Goal: Find specific page/section: Find specific page/section

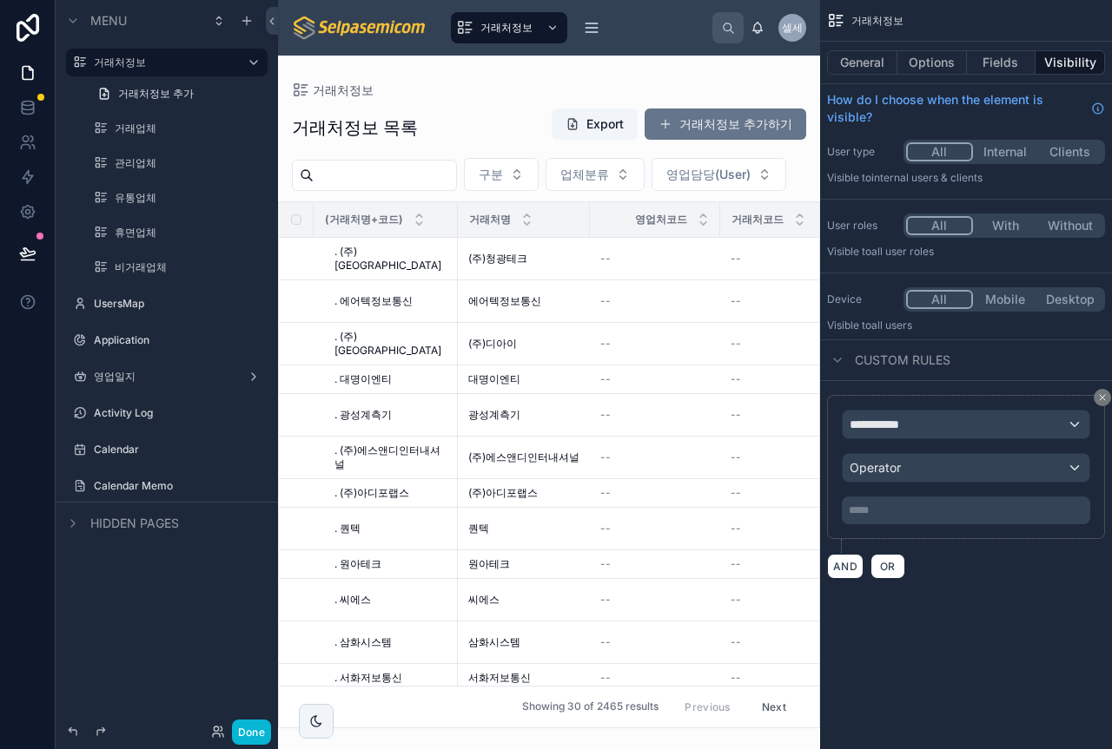
click at [1111, 472] on html "Menu 거래처정보 거래처정보 추가 거래업체 관리업체 유통업체 휴면업체 비거래업체 UsersMap Application 영업일지 Activit…" at bounding box center [556, 374] width 1112 height 749
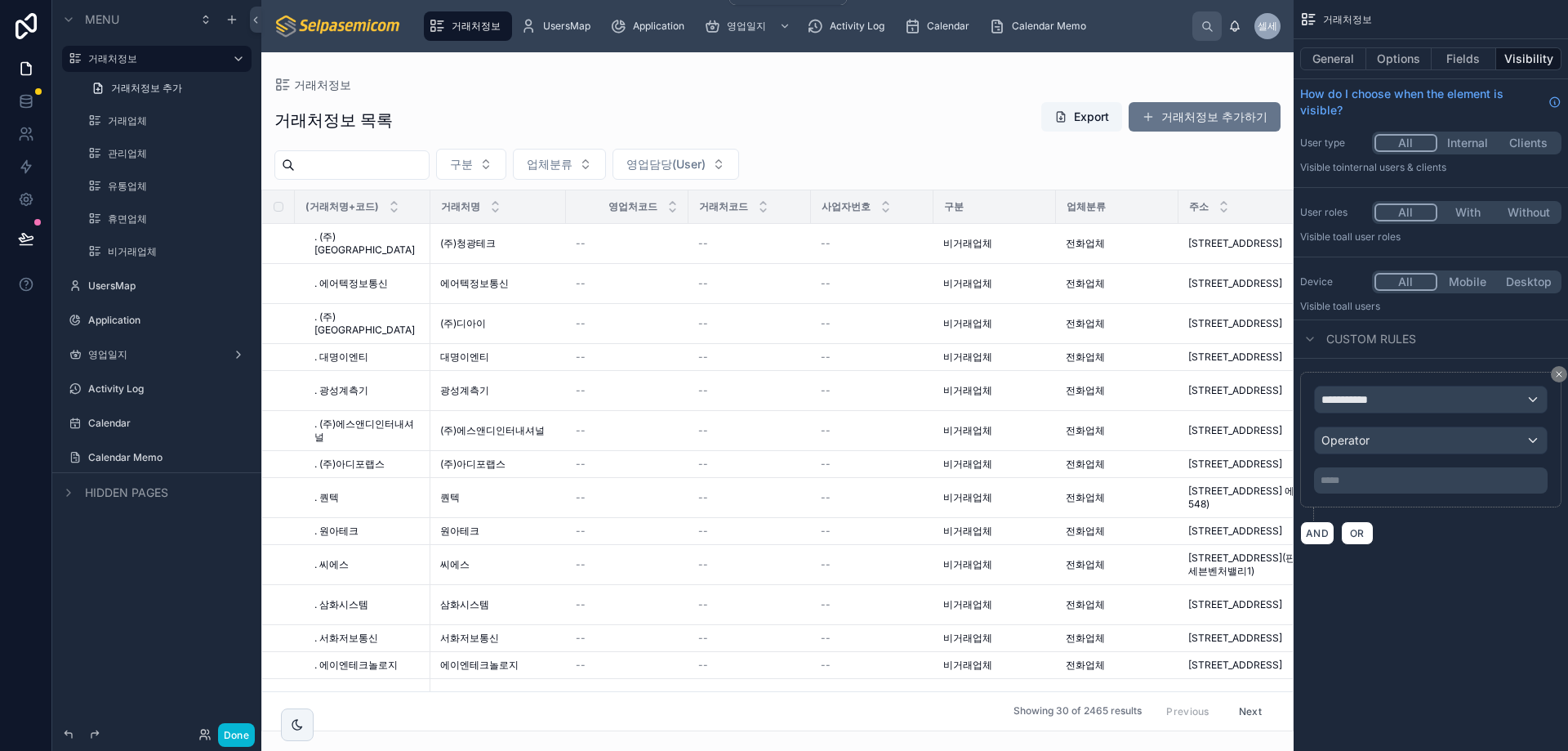
click at [452, 27] on span "거래처정보" at bounding box center [476, 26] width 49 height 13
drag, startPoint x: 854, startPoint y: 114, endPoint x: 867, endPoint y: 111, distance: 13.3
click at [867, 111] on div at bounding box center [778, 402] width 1033 height 699
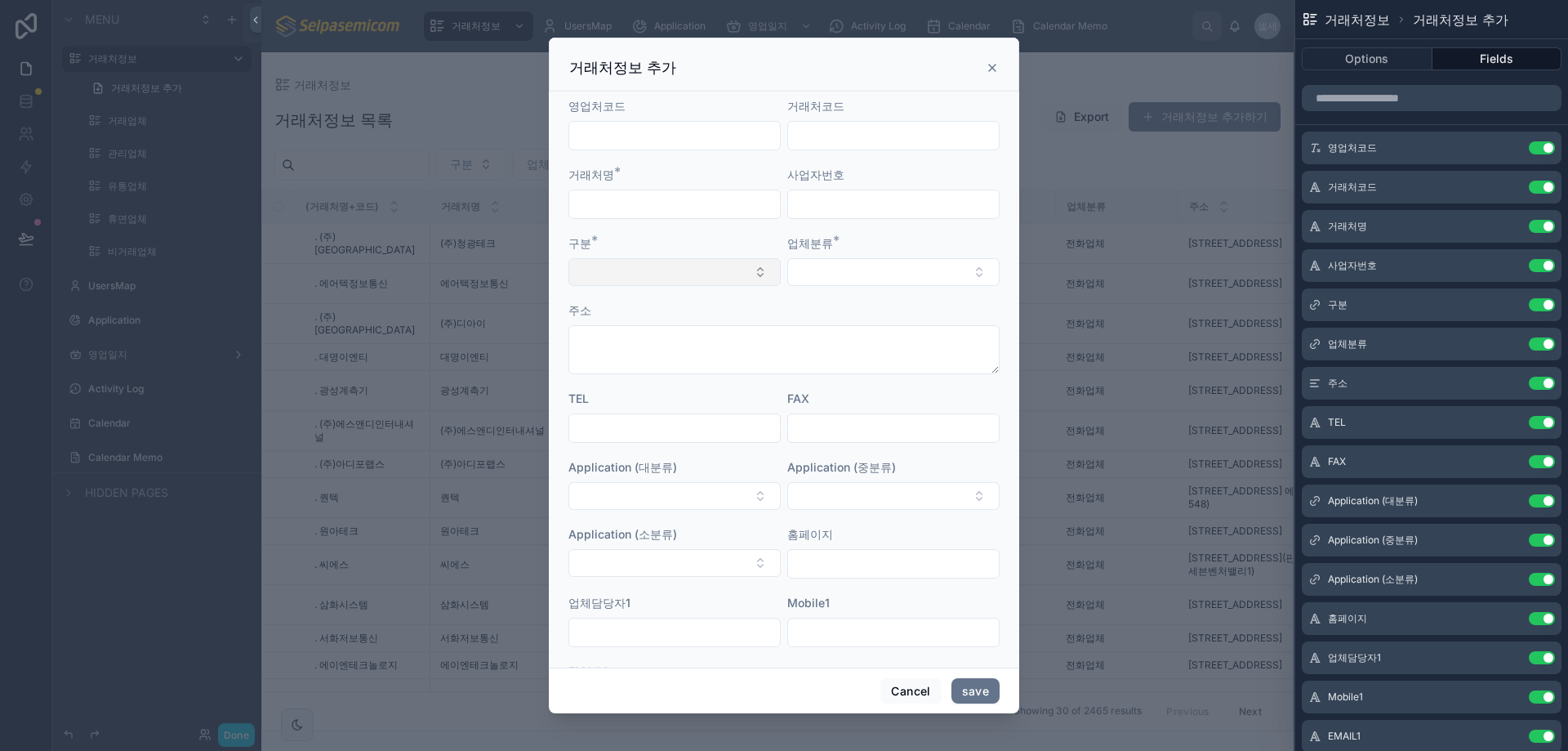
click at [710, 277] on button "Select Button" at bounding box center [674, 272] width 213 height 28
click at [1045, 301] on icon at bounding box center [1510, 305] width 13 height 13
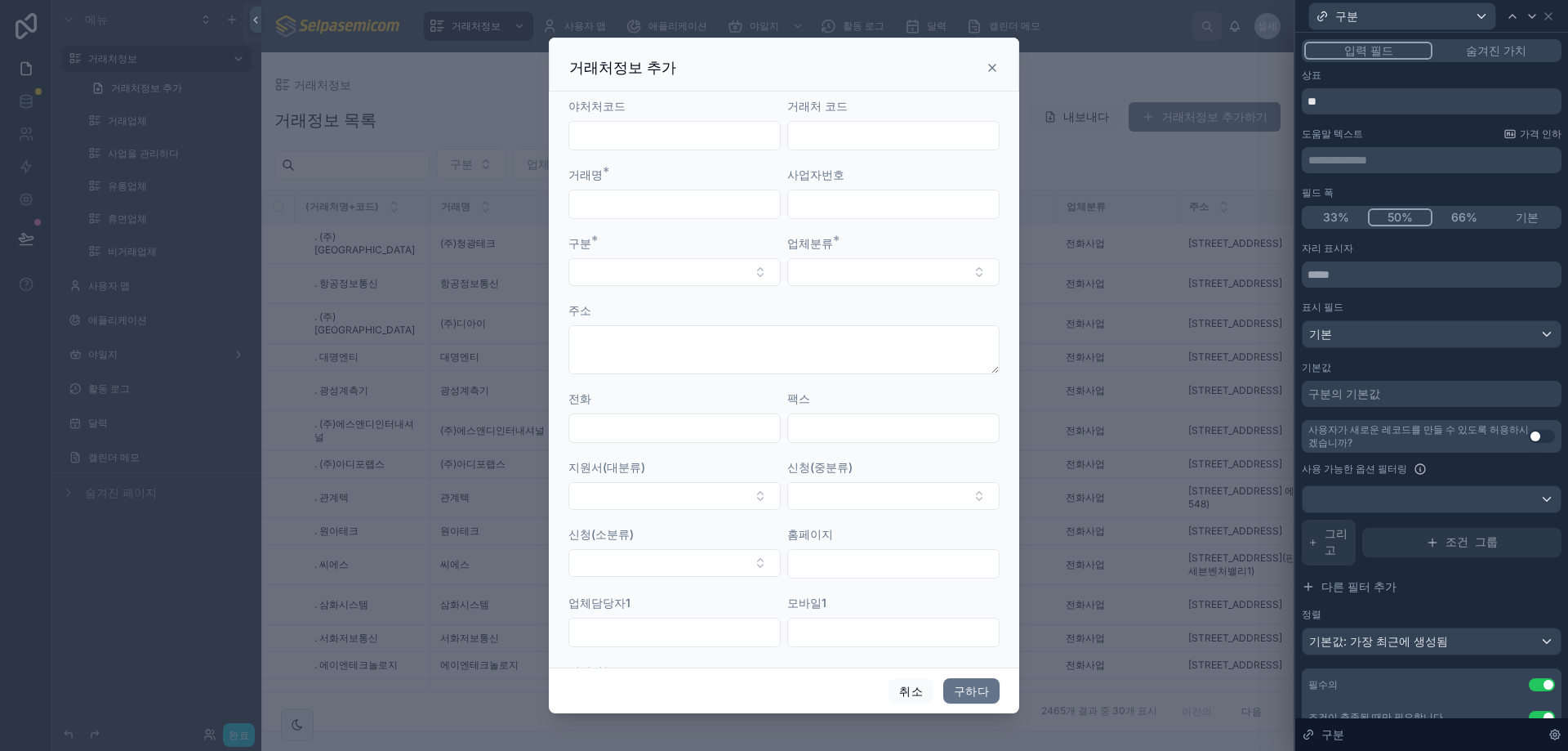
click at [1045, 46] on font "숨겨진 가치" at bounding box center [1497, 50] width 60 height 14
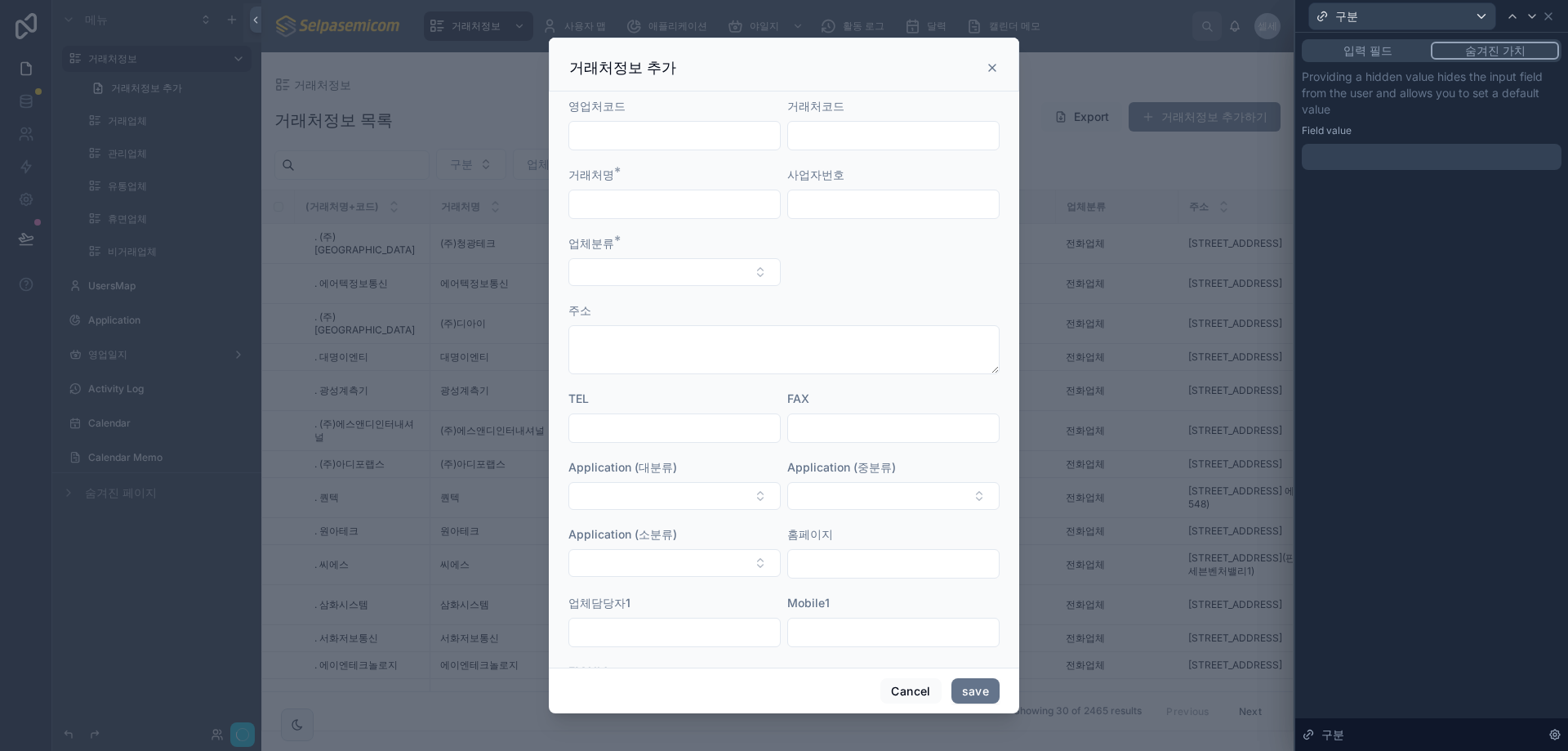
click at [1045, 49] on font "입력 필드" at bounding box center [1369, 50] width 49 height 14
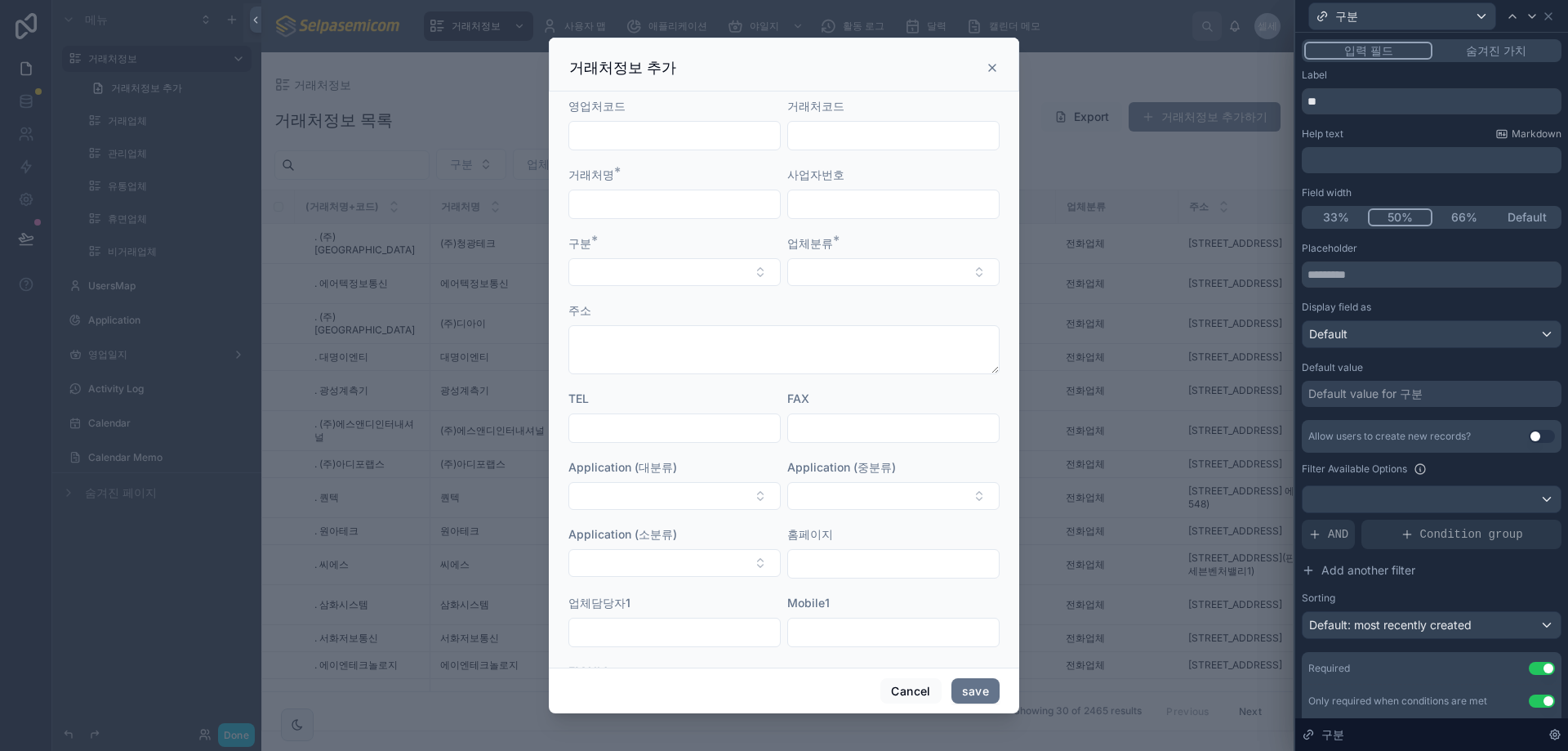
click at [993, 69] on icon at bounding box center [992, 68] width 13 height 13
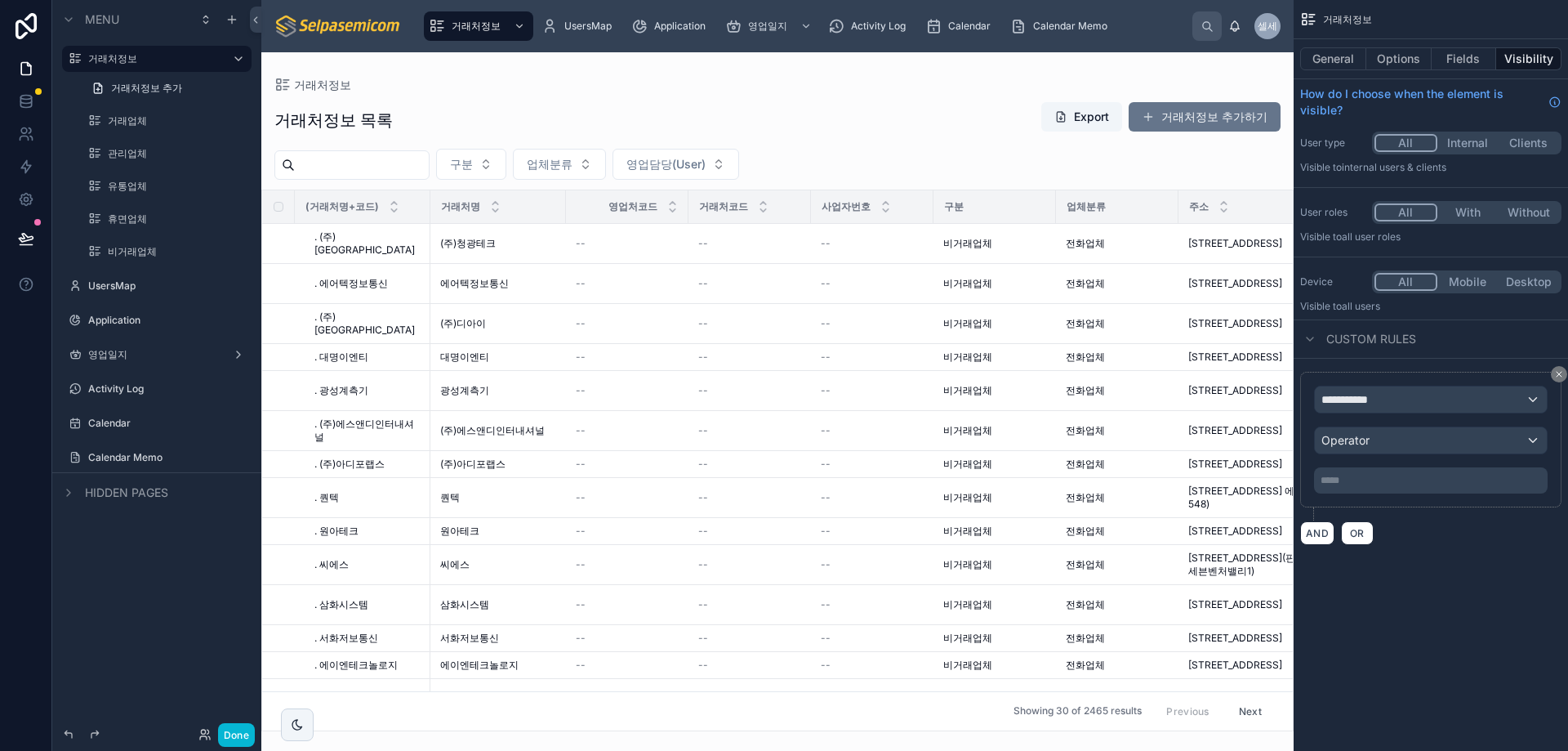
drag, startPoint x: 916, startPoint y: 114, endPoint x: 938, endPoint y: 120, distance: 22.8
click at [916, 114] on div "거래처정보 목록 Export 거래처정보 추가하기" at bounding box center [778, 120] width 1006 height 38
click at [1045, 60] on button "Options" at bounding box center [1399, 58] width 65 height 23
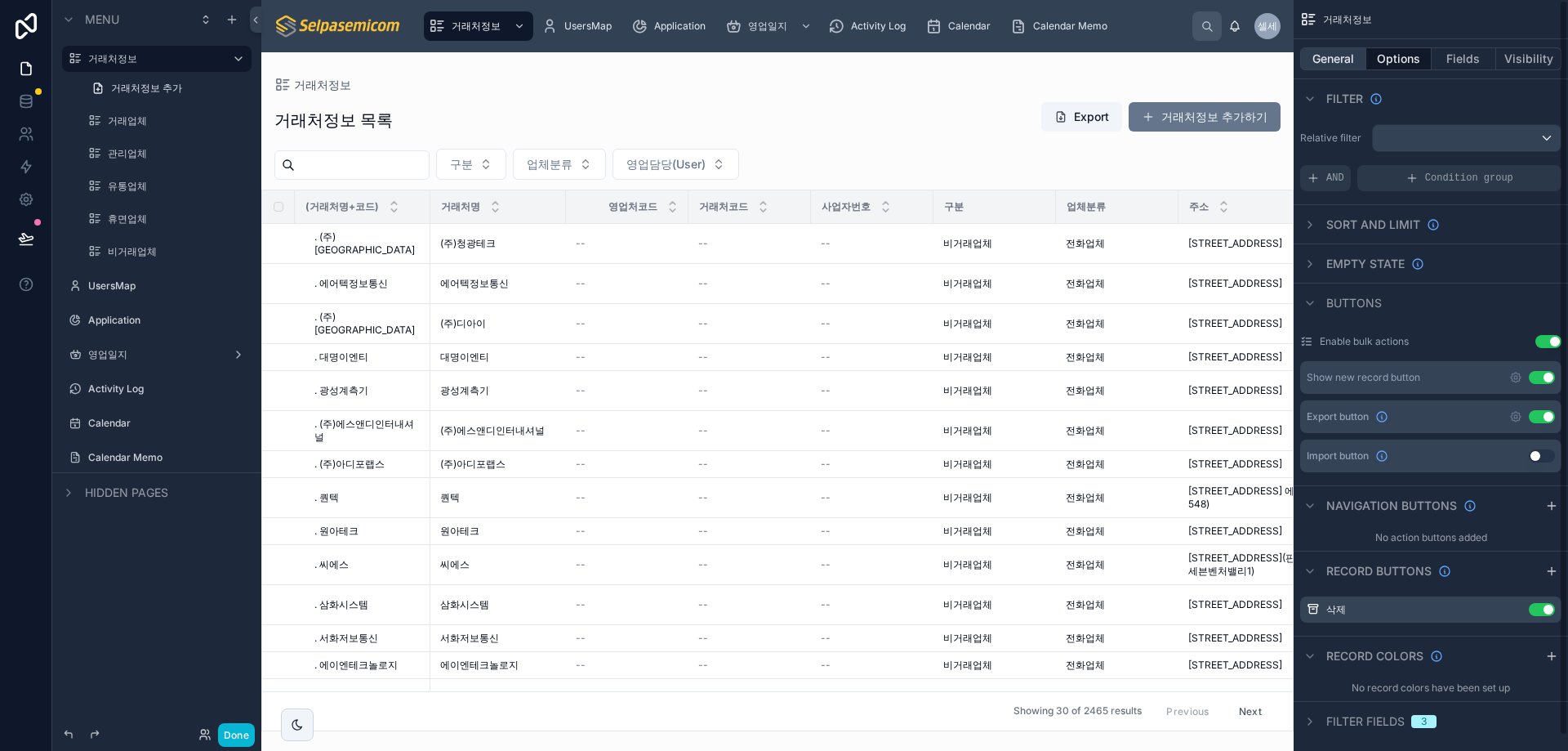
click at [1045, 65] on button "General" at bounding box center [1334, 58] width 66 height 23
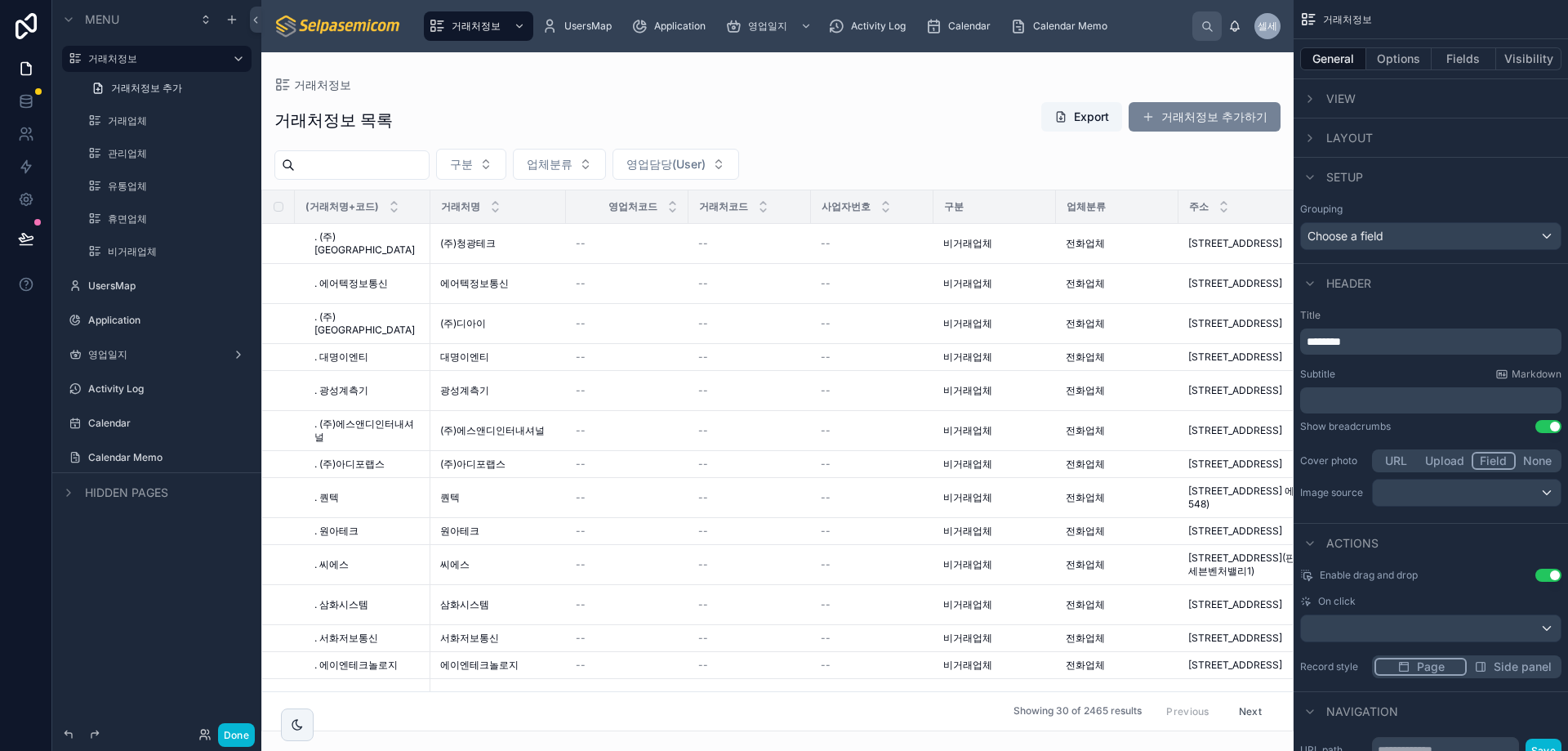
click at [1045, 120] on button "거래처정보 추가하기" at bounding box center [1205, 117] width 152 height 29
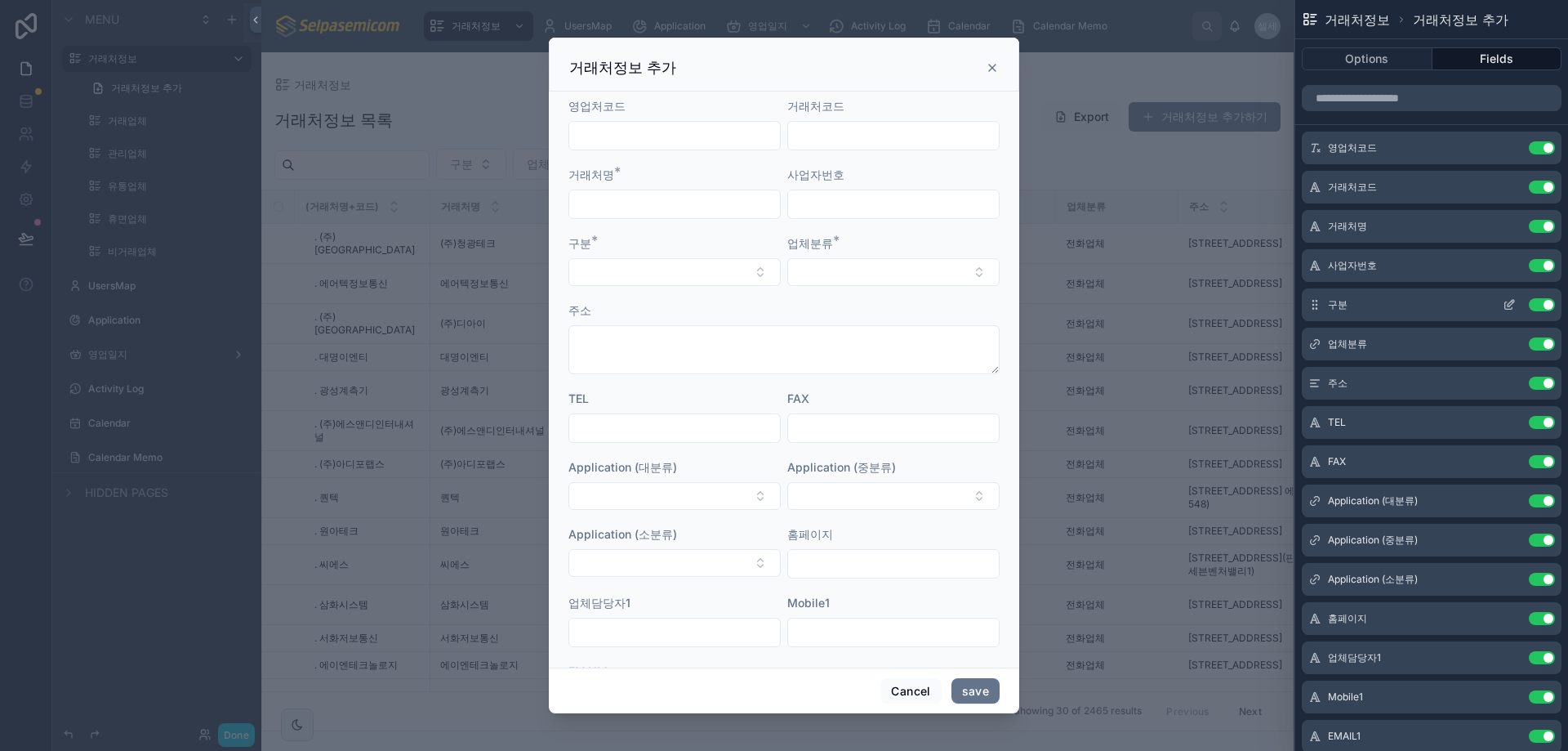
click at [1045, 310] on icon at bounding box center [1510, 306] width 8 height 8
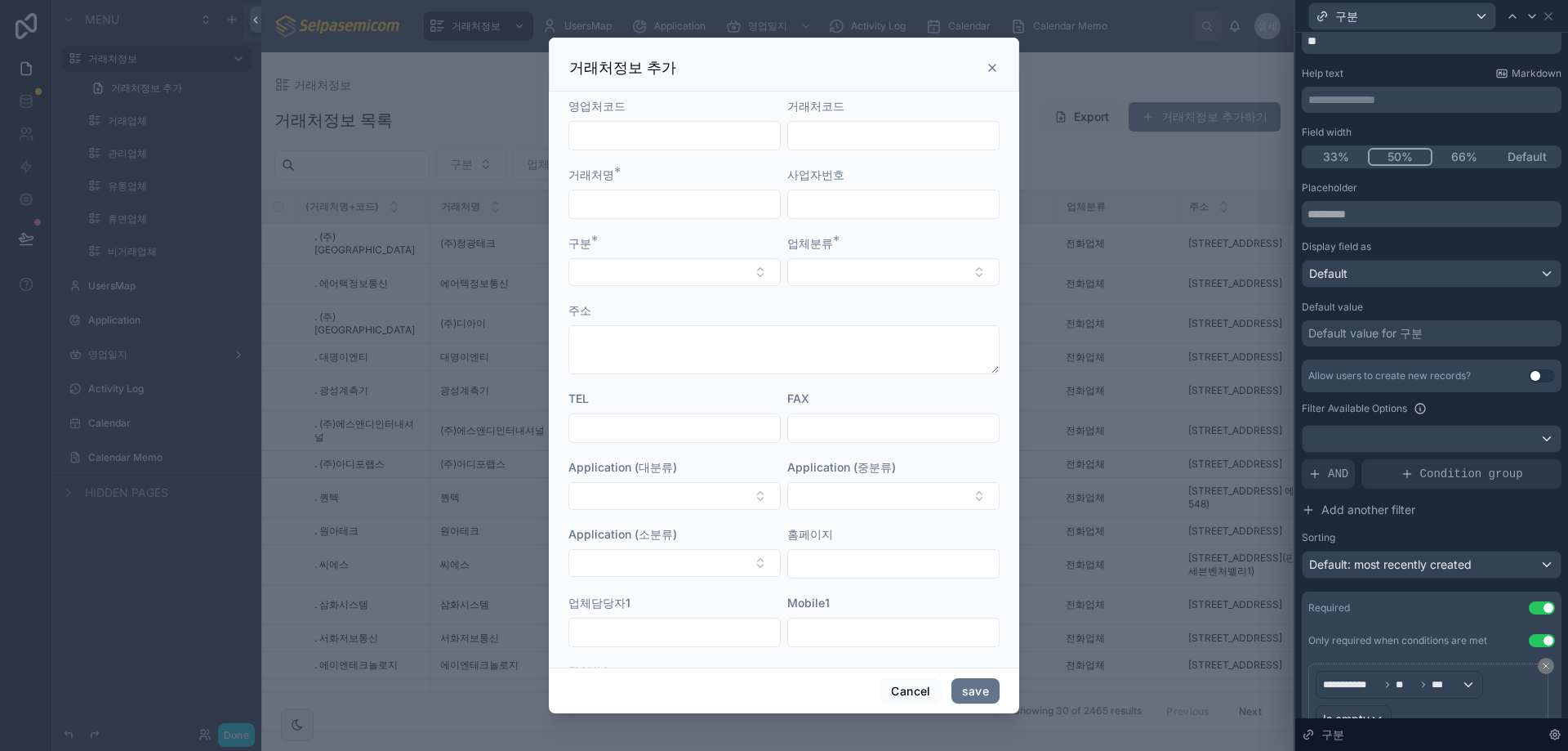
scroll to position [179, 0]
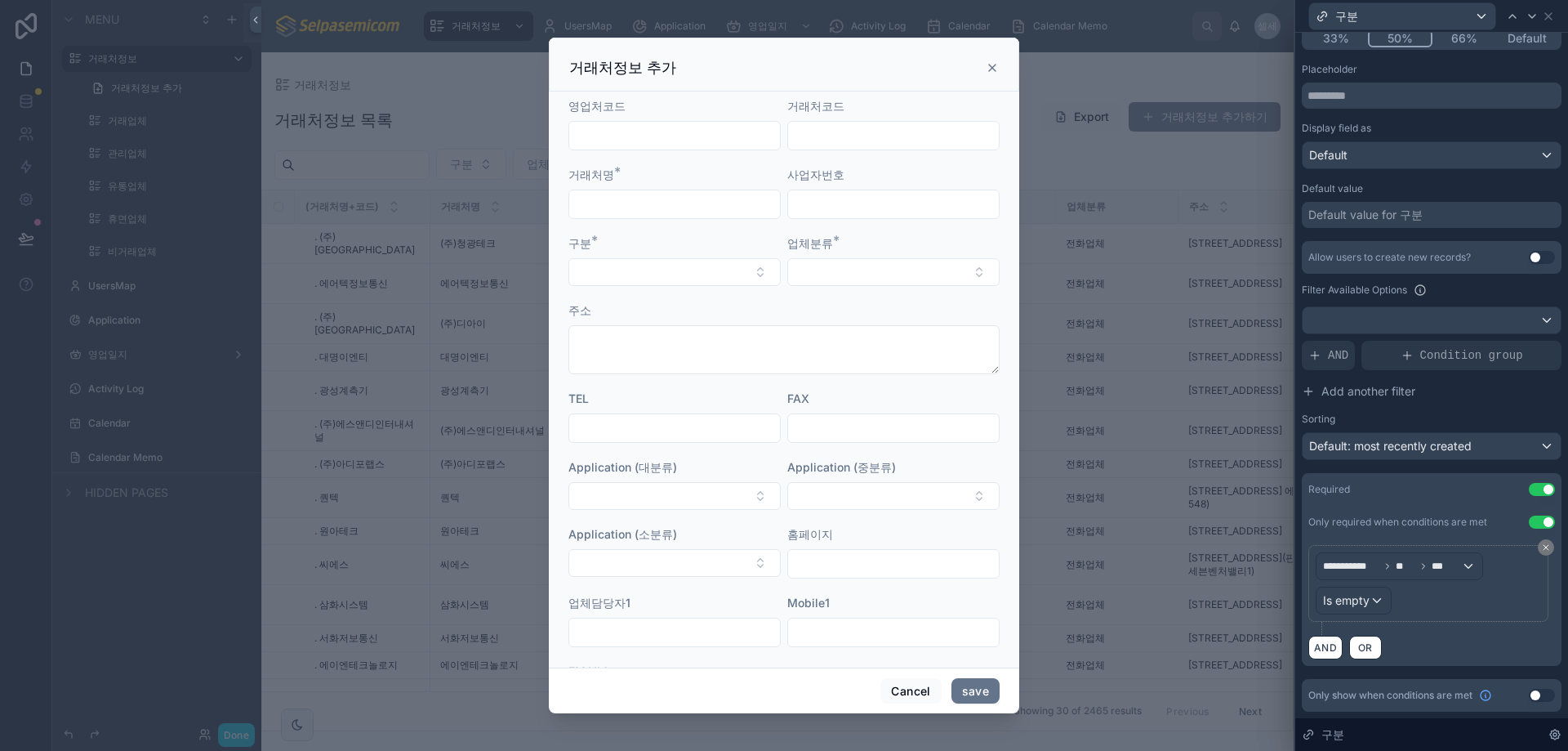
click at [1045, 705] on span "구분" at bounding box center [1333, 734] width 23 height 16
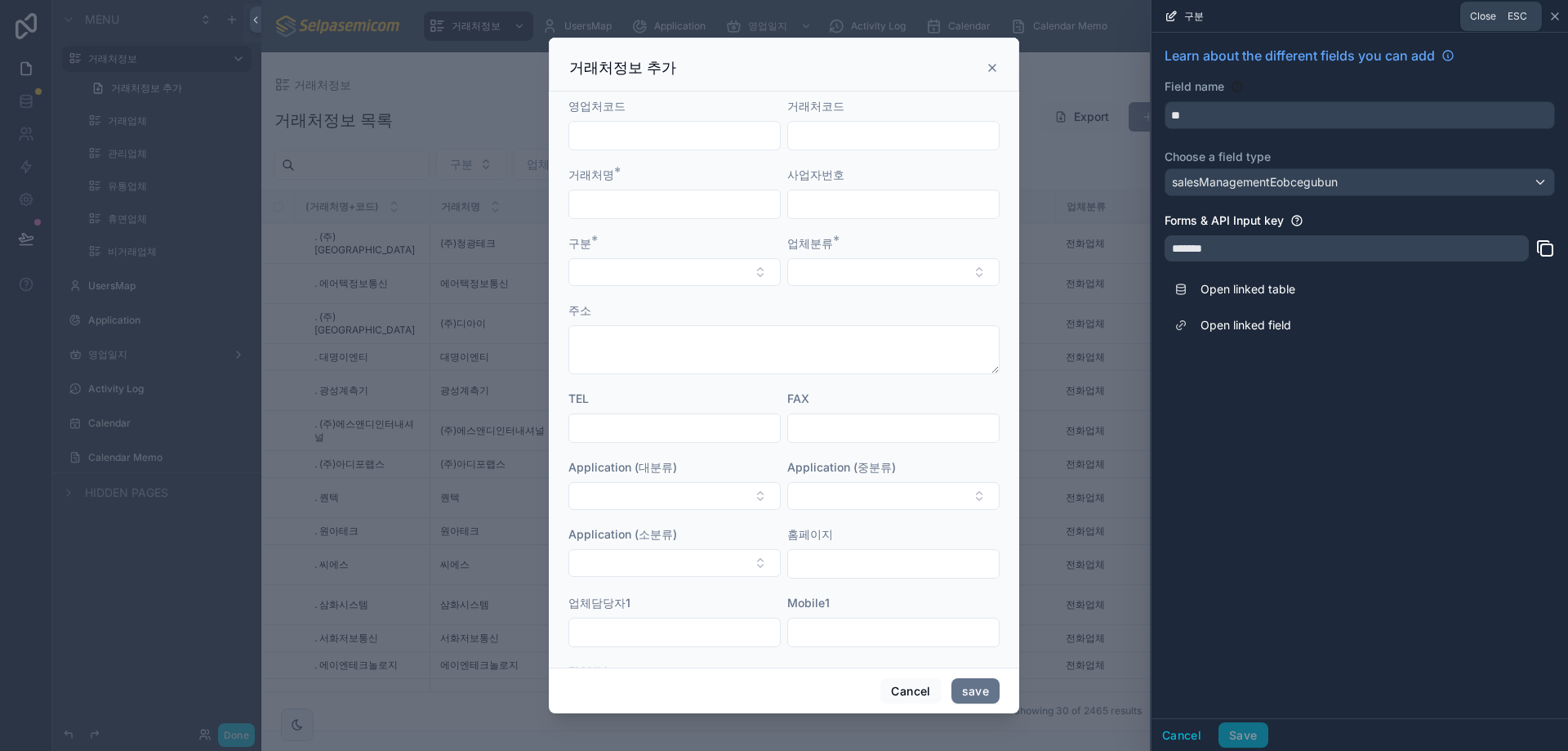
click at [1045, 15] on icon at bounding box center [1555, 16] width 7 height 7
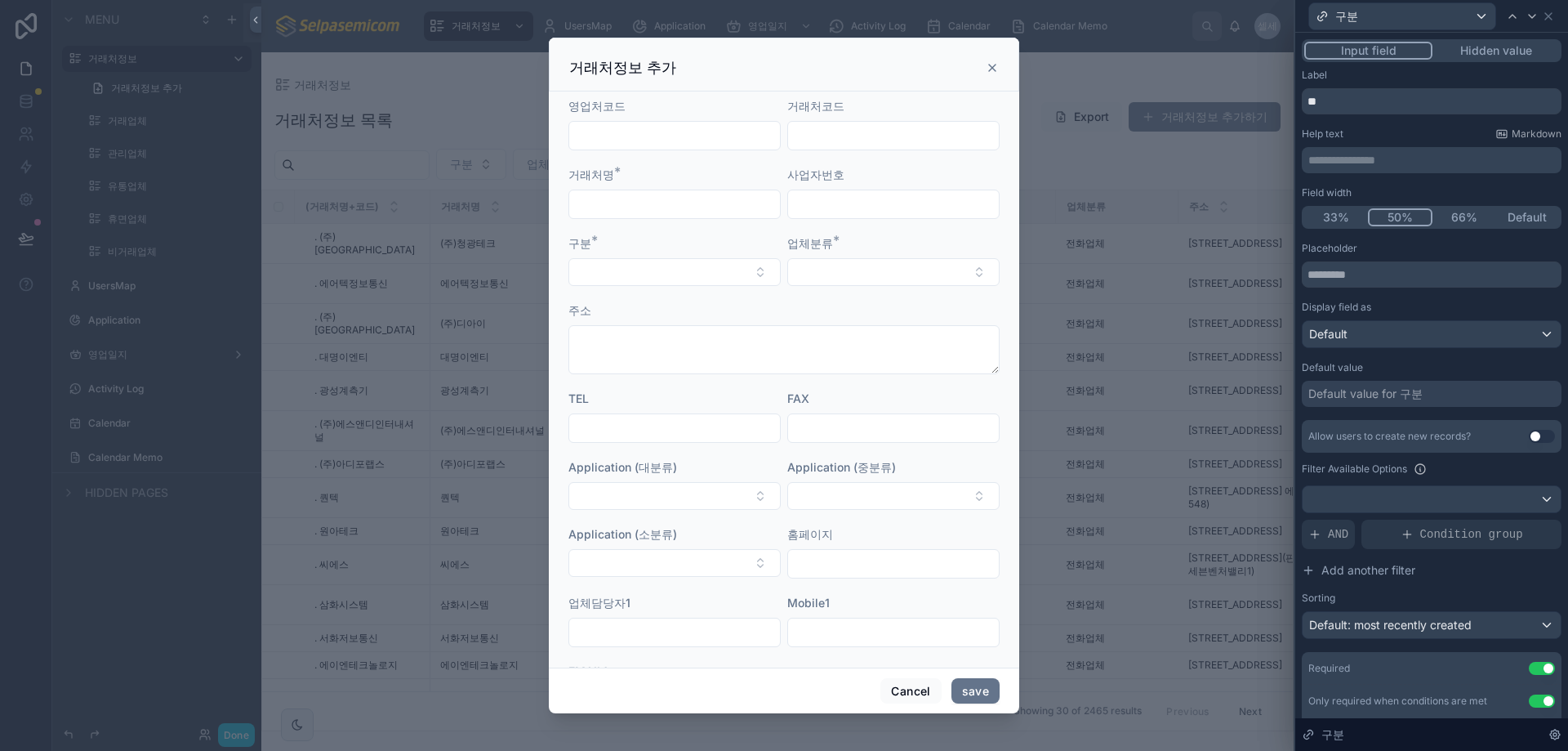
click at [1045, 49] on button "Hidden value" at bounding box center [1496, 50] width 127 height 18
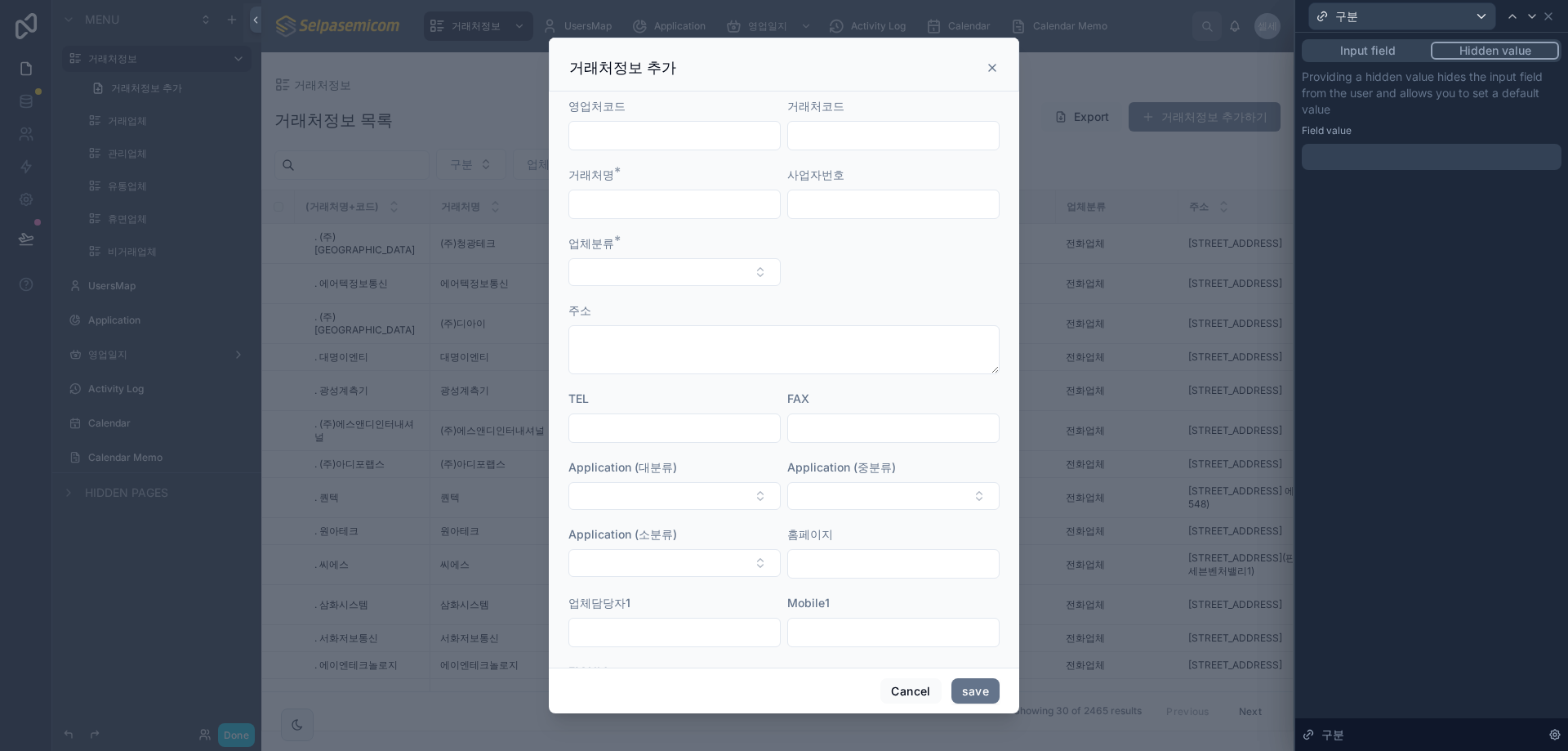
click at [1045, 45] on button "Input field" at bounding box center [1368, 50] width 127 height 18
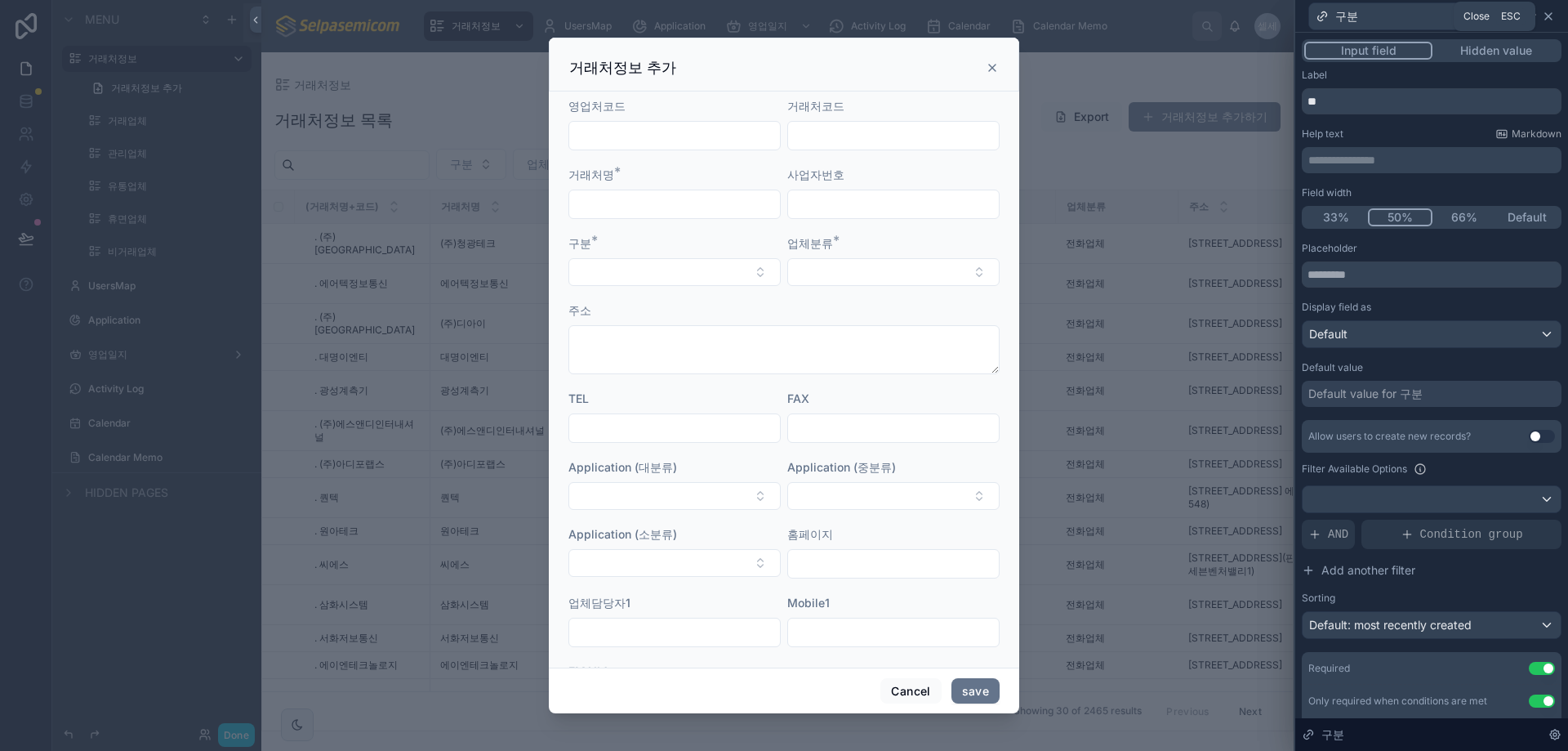
click at [1045, 19] on icon at bounding box center [1549, 16] width 13 height 13
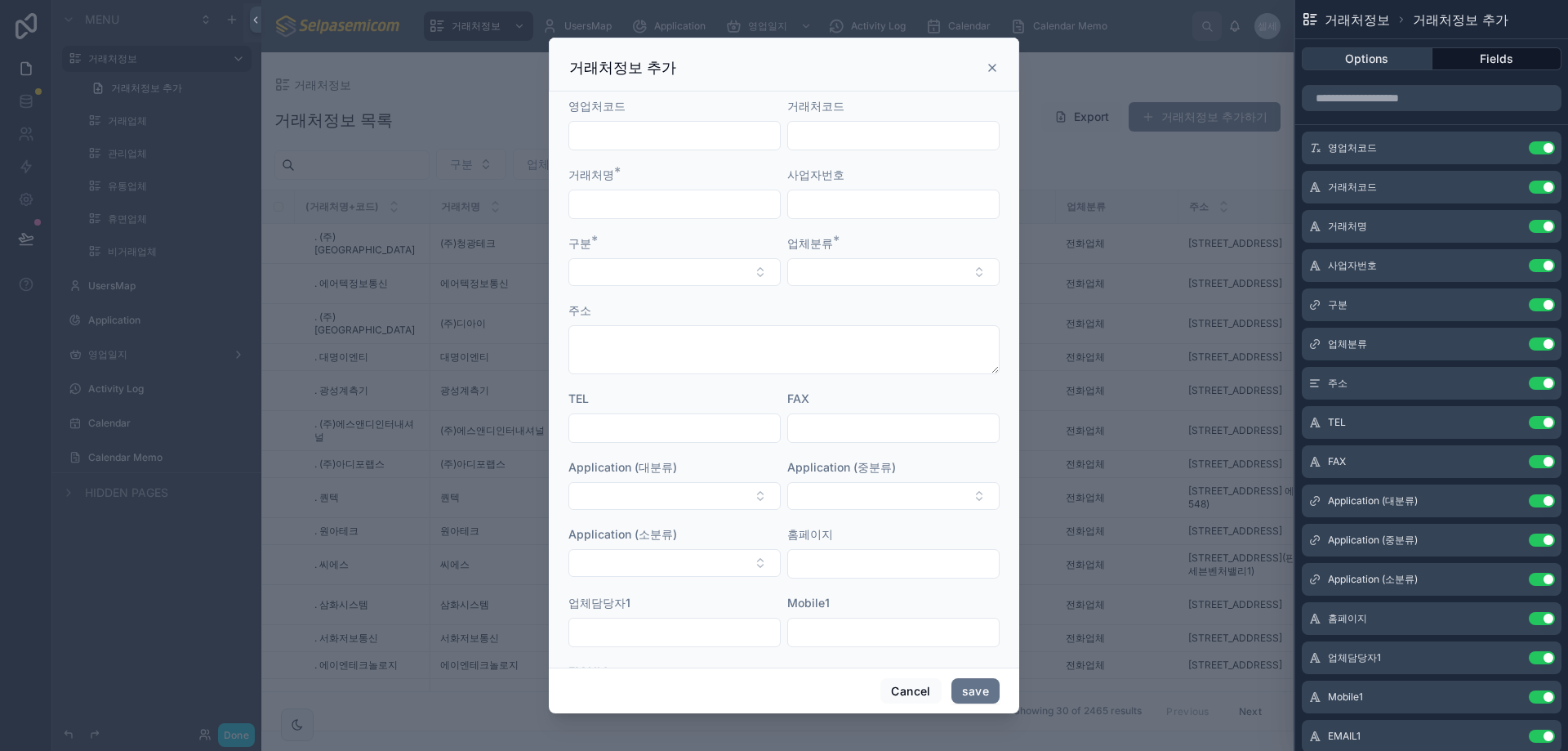
click at [1045, 64] on button "Options" at bounding box center [1367, 58] width 131 height 23
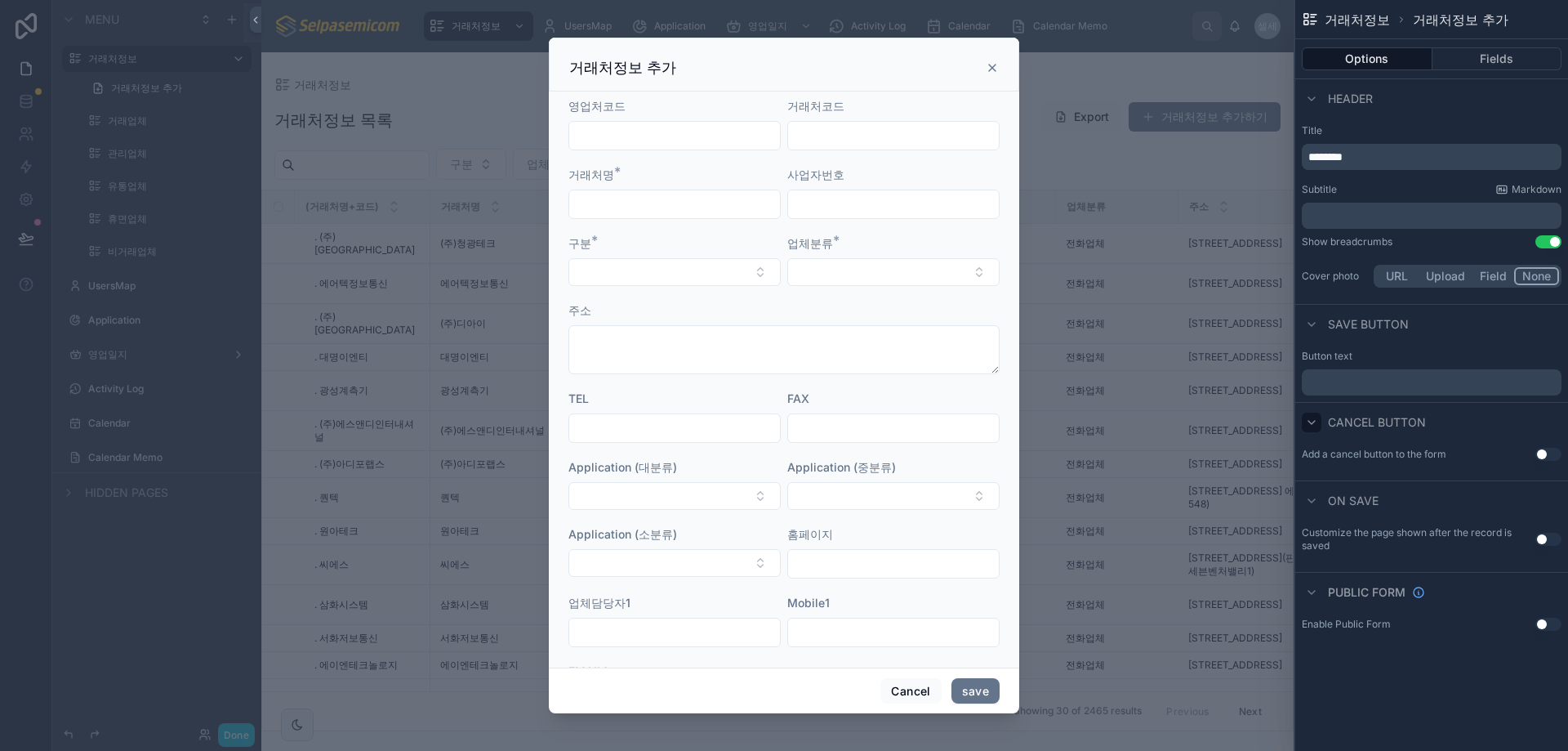
click at [1045, 424] on icon at bounding box center [1312, 423] width 13 height 13
click at [1045, 56] on button "Fields" at bounding box center [1497, 58] width 130 height 23
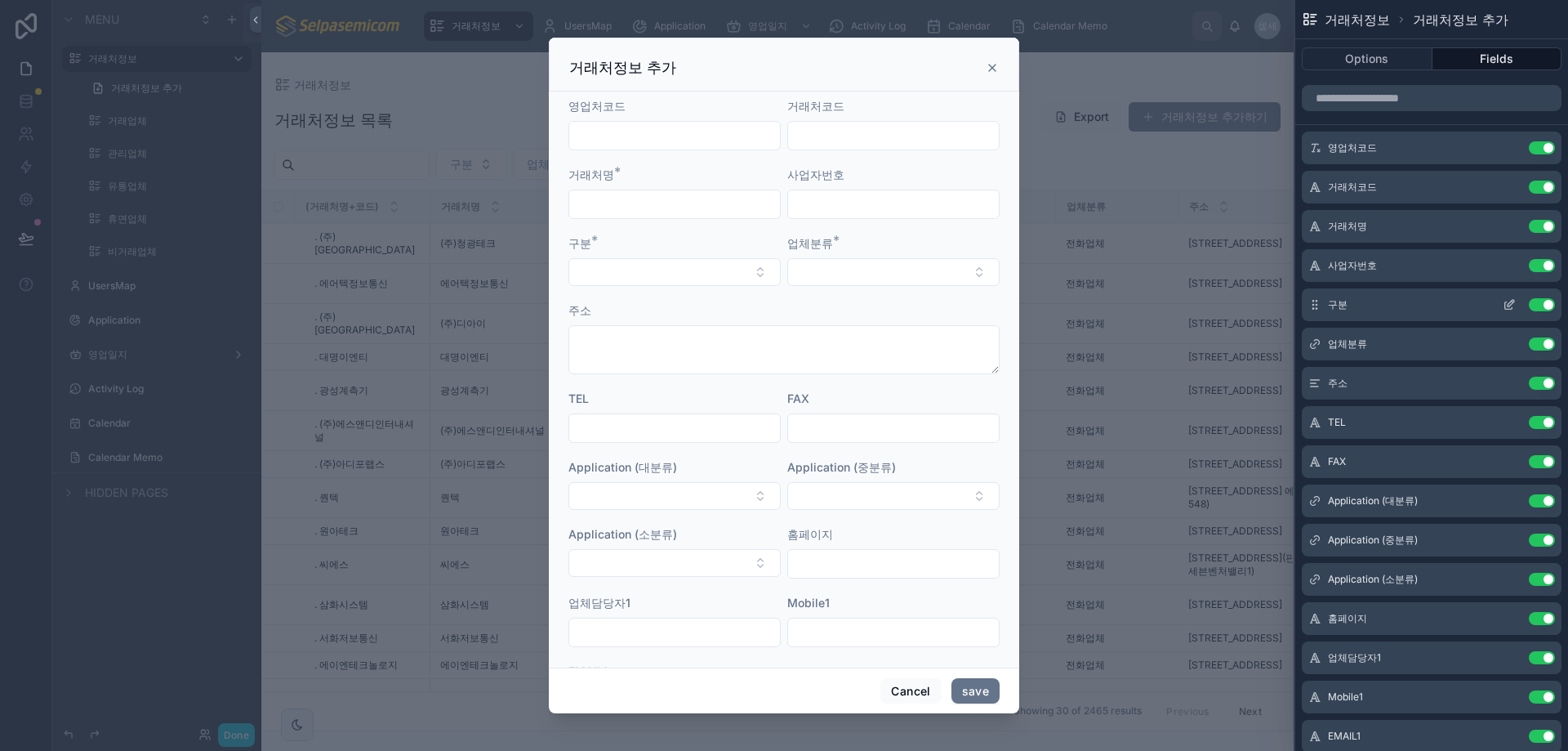
click at [1045, 313] on div "구분 Use setting" at bounding box center [1432, 305] width 260 height 33
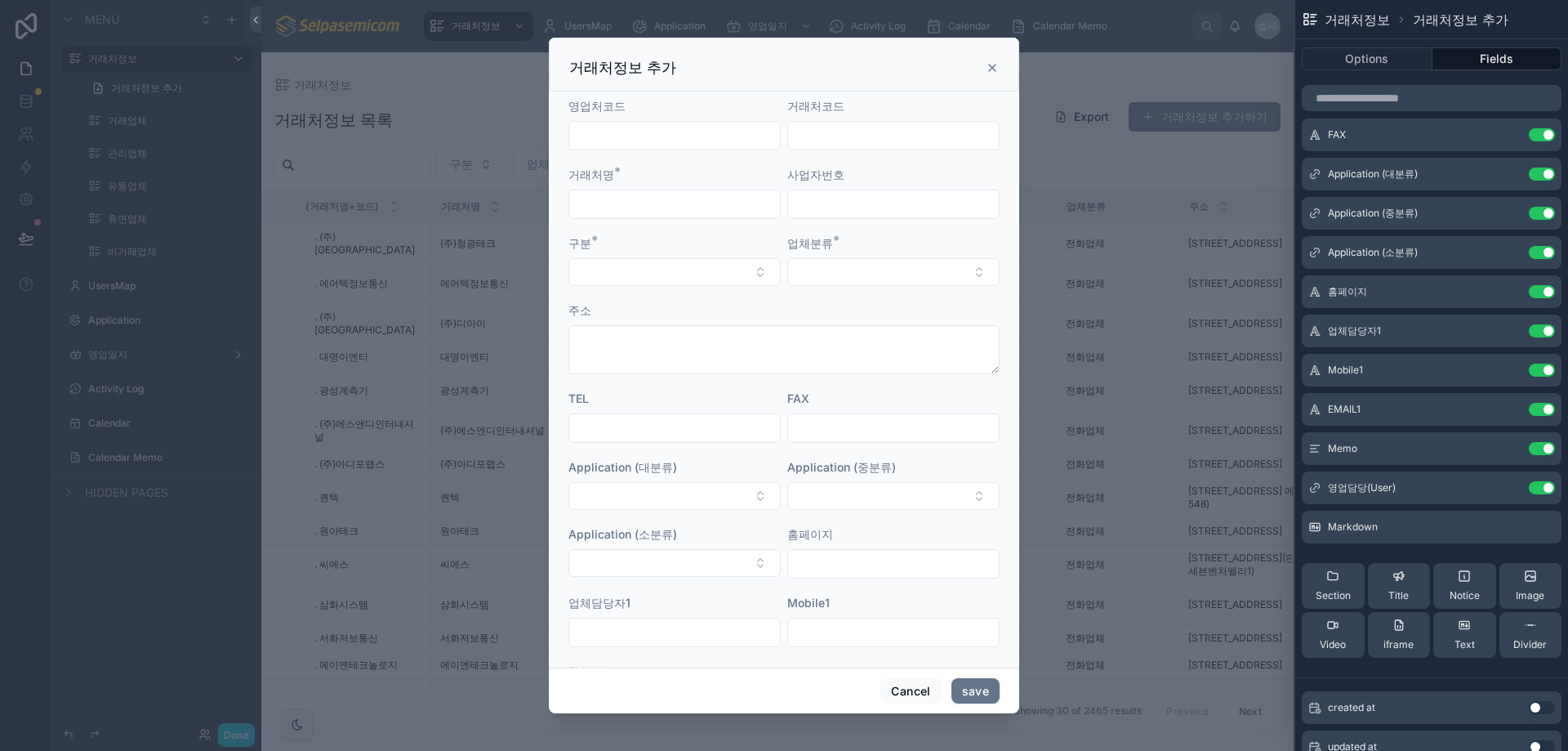
scroll to position [0, 0]
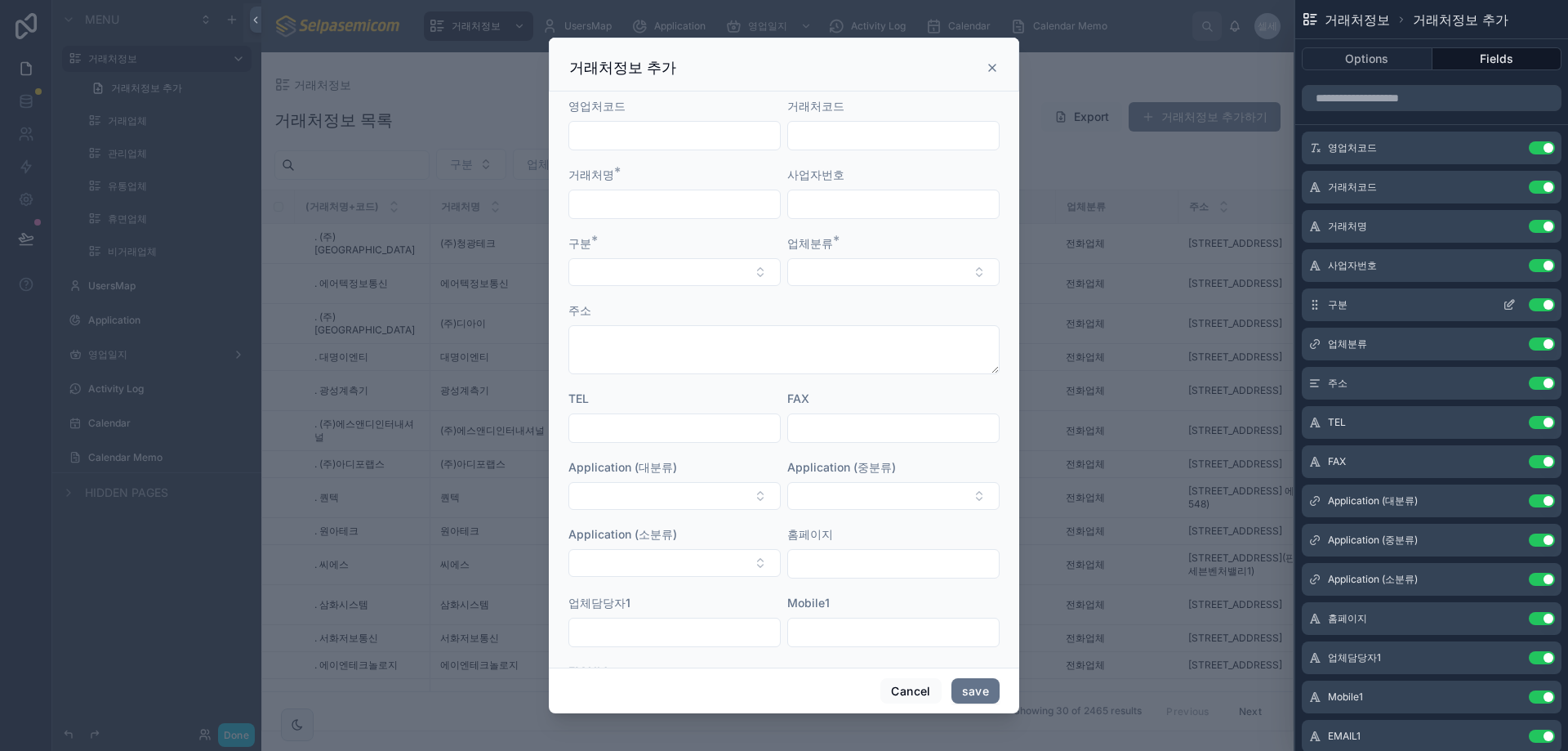
click at [1045, 306] on icon at bounding box center [1510, 305] width 13 height 13
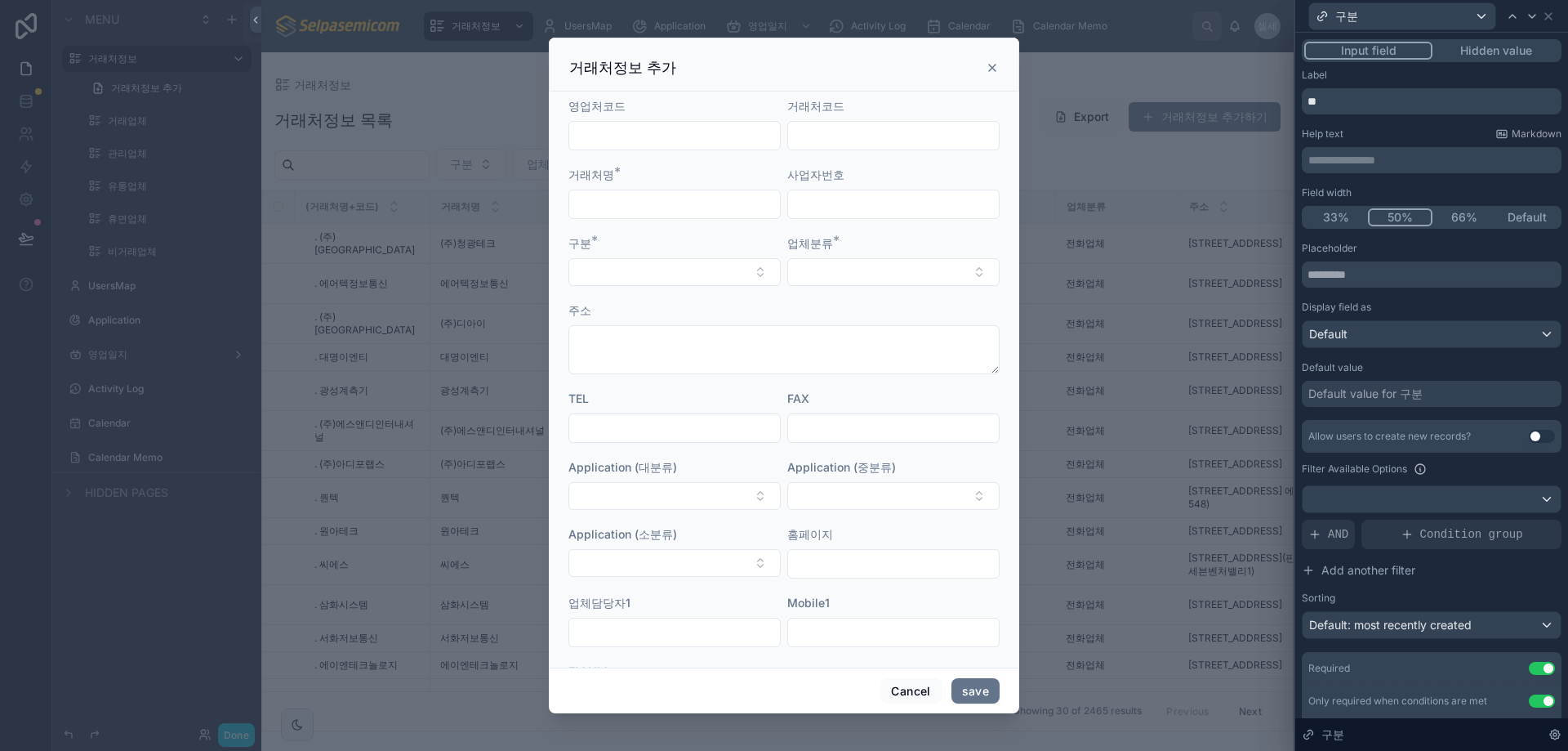
scroll to position [179, 0]
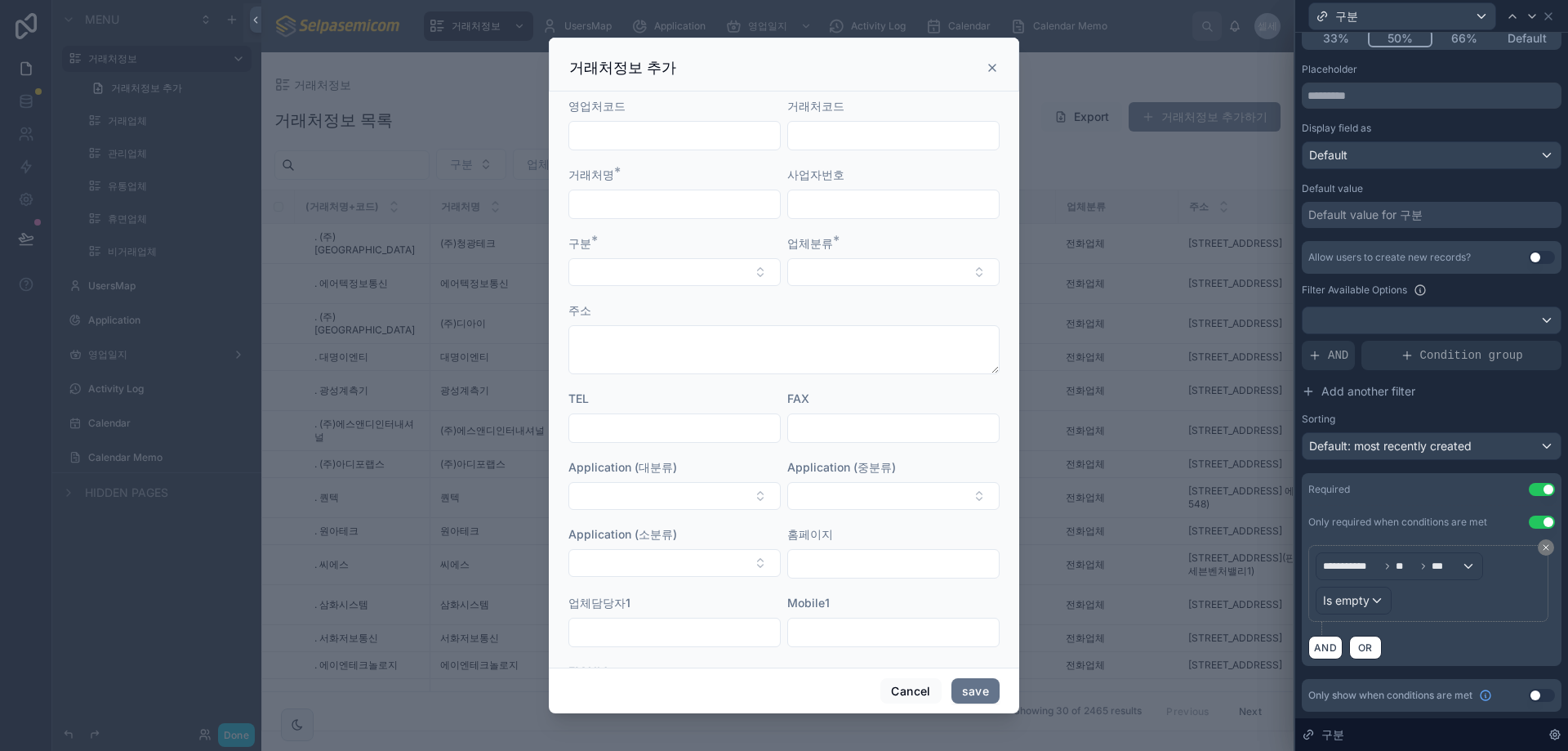
click at [989, 68] on icon at bounding box center [992, 68] width 13 height 13
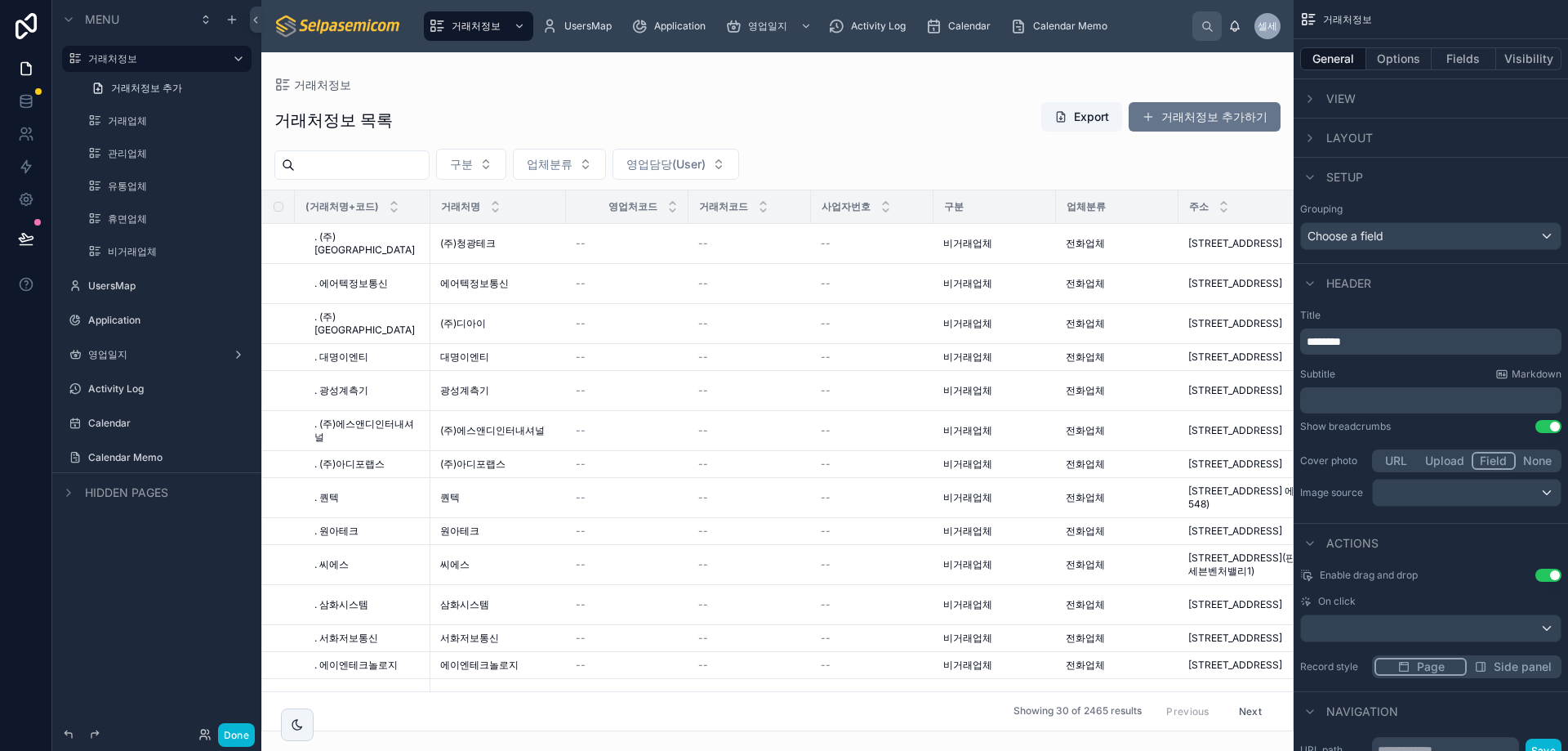
click at [991, 66] on div "거래처정보 거래처정보 목록 Export 거래처정보 추가하기 구분 업체분류 영업담당(User) (거래처명+코드) 거래처명 영업처코드 거래처코드 …" at bounding box center [778, 392] width 1033 height 679
click at [208, 705] on icon at bounding box center [205, 735] width 13 height 13
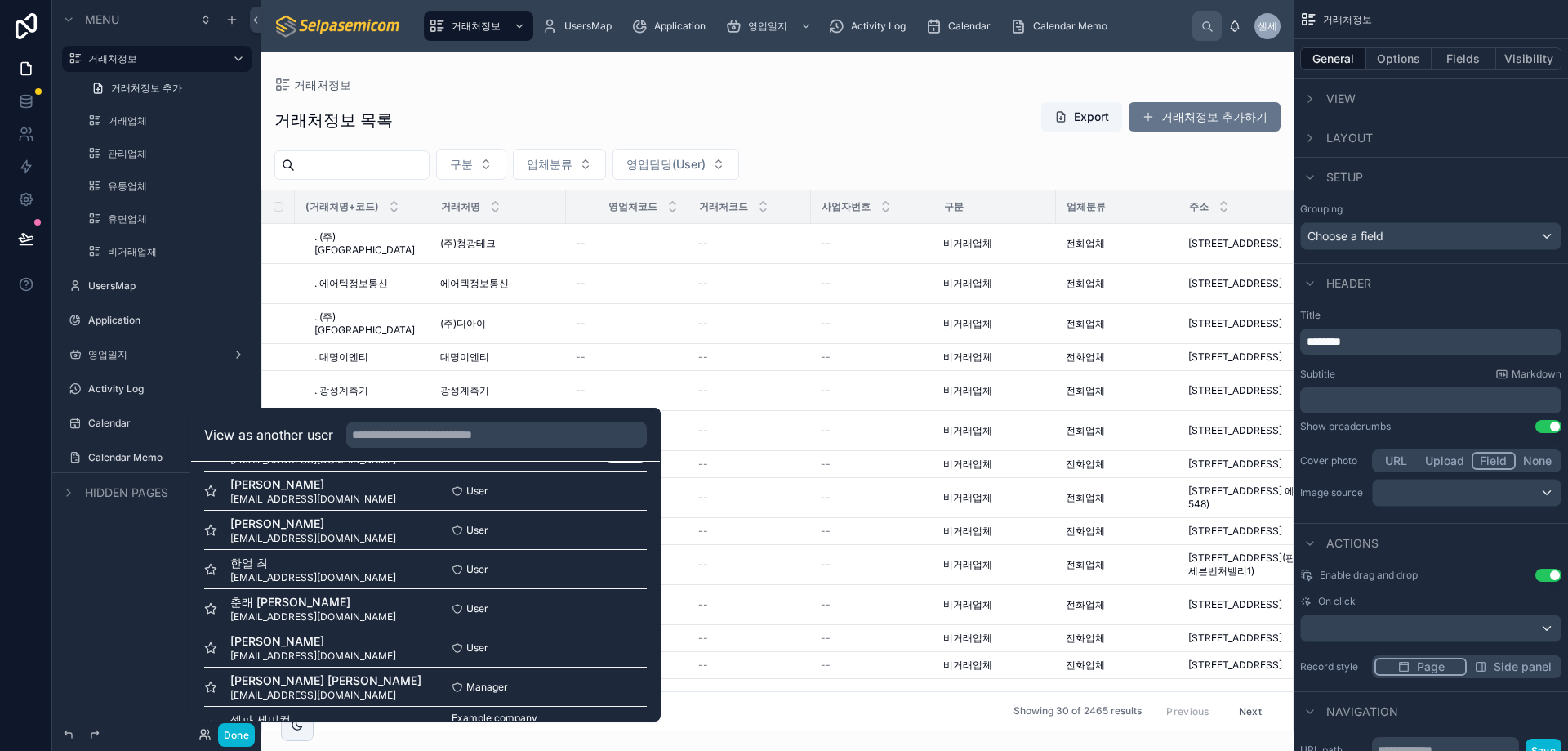
scroll to position [164, 0]
click at [608, 608] on button "Select" at bounding box center [626, 605] width 42 height 24
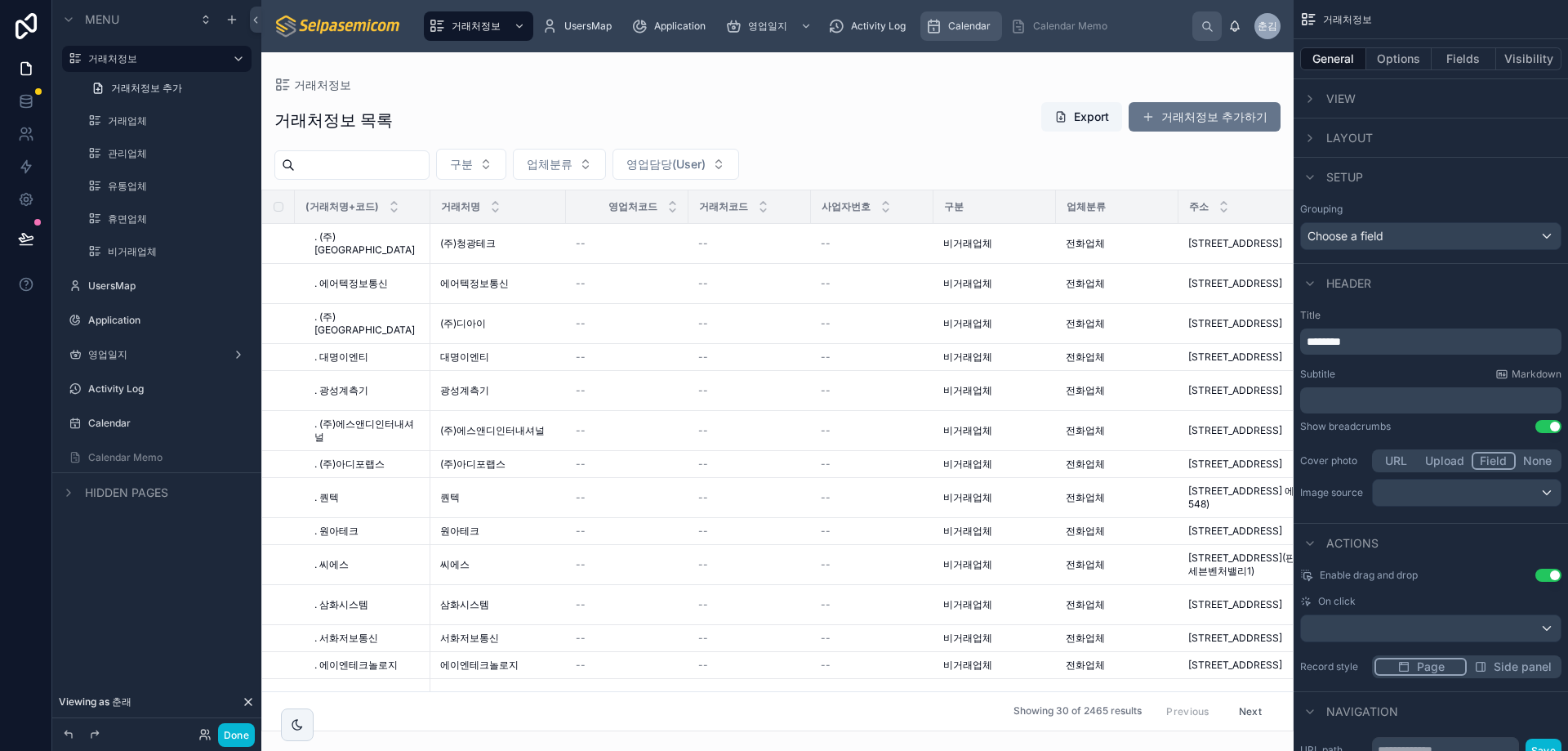
click at [968, 25] on span "Calendar" at bounding box center [969, 26] width 42 height 13
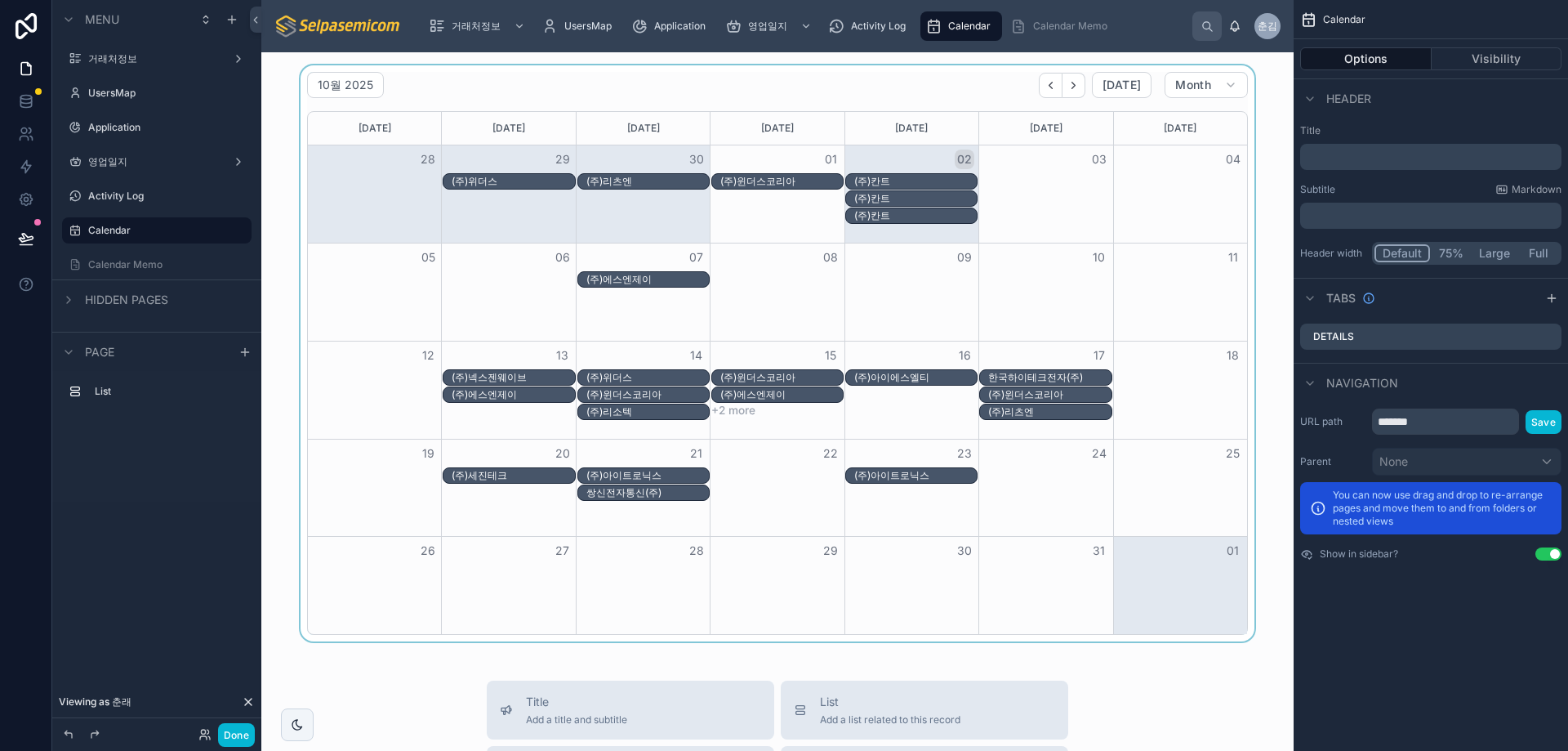
click at [885, 179] on div "(주)칸트" at bounding box center [915, 182] width 122 height 13
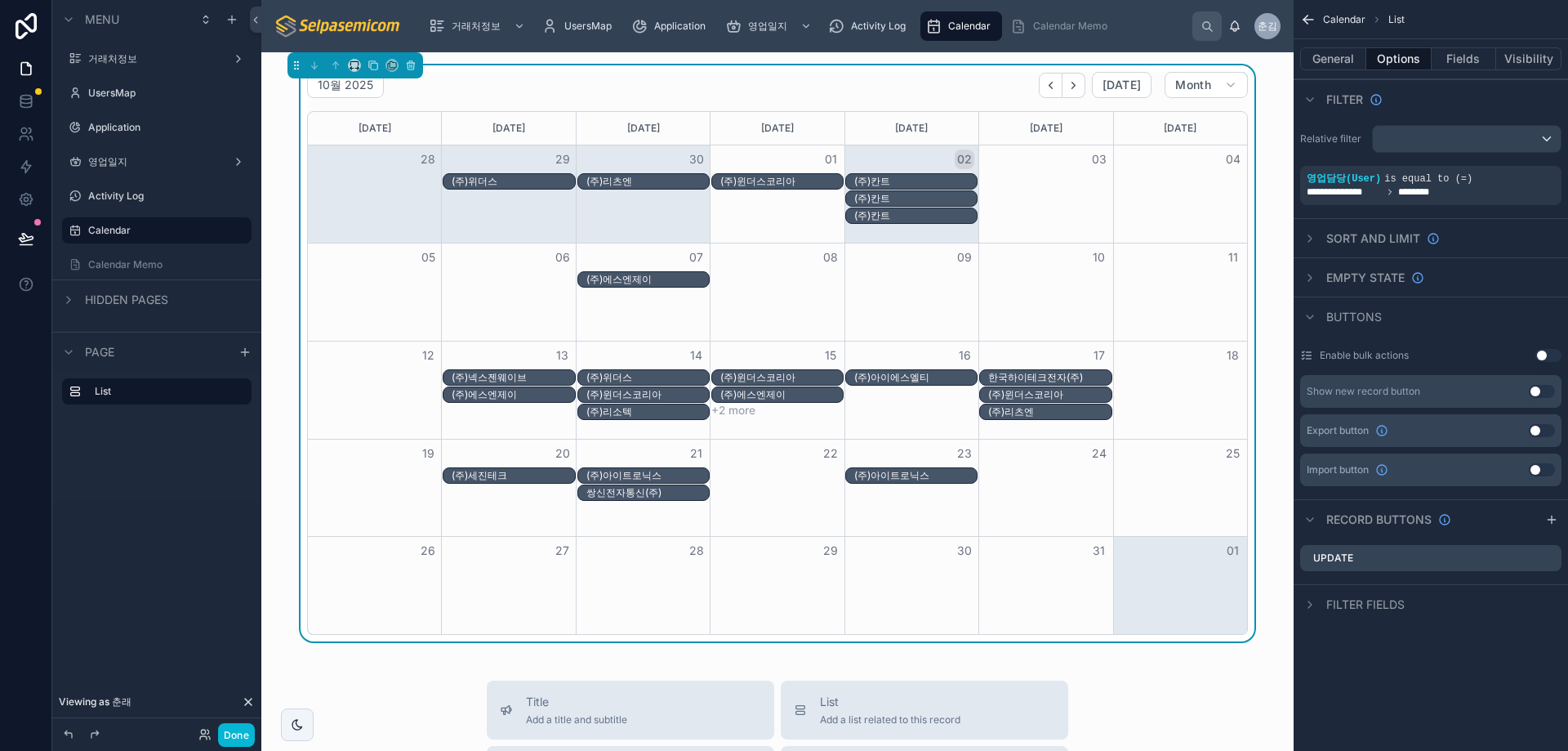
click at [887, 183] on div "(주)칸트" at bounding box center [915, 182] width 122 height 13
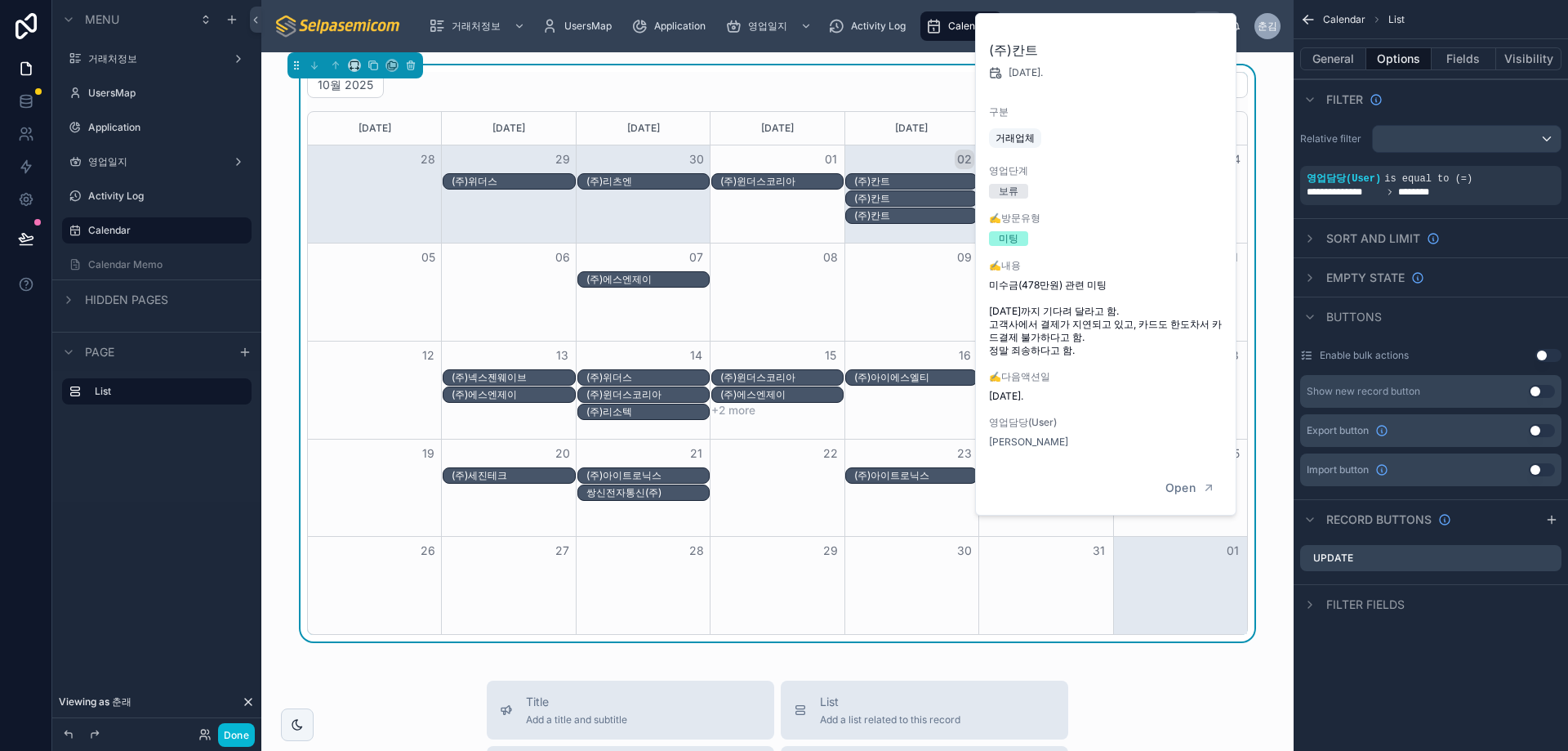
click at [880, 198] on div "(주)칸트" at bounding box center [915, 199] width 122 height 13
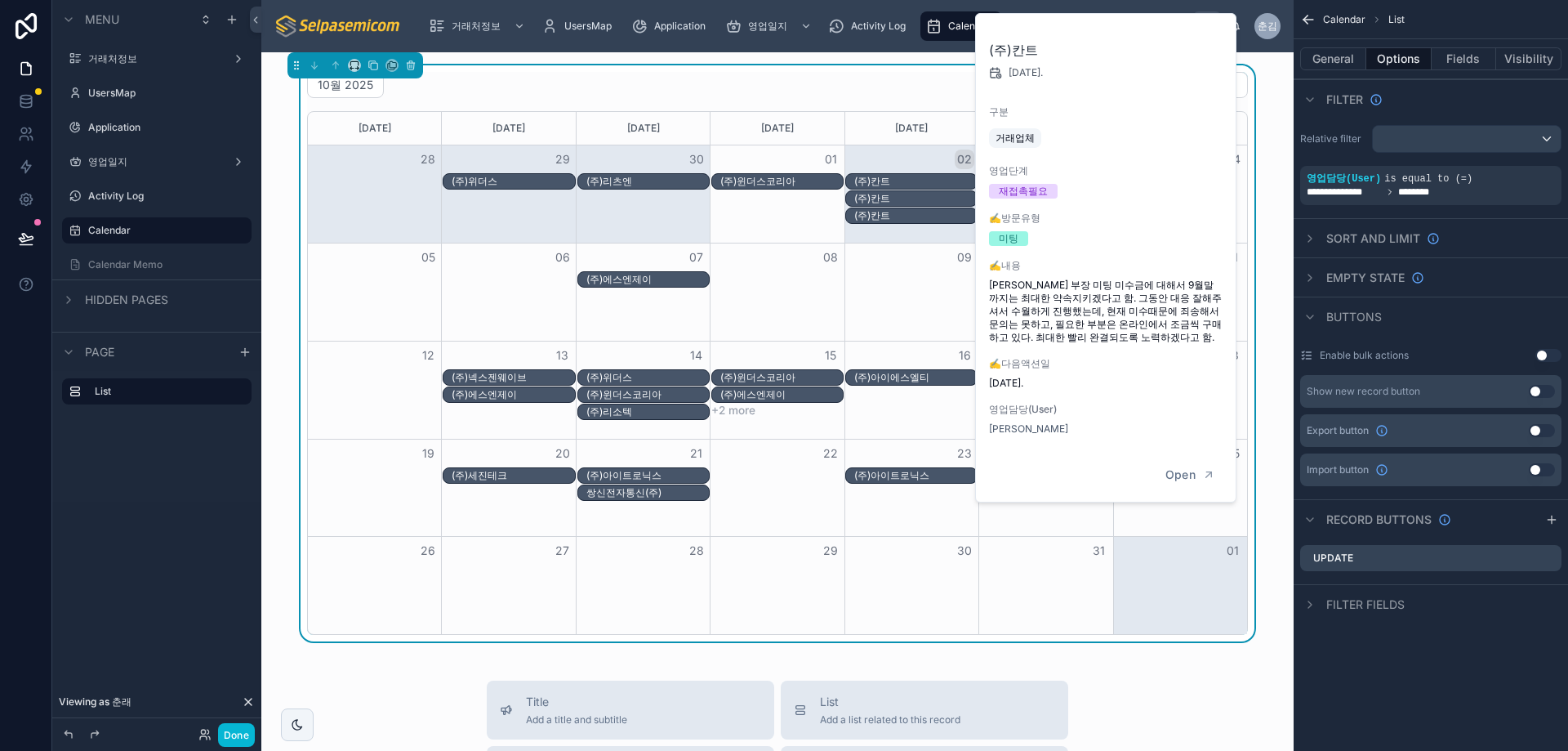
click at [876, 215] on div "(주)칸트" at bounding box center [915, 216] width 122 height 13
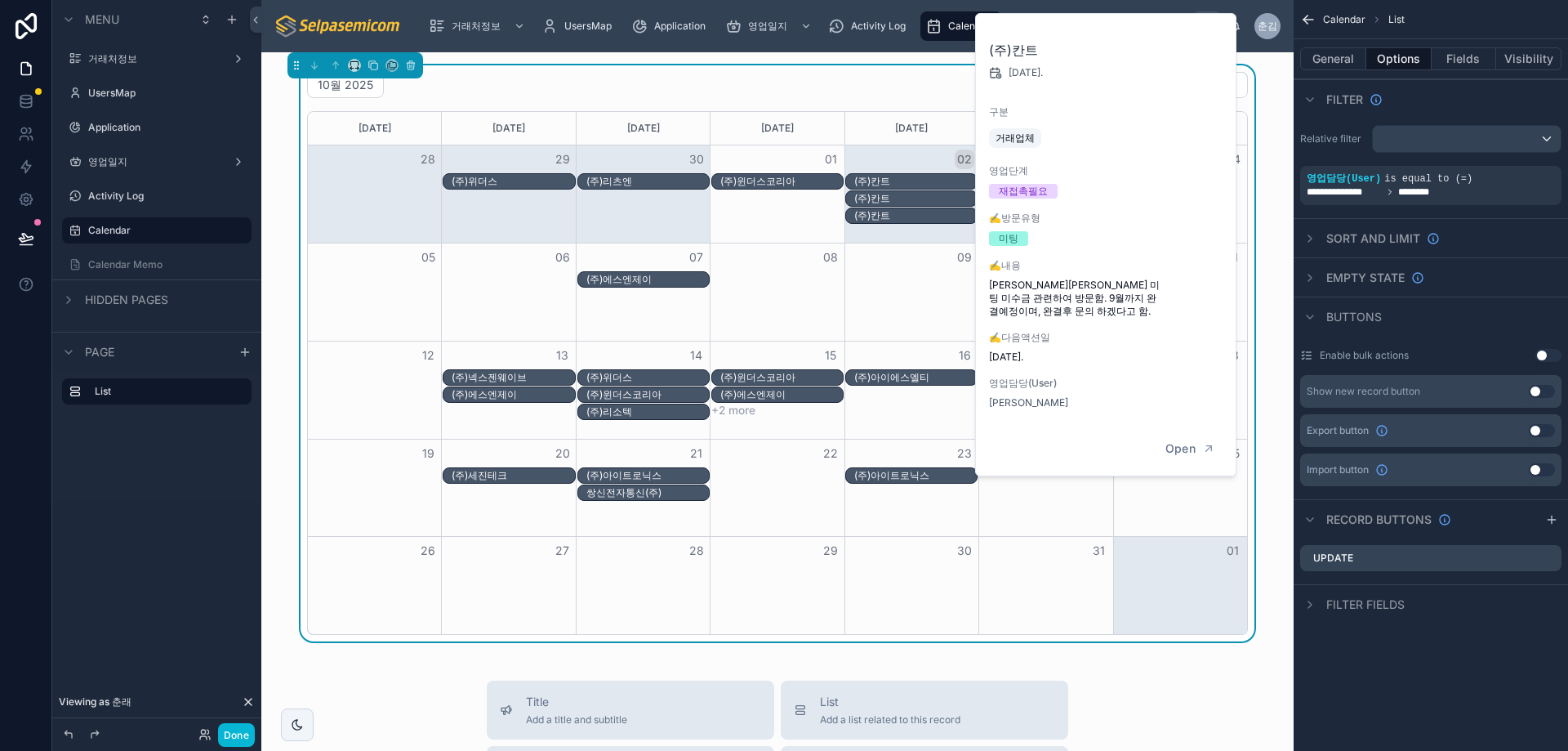
click at [895, 180] on div "(주)칸트" at bounding box center [915, 182] width 122 height 13
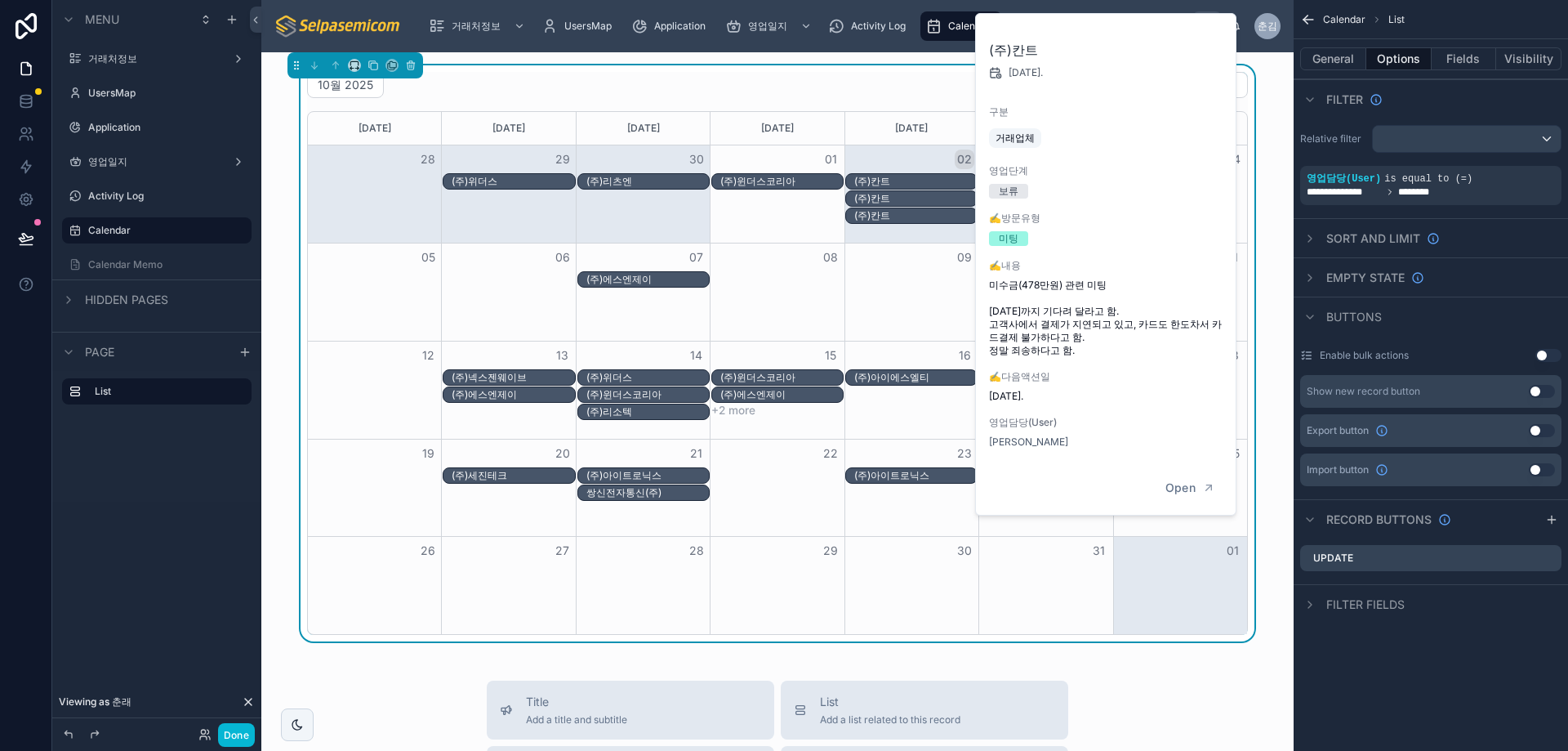
click at [893, 199] on div "(주)칸트" at bounding box center [915, 199] width 122 height 13
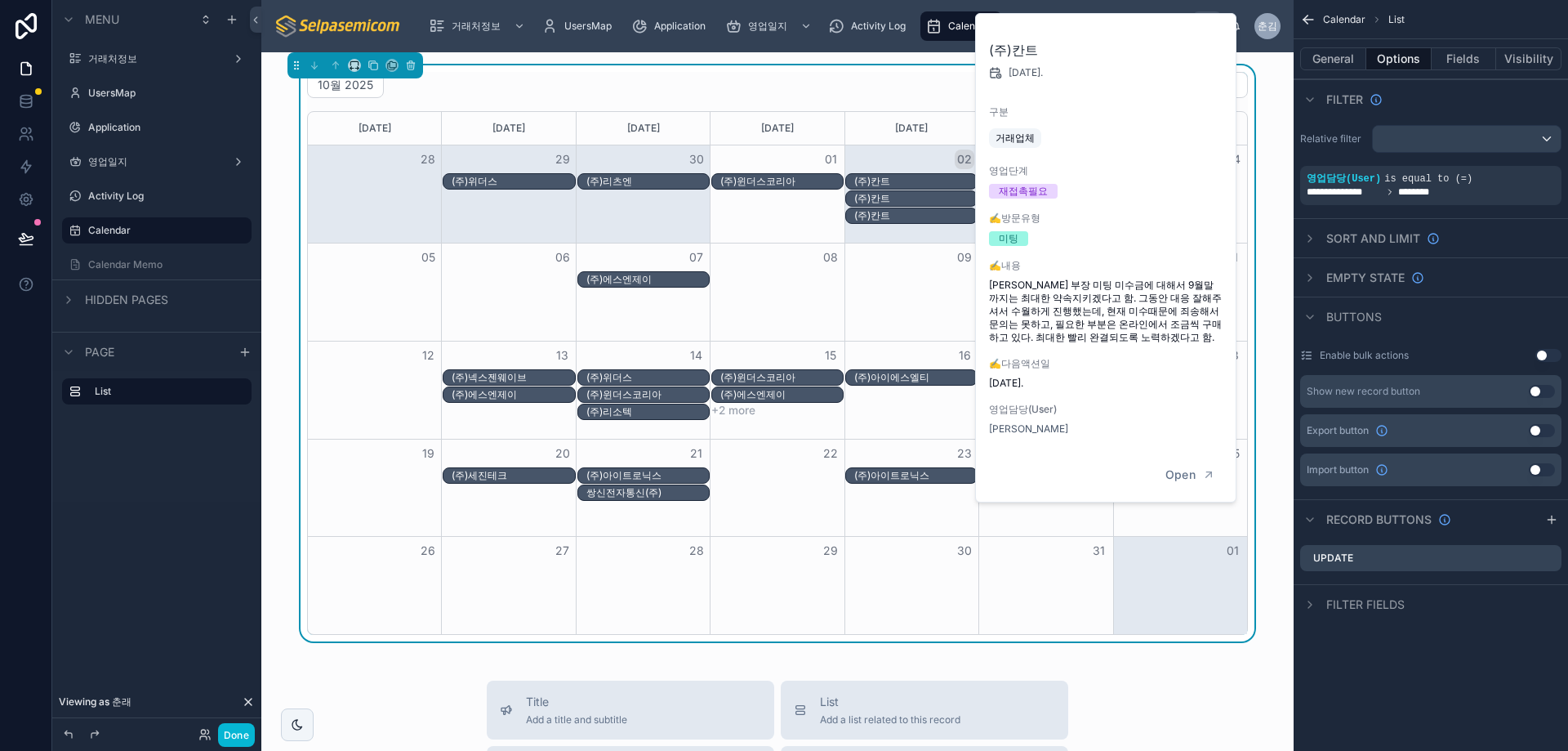
click at [891, 214] on div "(주)칸트" at bounding box center [915, 216] width 122 height 13
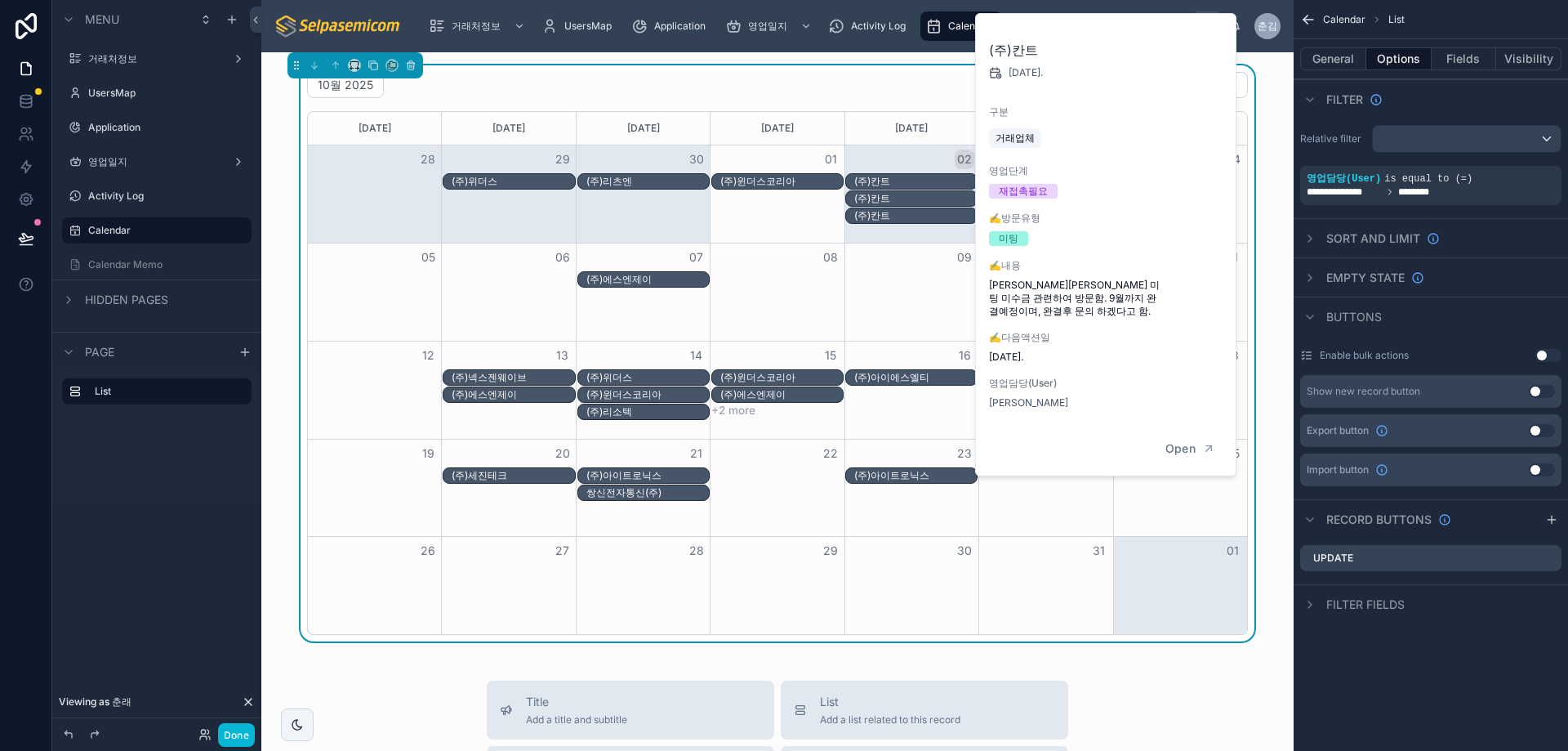
click at [899, 181] on div "(주)칸트" at bounding box center [915, 182] width 122 height 13
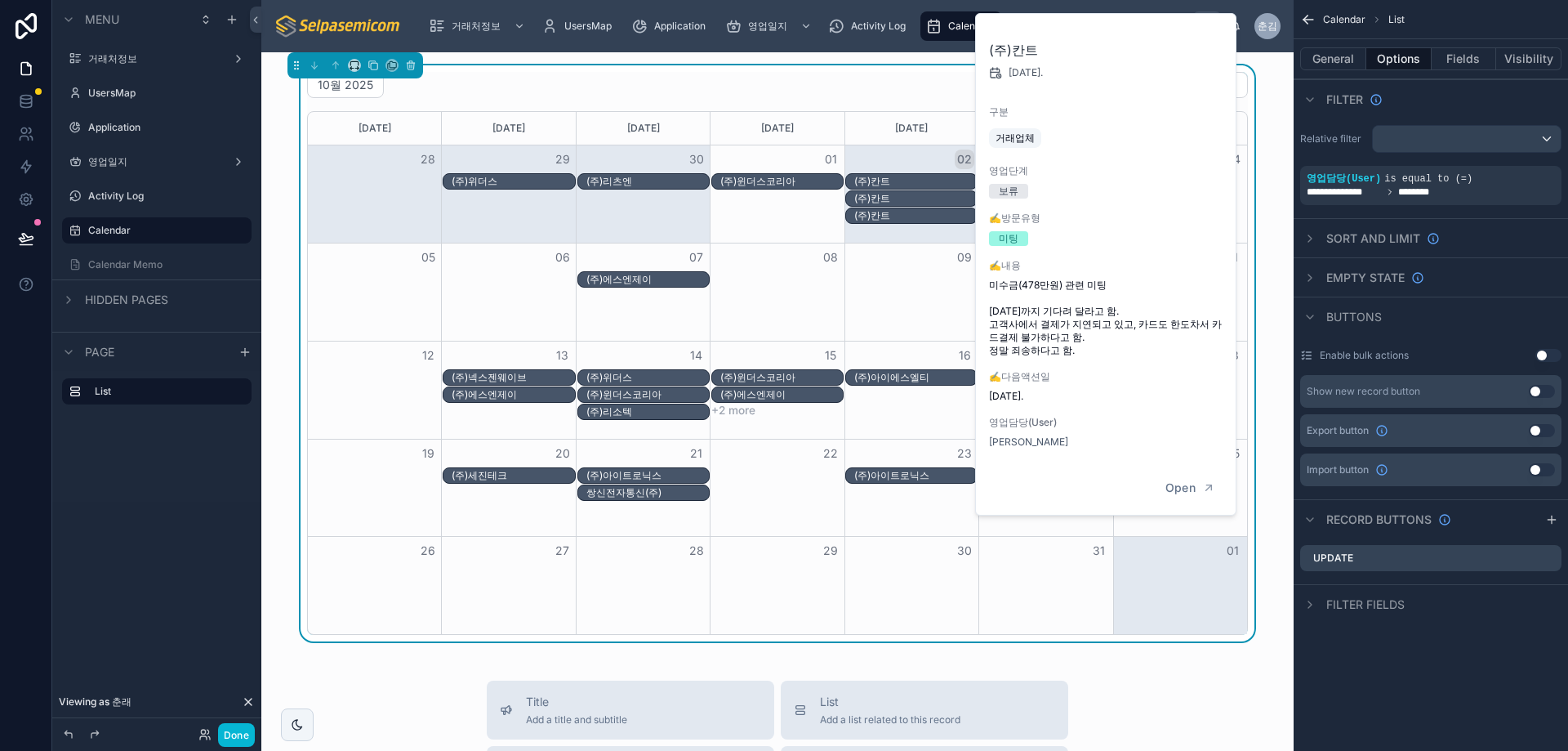
click at [897, 202] on div "(주)칸트" at bounding box center [915, 199] width 122 height 13
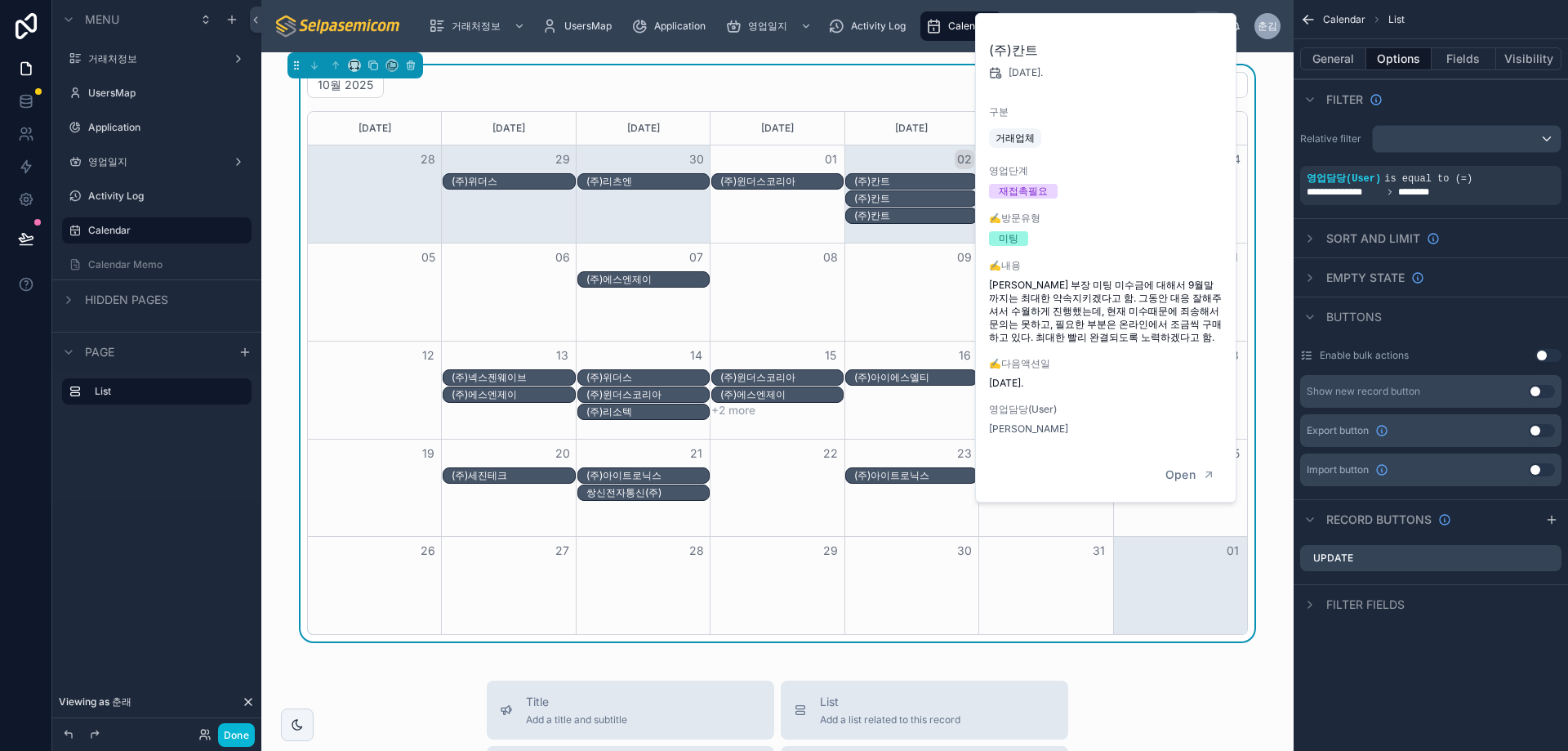
click at [893, 214] on div "(주)칸트" at bounding box center [915, 216] width 122 height 13
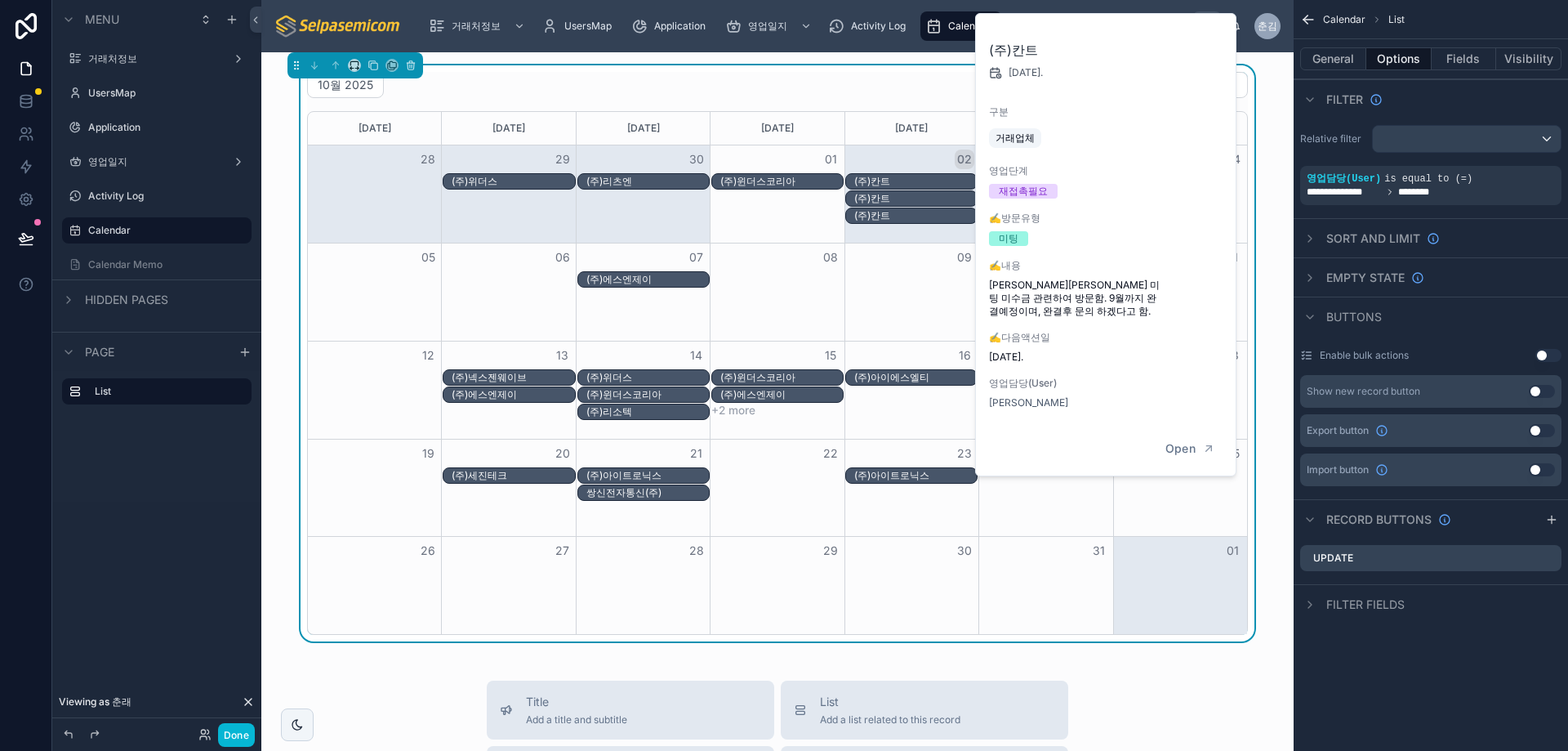
click at [863, 84] on div "10월 2025 [DATE] Month" at bounding box center [778, 85] width 941 height 26
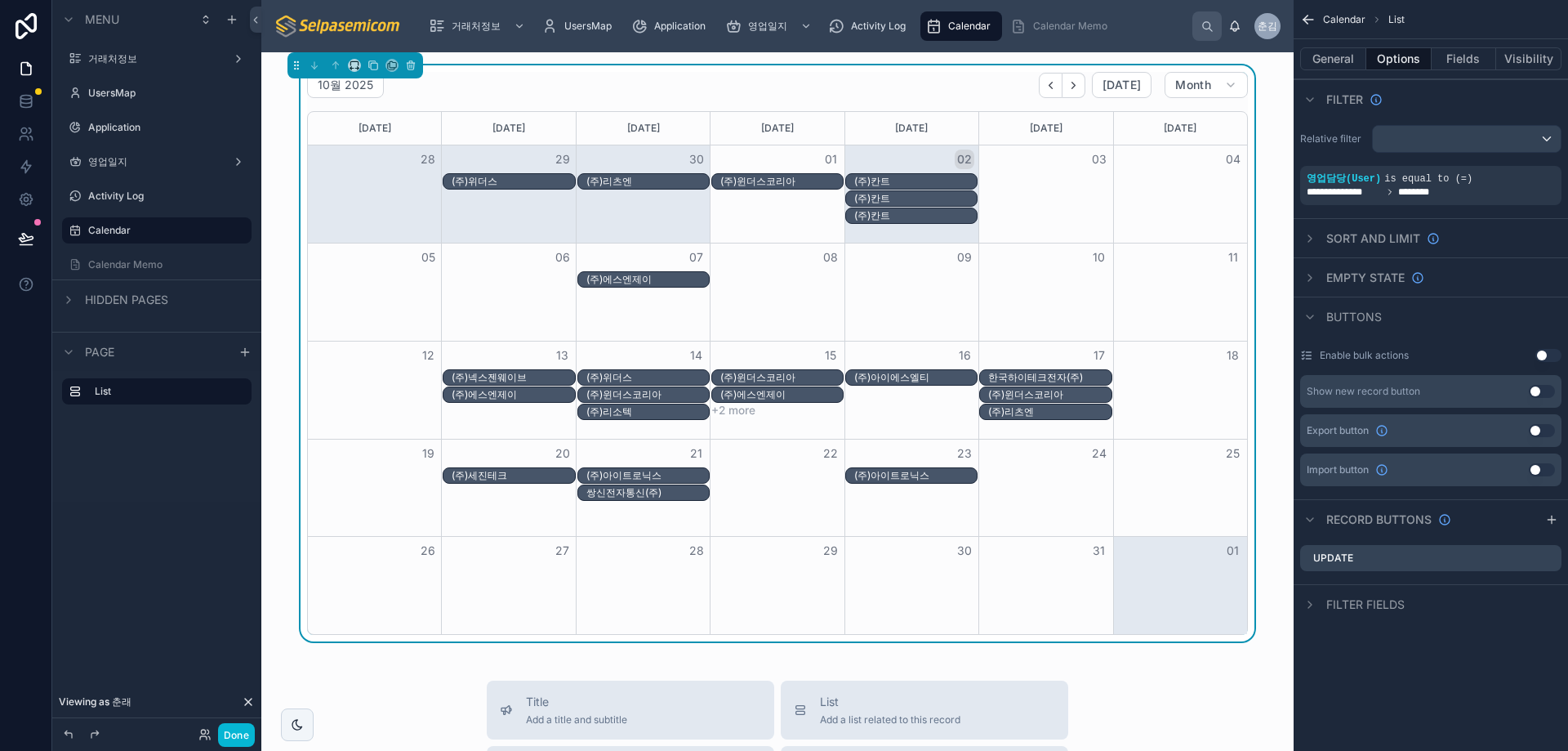
click at [885, 178] on div "(주)칸트" at bounding box center [915, 182] width 122 height 13
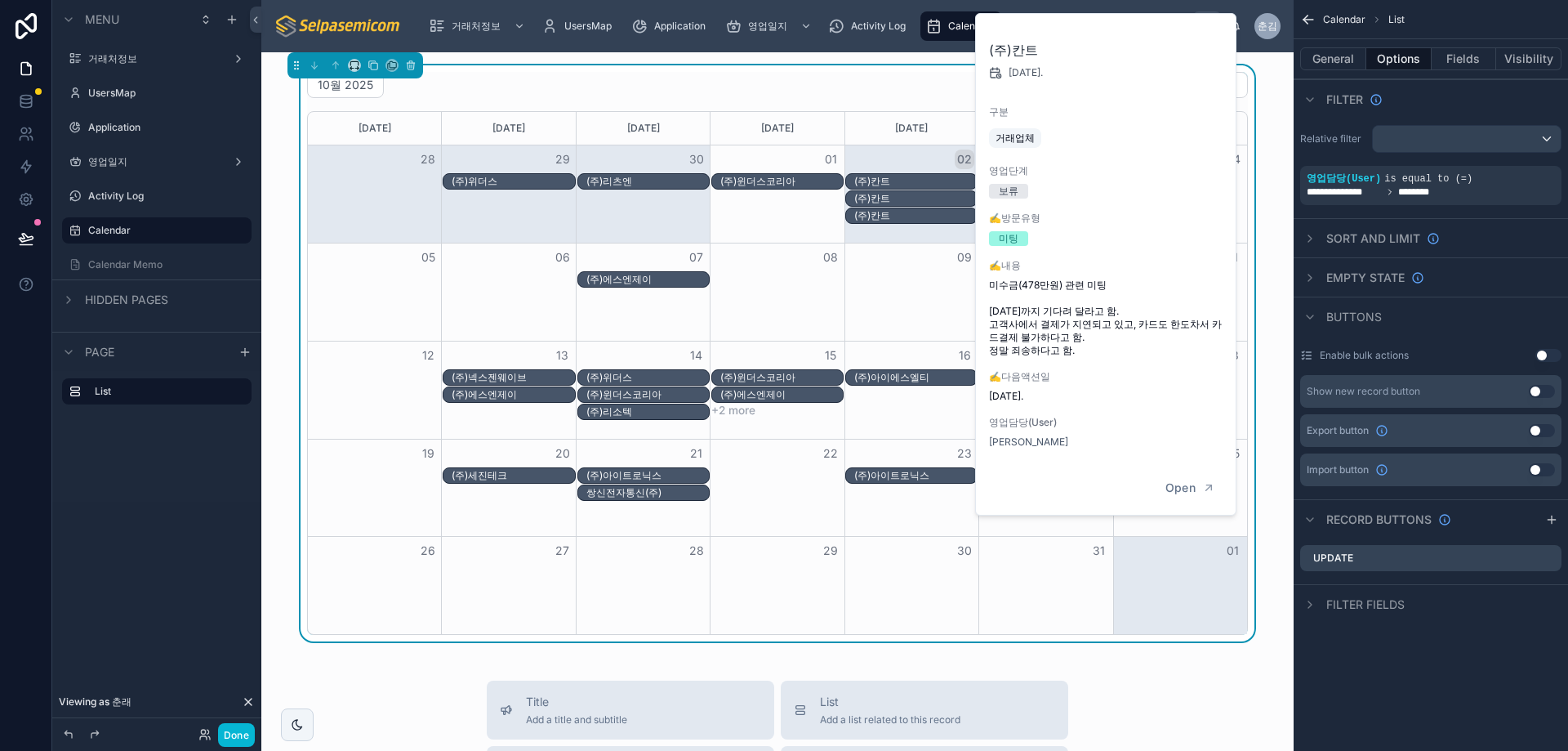
click at [875, 200] on div "(주)칸트" at bounding box center [915, 199] width 122 height 13
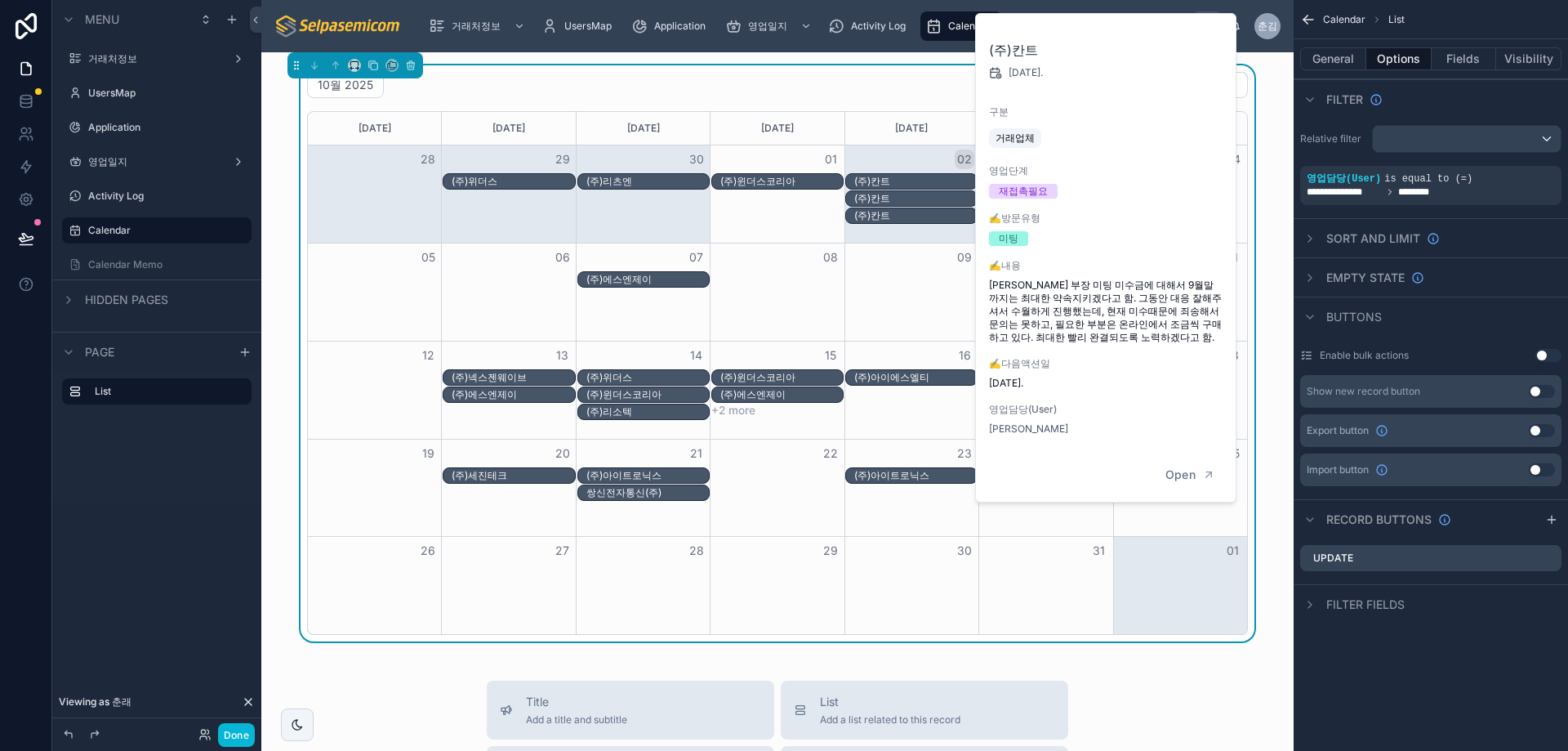
click at [876, 215] on div "(주)칸트" at bounding box center [915, 216] width 122 height 13
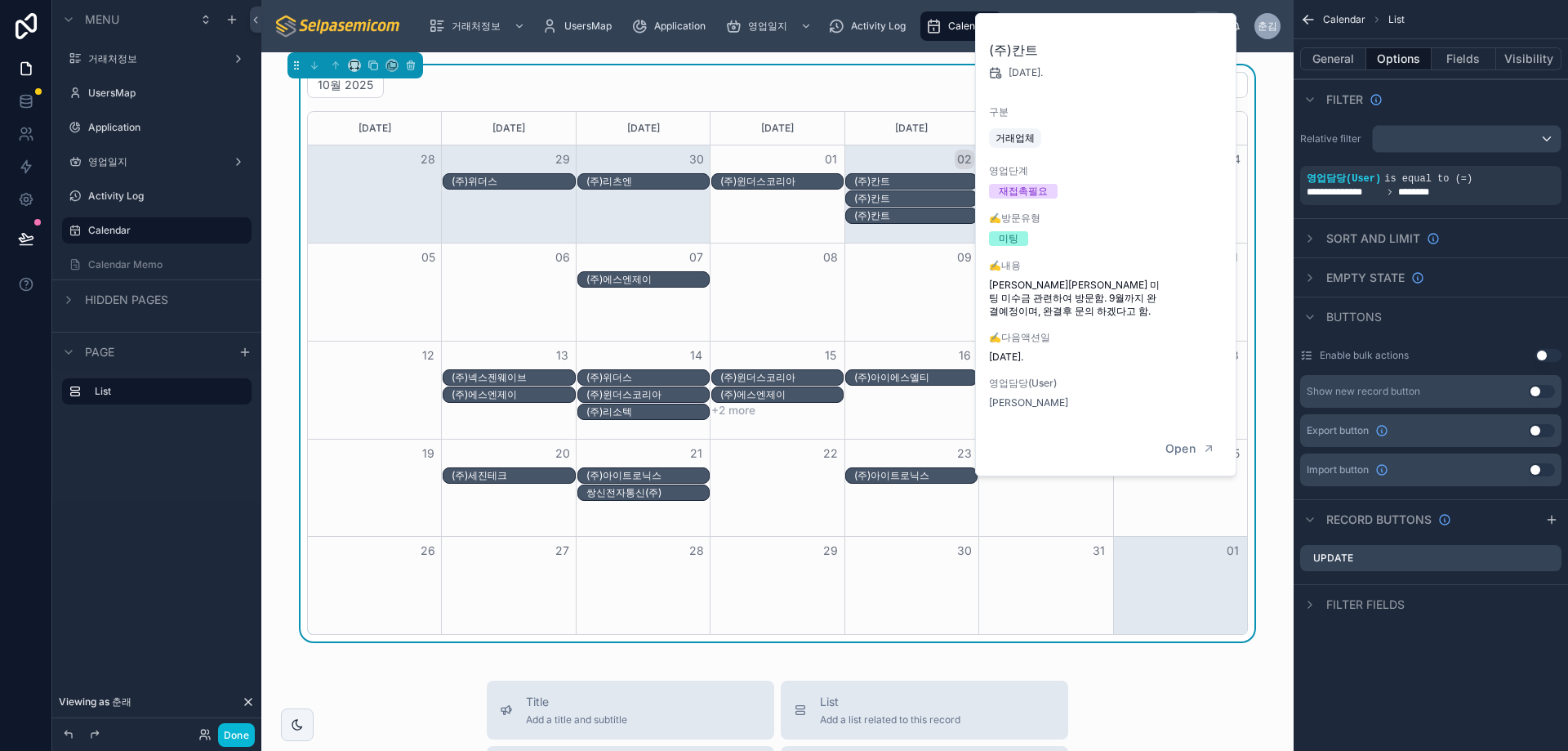
click at [883, 198] on div "(주)칸트" at bounding box center [915, 199] width 122 height 13
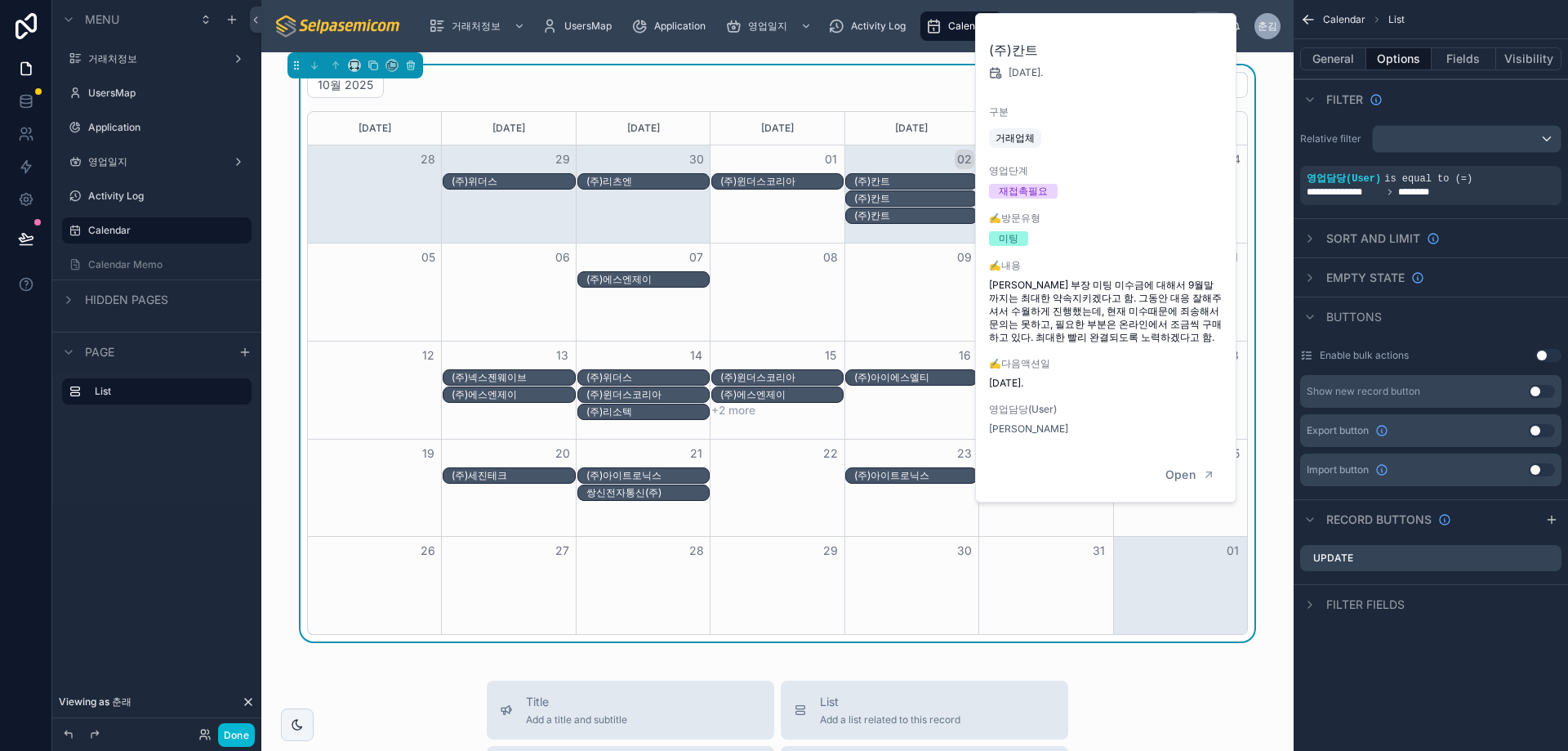
click at [891, 186] on div "(주)칸트" at bounding box center [915, 182] width 122 height 13
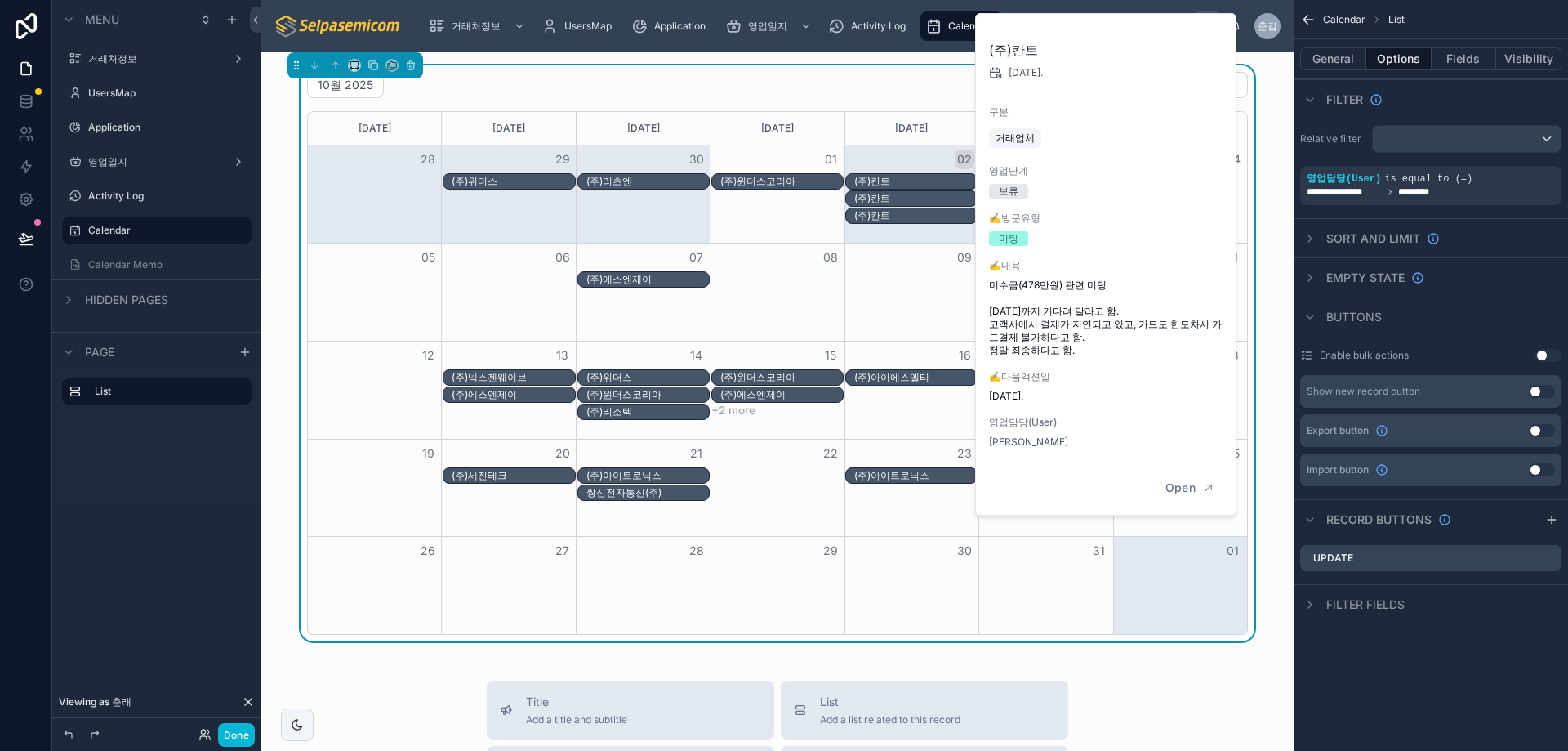
click at [882, 203] on div "(주)칸트" at bounding box center [915, 199] width 122 height 13
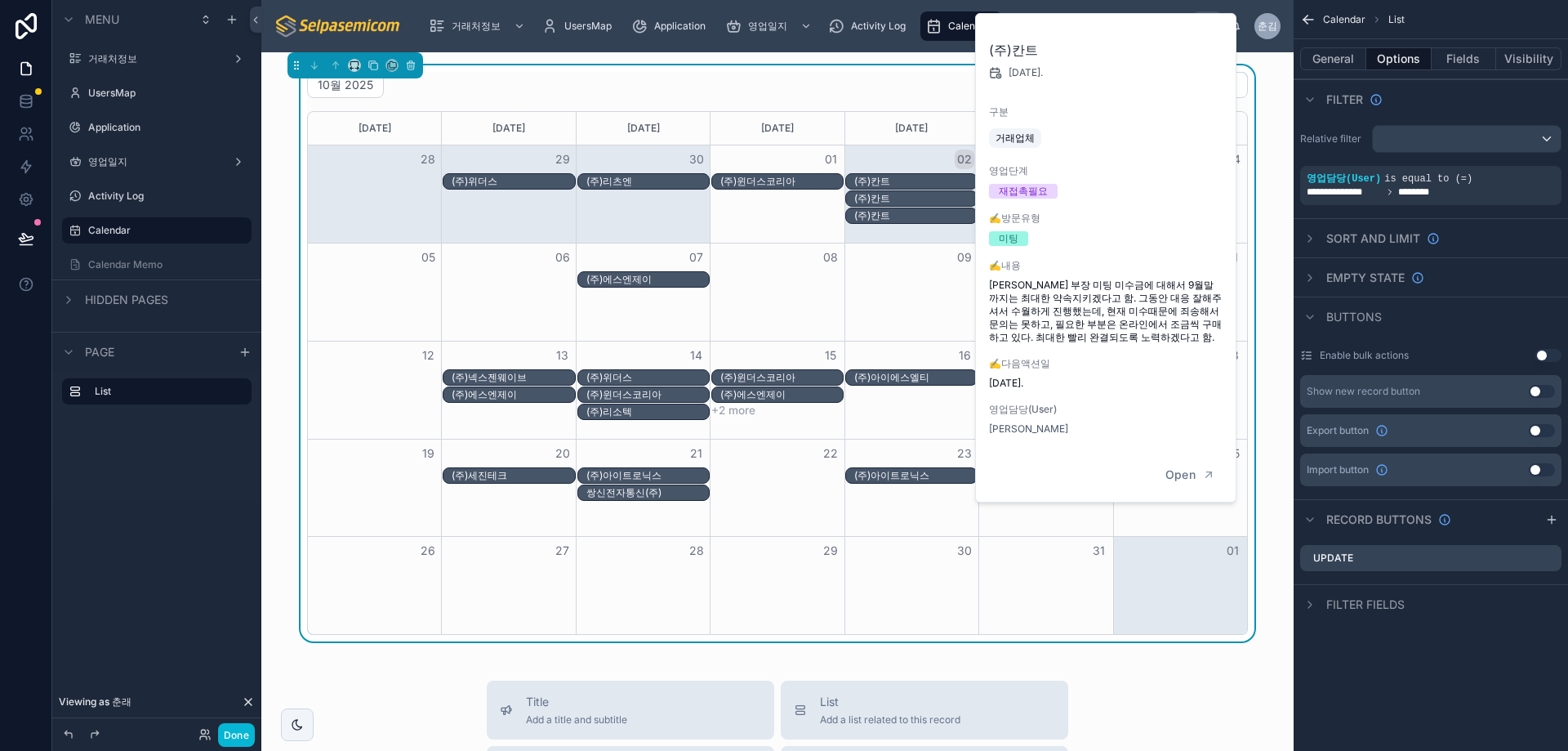
click at [874, 216] on div "(주)칸트" at bounding box center [915, 216] width 122 height 13
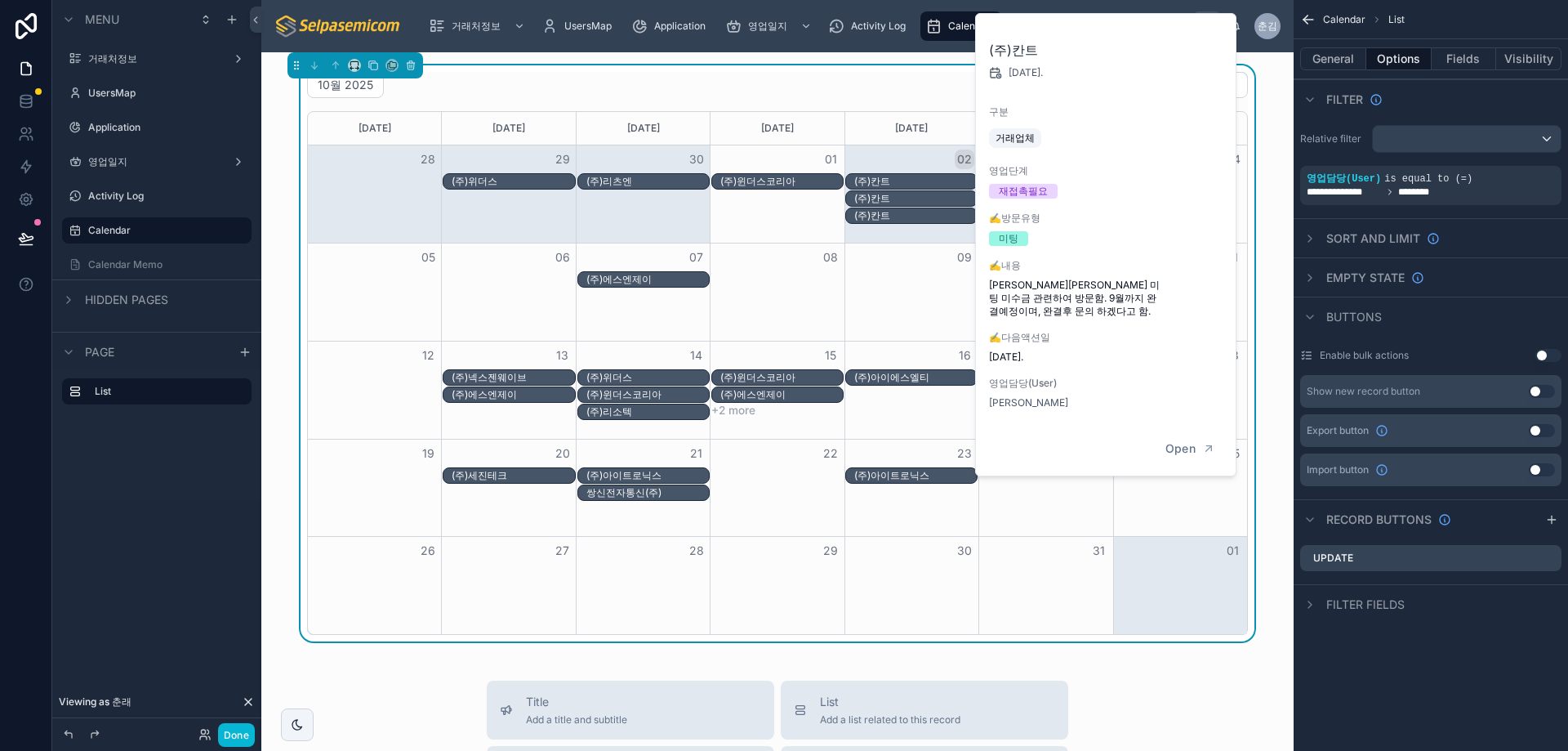
click at [918, 197] on div "(주)칸트" at bounding box center [915, 199] width 122 height 13
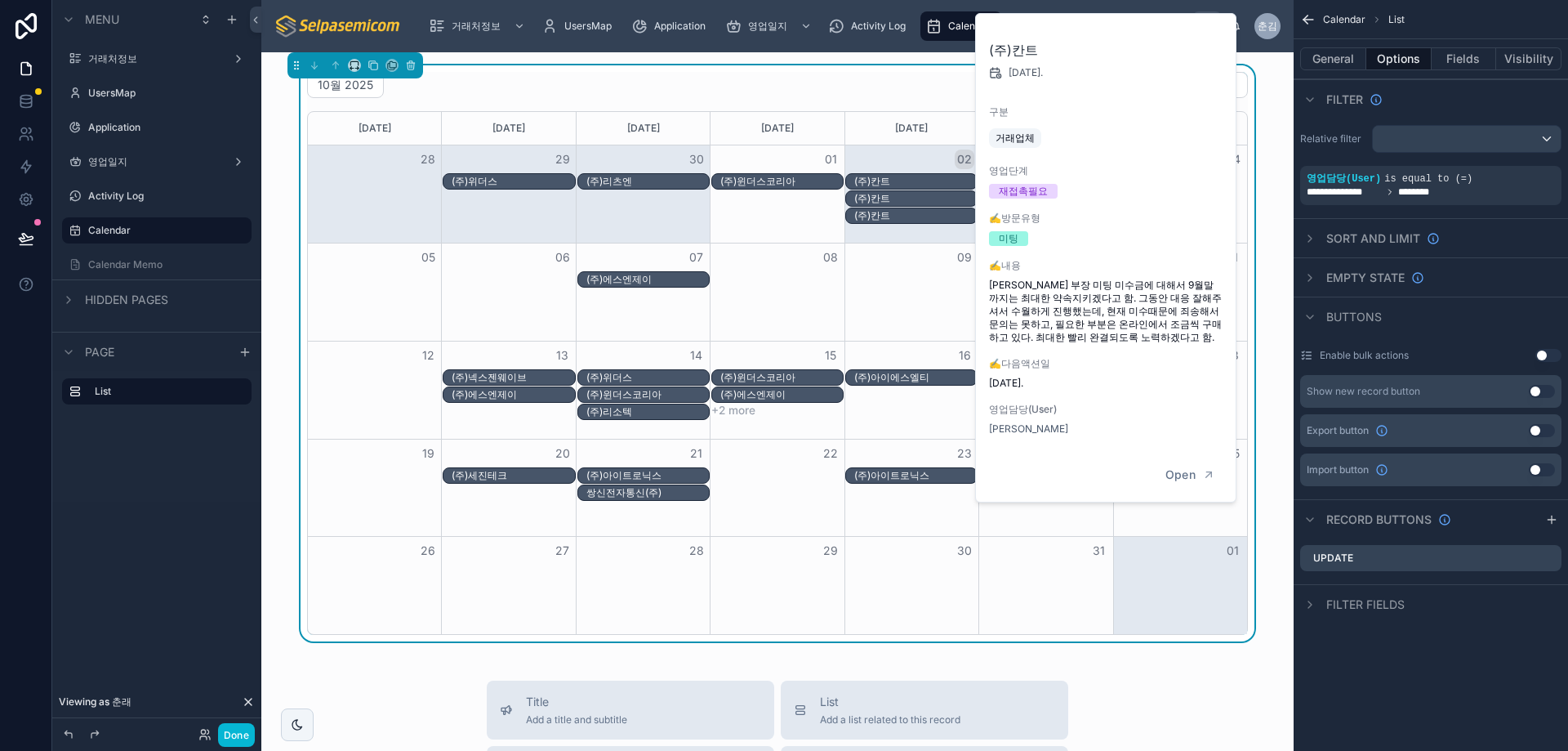
click at [930, 176] on div "(주)칸트" at bounding box center [915, 182] width 122 height 13
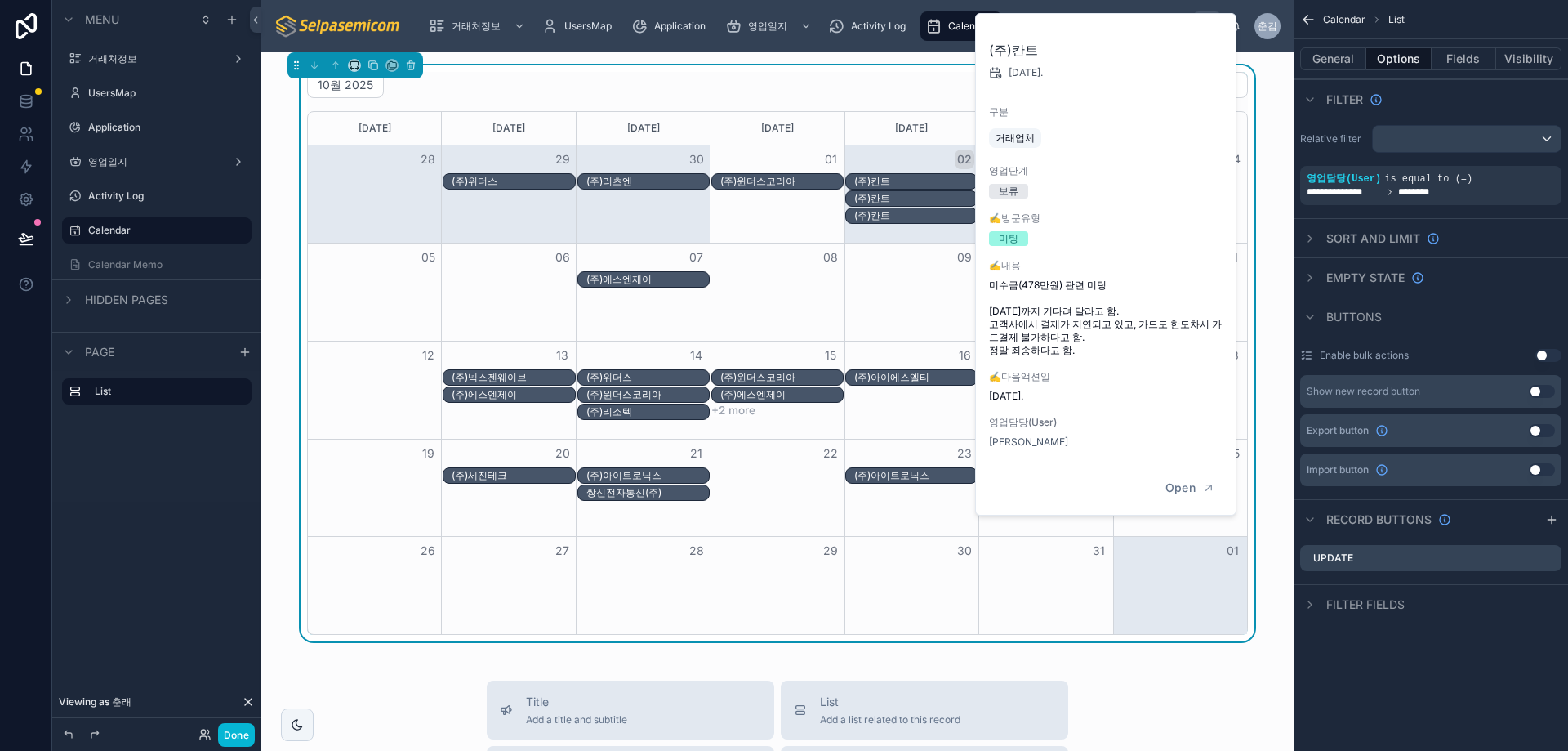
click at [914, 200] on div "(주)칸트" at bounding box center [915, 199] width 122 height 13
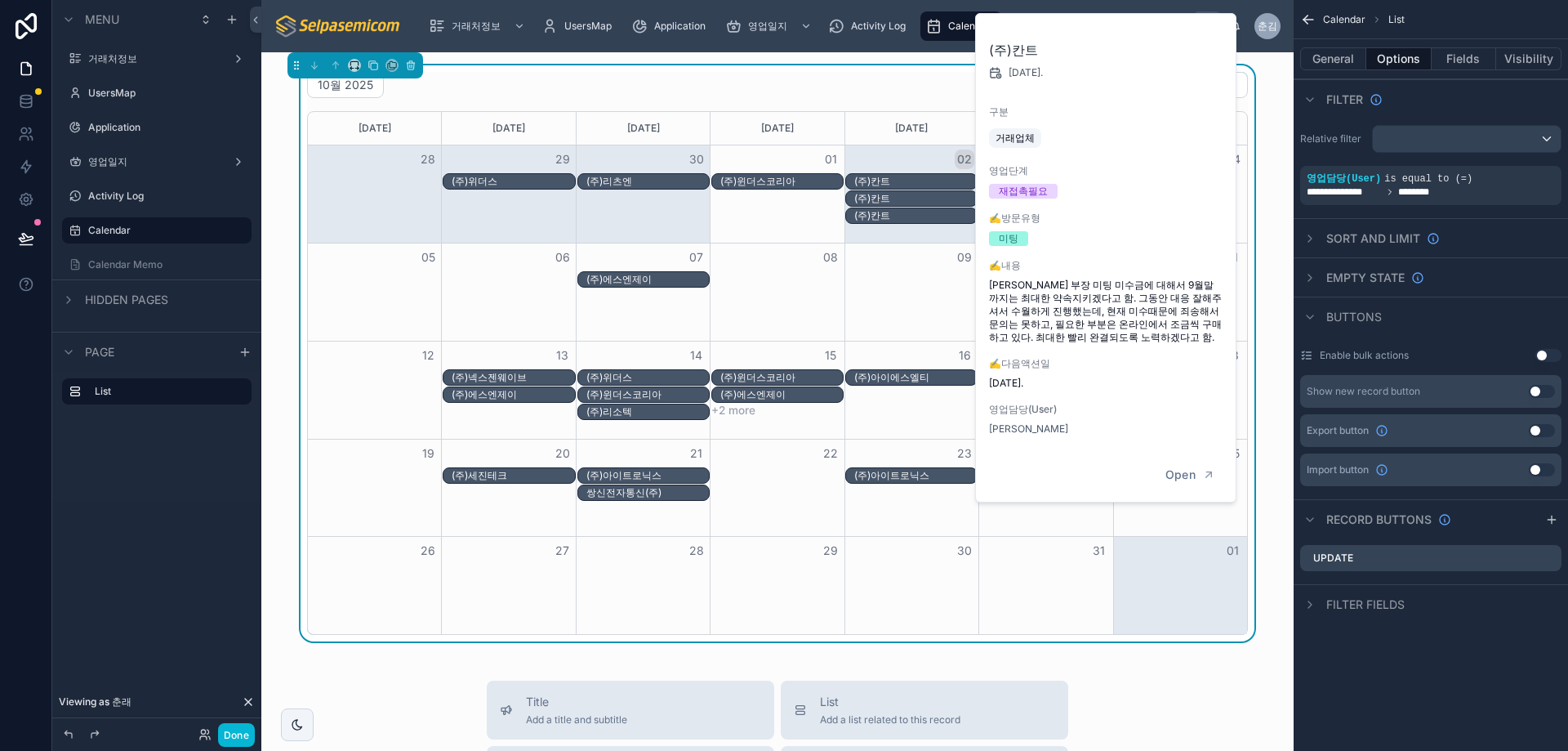
click at [901, 216] on div "(주)칸트" at bounding box center [915, 216] width 122 height 13
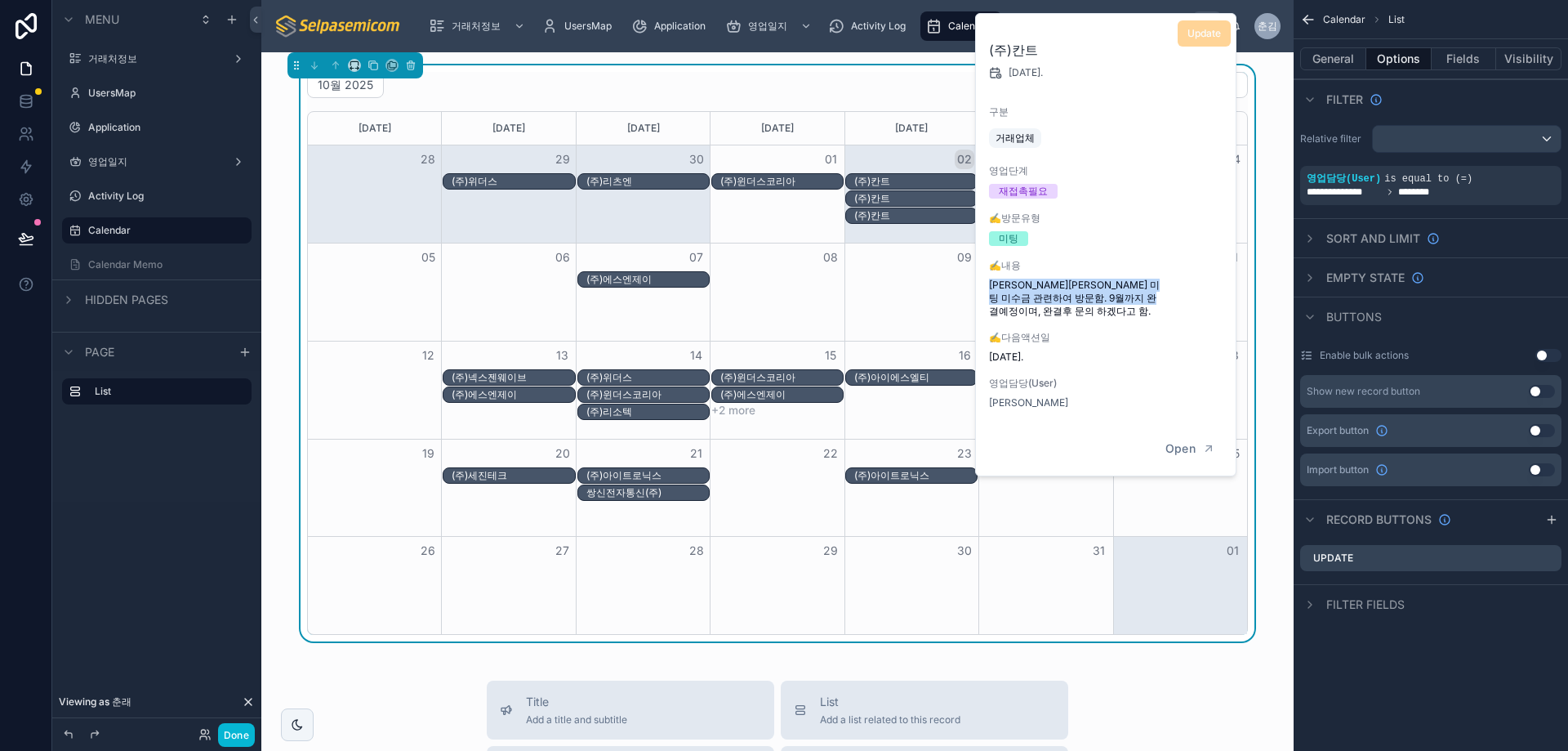
drag, startPoint x: 1148, startPoint y: 312, endPoint x: 988, endPoint y: 286, distance: 162.1
click at [988, 286] on div "(주)칸트 [DATE]. 구분 거래업체 영업단계 재접촉필요 ✍️방문유형 미팅 ✍️내용 [PERSON_NAME][PERSON_NAME] 미팅 미…" at bounding box center [1107, 218] width 261 height 408
click at [1034, 277] on div "✍️내용 [PERSON_NAME][PERSON_NAME] 미팅 미수금 관련하여 방문함. 9월까지 완결예정이며, 완결후 문의 하겠다고 함." at bounding box center [1107, 288] width 235 height 59
drag, startPoint x: 990, startPoint y: 286, endPoint x: 1185, endPoint y: 318, distance: 197.6
click at [1181, 312] on div "(주)칸트 [DATE]. 구분 거래업체 영업단계 재접촉필요 ✍️방문유형 미팅 ✍️내용 [PERSON_NAME][PERSON_NAME] 미팅 미…" at bounding box center [1107, 218] width 261 height 408
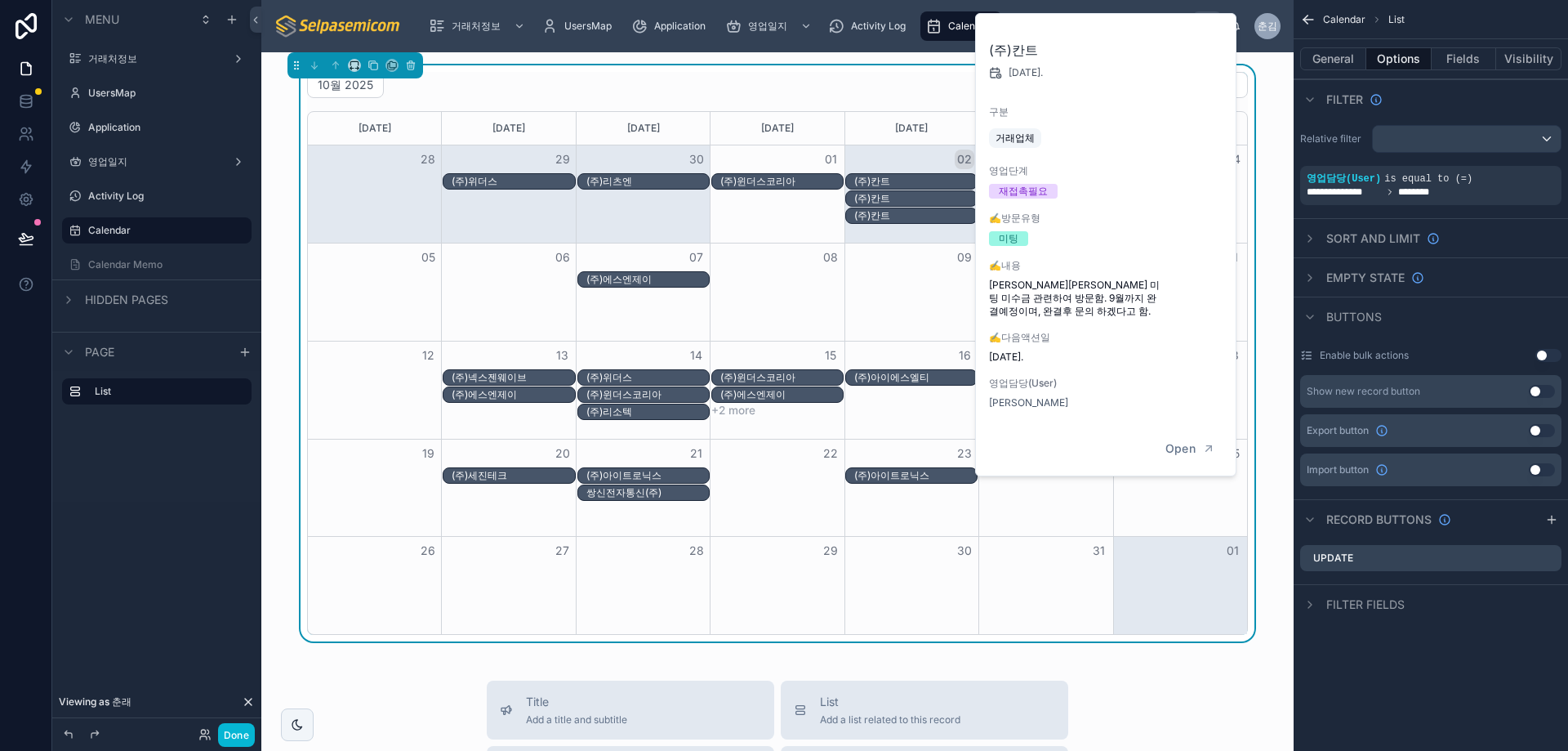
click at [878, 56] on div "10월 2025 [DATE] Month [DATE] [DATE] [DATE] [DATE] [DATE] [DATE] [DATE] 28 29 30…" at bounding box center [778, 723] width 1033 height 1341
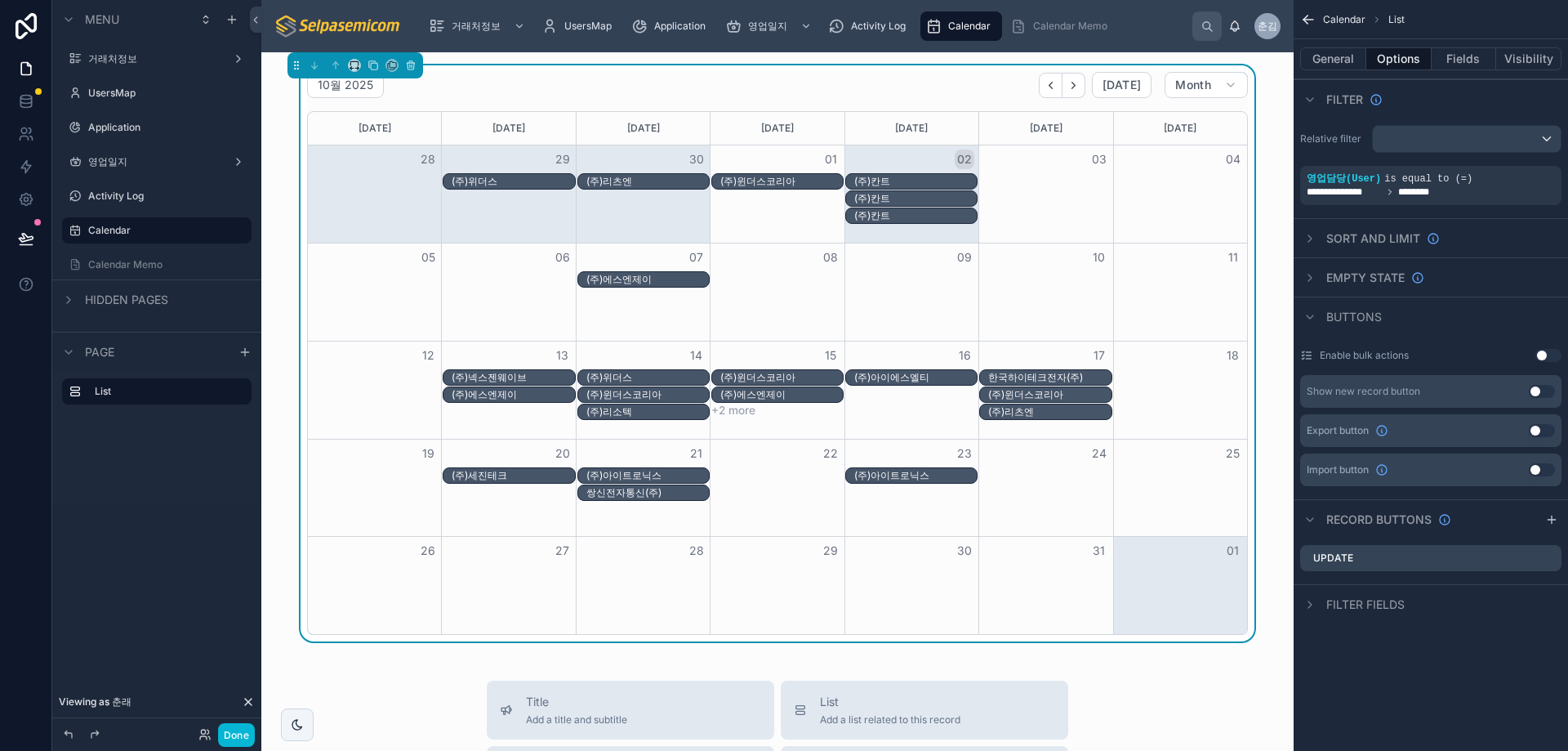
click at [868, 215] on div "(주)칸트" at bounding box center [915, 216] width 122 height 13
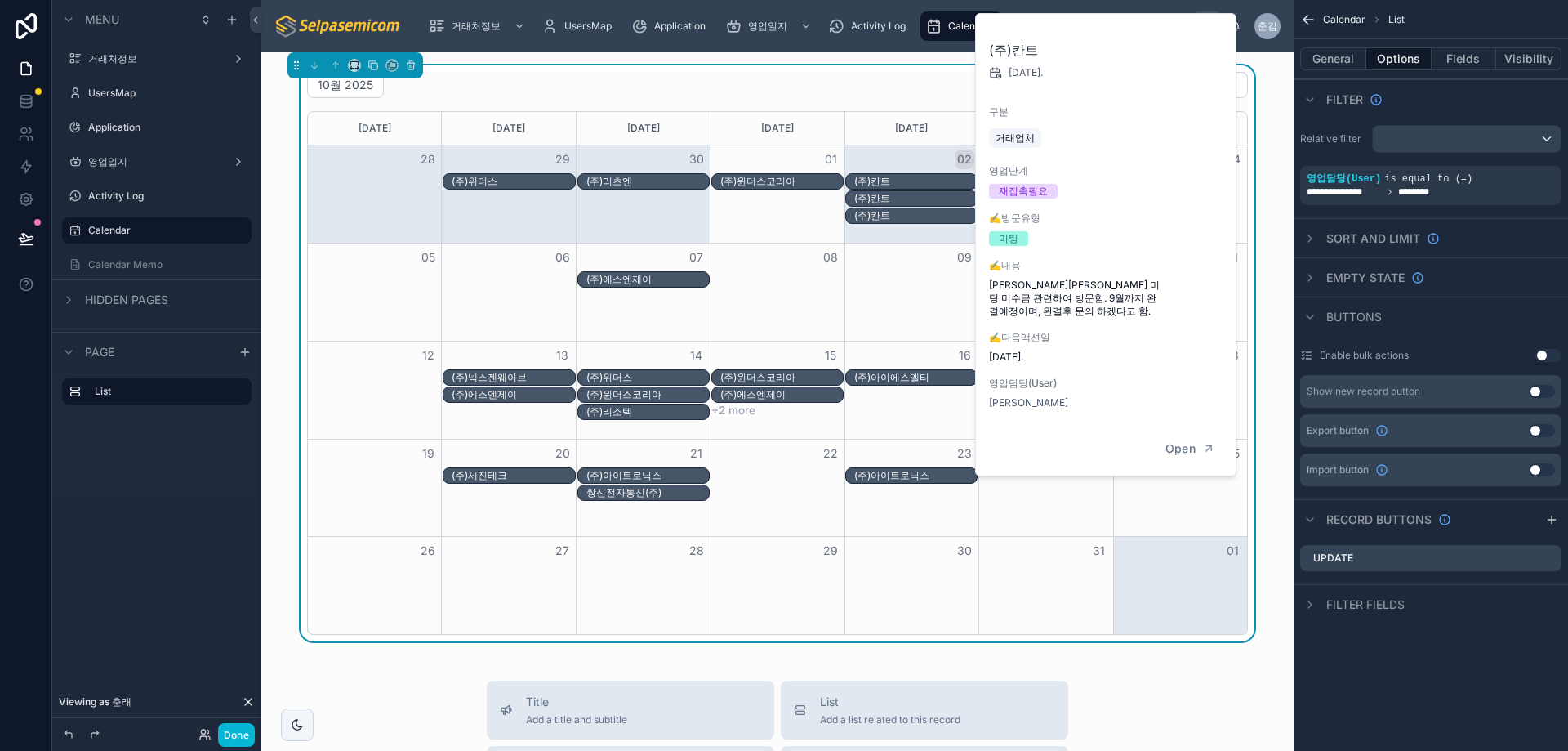
click at [858, 260] on div "09" at bounding box center [911, 258] width 134 height 28
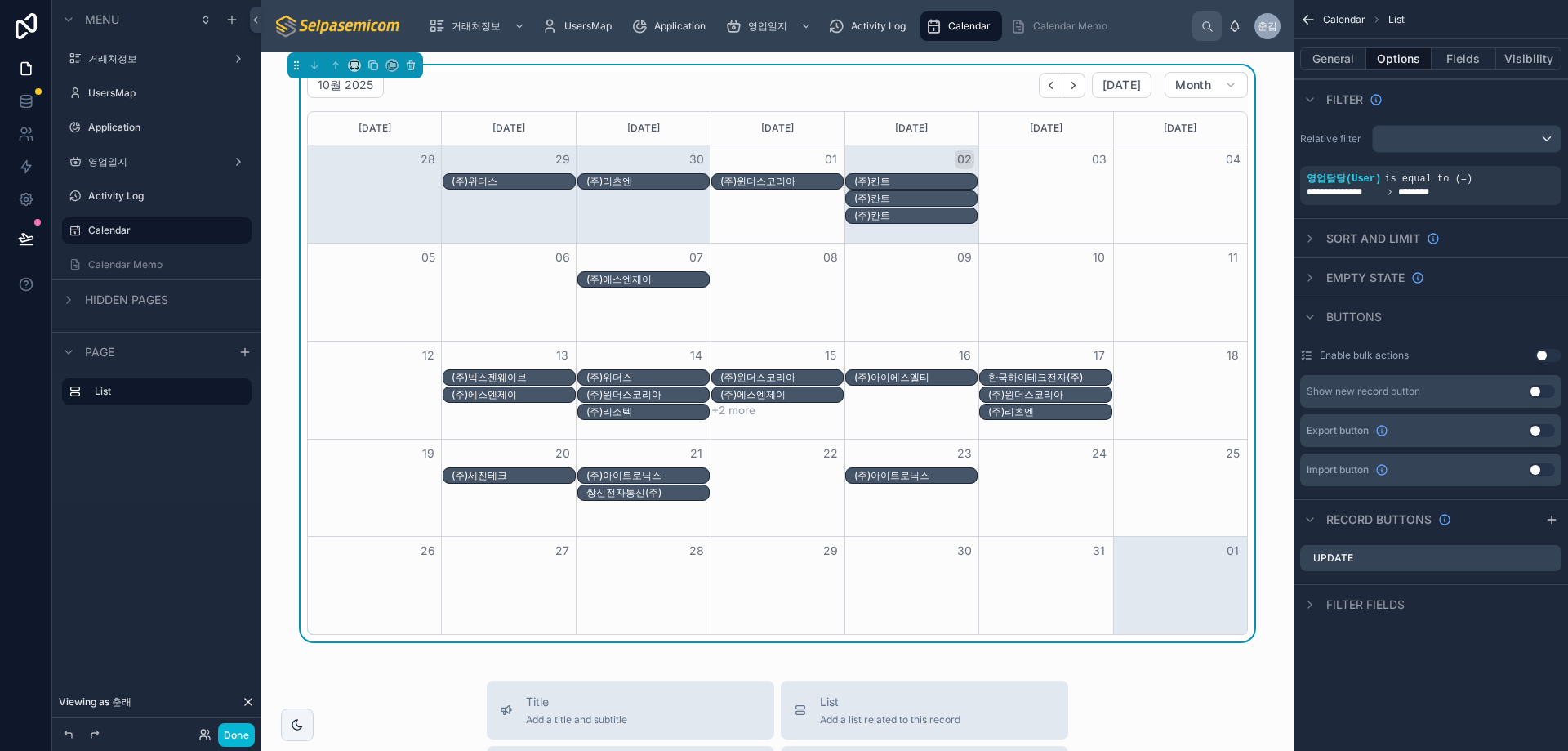
drag, startPoint x: 1159, startPoint y: 693, endPoint x: 1179, endPoint y: 711, distance: 26.9
click at [1059, 395] on div "(주)윈더스코리아" at bounding box center [1050, 395] width 122 height 13
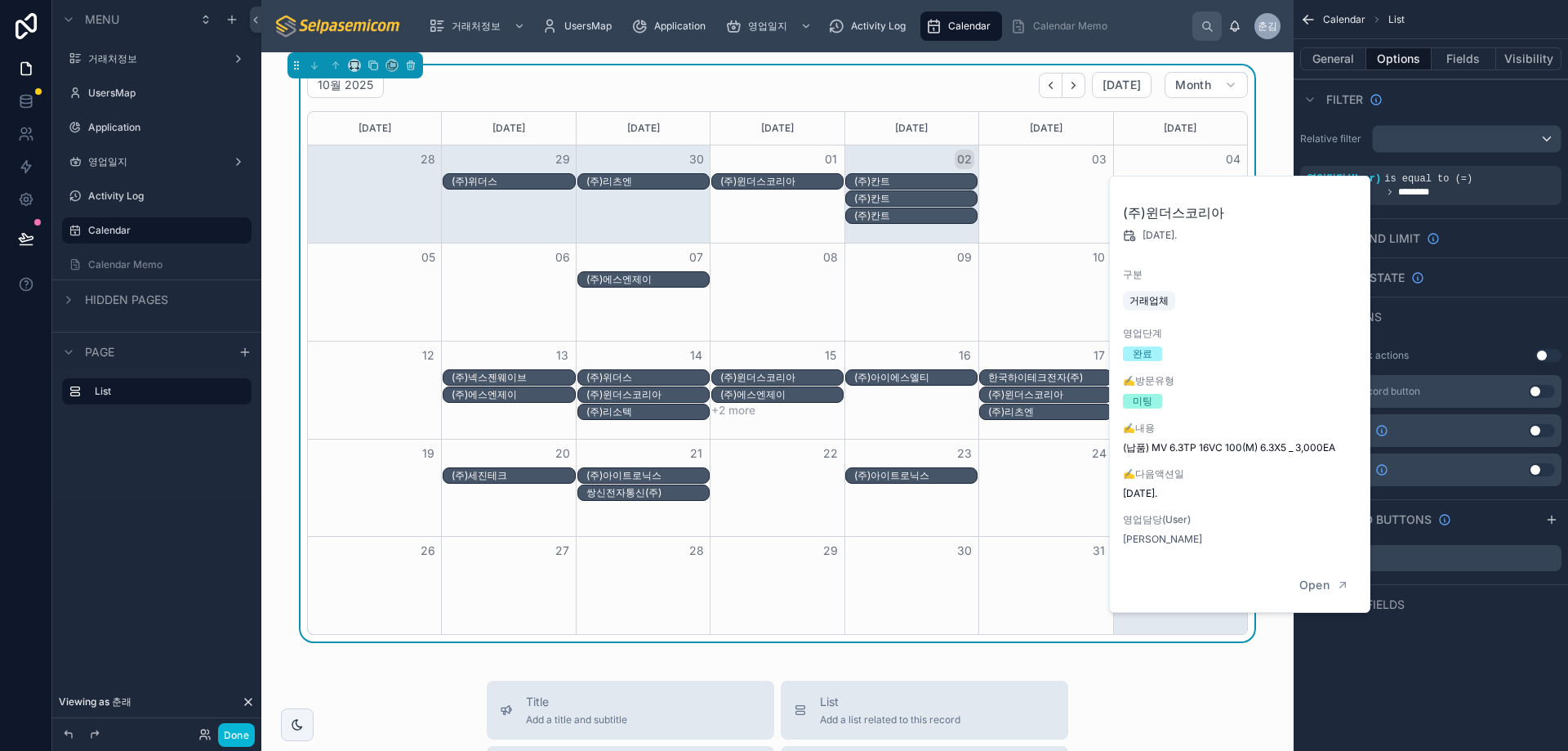
click at [1128, 666] on div "10월 2025 [DATE] Month [DATE] [DATE] [DATE] [DATE] [DATE] [DATE] [DATE] 28 29 30…" at bounding box center [778, 723] width 1033 height 1341
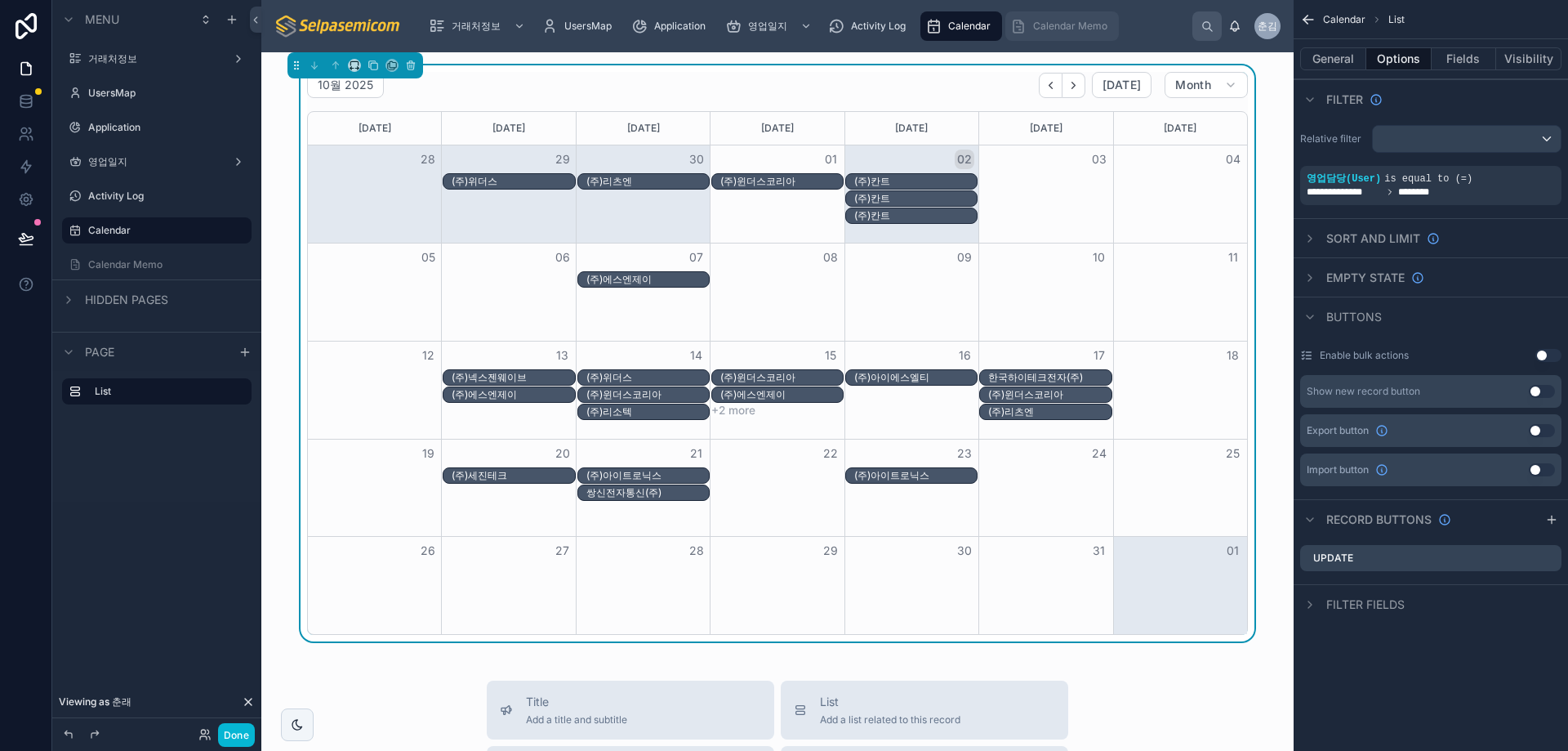
click at [1080, 33] on div "Calendar Memo" at bounding box center [1062, 26] width 103 height 26
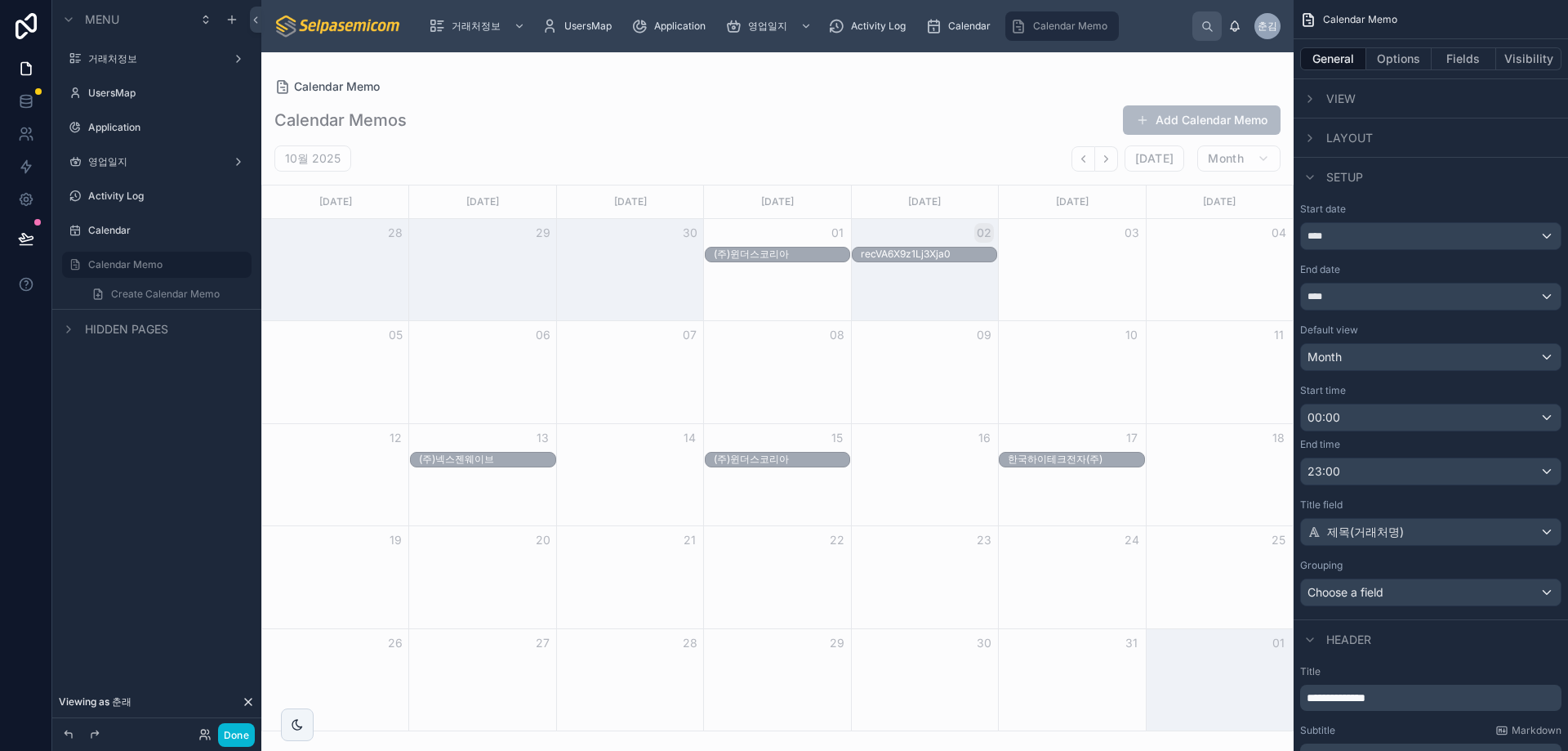
click at [893, 253] on div at bounding box center [778, 402] width 1033 height 699
click at [893, 253] on div "recVA6X9z1Lj3Xja0" at bounding box center [906, 254] width 90 height 13
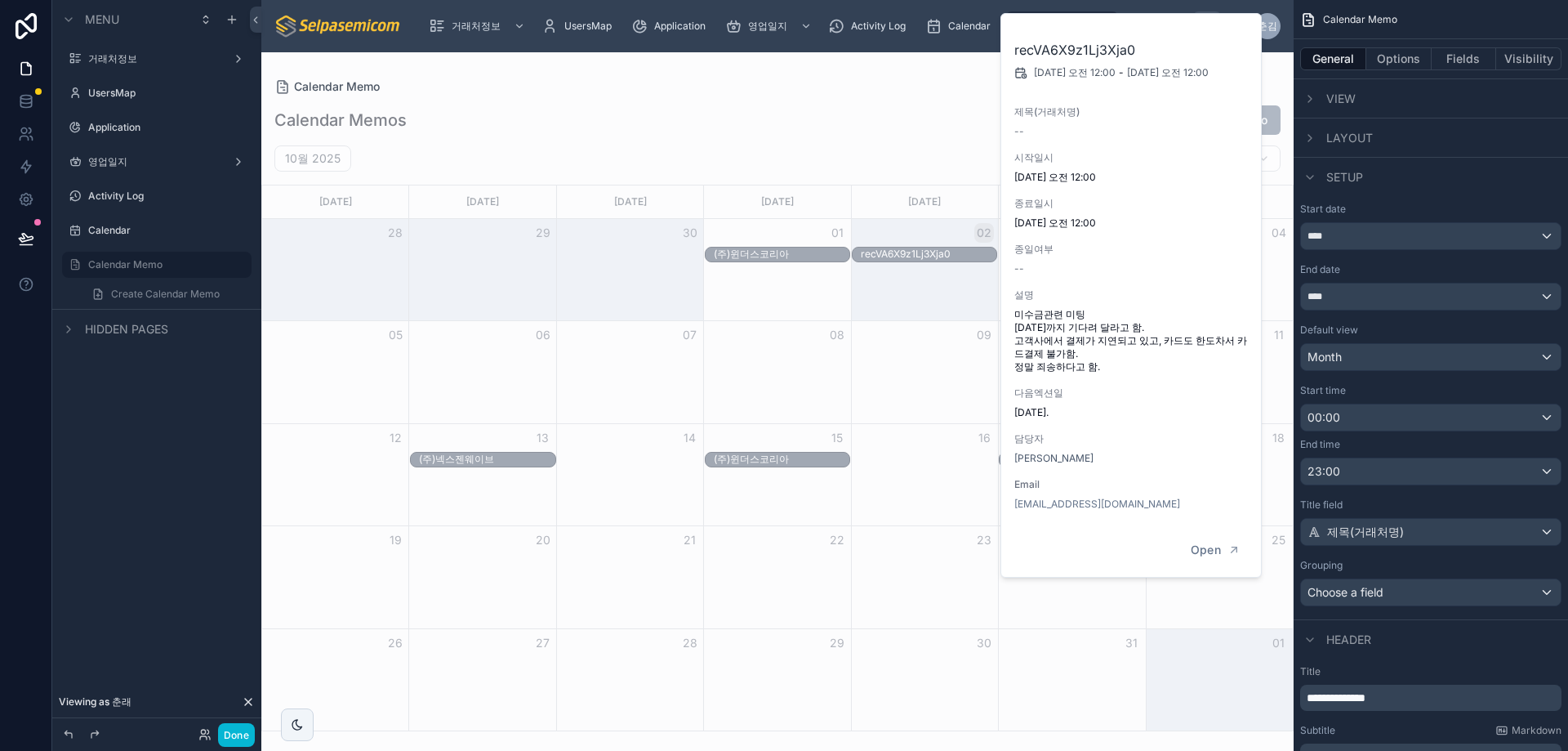
click at [935, 72] on div "Calendar Memo Calendar Memos Add Calendar Memo 10월 2025 [DATE] Month [DATE] [DA…" at bounding box center [778, 392] width 1033 height 679
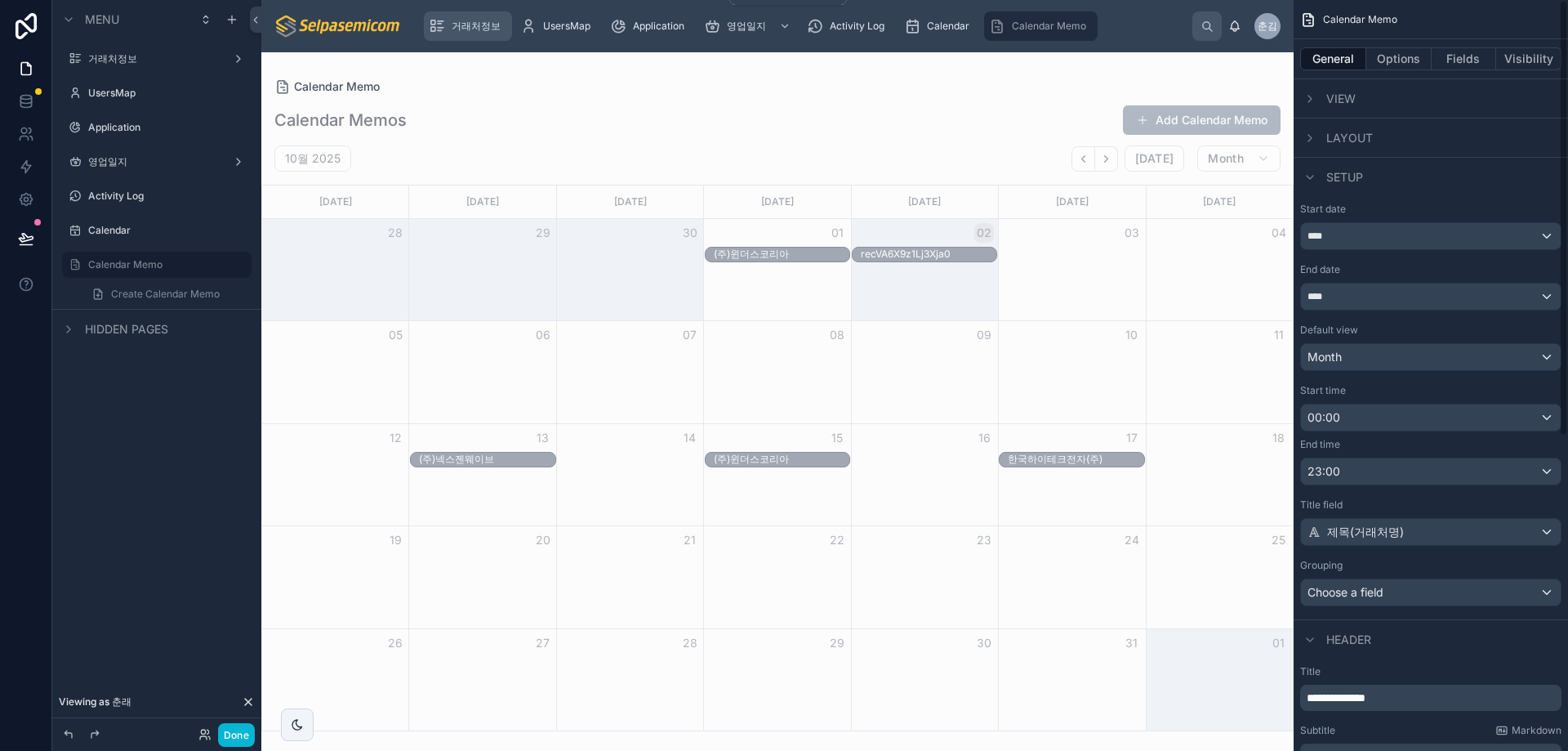
click at [478, 29] on span "거래처정보" at bounding box center [476, 26] width 49 height 13
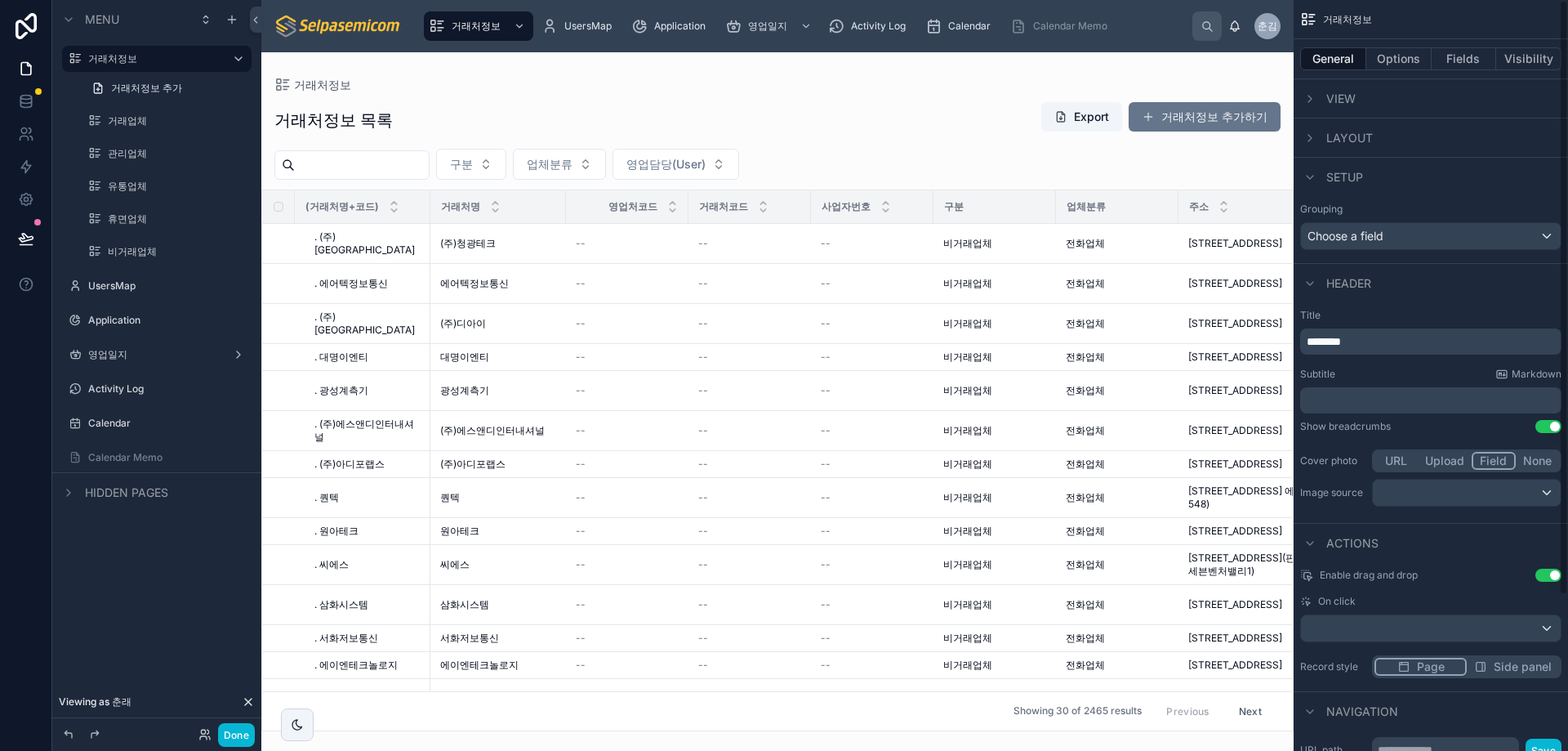
click at [1224, 123] on div at bounding box center [778, 402] width 1033 height 699
click at [1177, 120] on button "거래처정보 추가하기" at bounding box center [1205, 117] width 152 height 29
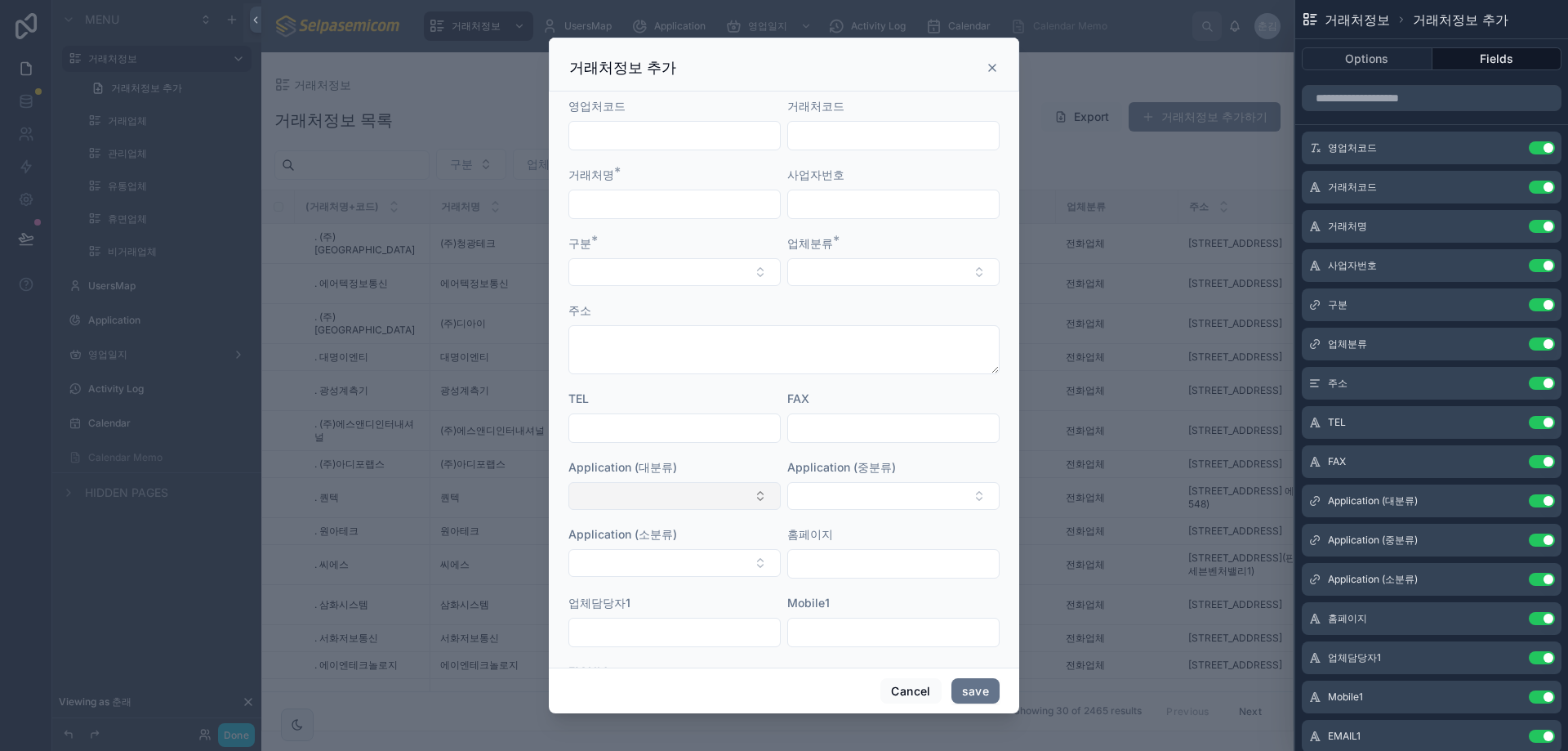
click at [747, 493] on button "Select Button" at bounding box center [674, 496] width 213 height 28
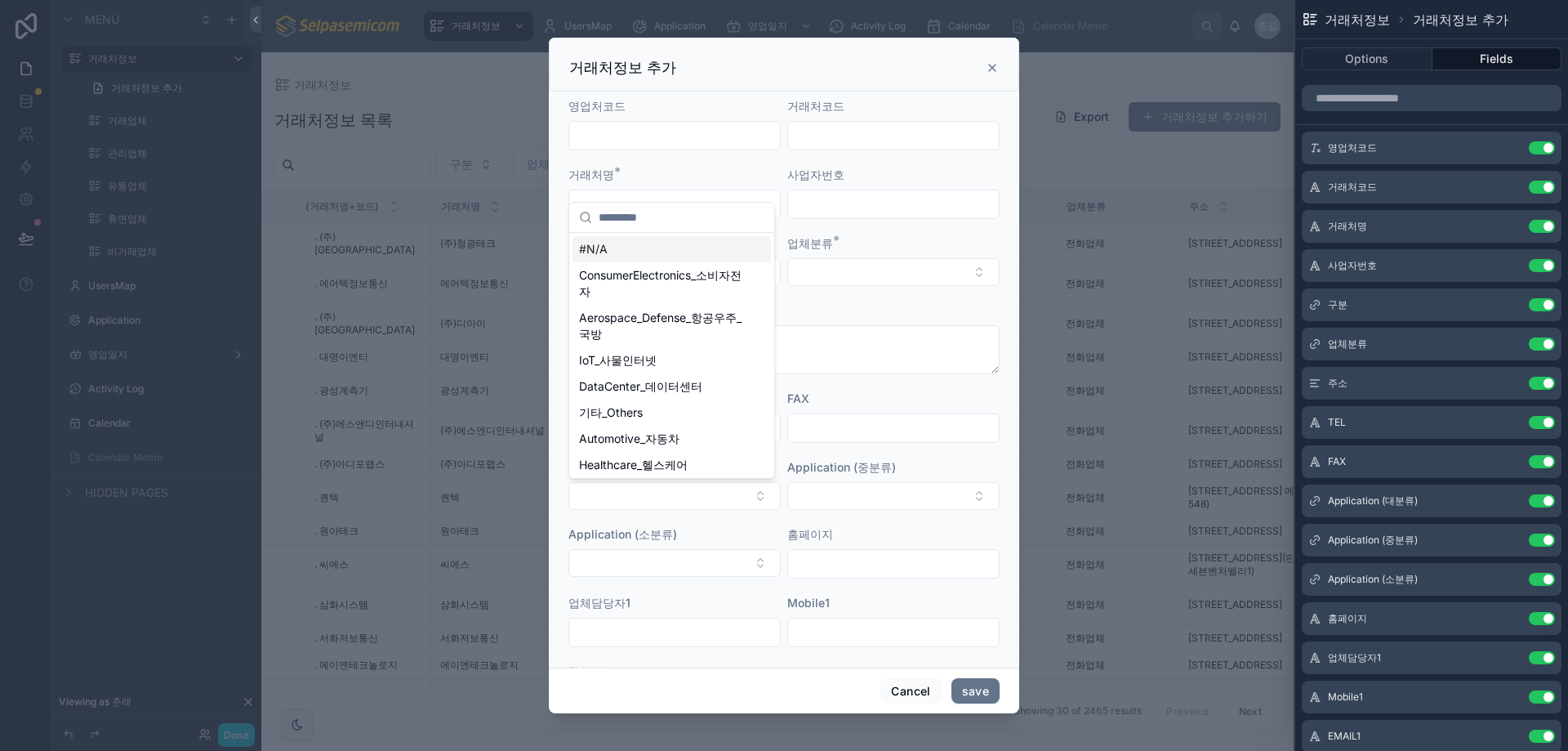
click at [858, 391] on div "FAX" at bounding box center [894, 398] width 213 height 16
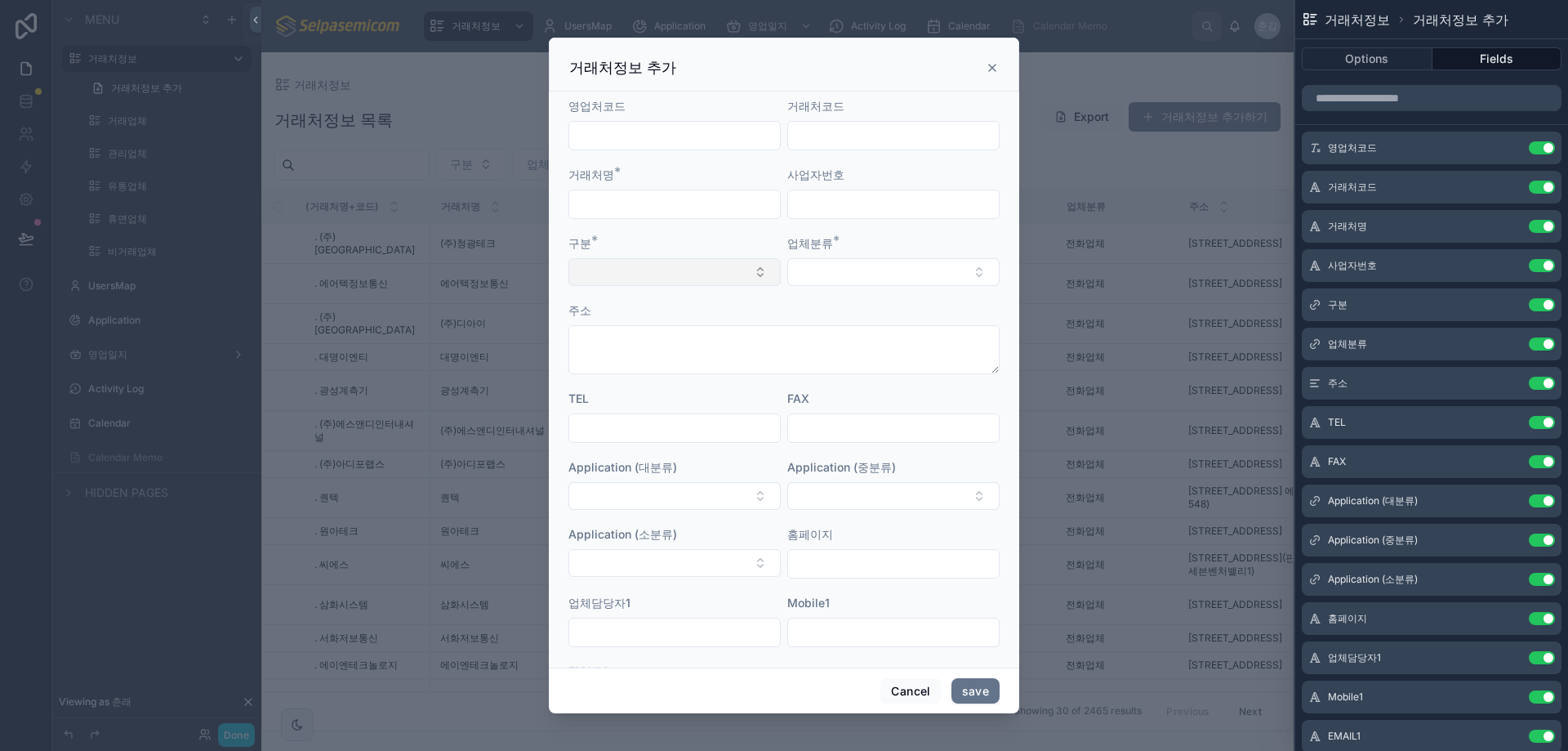
click at [731, 282] on button "Select Button" at bounding box center [674, 272] width 213 height 28
click at [858, 289] on form "영업처코드 거래처코드 거래처명 * 사업자번호 구분 * 업체분류 * 주소 TEL FAX Application (대분류) Application (…" at bounding box center [784, 459] width 432 height 723
click at [851, 274] on button "Select Button" at bounding box center [894, 272] width 213 height 28
click at [986, 74] on div "거래처정보 추가" at bounding box center [784, 68] width 430 height 20
drag, startPoint x: 988, startPoint y: 70, endPoint x: 1006, endPoint y: 65, distance: 18.7
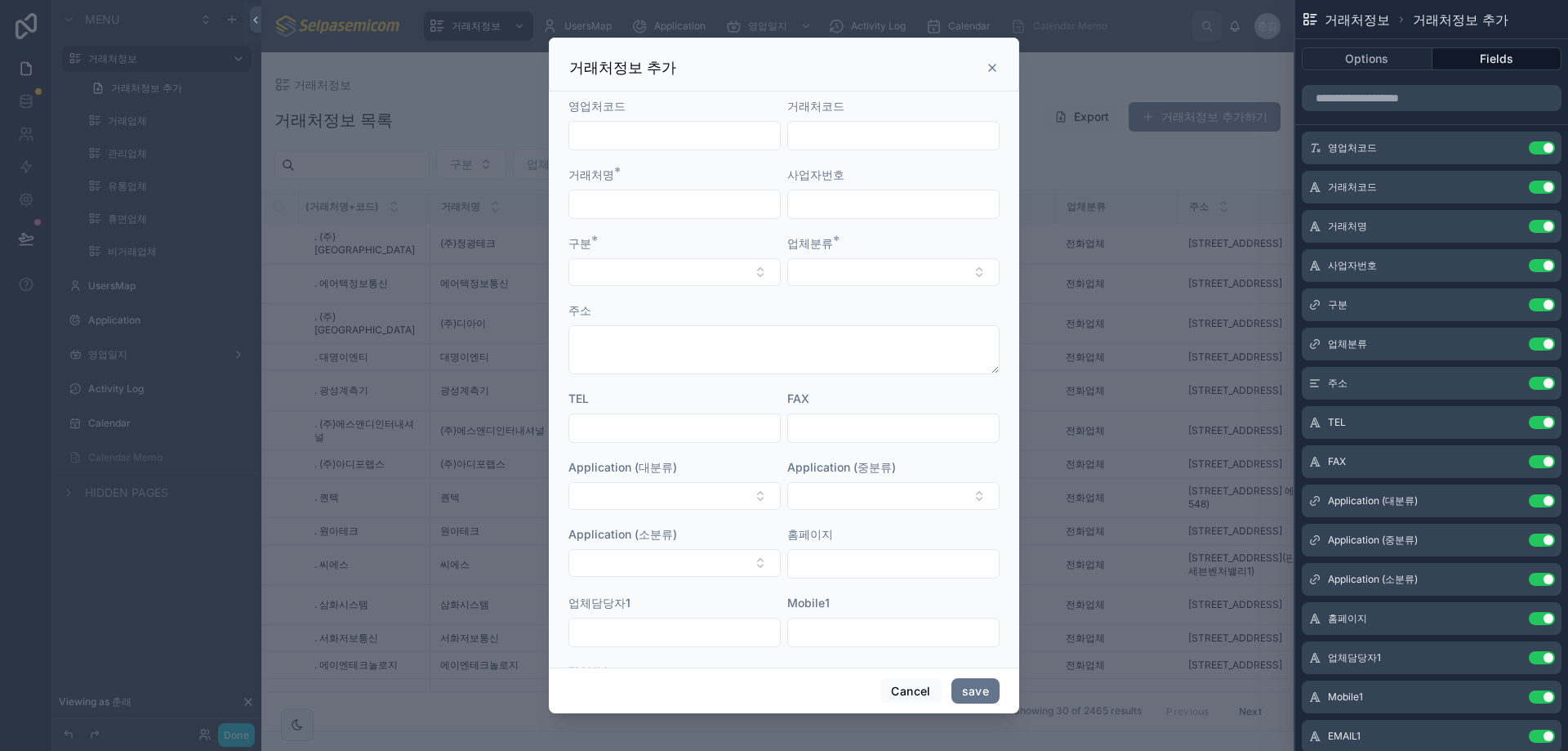
click at [988, 69] on icon at bounding box center [992, 68] width 13 height 13
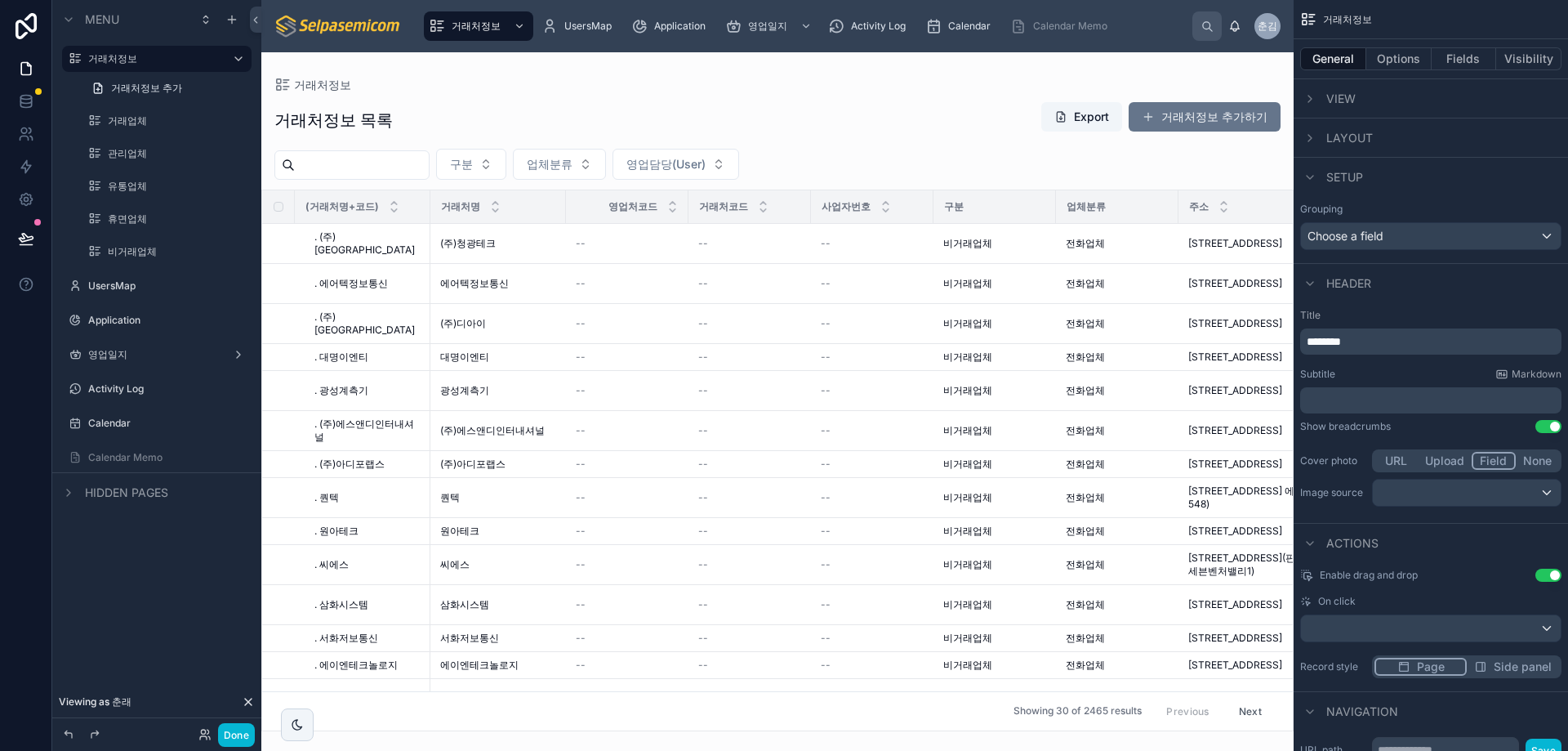
click at [922, 80] on div "거래처정보" at bounding box center [778, 85] width 1006 height 13
click at [779, 62] on div "거래처정보 거래처정보 목록 Export 거래처정보 추가하기 구분 업체분류 영업담당(User) (거래처명+코드) 거래처명 영업처코드 거래처코드 …" at bounding box center [778, 392] width 1033 height 679
click at [611, 70] on div "거래처정보 거래처정보 목록 Export 거래처정보 추가하기 구분 업체분류 영업담당(User) (거래처명+코드) 거래처명 영업처코드 거래처코드 …" at bounding box center [778, 392] width 1033 height 679
click at [1006, 100] on div "거래처정보 목록 Export 거래처정보 추가하기 구분 업체분류 영업담당(User) (거래처명+코드) 거래처명 영업처코드 거래처코드 사업자번호 …" at bounding box center [778, 411] width 1033 height 640
click at [1153, 115] on span at bounding box center [1148, 117] width 13 height 13
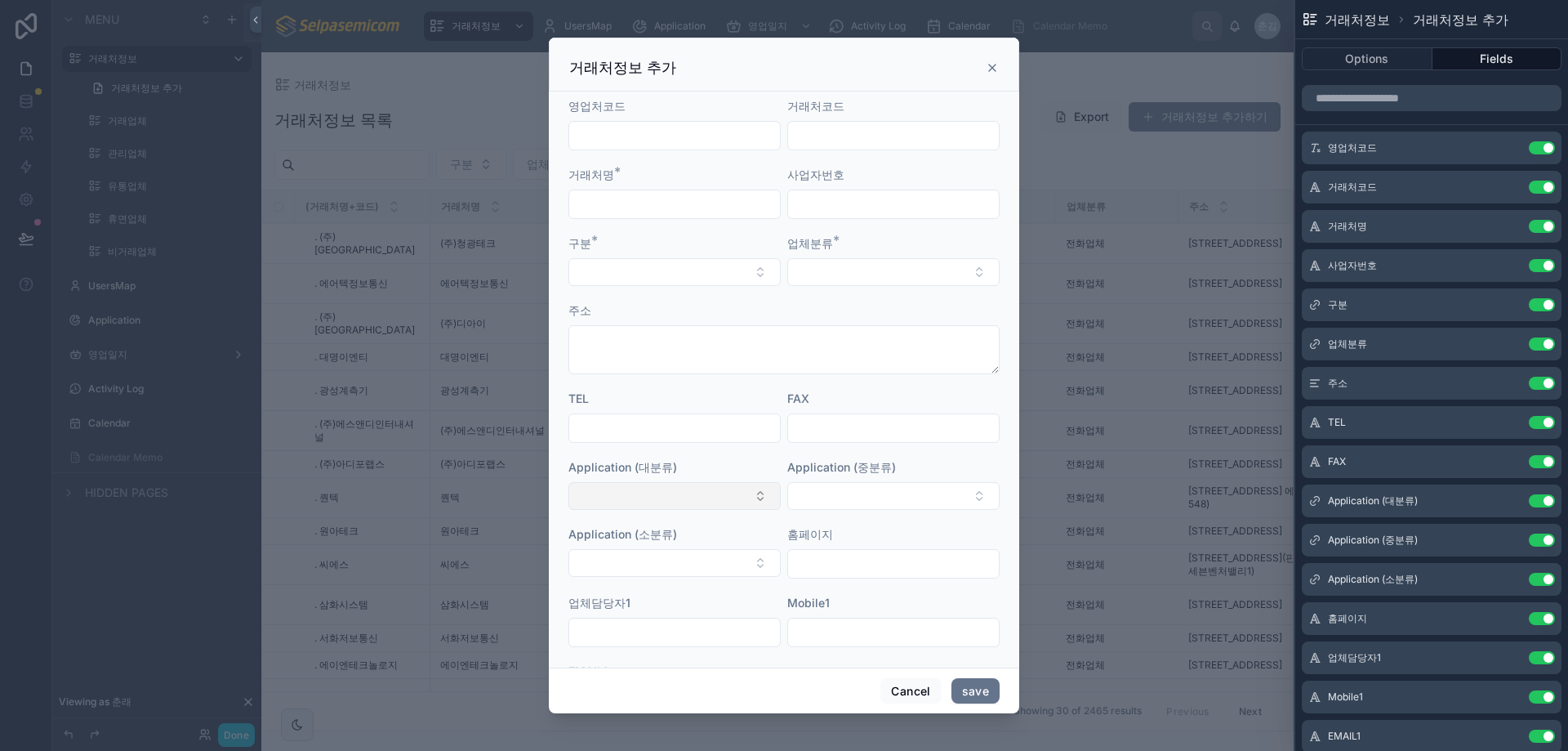
click at [653, 506] on button "Select Button" at bounding box center [674, 496] width 213 height 28
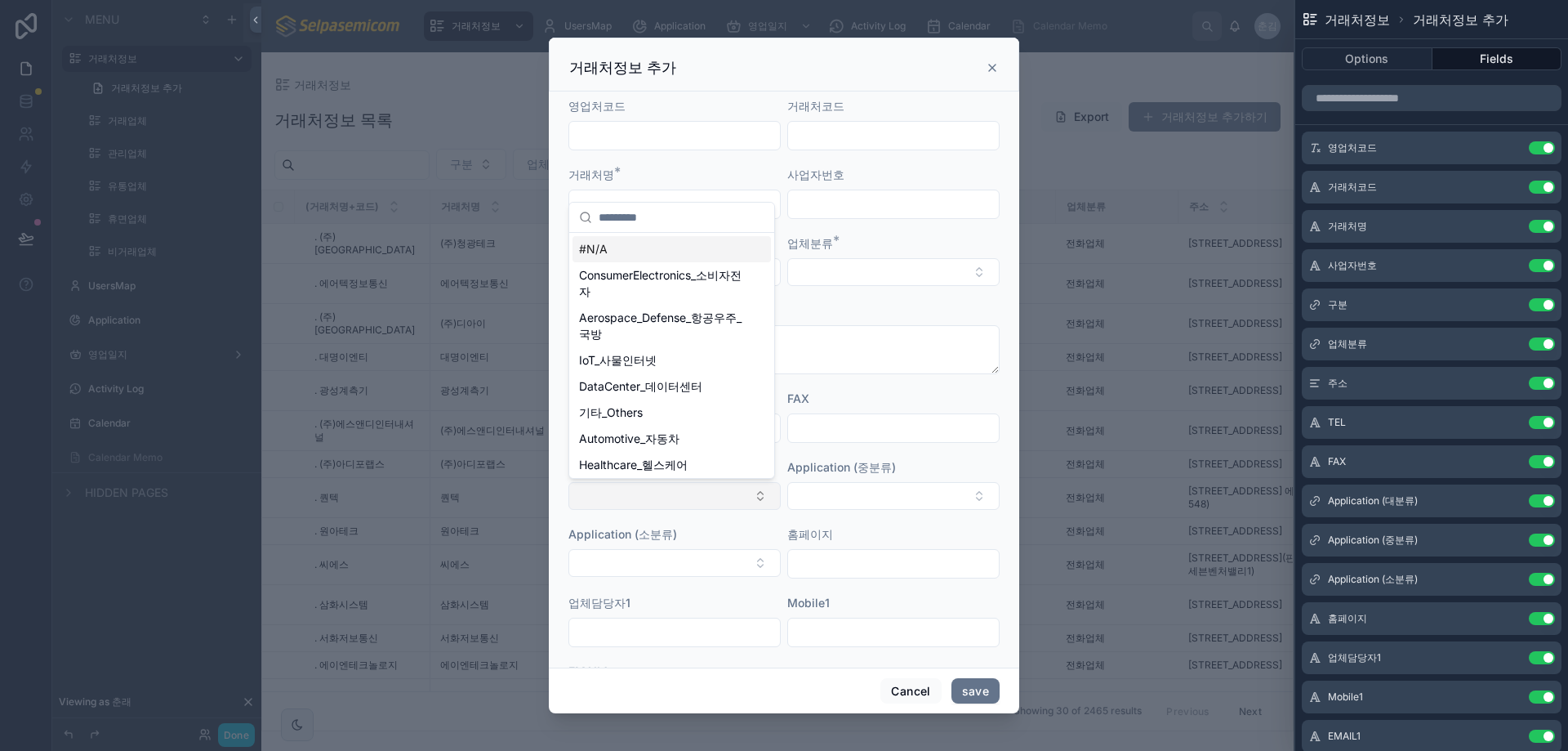
click at [656, 504] on button "Select Button" at bounding box center [674, 496] width 213 height 28
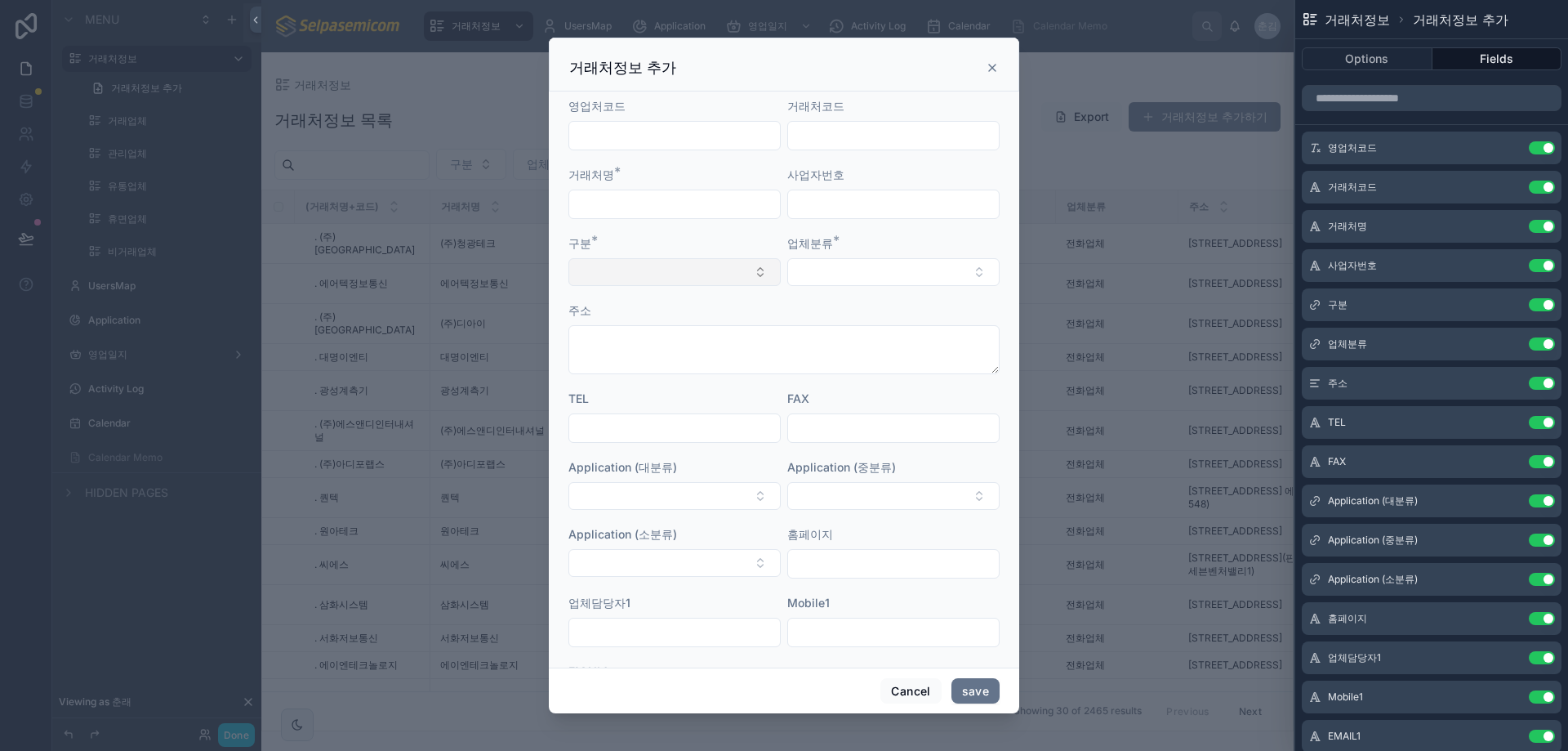
click at [653, 260] on button "Select Button" at bounding box center [674, 272] width 213 height 28
click at [816, 286] on form "영업처코드 거래처코드 거래처명 * 사업자번호 구분 * 업체분류 * 주소 TEL FAX Application (대분류) Application (…" at bounding box center [784, 459] width 432 height 723
click at [826, 263] on button "Select Button" at bounding box center [894, 272] width 213 height 28
click at [757, 233] on form "영업처코드 거래처코드 거래처명 * 사업자번호 구분 * 업체분류 * 주소 TEL FAX Application (대분류) Application (…" at bounding box center [784, 459] width 432 height 723
click at [996, 69] on icon at bounding box center [992, 68] width 13 height 13
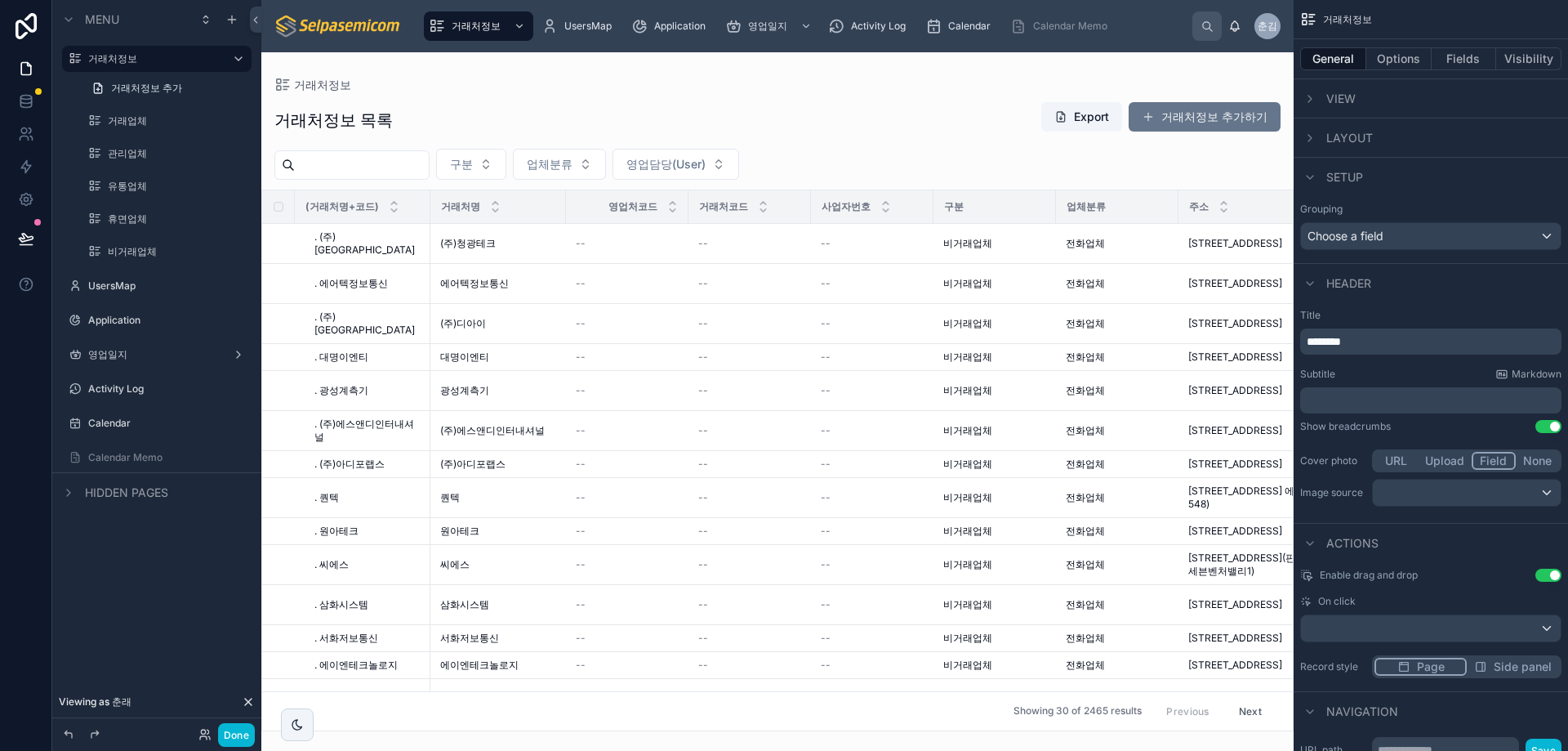
click at [785, 145] on div "거래처정보 목록 Export 거래처정보 추가하기 구분 업체분류 영업담당(User) (거래처명+코드) 거래처명 영업처코드 거래처코드 사업자번호 …" at bounding box center [778, 411] width 1033 height 640
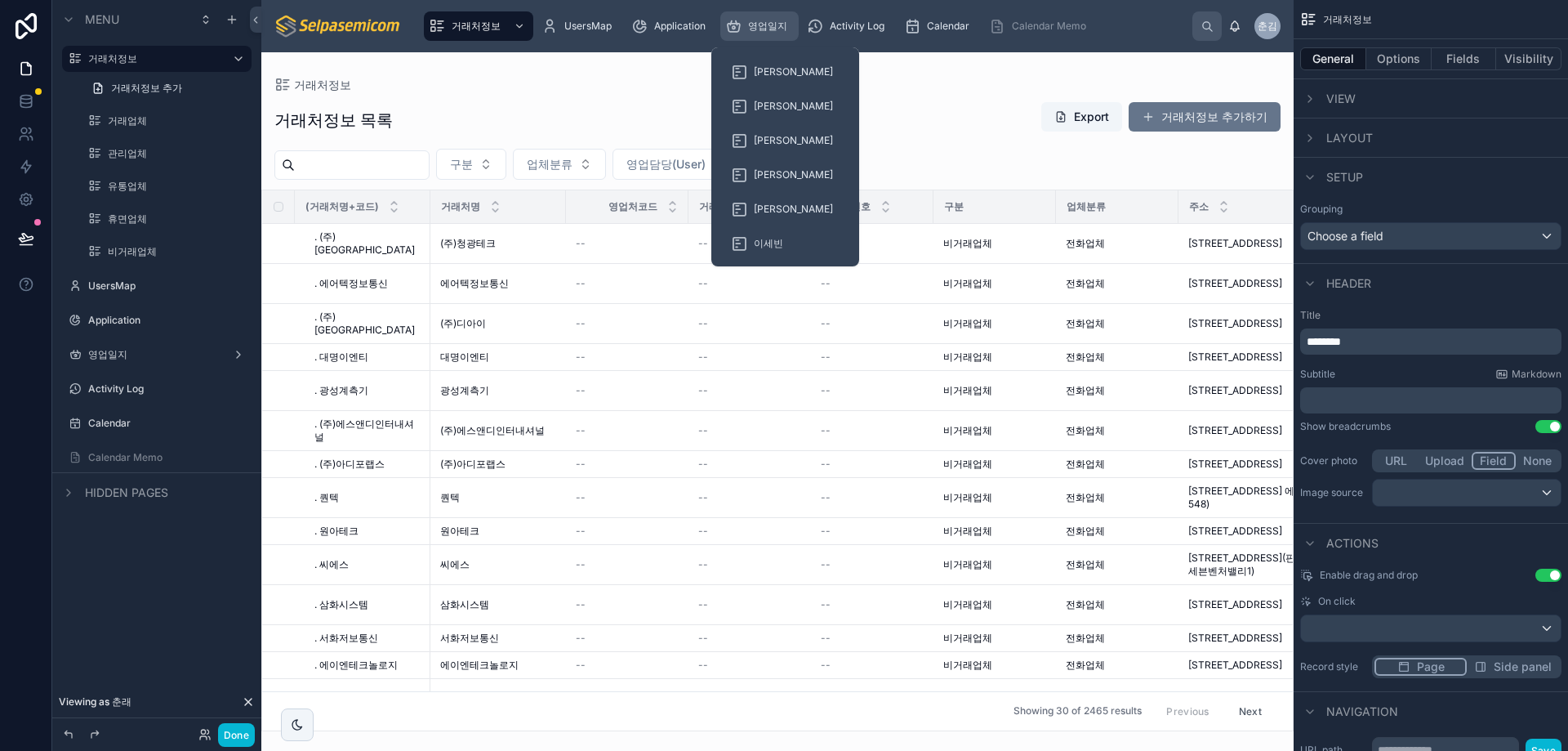
click at [774, 26] on span "영업일지" at bounding box center [768, 26] width 40 height 13
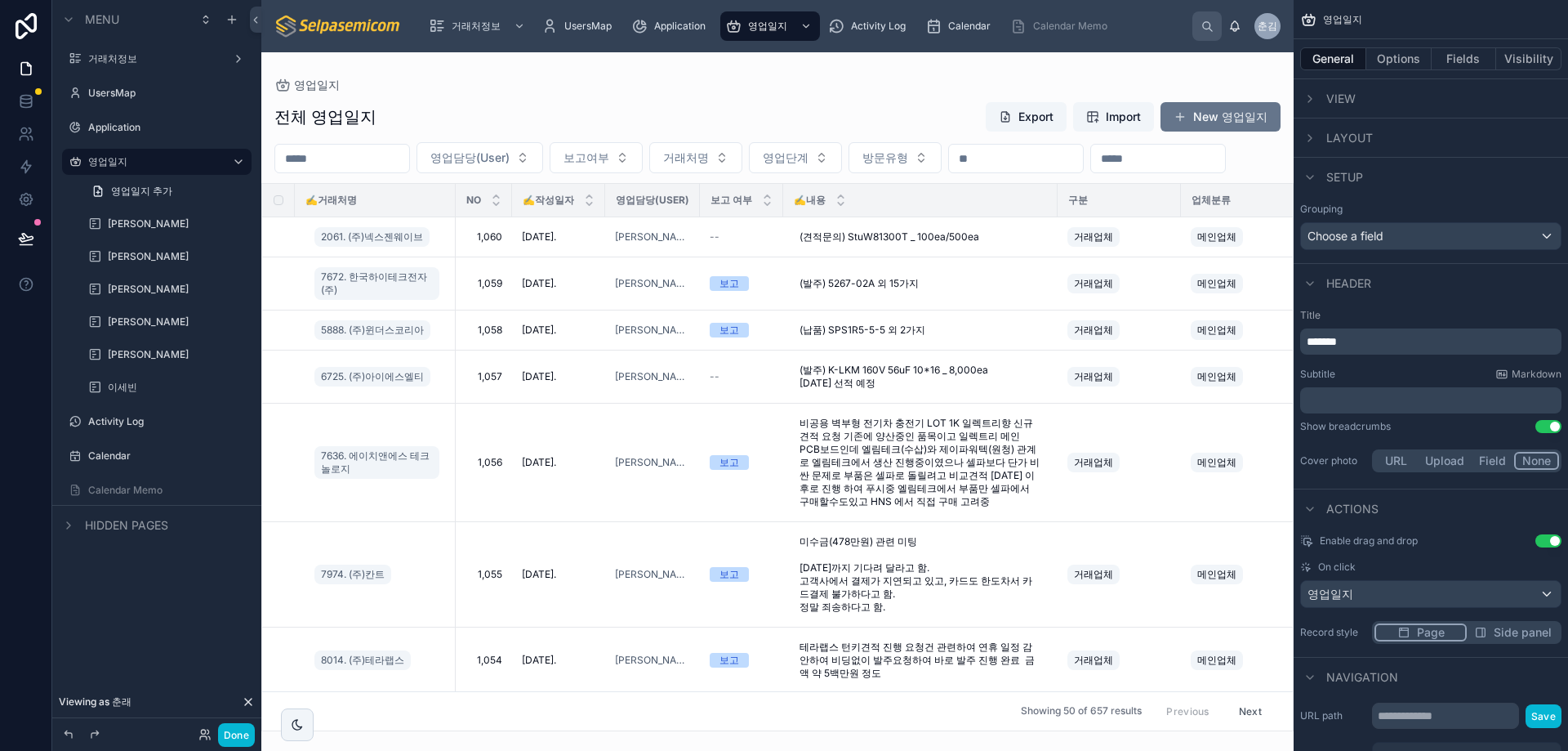
click at [868, 78] on div at bounding box center [778, 402] width 1033 height 699
click at [406, 244] on span "2061. (주)넥스젠웨이브" at bounding box center [372, 237] width 103 height 13
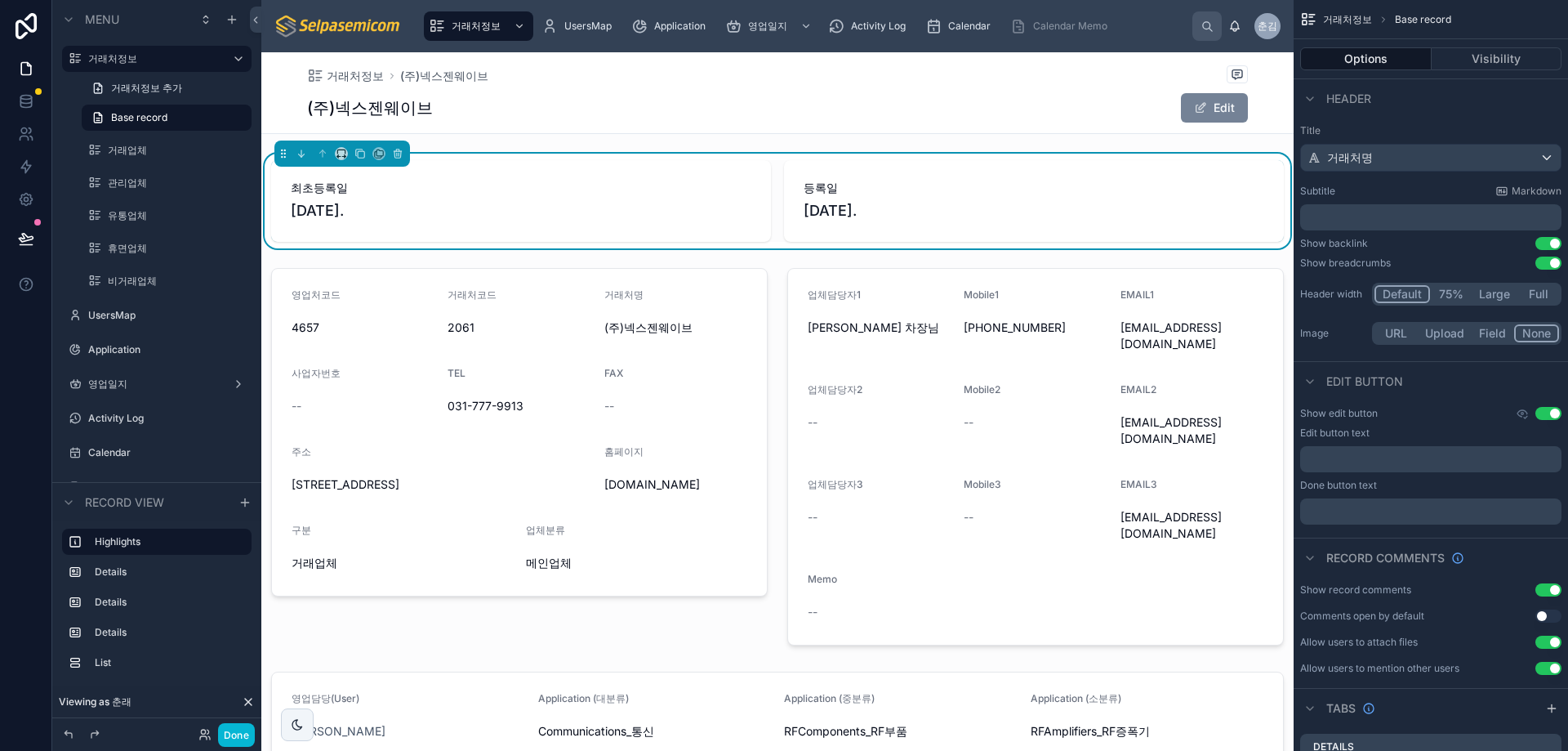
click at [1201, 99] on button "Edit" at bounding box center [1214, 107] width 67 height 29
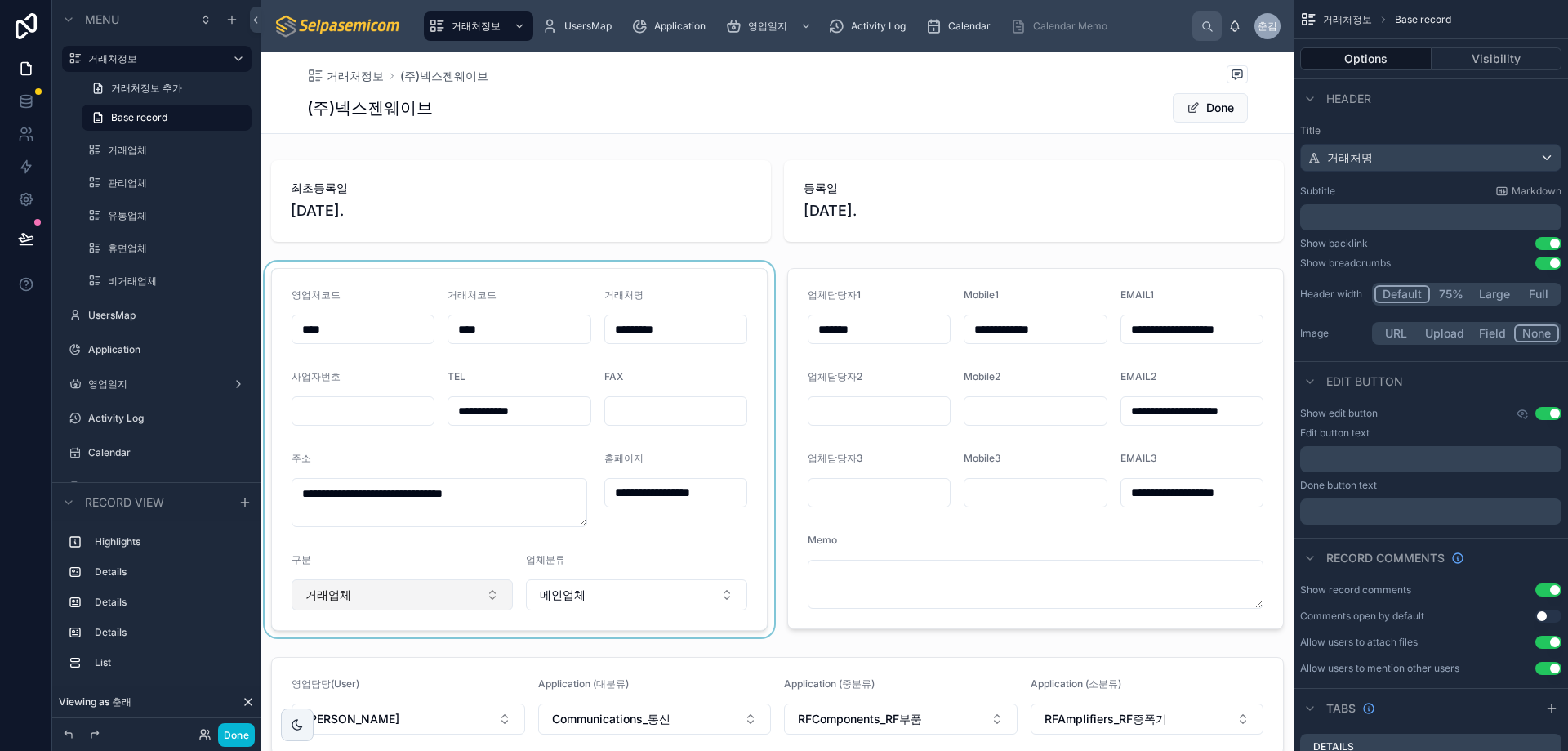
click at [483, 595] on div at bounding box center [519, 449] width 516 height 376
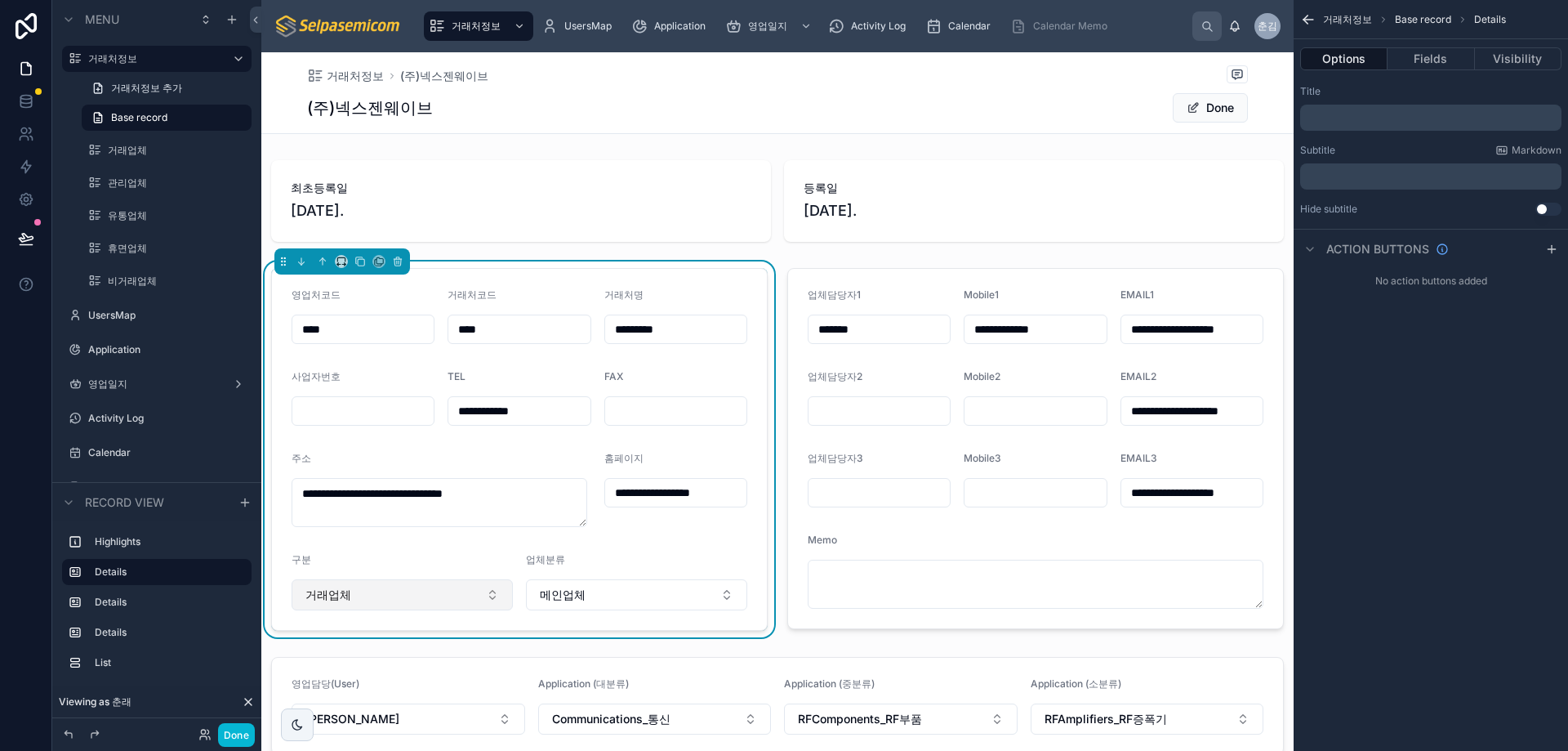
click at [492, 593] on button "거래업체" at bounding box center [402, 595] width 221 height 31
click at [562, 593] on span "메인업체" at bounding box center [562, 595] width 46 height 16
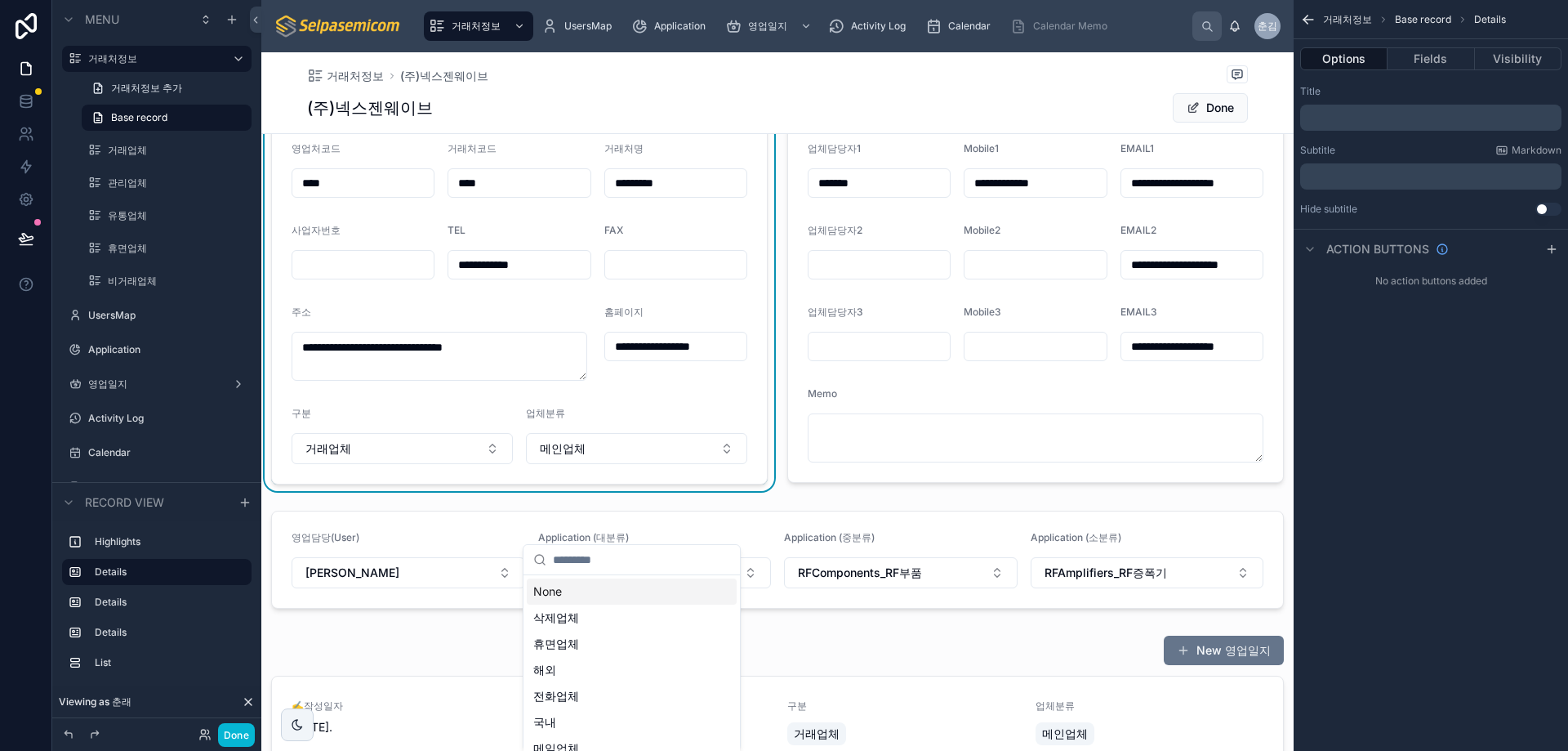
scroll to position [164, 0]
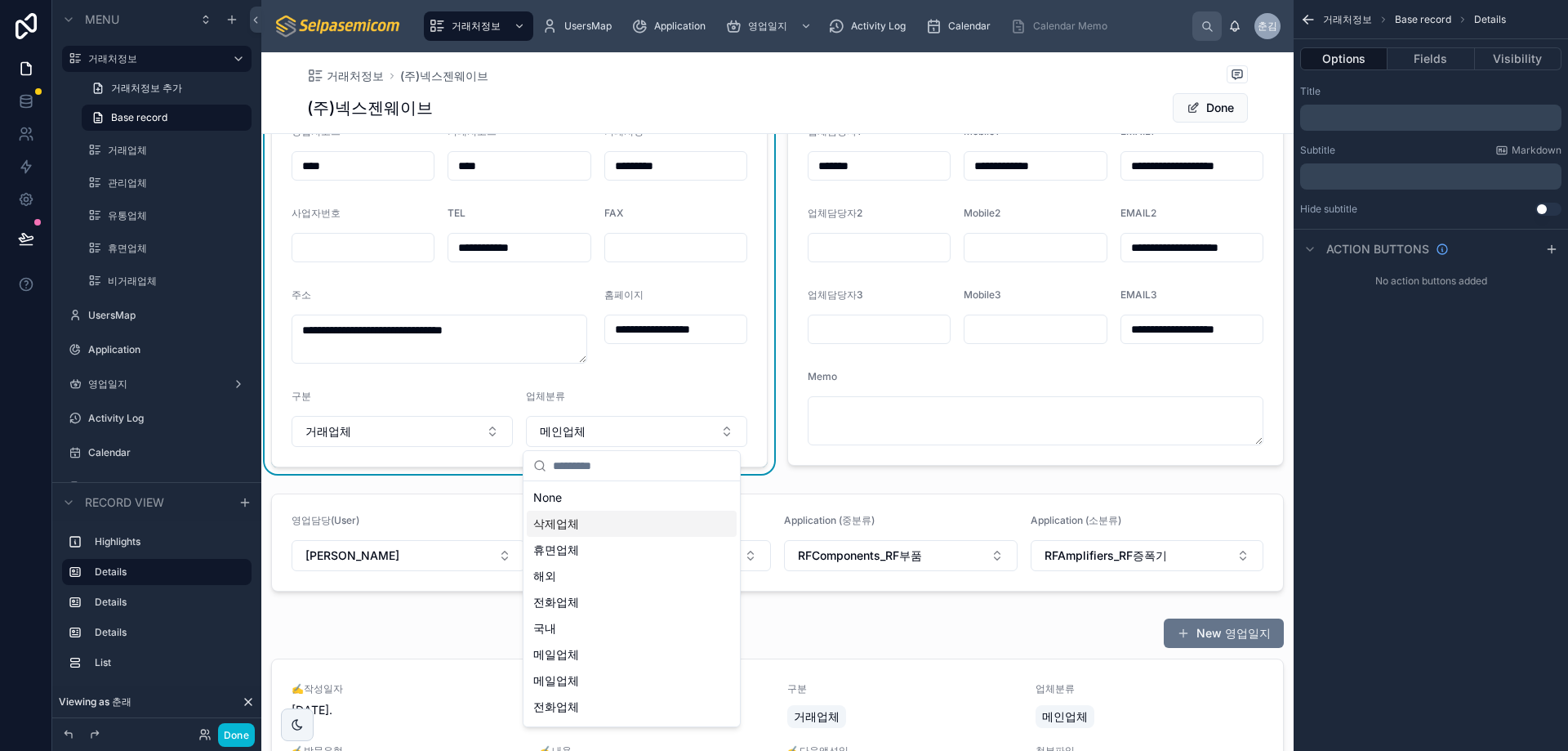
click at [812, 484] on div "**********" at bounding box center [778, 501] width 1033 height 1021
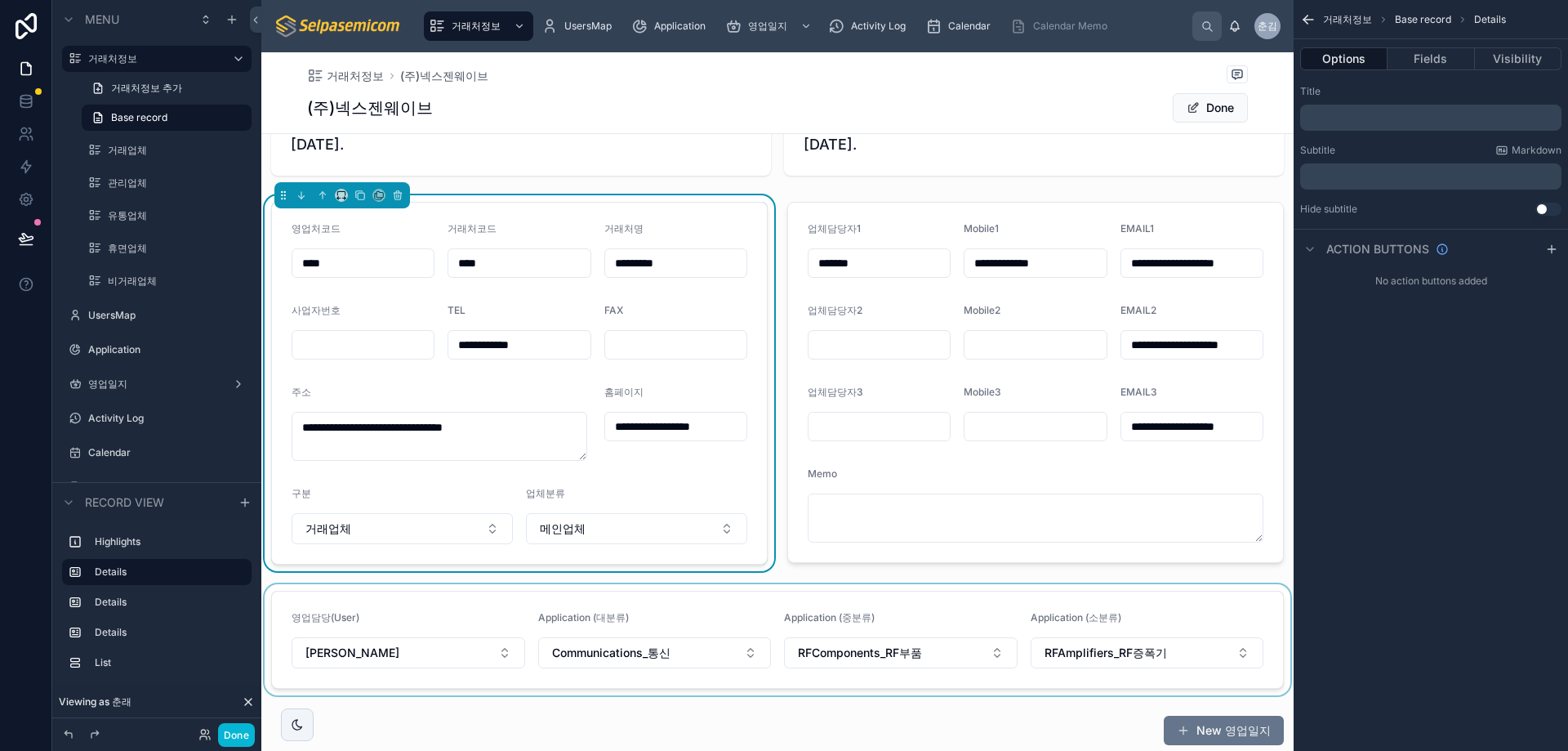
scroll to position [0, 0]
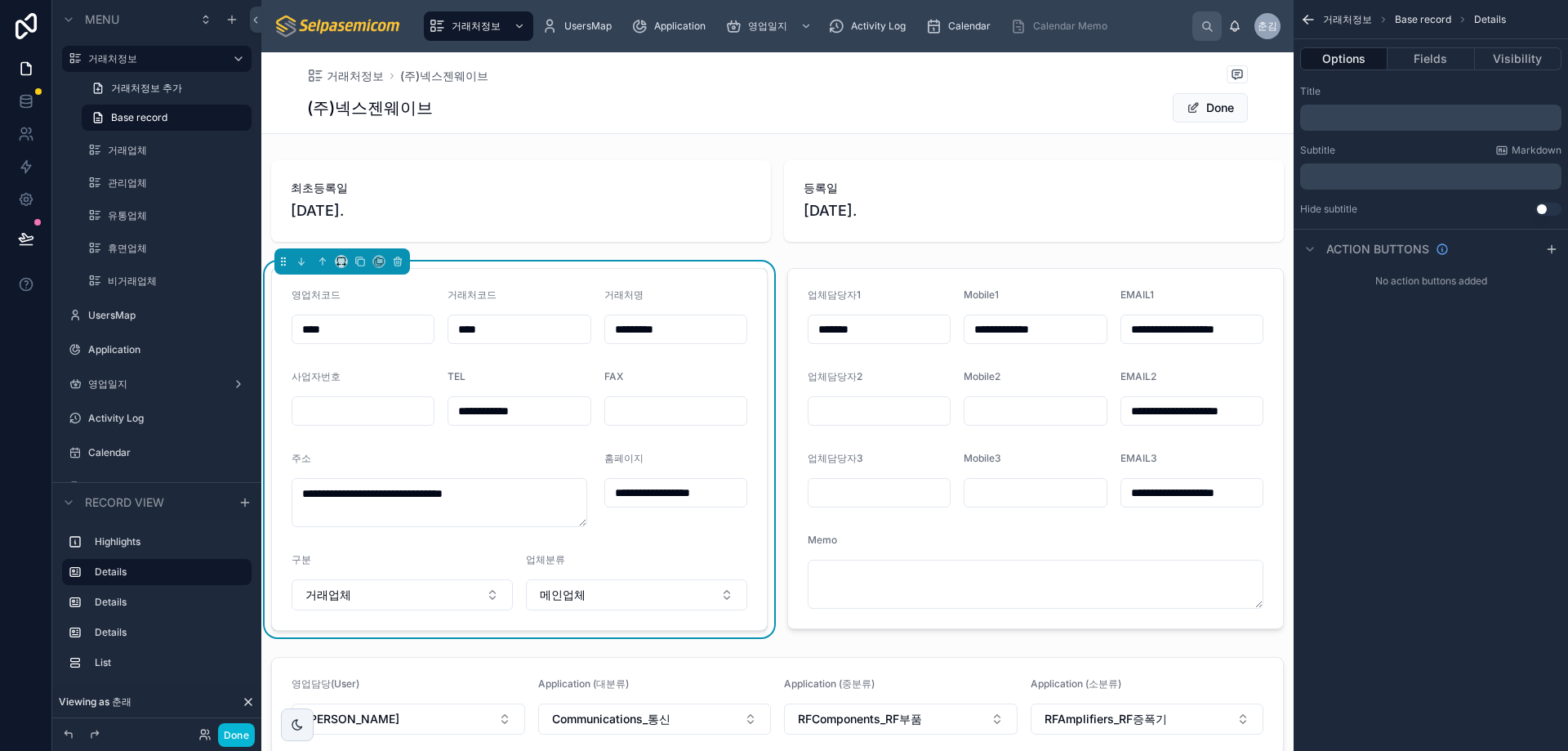
click at [961, 76] on div "거래처정보 (주)넥스젠웨이브" at bounding box center [778, 75] width 941 height 21
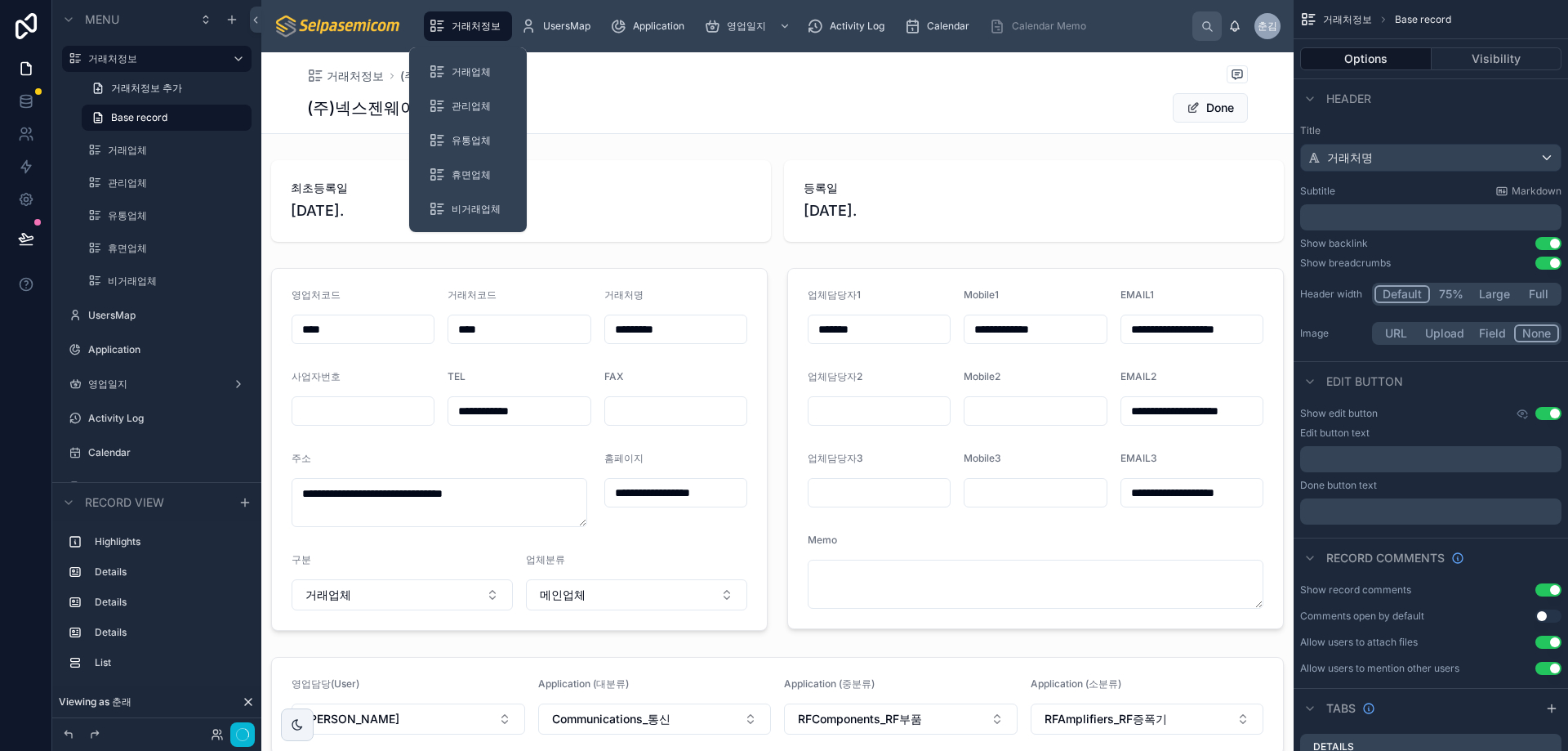
click at [492, 24] on span "거래처정보" at bounding box center [476, 26] width 49 height 13
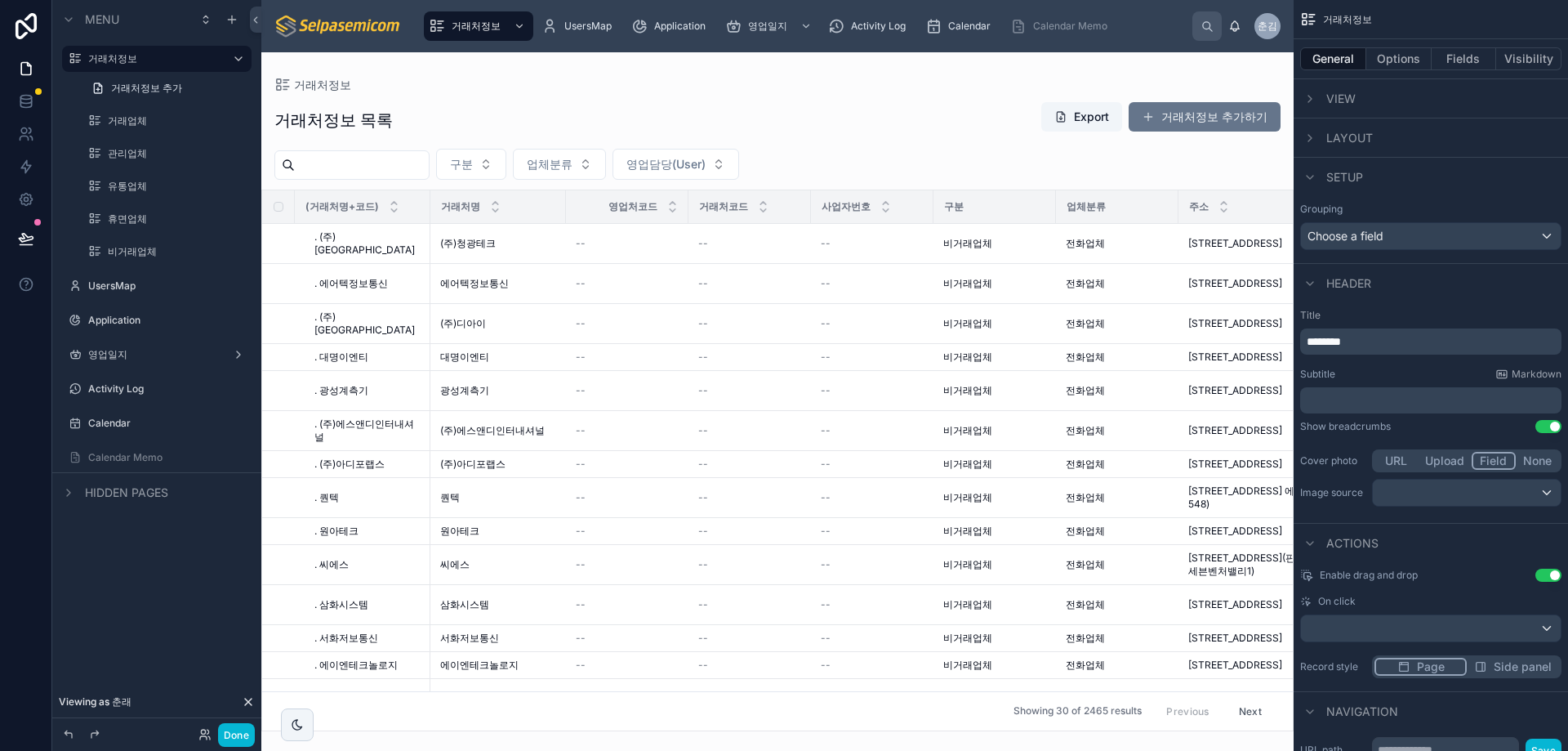
click at [886, 98] on div "거래처정보 목록 Export 거래처정보 추가하기 구분 업체분류 영업담당(User) (거래처명+코드) 거래처명 영업처코드 거래처코드 사업자번호 …" at bounding box center [778, 411] width 1033 height 640
click at [495, 84] on div "거래처정보" at bounding box center [778, 85] width 1006 height 13
click at [953, 78] on div "거래처정보" at bounding box center [778, 85] width 1006 height 13
click at [928, 89] on div "거래처정보" at bounding box center [778, 85] width 1006 height 13
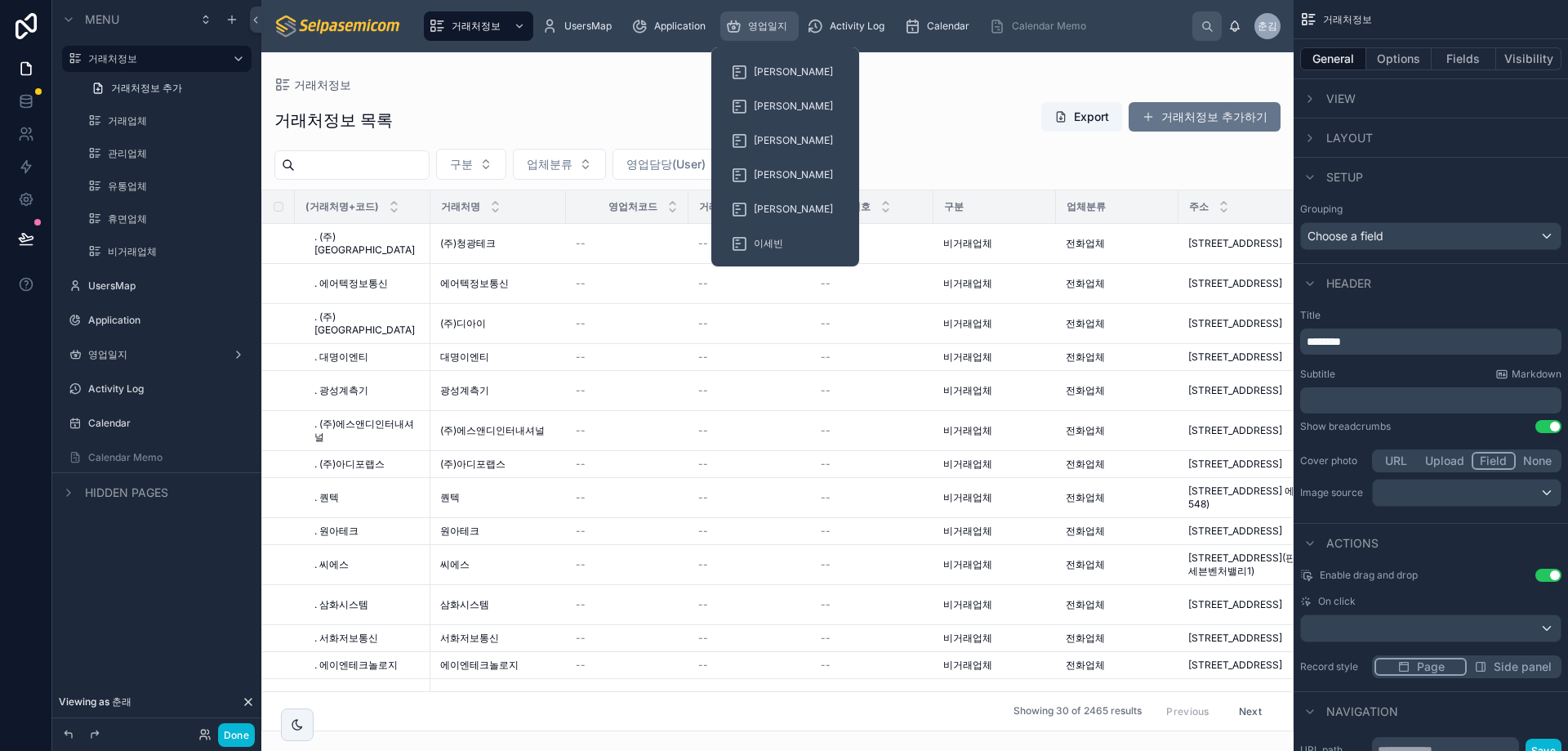
click at [739, 28] on icon "scrollable content" at bounding box center [733, 25] width 16 height 16
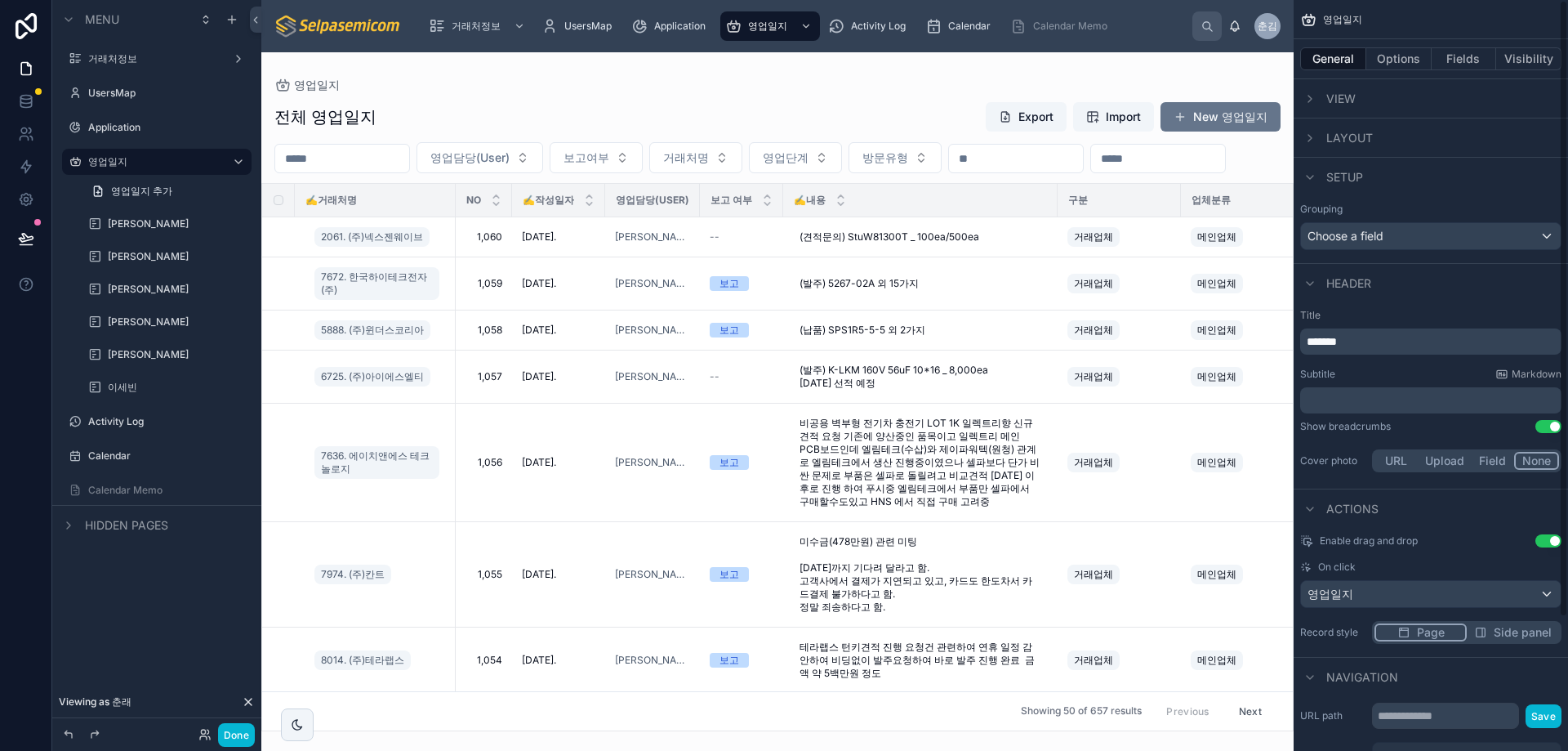
click at [1118, 202] on div at bounding box center [778, 402] width 1033 height 699
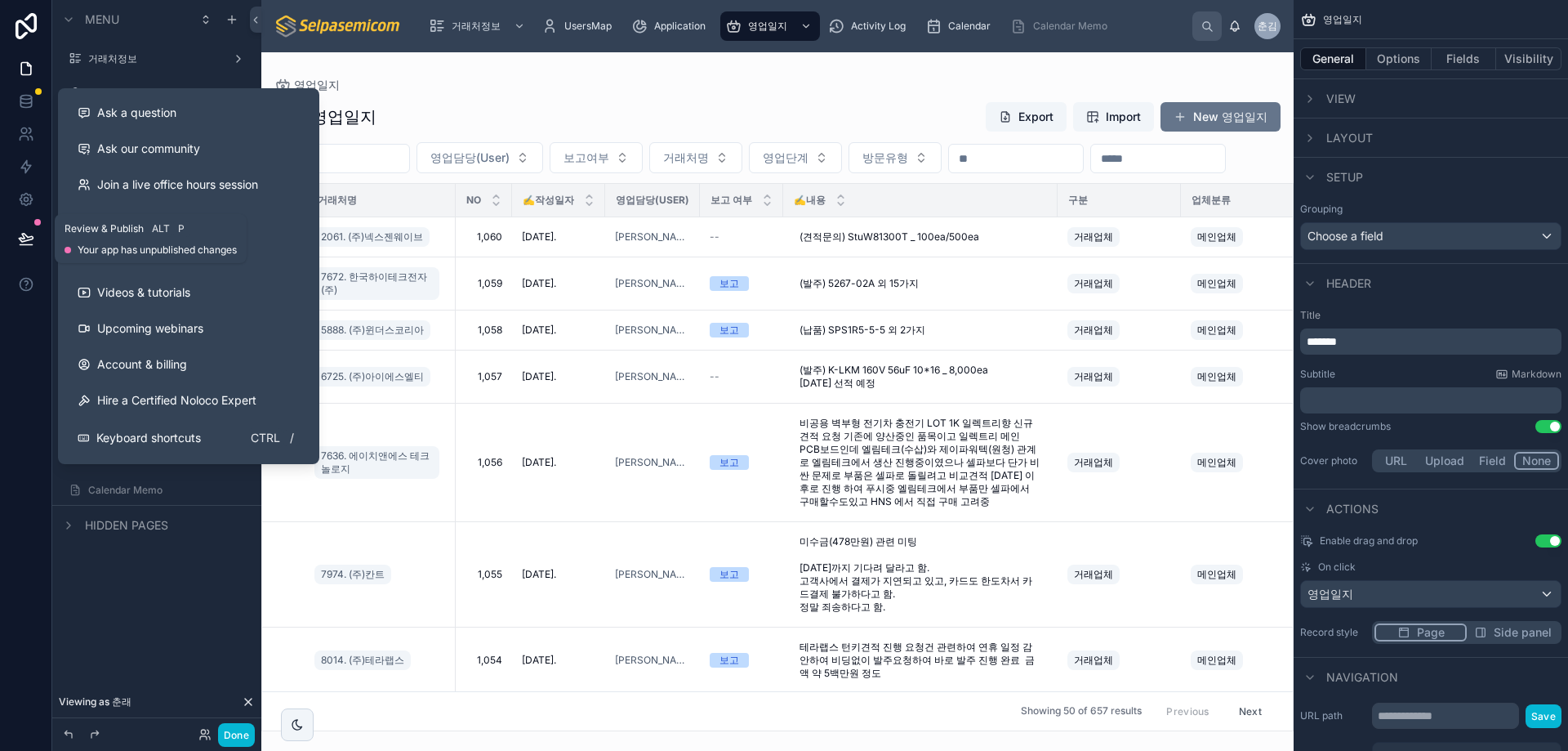
drag, startPoint x: 18, startPoint y: 246, endPoint x: 17, endPoint y: 332, distance: 86.0
click at [18, 245] on icon at bounding box center [25, 238] width 16 height 16
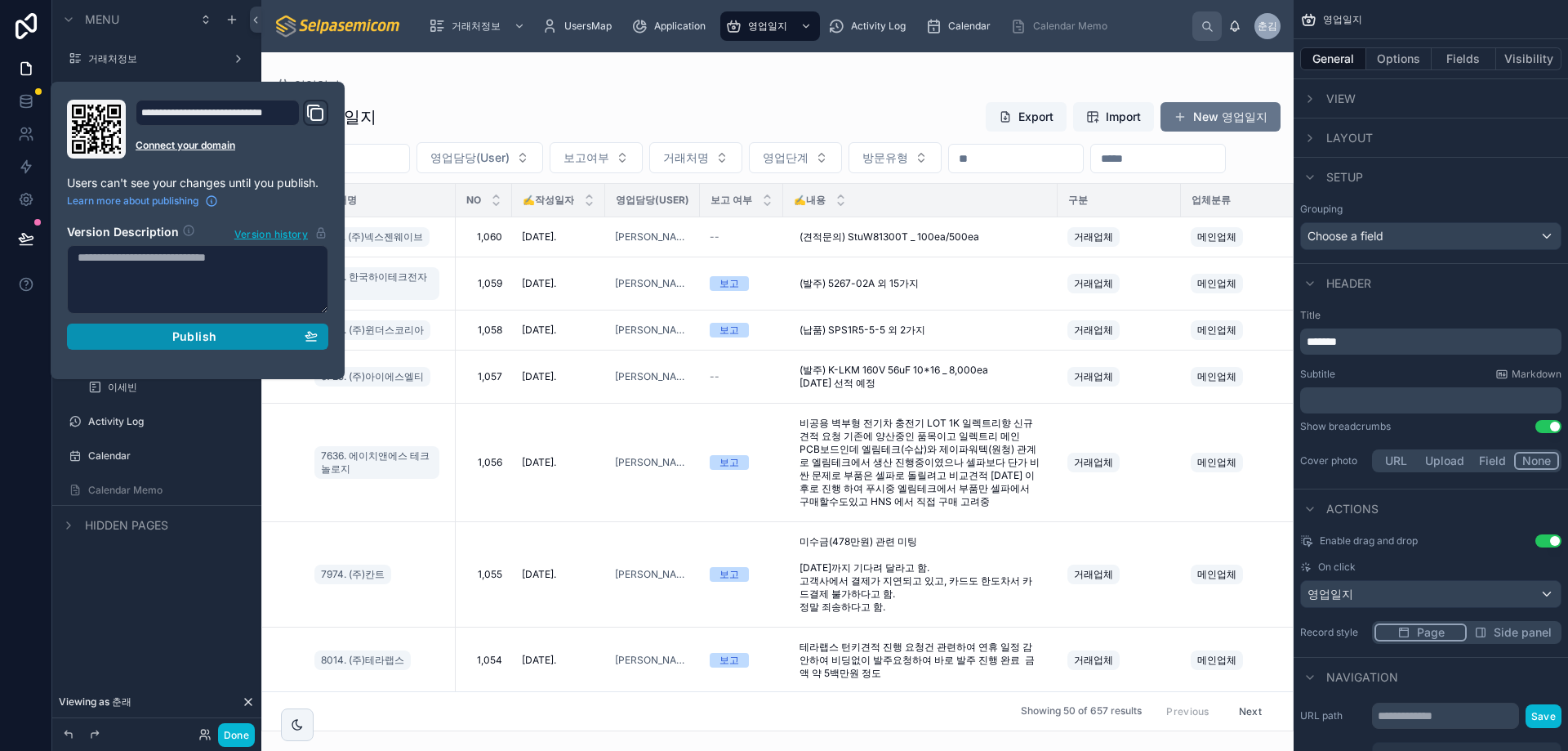
click at [201, 339] on span "Publish" at bounding box center [194, 337] width 44 height 15
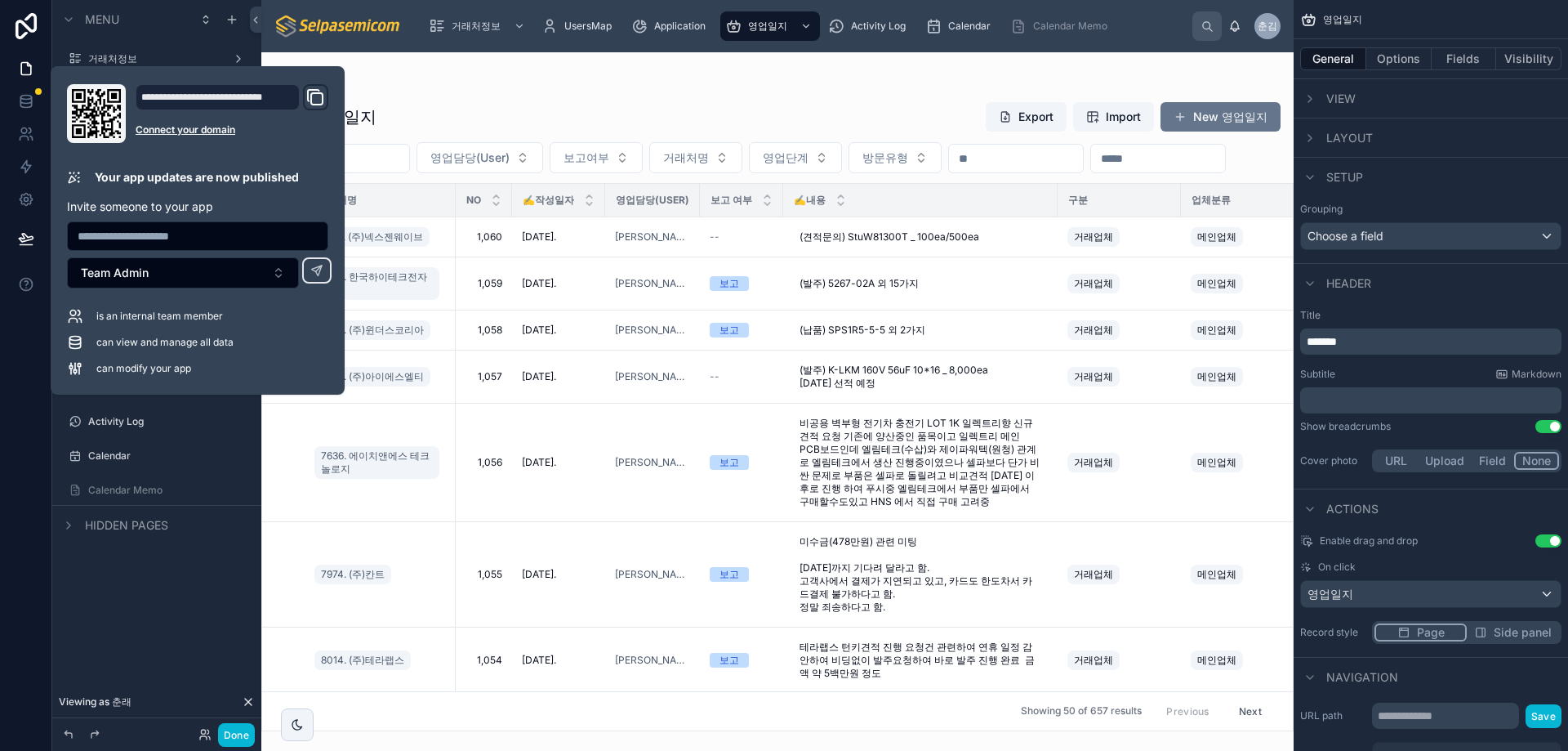
click at [792, 96] on div "전체 영업일지 Export Import New 영업일지 영업담당(User) 보고여부 거래처명 영업단계 방문유형 ✍️거래처명 NO ✍️작성일자 …" at bounding box center [778, 411] width 1033 height 640
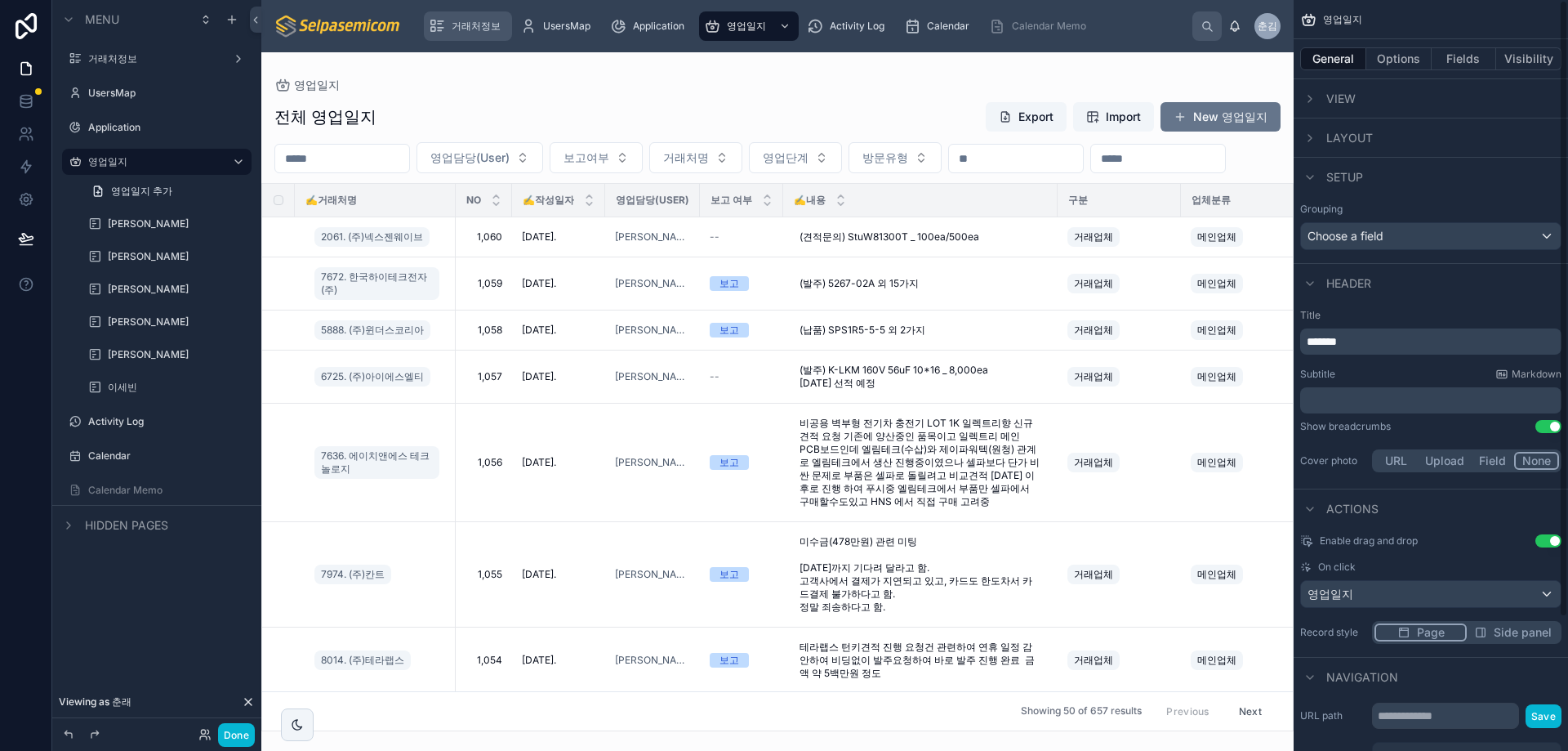
drag, startPoint x: 565, startPoint y: 78, endPoint x: 476, endPoint y: 28, distance: 102.1
click at [562, 78] on div "영업일지" at bounding box center [778, 85] width 1006 height 13
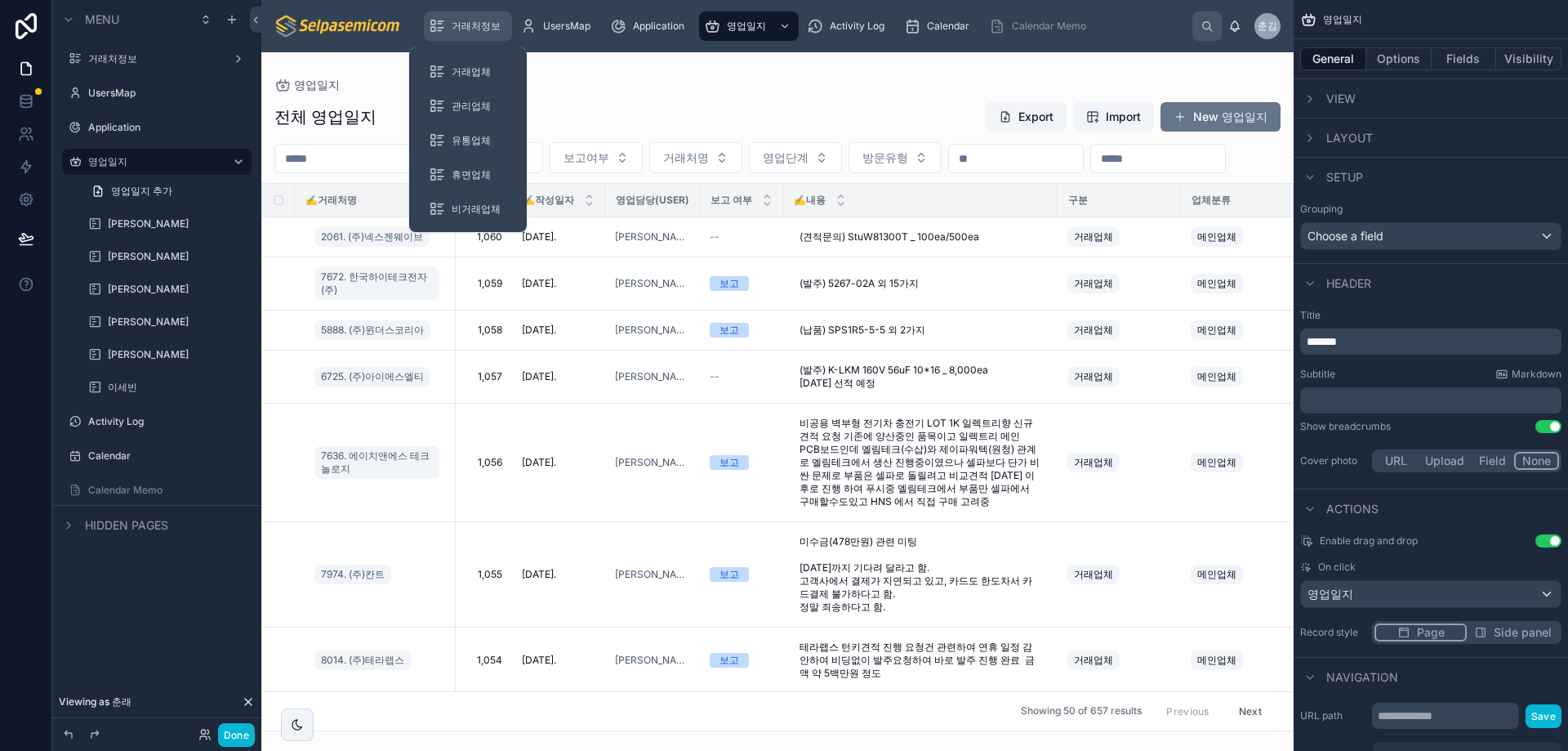
click at [461, 18] on div "거래처정보" at bounding box center [467, 26] width 78 height 26
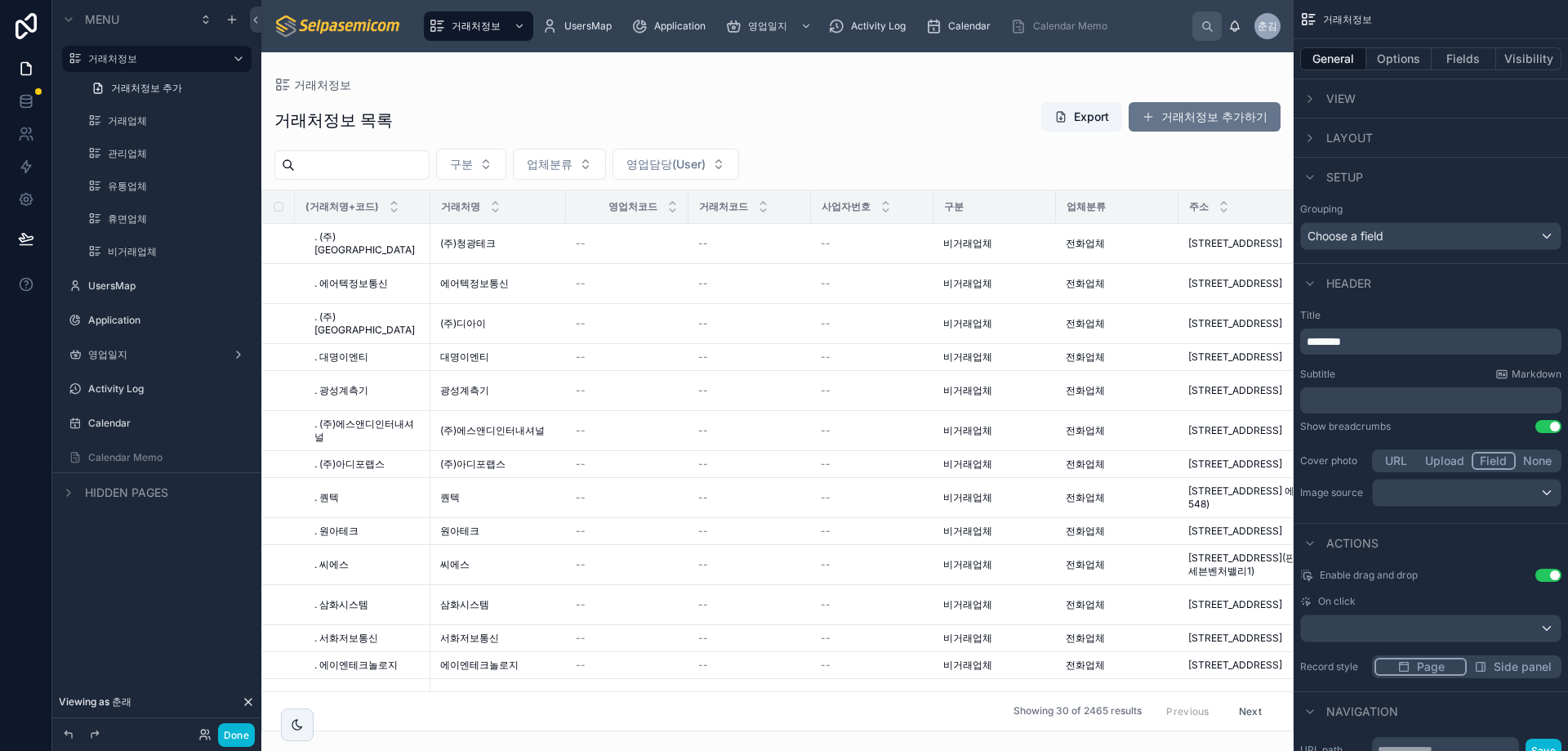
click at [505, 171] on div at bounding box center [778, 402] width 1033 height 699
click at [573, 166] on span "업체분류" at bounding box center [549, 164] width 46 height 16
click at [589, 202] on input "text" at bounding box center [611, 198] width 164 height 29
type input "*"
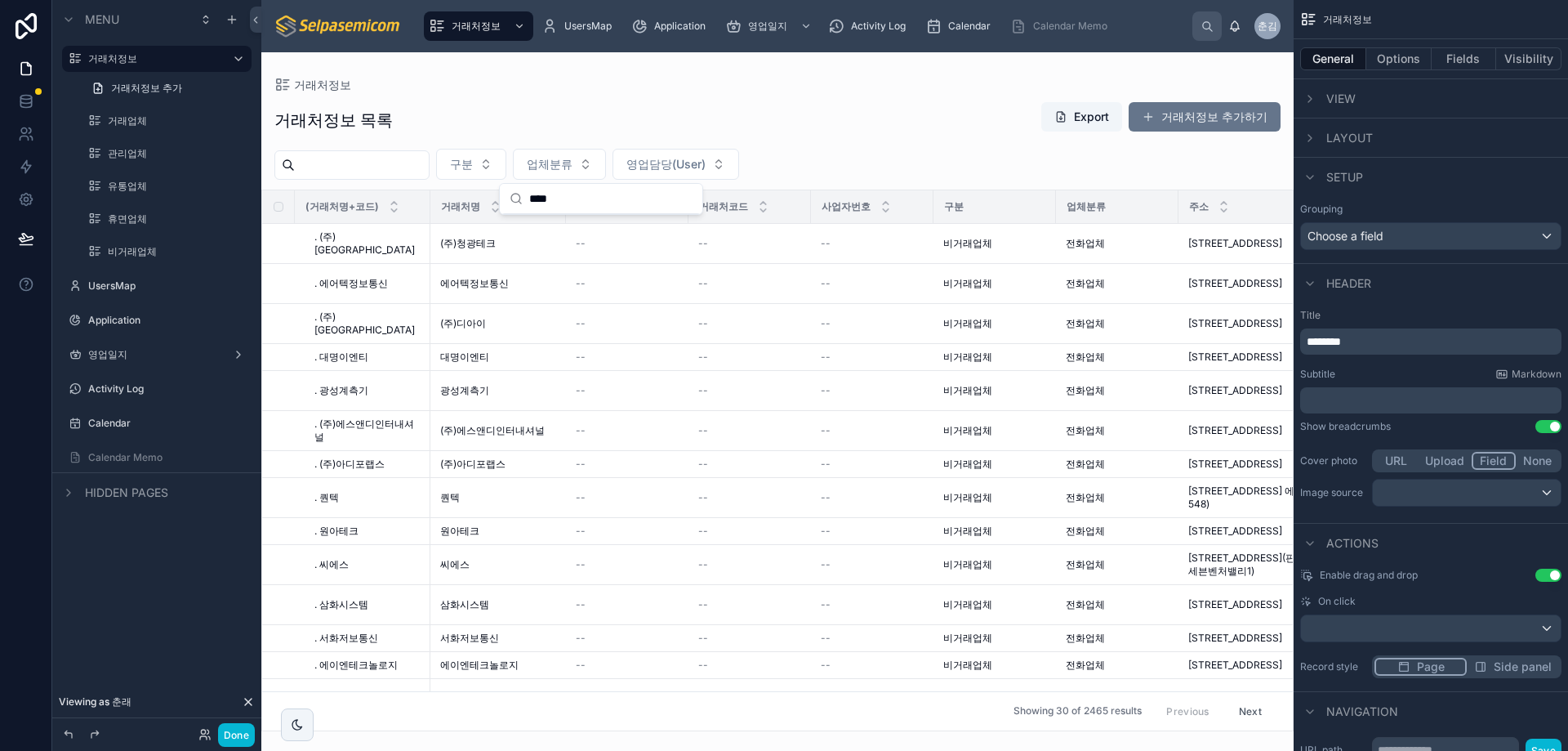
type input "****"
click at [667, 127] on div "거래처정보 목록 Export 거래처정보 추가하기" at bounding box center [778, 120] width 1006 height 38
click at [694, 164] on span "영업담당(User)" at bounding box center [666, 164] width 79 height 16
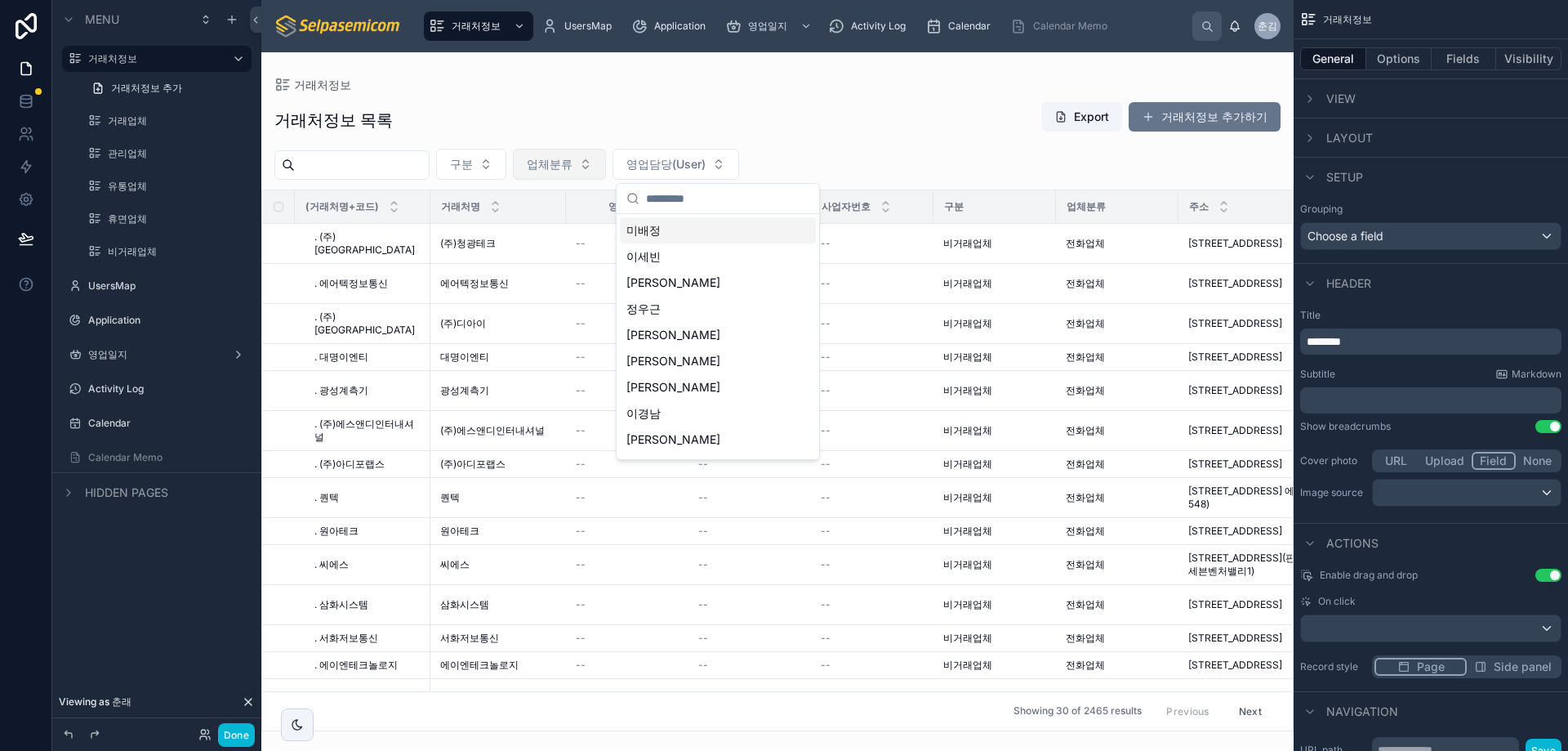
click at [578, 149] on button "업체분류" at bounding box center [559, 164] width 93 height 31
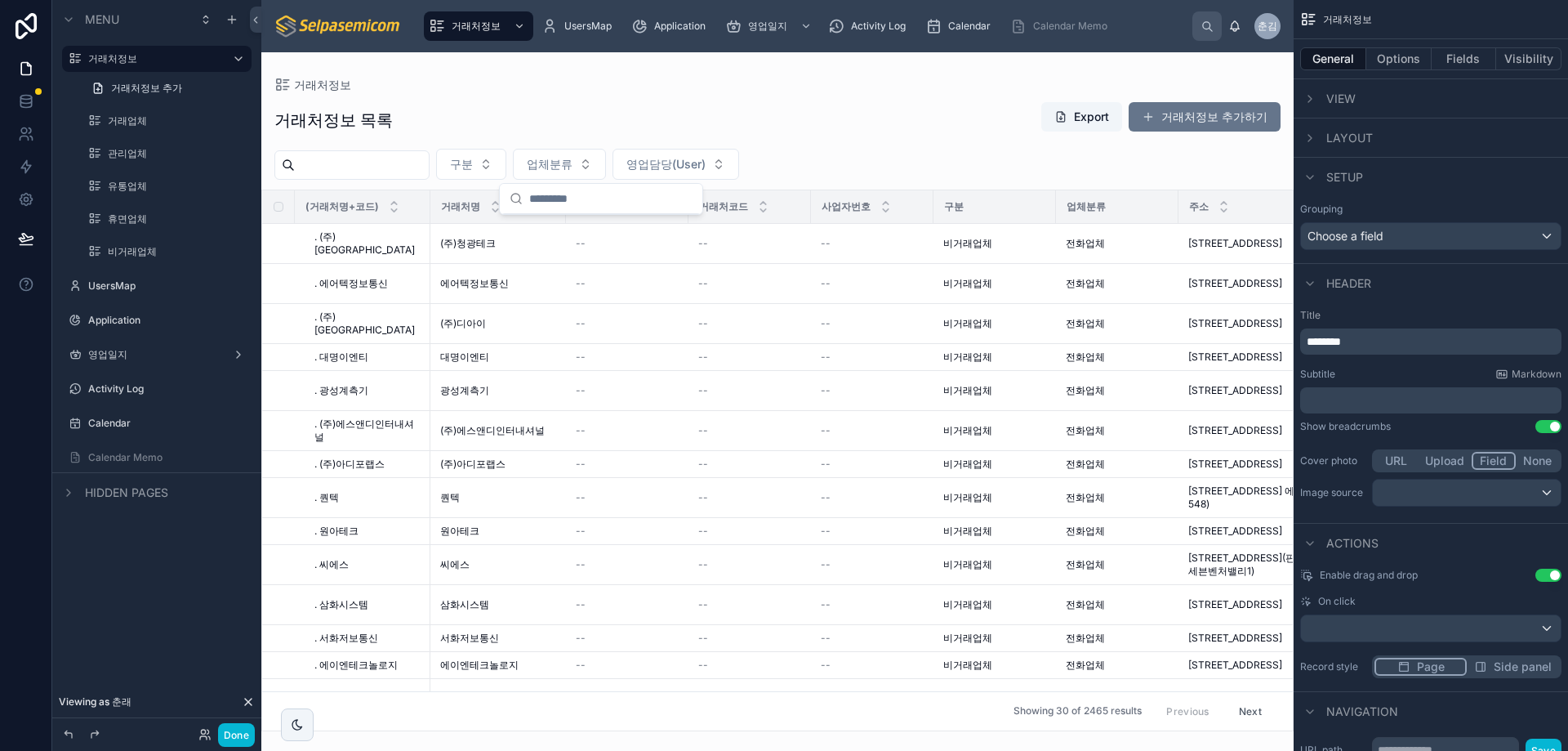
click at [691, 104] on div "거래처정보 목록 Export 거래처정보 추가하기" at bounding box center [778, 120] width 1006 height 38
click at [506, 158] on button "구분" at bounding box center [471, 164] width 71 height 31
click at [506, 163] on button "구분" at bounding box center [471, 164] width 71 height 31
click at [506, 164] on button "구분" at bounding box center [471, 164] width 71 height 31
click at [397, 175] on input "text" at bounding box center [362, 165] width 134 height 23
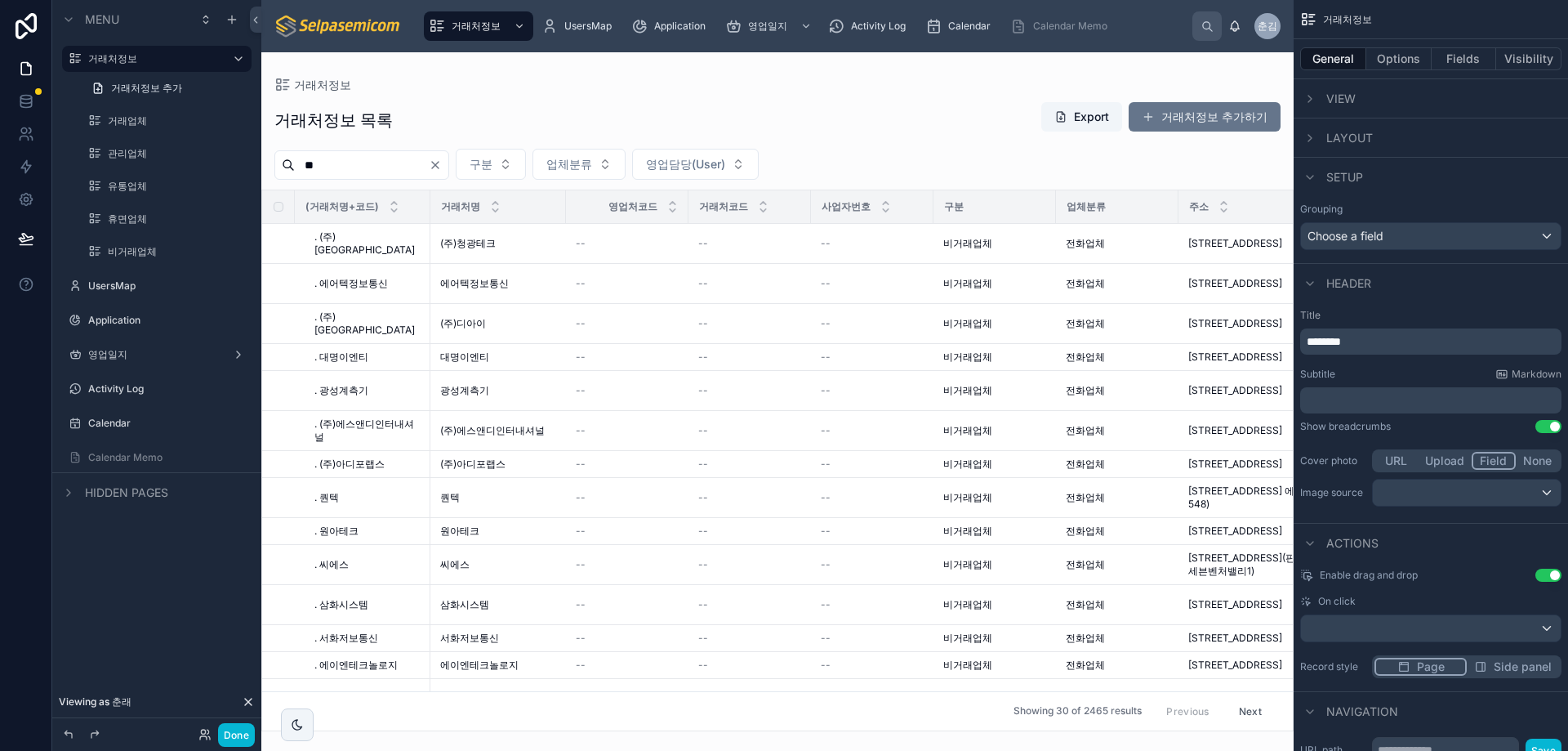
type input "*"
type input "****"
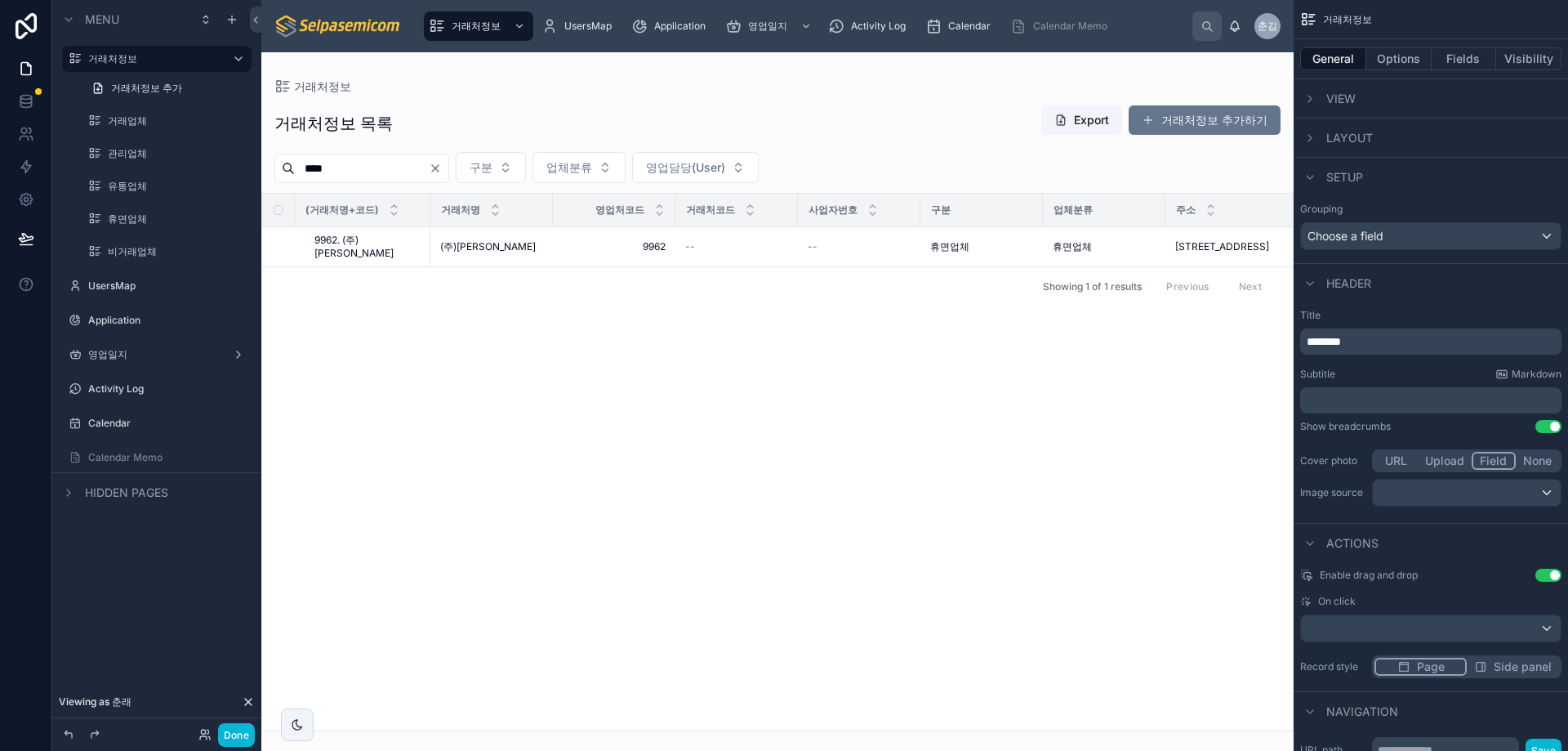
click at [438, 165] on icon "Clear" at bounding box center [435, 168] width 7 height 7
click at [577, 95] on div "거래처정보 목록 Export 거래처정보 추가하기 구분 업체분류 영업담당(User) (거래처명+코드) 거래처명 영업처코드 거래처코드 사업자번호 …" at bounding box center [778, 413] width 1033 height 637
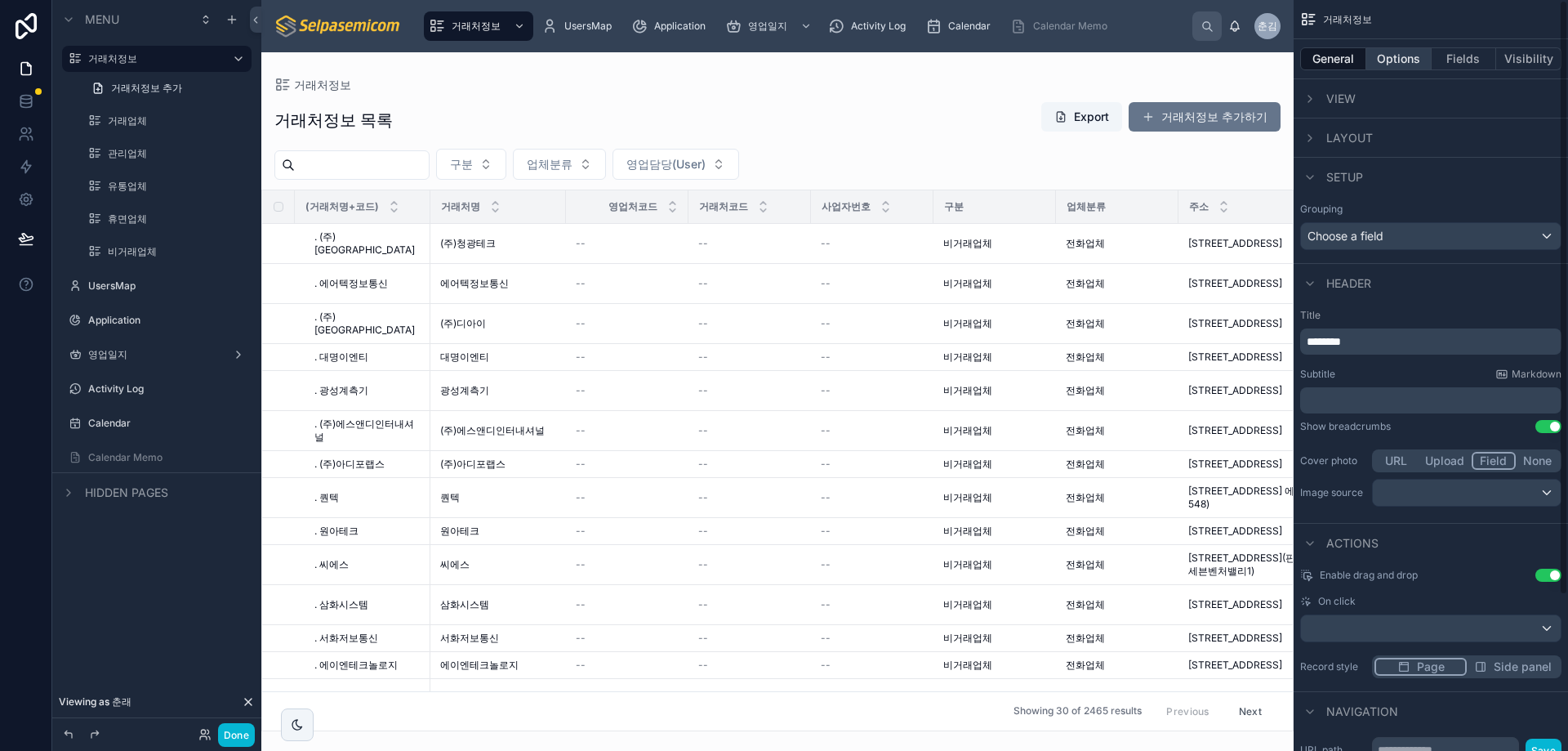
click at [1410, 57] on button "Options" at bounding box center [1399, 58] width 65 height 23
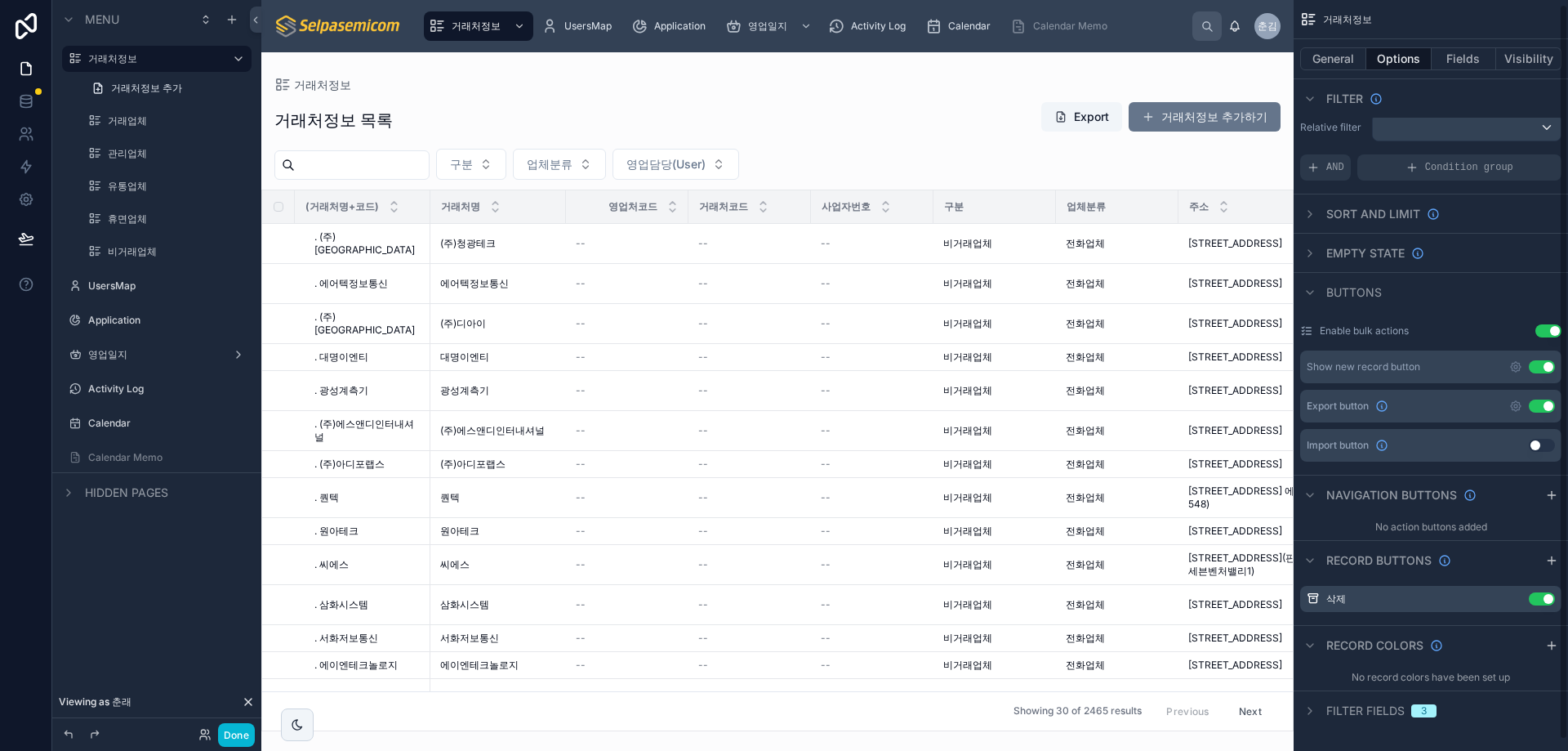
scroll to position [16, 0]
click at [1464, 59] on button "Fields" at bounding box center [1464, 58] width 65 height 23
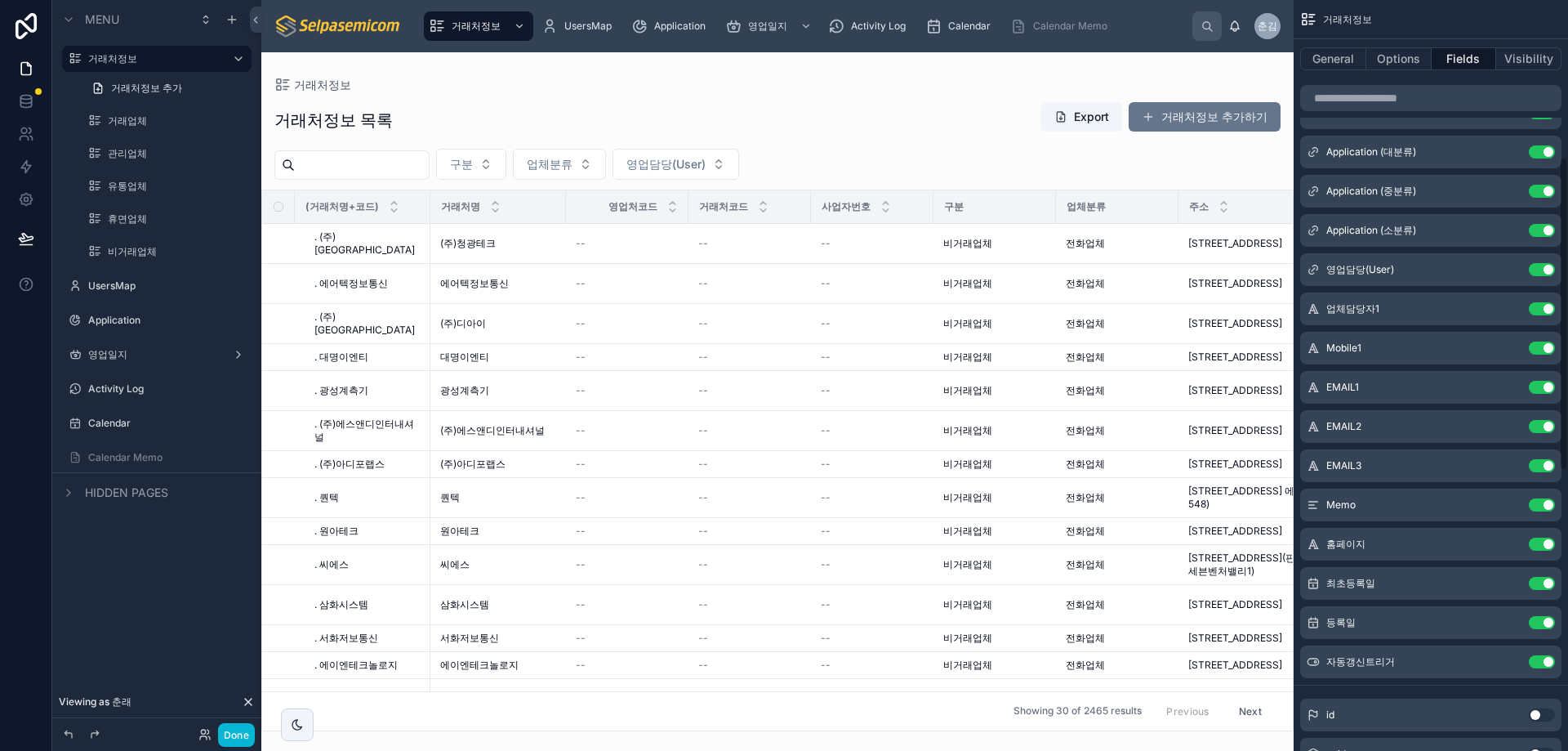
scroll to position [0, 0]
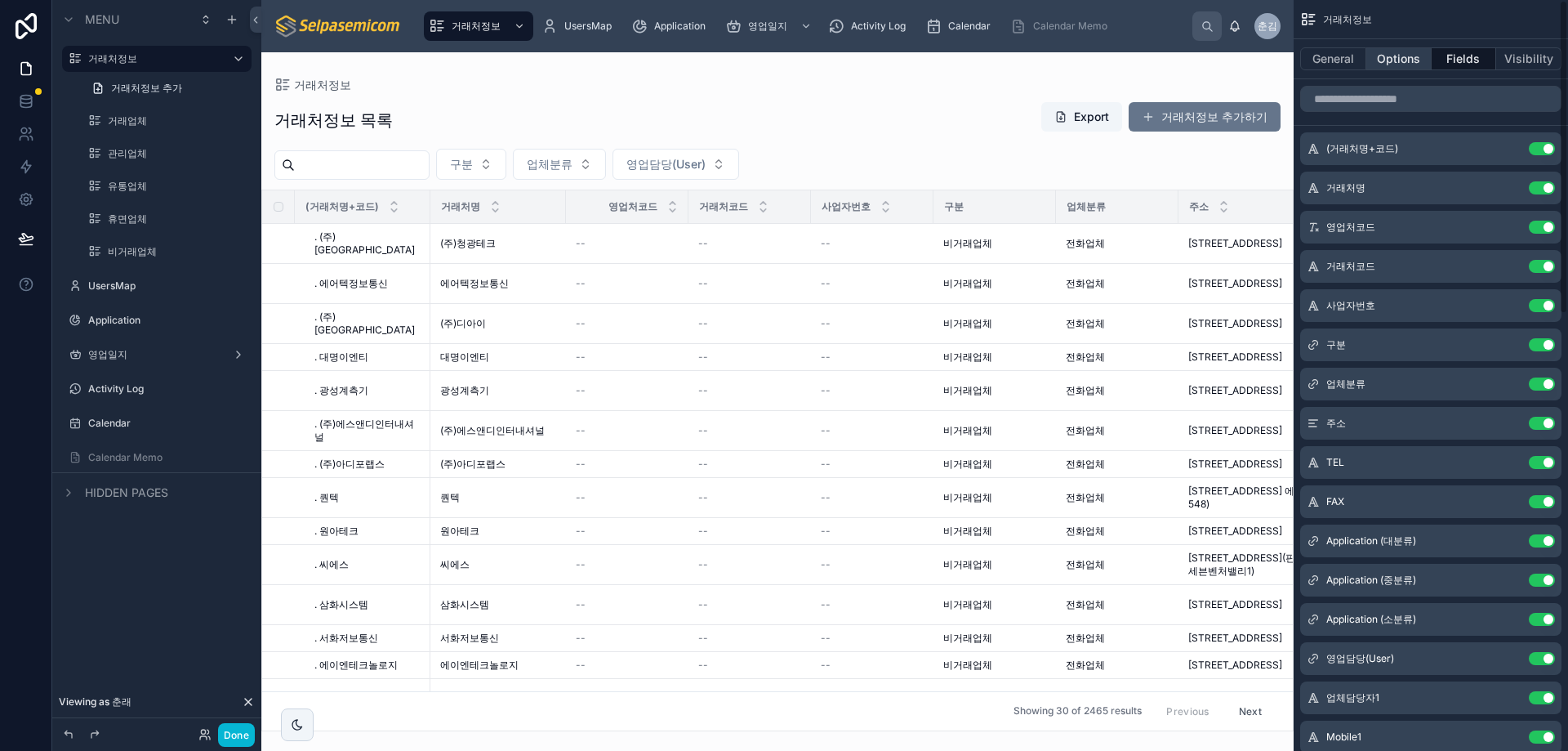
click at [1402, 55] on button "Options" at bounding box center [1399, 58] width 65 height 23
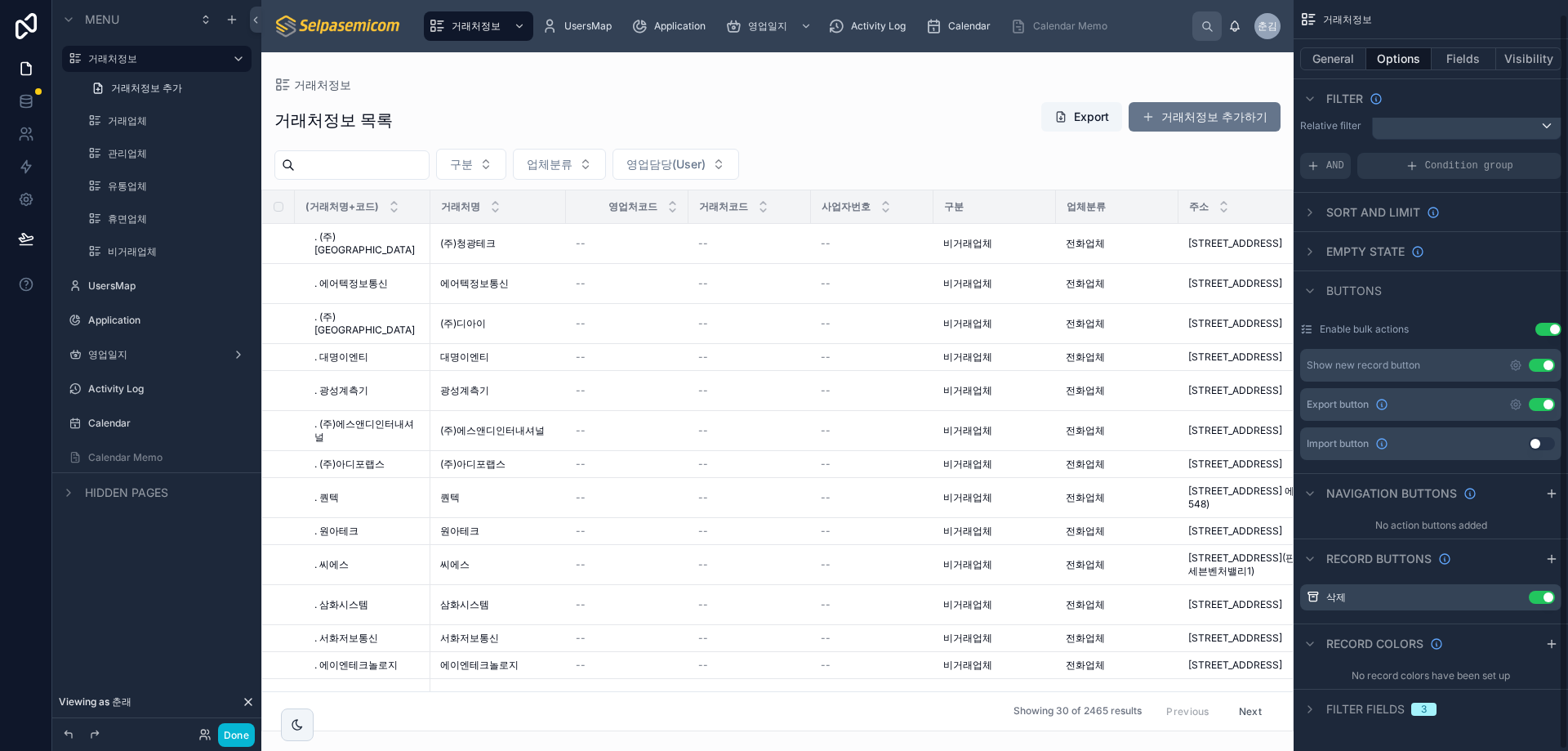
scroll to position [16, 0]
click at [1312, 711] on icon "scrollable content" at bounding box center [1310, 706] width 13 height 13
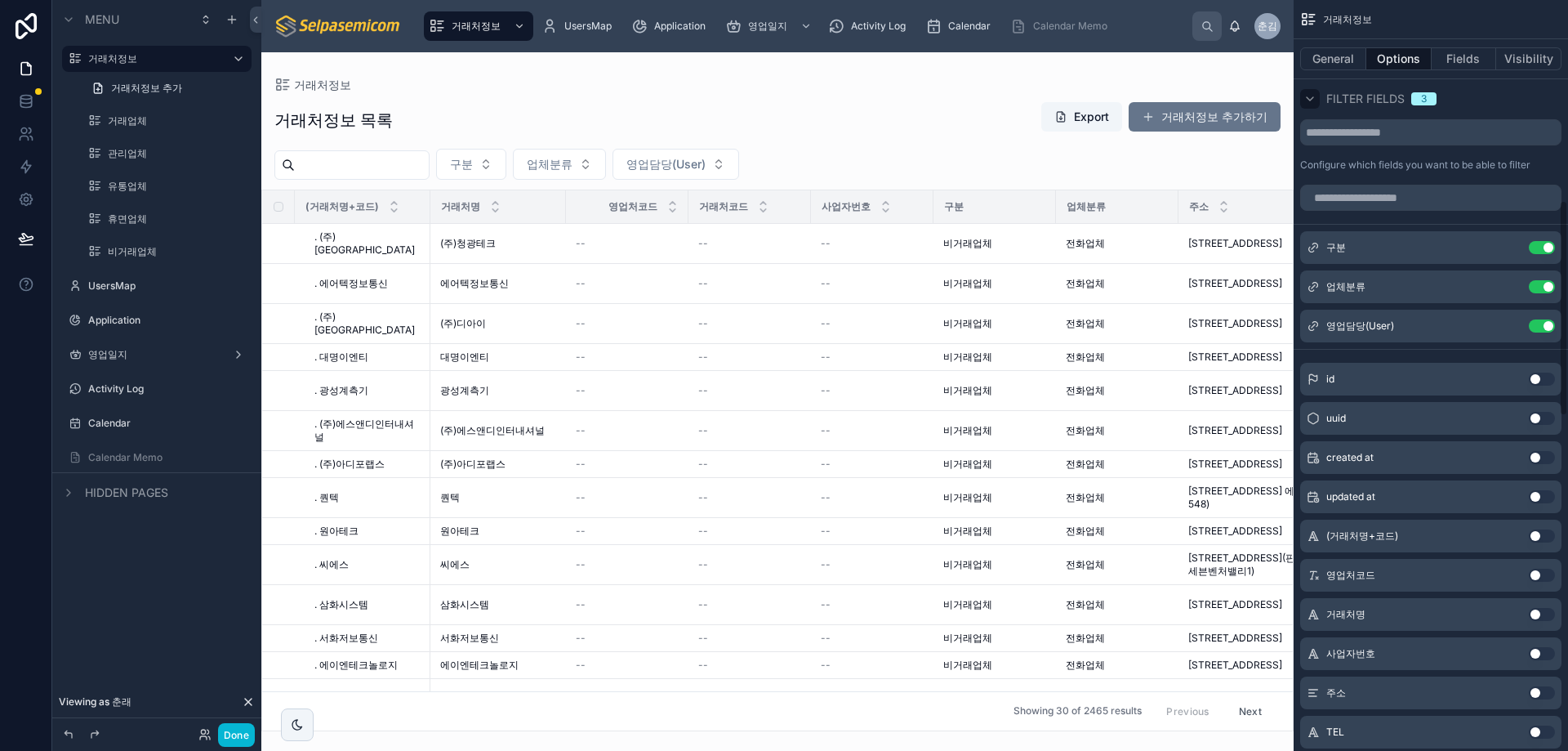
scroll to position [684, 0]
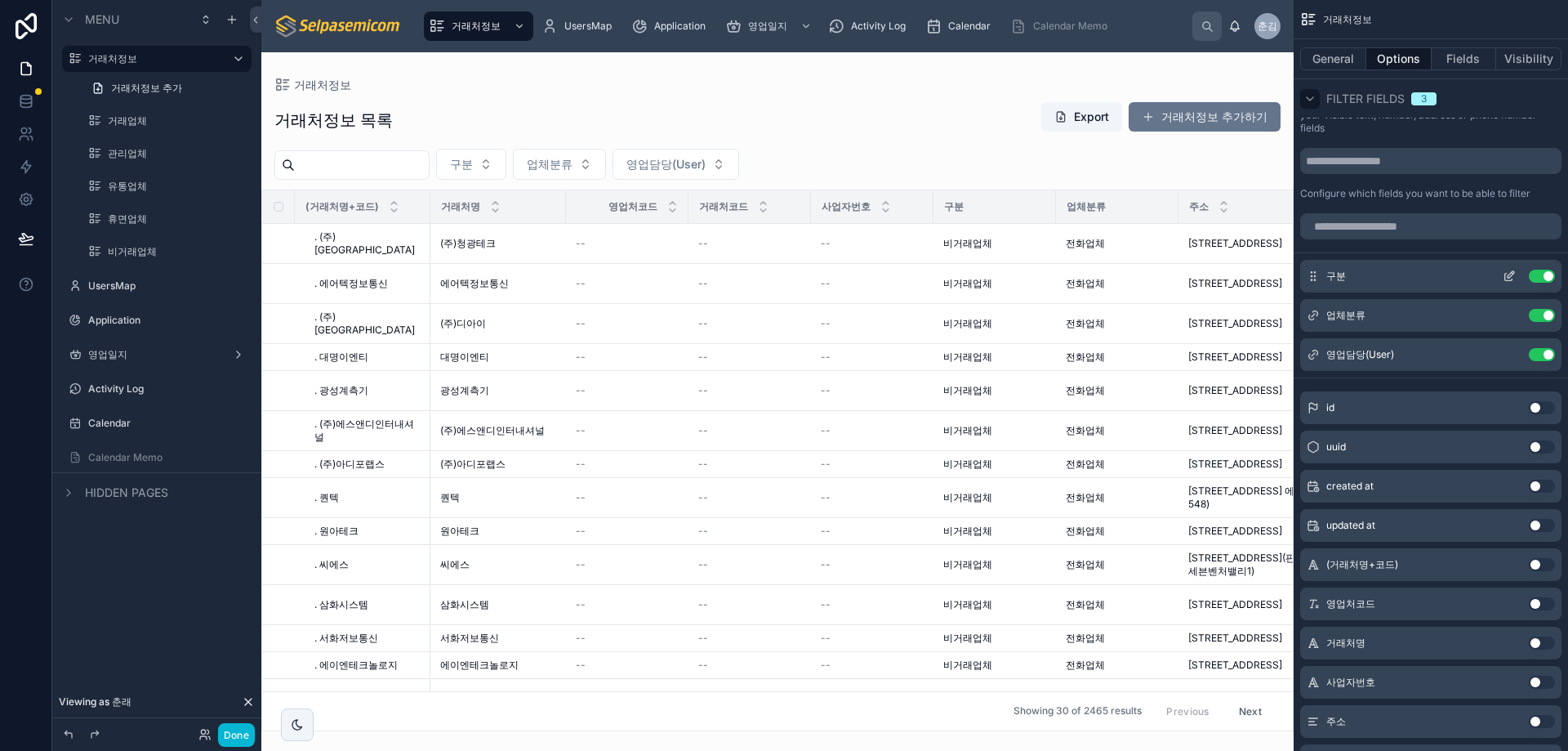
click at [1511, 274] on icon "scrollable content" at bounding box center [1511, 274] width 7 height 7
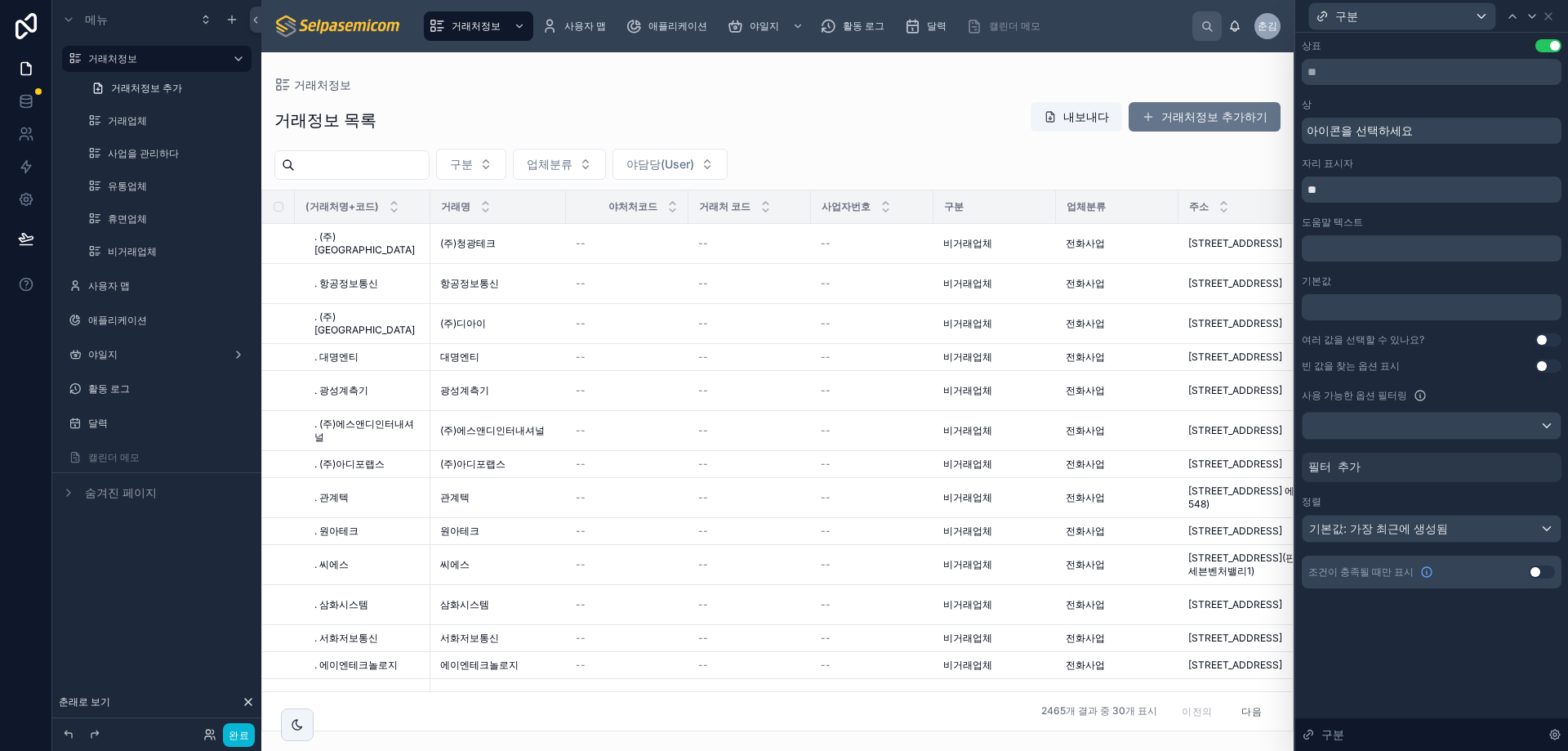
scroll to position [697, 0]
click at [1395, 427] on div at bounding box center [1432, 426] width 258 height 26
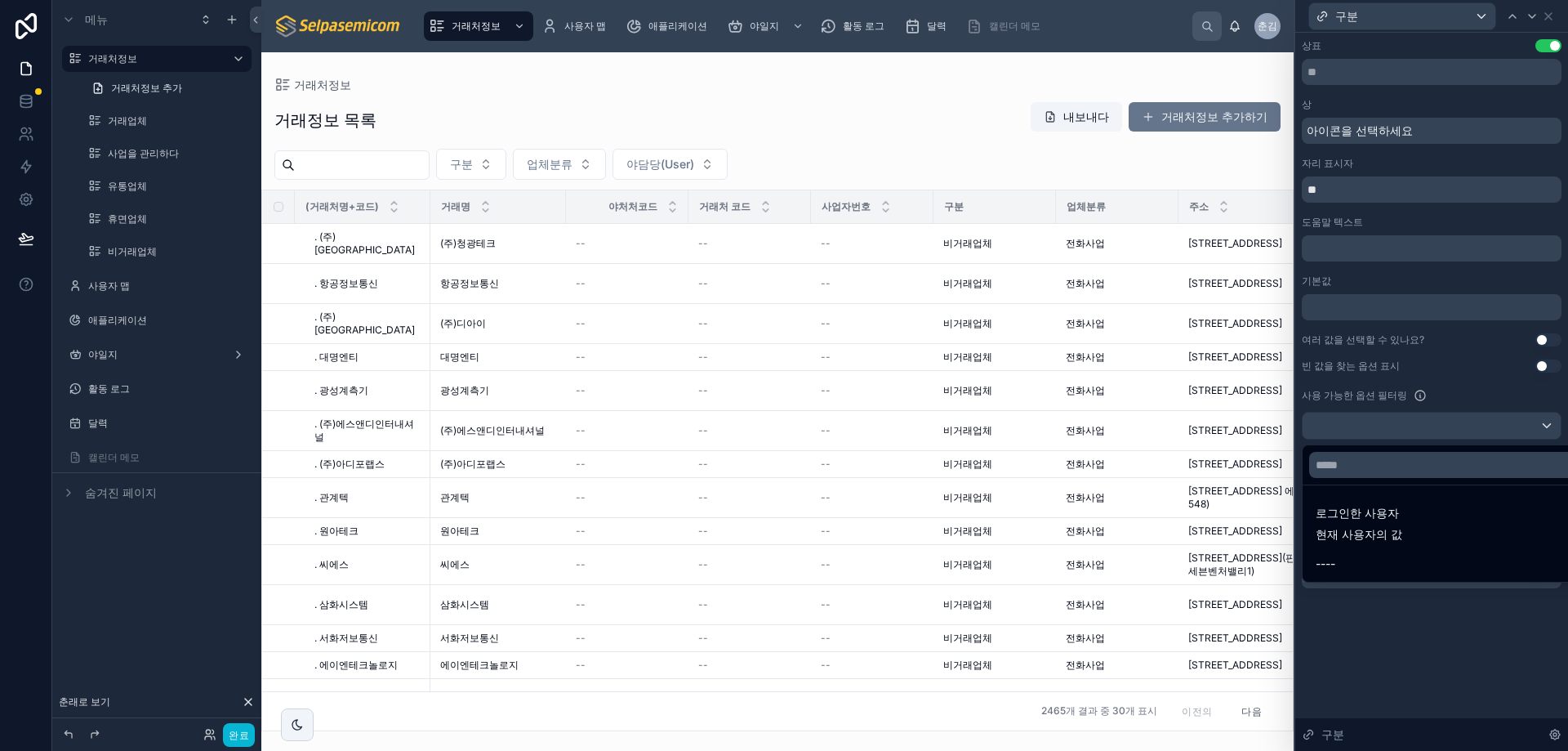
drag, startPoint x: 1433, startPoint y: 686, endPoint x: 1370, endPoint y: 663, distance: 67.1
click at [1432, 684] on div at bounding box center [1432, 376] width 273 height 751
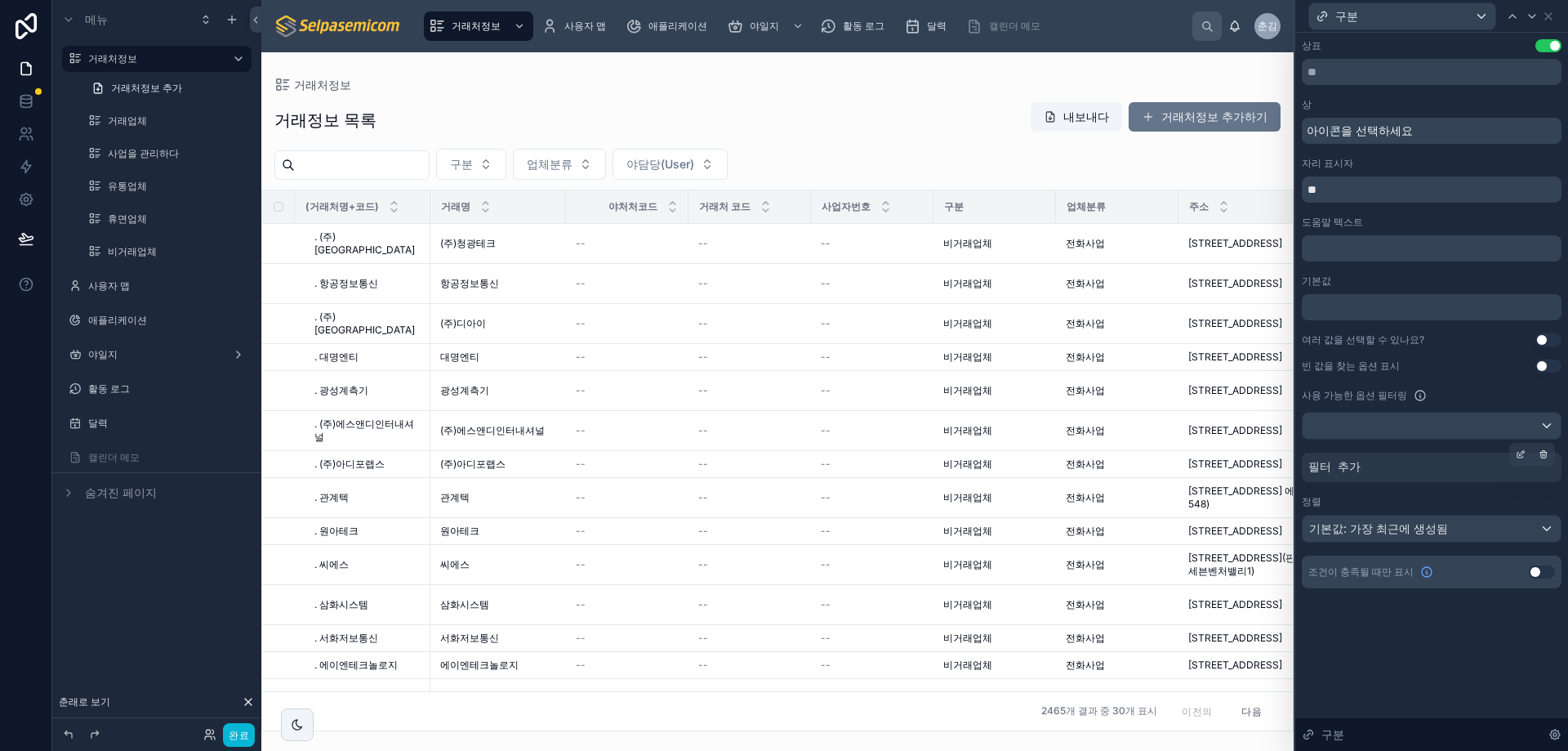
click at [1323, 469] on font "필터 추가" at bounding box center [1335, 468] width 53 height 13
drag, startPoint x: 1394, startPoint y: 627, endPoint x: 1390, endPoint y: 618, distance: 9.8
click at [1394, 626] on div "상표 설정 사용 상 아이콘을 선택하세요 자리 표시자 ** 도움말 텍스트 ﻿ 기본값 여러 값을 선택할 수 있나요? 설정 사용 빈 값을 찾는 옵션…" at bounding box center [1432, 330] width 273 height 595
click at [1549, 19] on icon at bounding box center [1549, 16] width 13 height 13
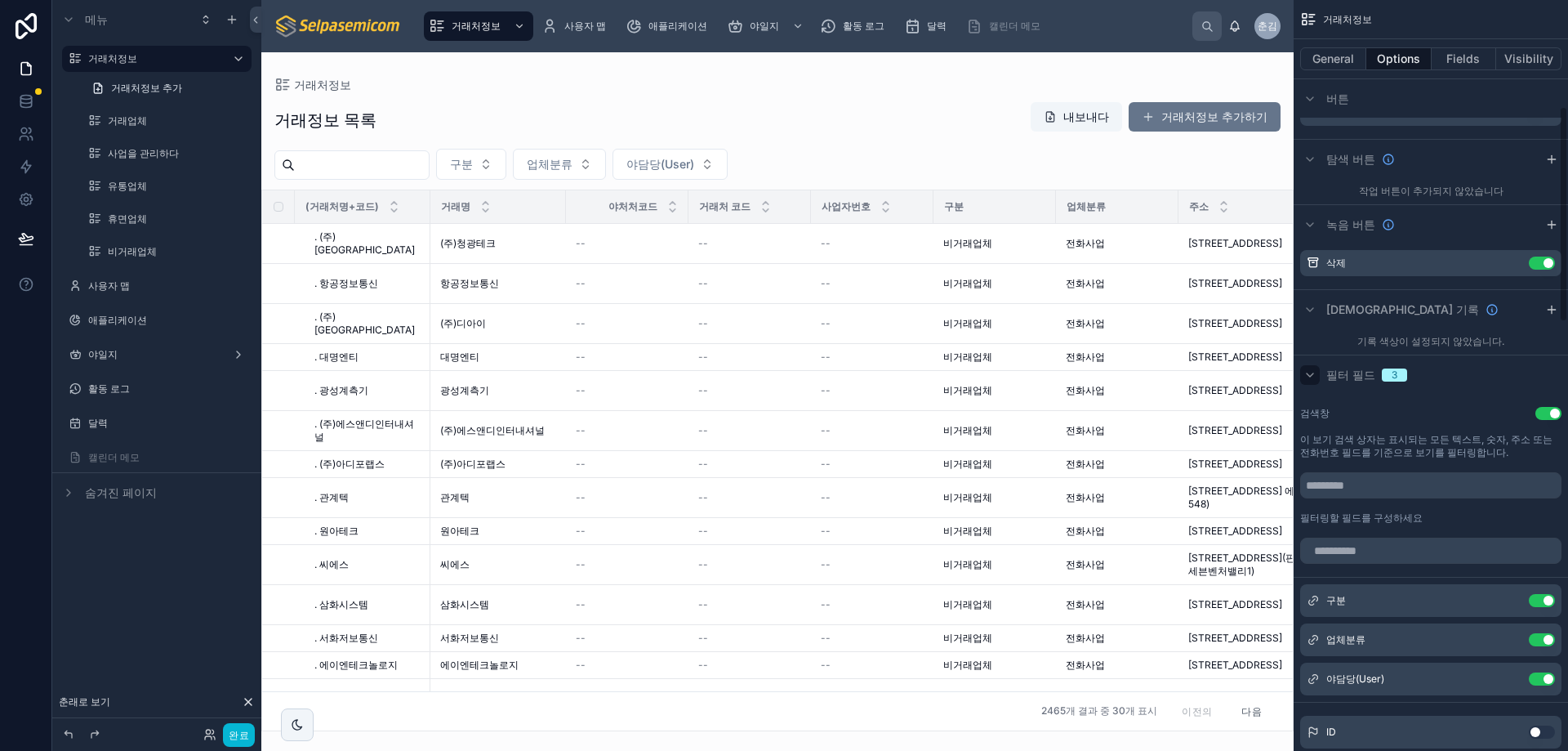
scroll to position [370, 0]
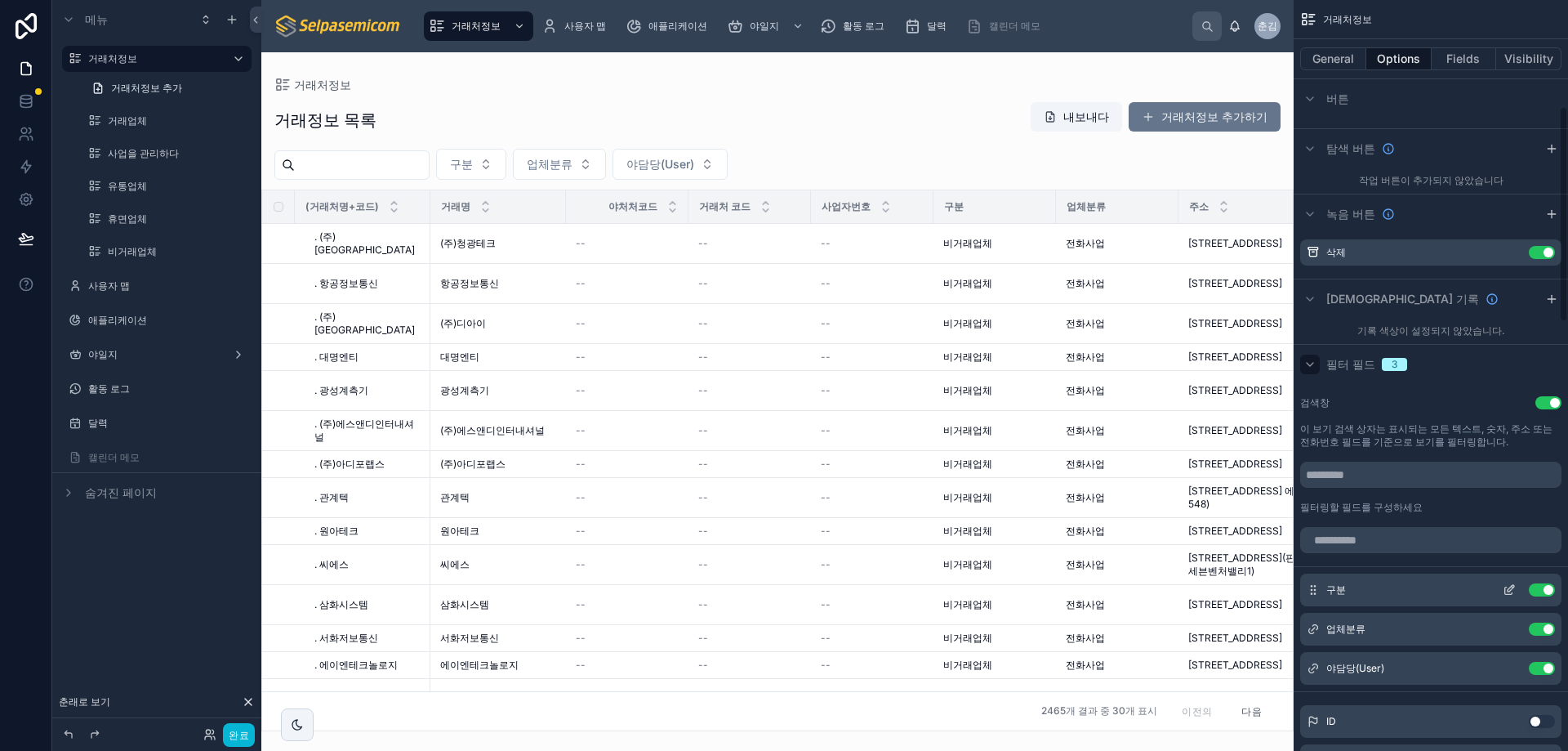
click at [1542, 590] on button "설정 사용" at bounding box center [1543, 590] width 26 height 13
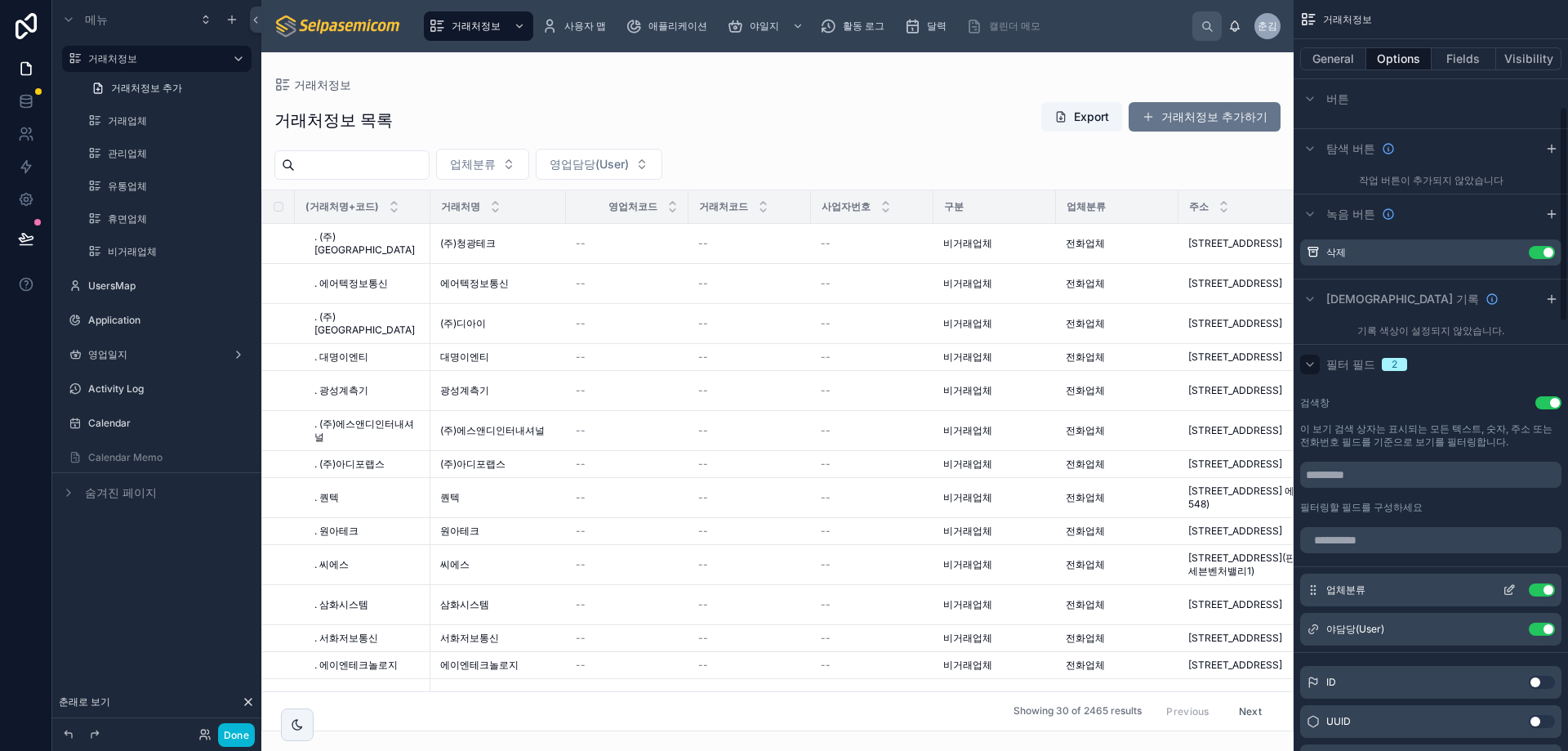
click at [1543, 591] on button "설정 사용" at bounding box center [1543, 590] width 26 height 13
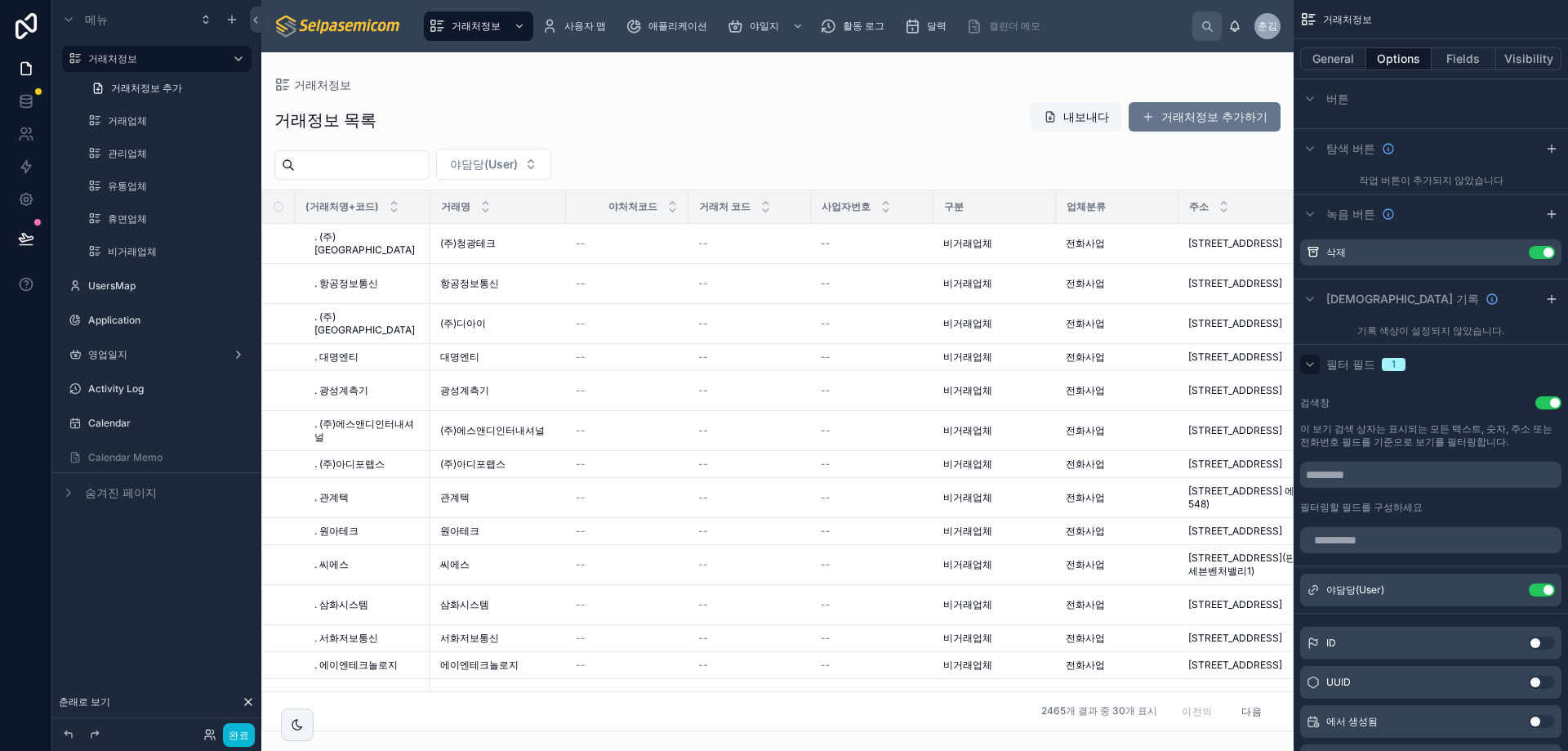
click at [461, 78] on div "거래처정보" at bounding box center [778, 85] width 1006 height 13
click at [370, 173] on input "text" at bounding box center [362, 165] width 134 height 23
click at [837, 66] on div "거래처정보 거래정보 목록 내보내다 거래처정보 추가하기 야담당(User) (거래처명+코드) 거래명 야처처코드 거래처 코드 사업자번호 구분 업체분…" at bounding box center [778, 392] width 1033 height 679
click at [950, 141] on div "거래정보 목록 내보내다 거래처정보 추가하기 야담당(User) (거래처명+코드) 거래명 야처처코드 거래처 코드 사업자번호 구분 업체분류 주소 전…" at bounding box center [778, 411] width 1033 height 640
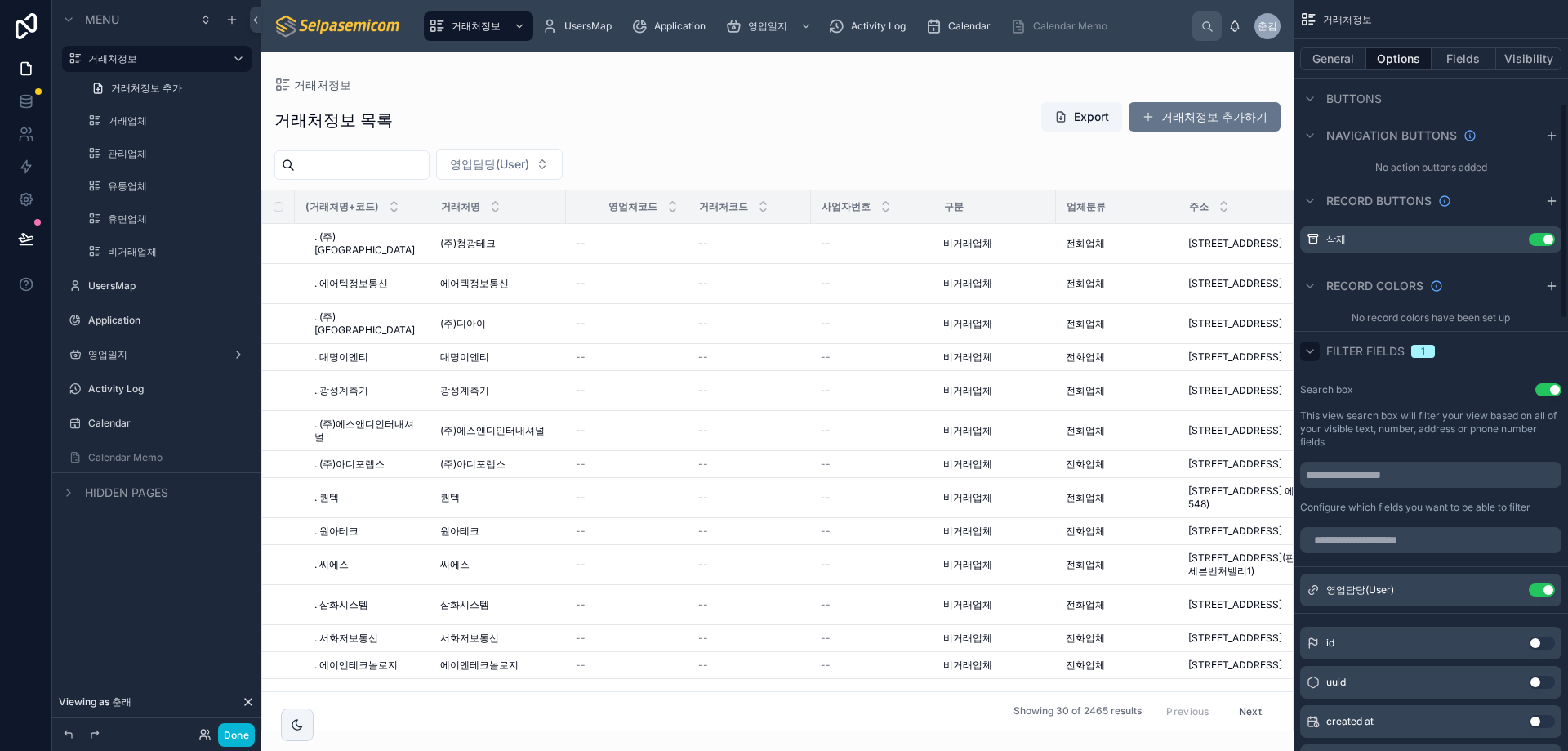
scroll to position [358, 0]
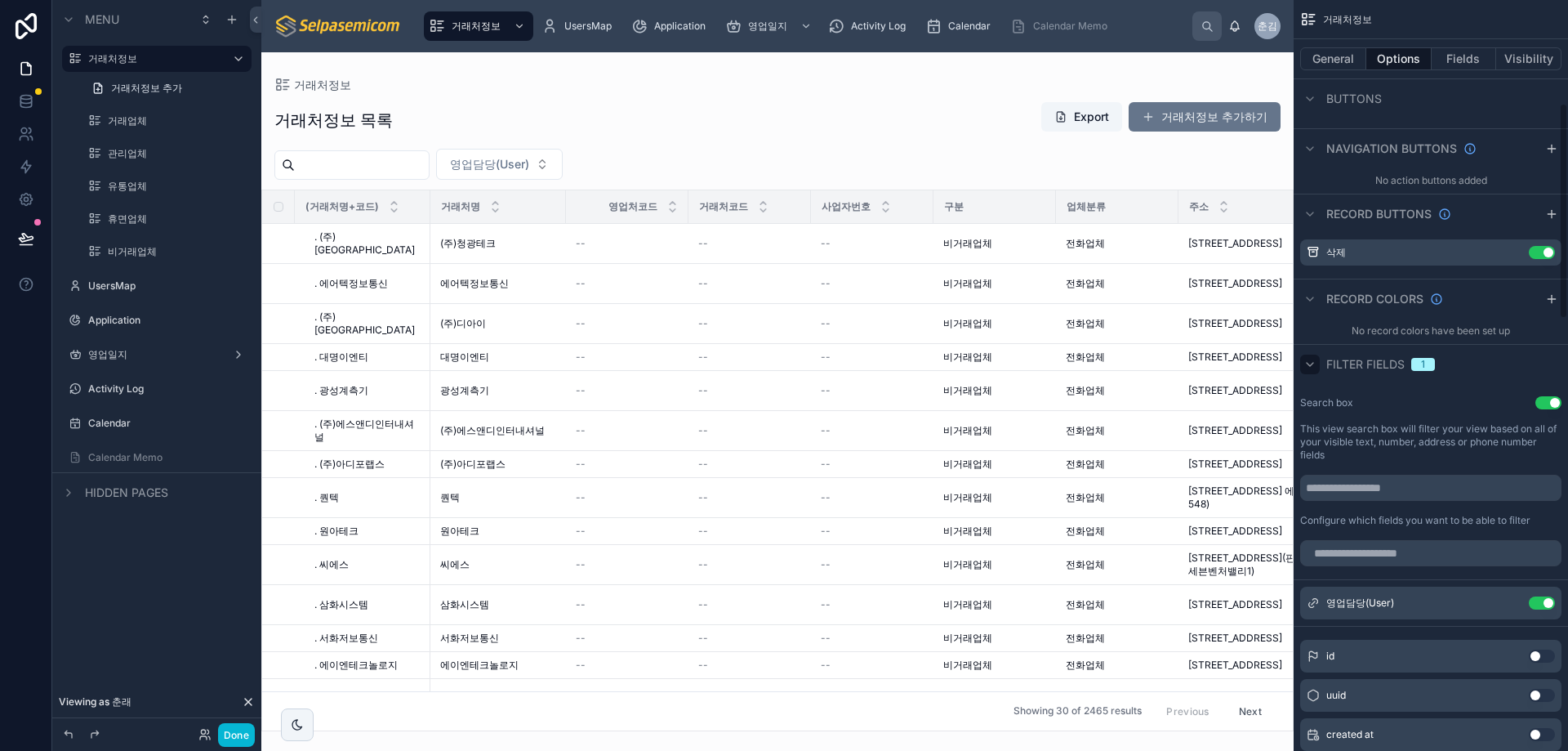
drag, startPoint x: 818, startPoint y: 105, endPoint x: 824, endPoint y: 121, distance: 17.1
click at [820, 108] on div "거래처정보 목록 Export 거래처정보 추가하기" at bounding box center [778, 120] width 1006 height 38
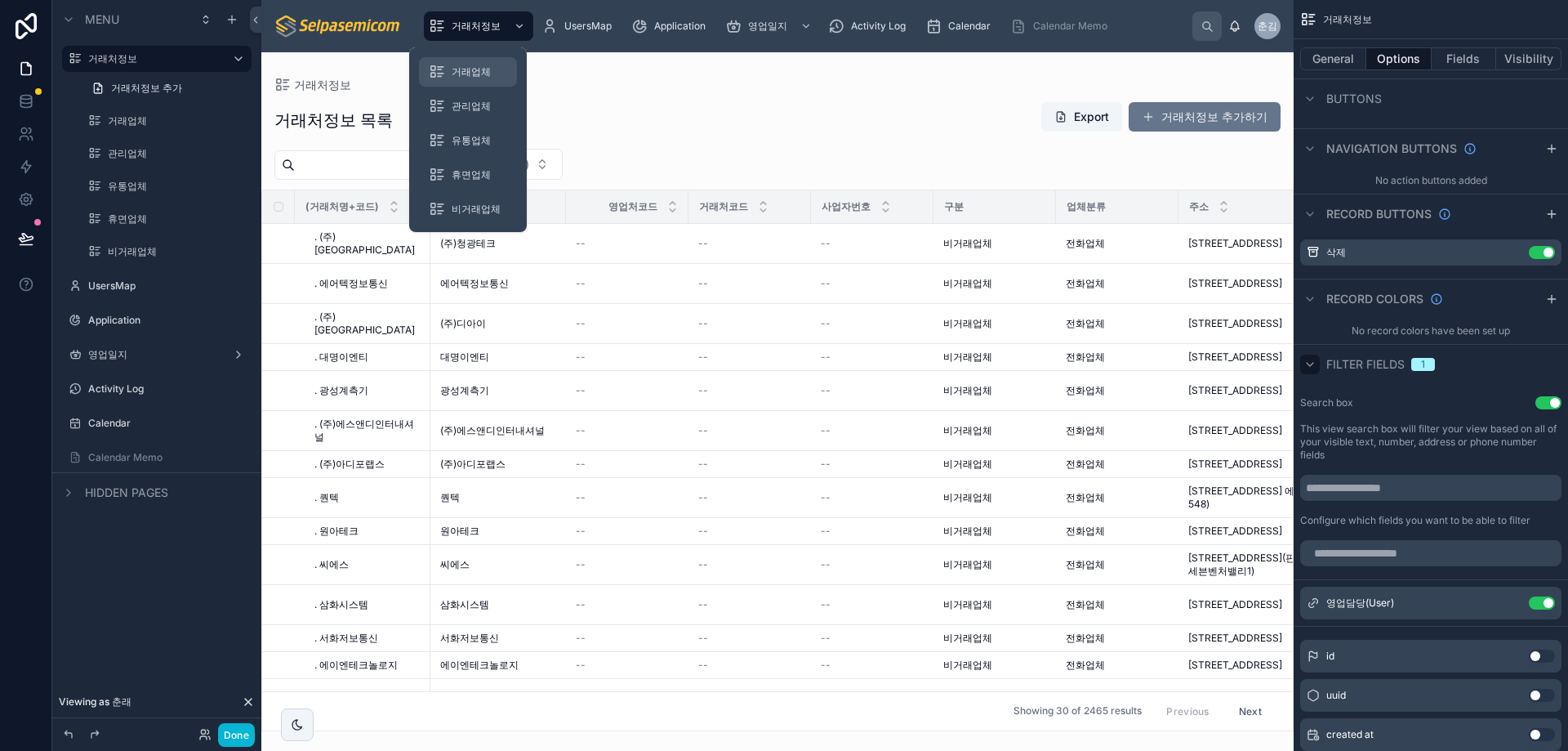
click at [450, 67] on div "거래업체" at bounding box center [467, 72] width 78 height 26
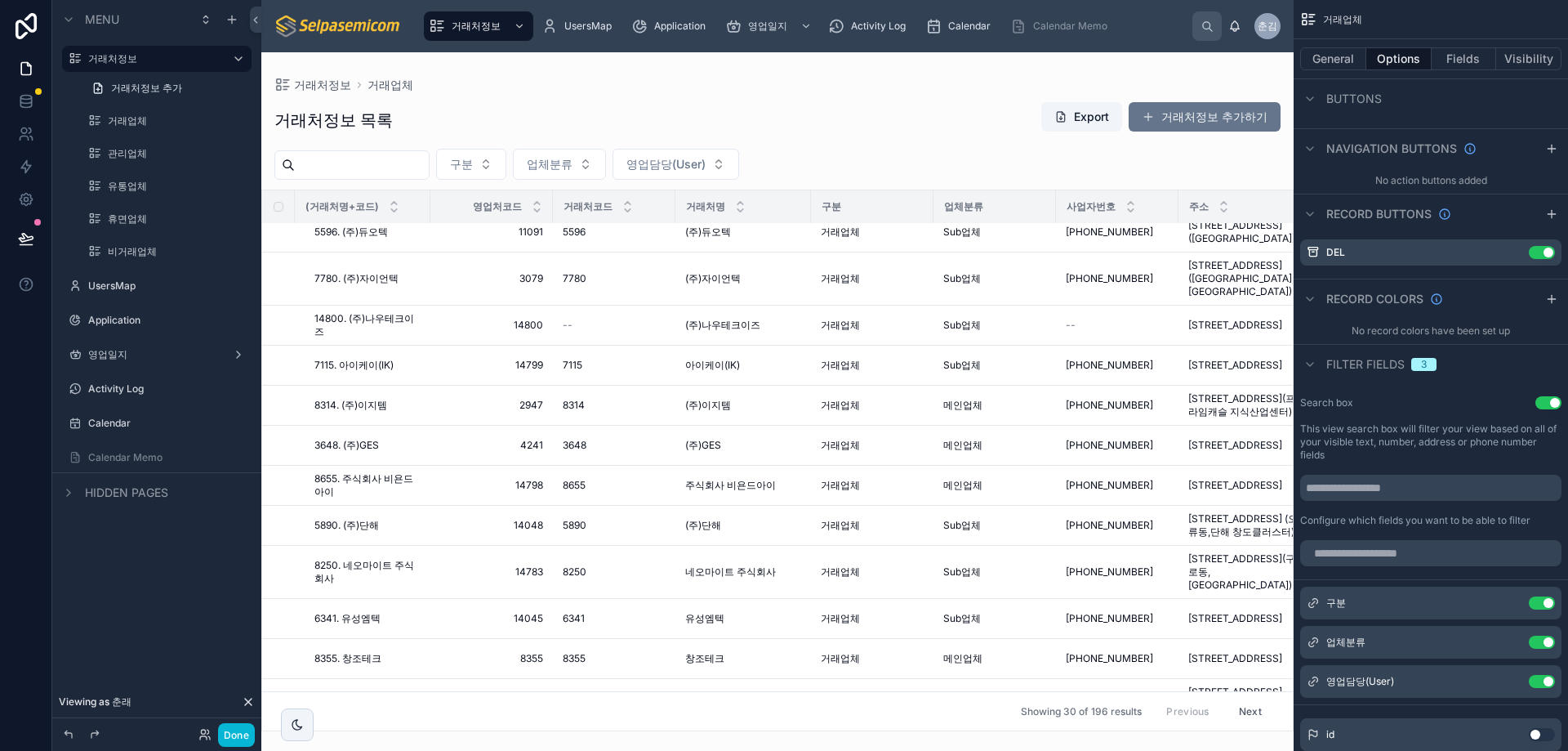
scroll to position [408, 0]
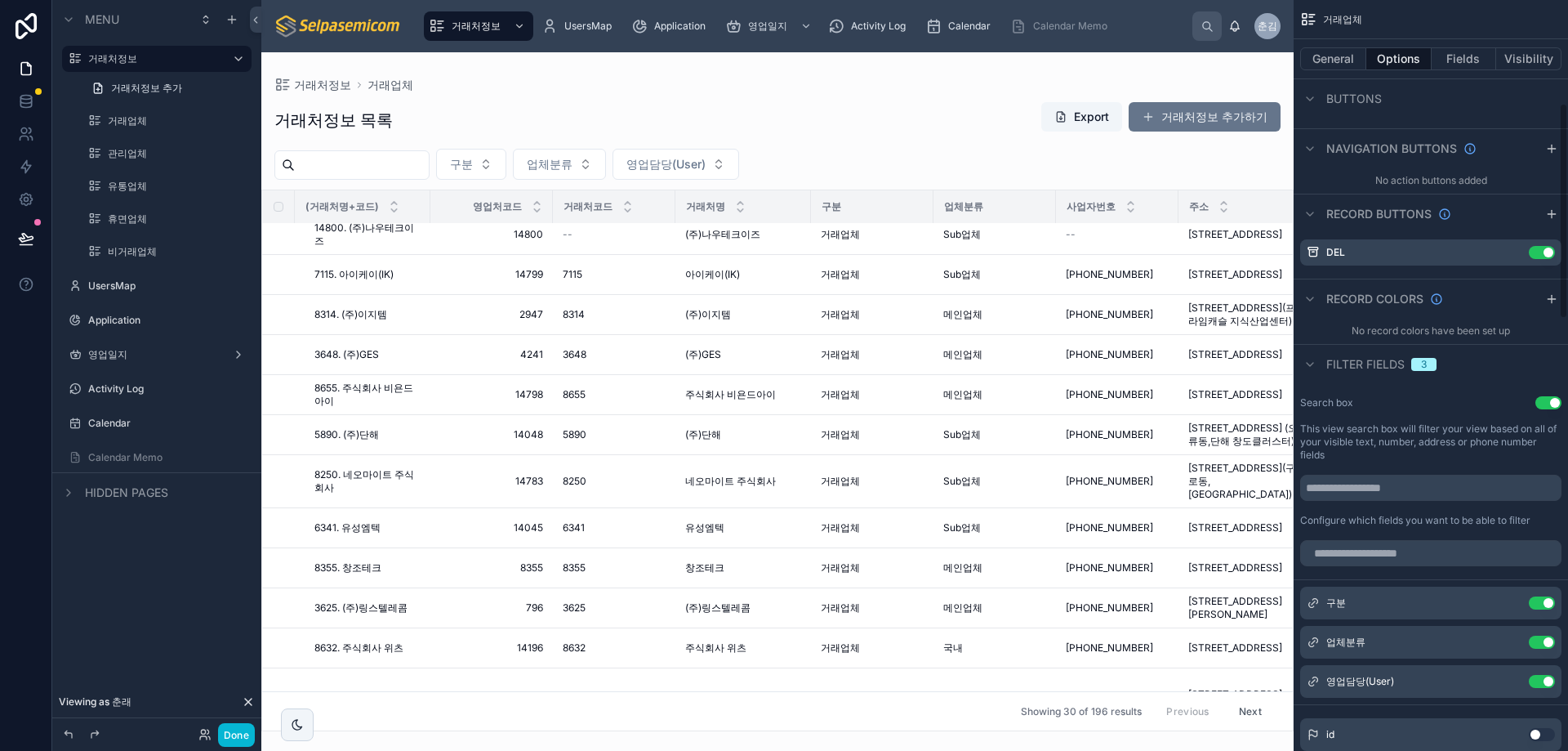
drag, startPoint x: 1285, startPoint y: 450, endPoint x: 1295, endPoint y: 631, distance: 181.3
click at [1297, 637] on div "거래처정보 UsersMap Application 영업일지 Activity Log Calendar Calendar Memo 춘김 춘래 김 거래처…" at bounding box center [915, 376] width 1307 height 751
click at [813, 112] on div at bounding box center [778, 402] width 1033 height 699
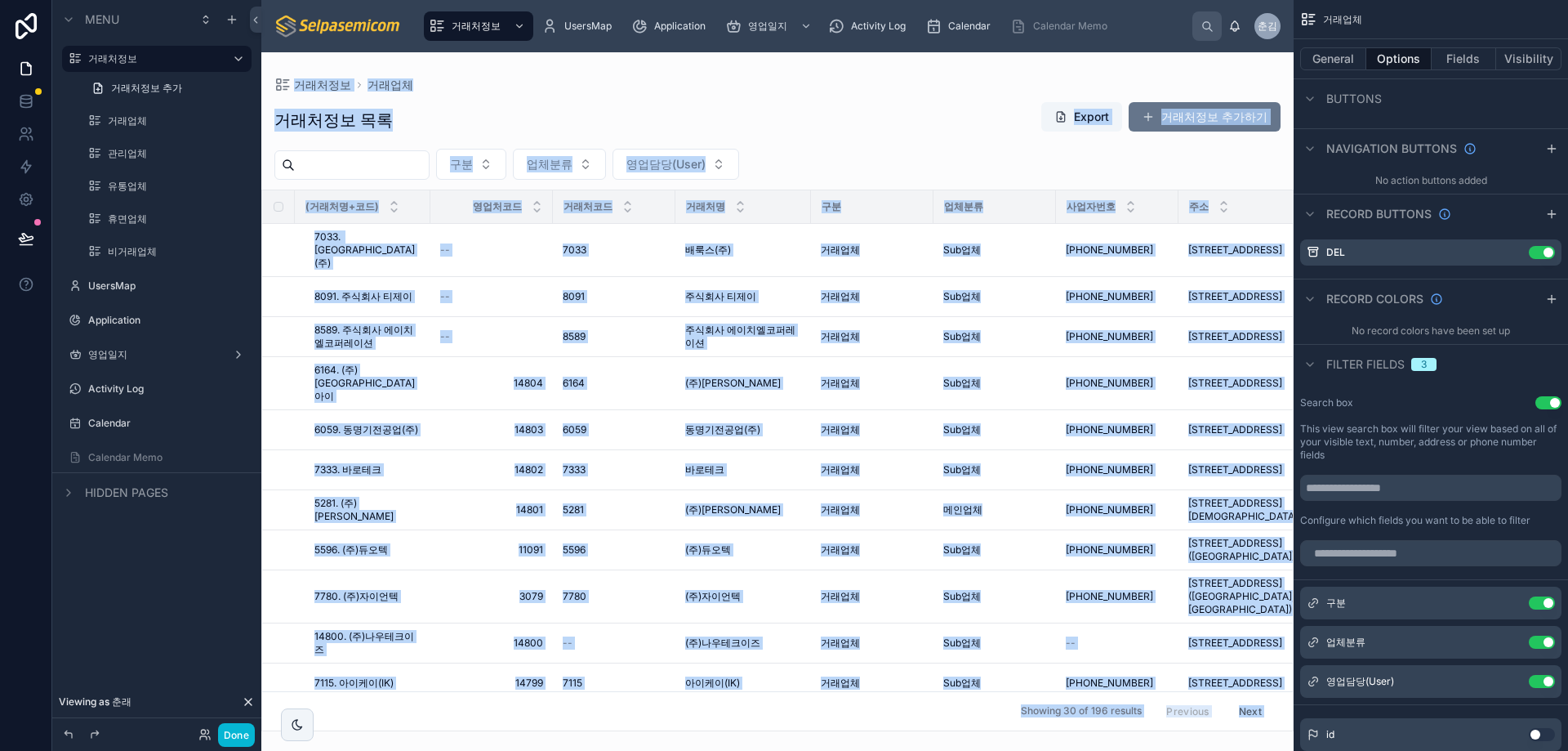
click at [833, 85] on div "거래처정보 거래업체" at bounding box center [778, 85] width 1006 height 13
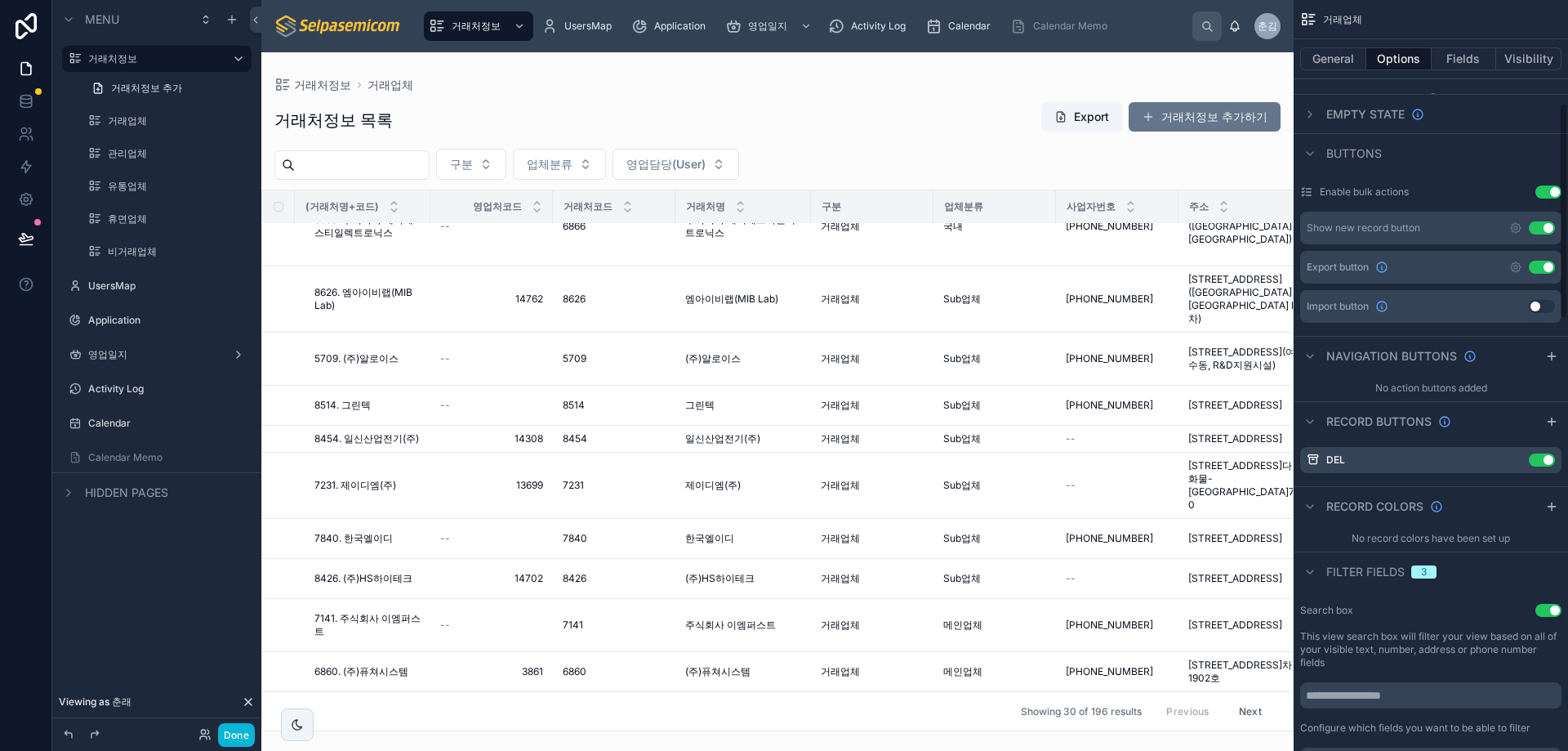
scroll to position [0, 0]
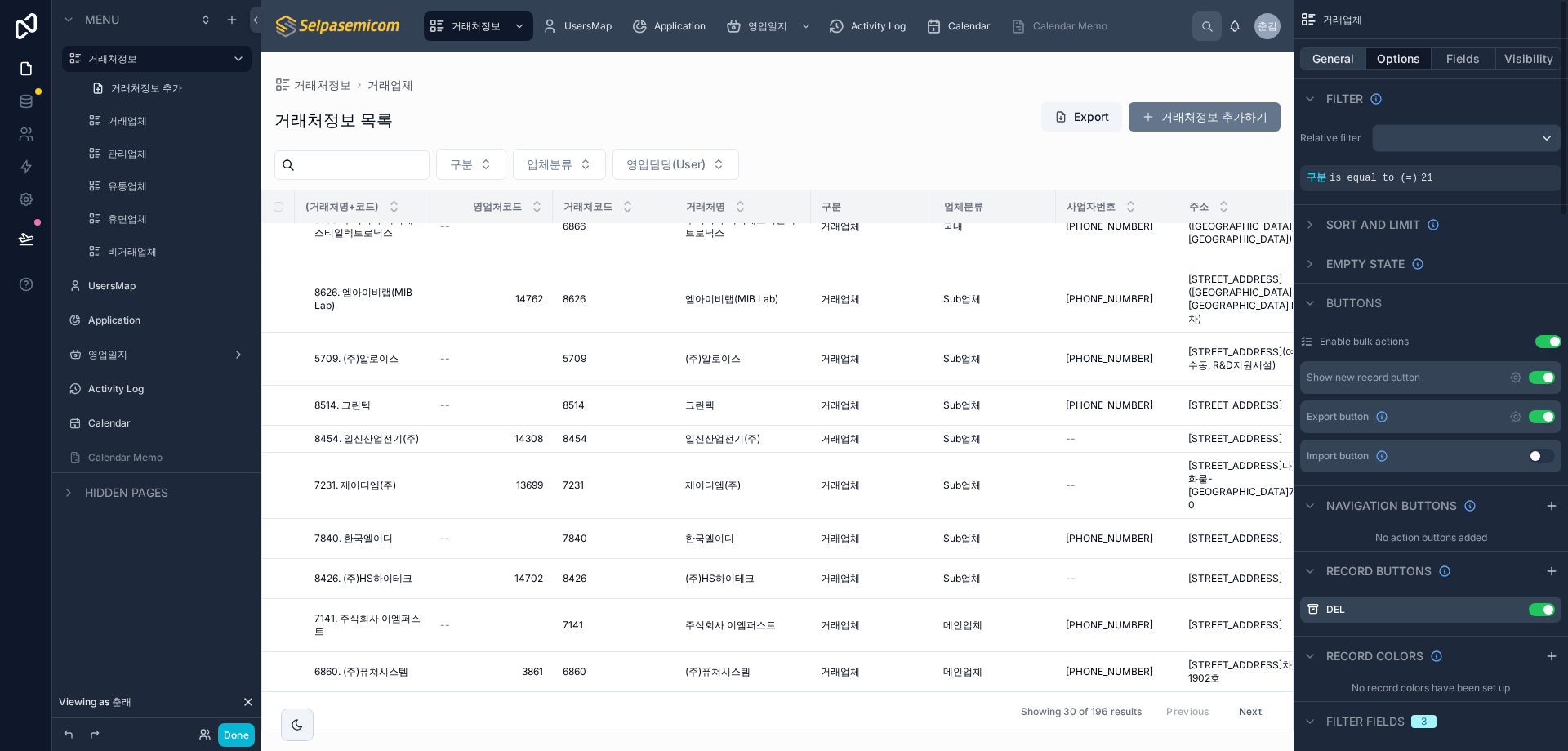
click at [1332, 57] on button "General" at bounding box center [1334, 58] width 66 height 23
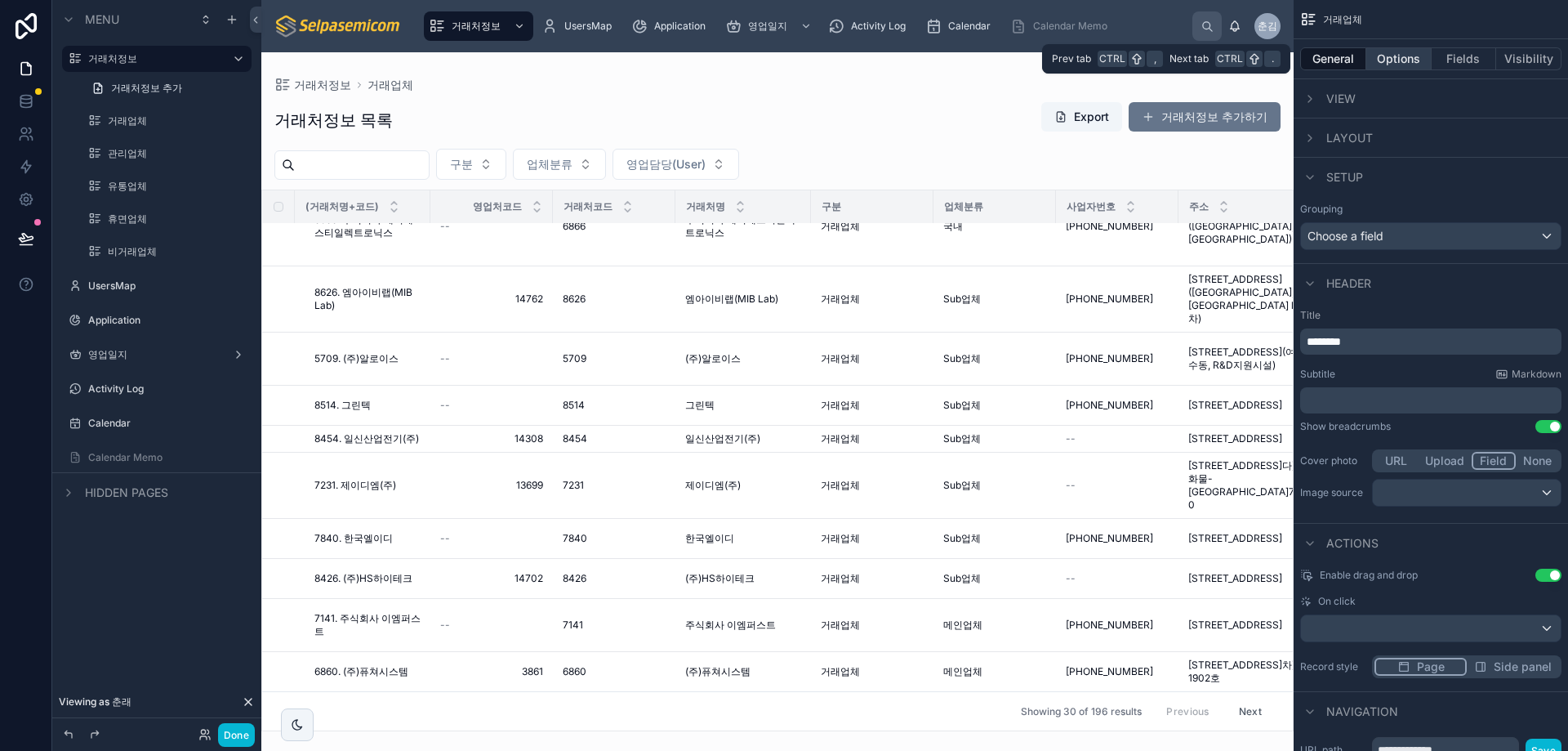
click at [1405, 52] on button "Options" at bounding box center [1399, 58] width 65 height 23
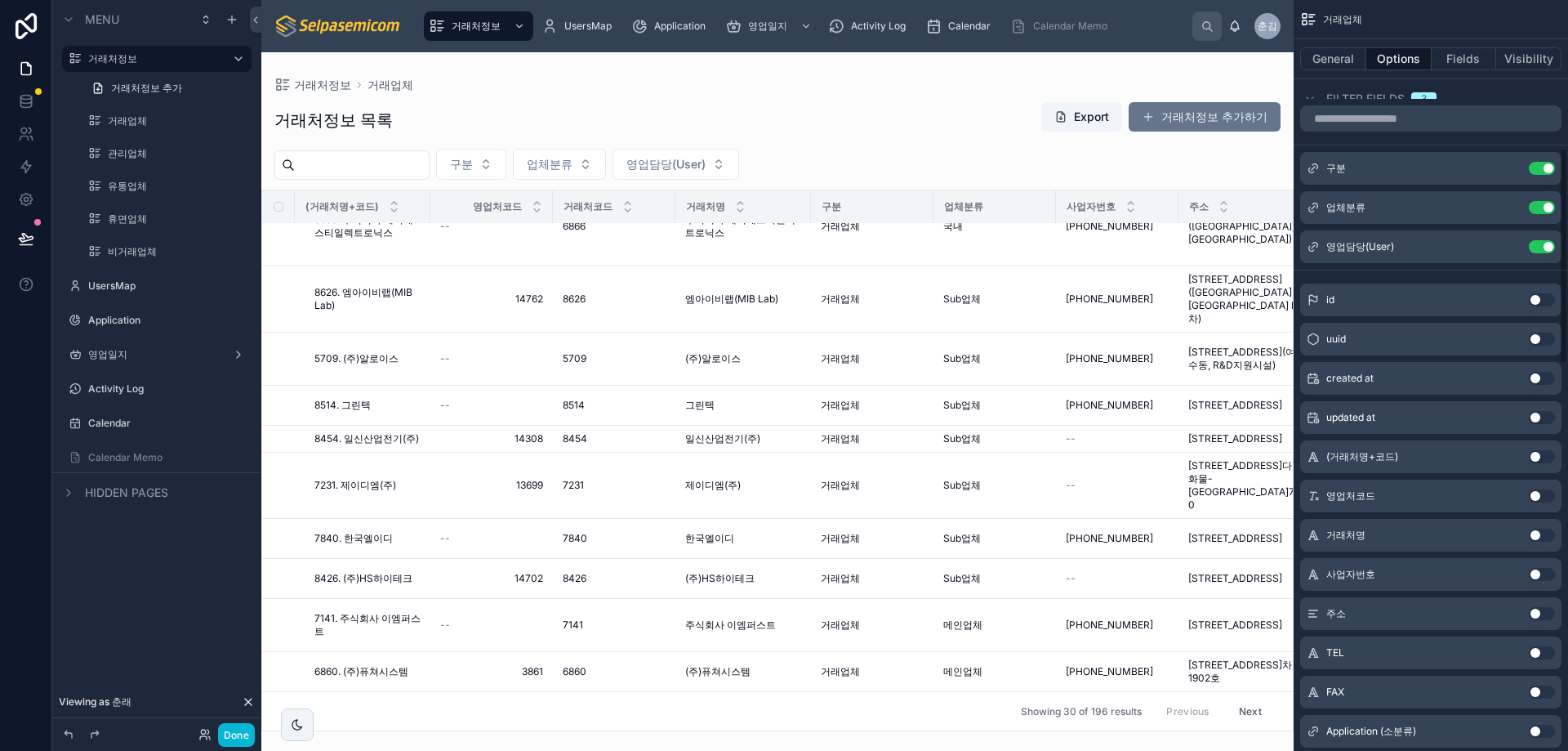
scroll to position [301, 0]
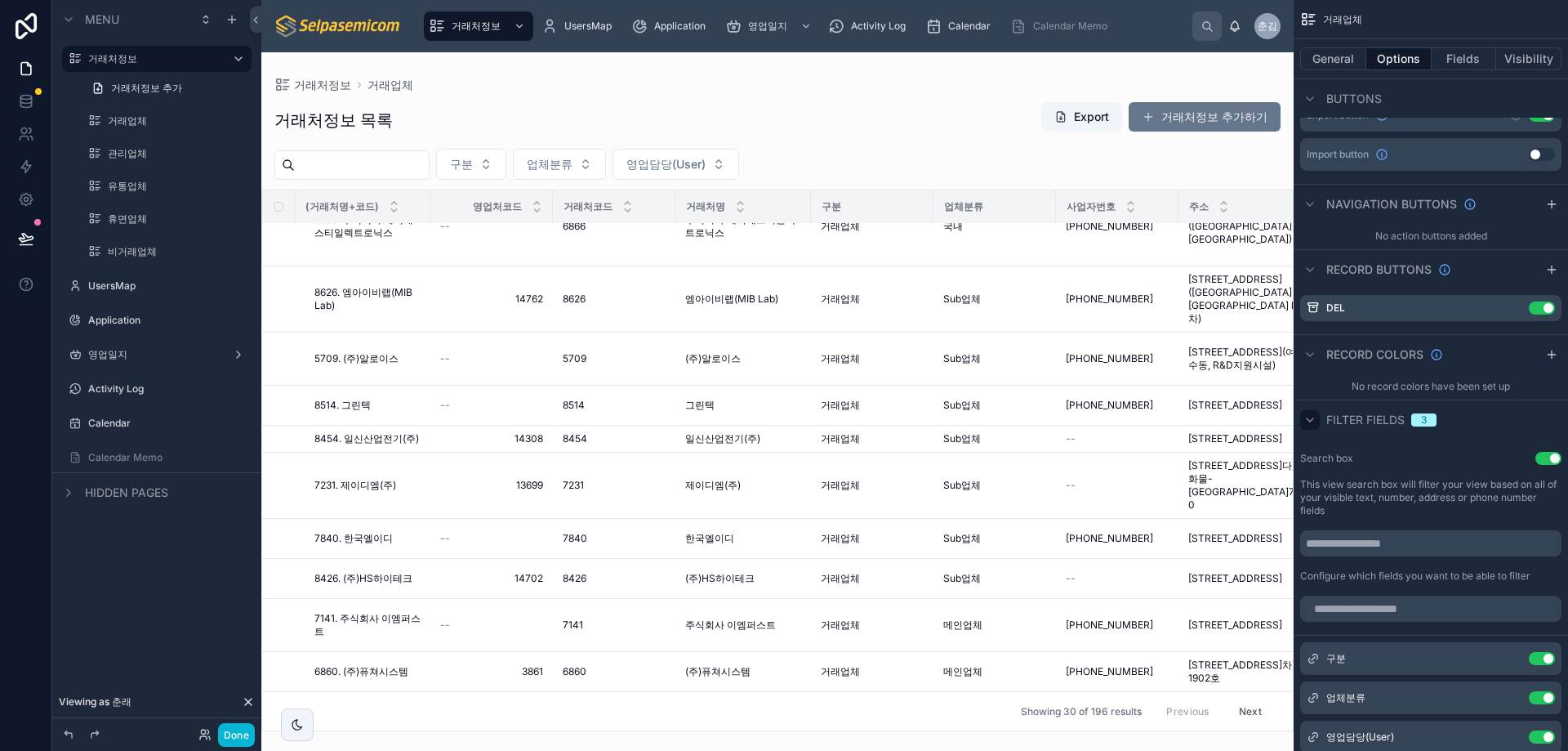
click at [1308, 415] on icon "scrollable content" at bounding box center [1310, 420] width 13 height 13
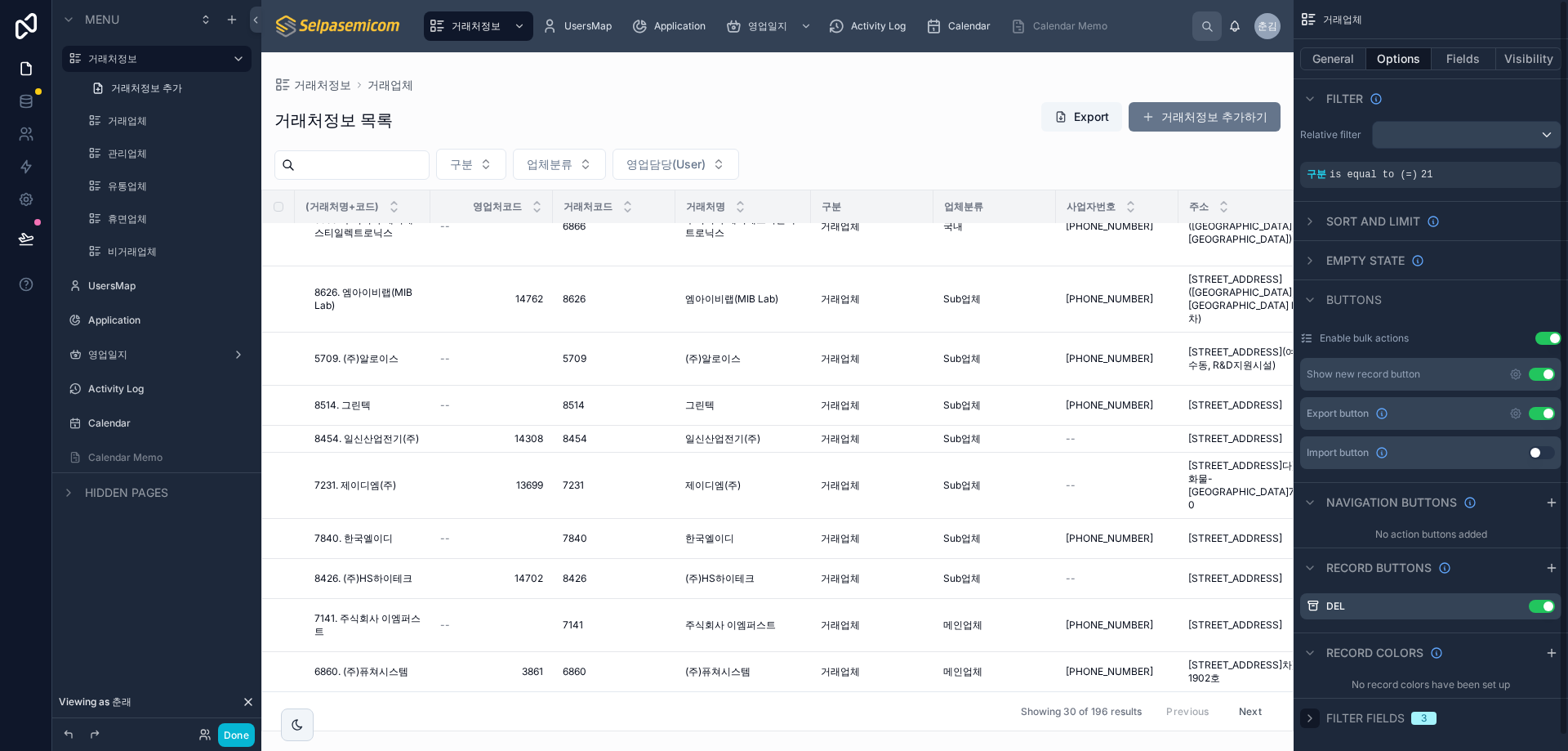
scroll to position [0, 0]
click at [506, 169] on button "구분" at bounding box center [471, 164] width 71 height 31
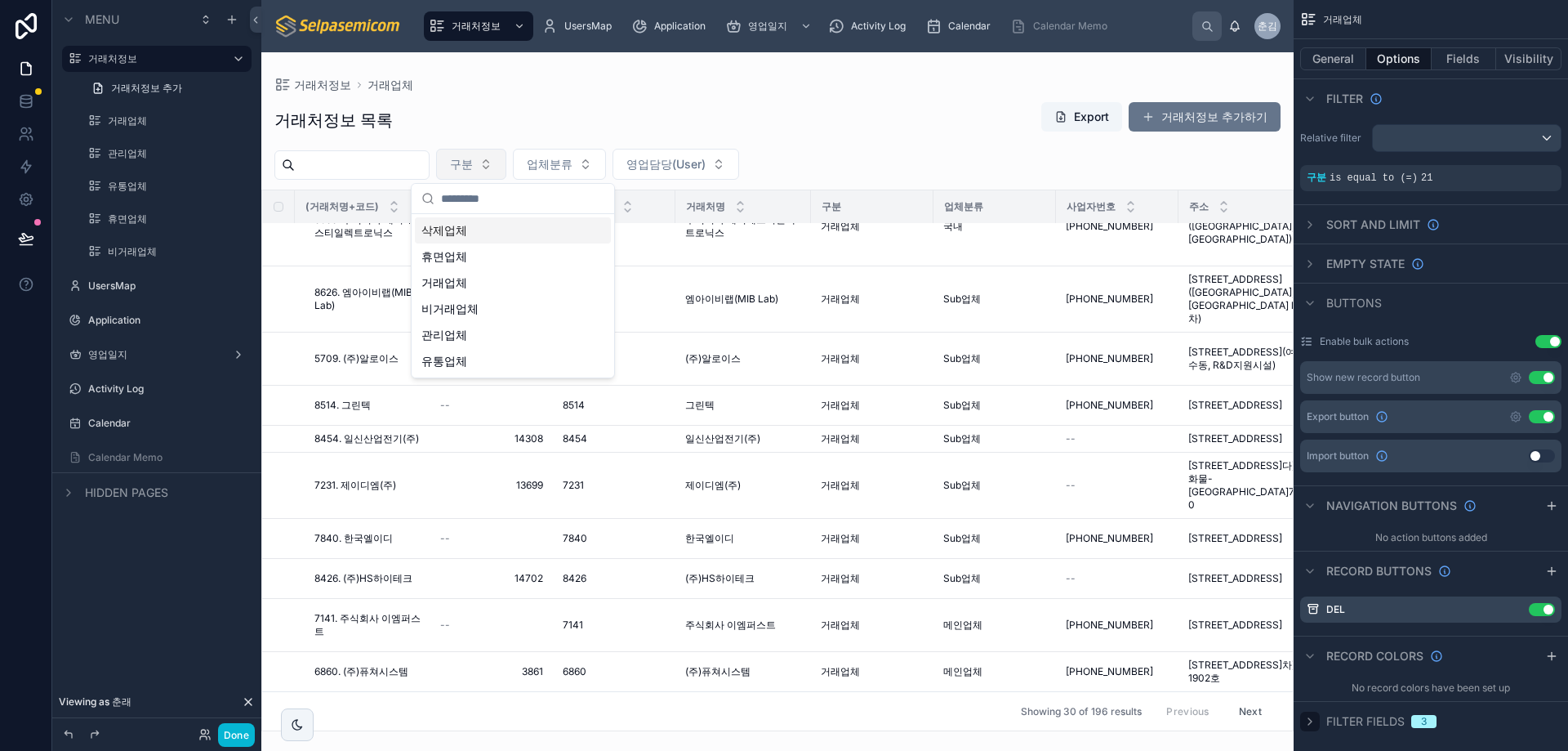
click at [506, 169] on button "구분" at bounding box center [471, 164] width 71 height 31
click at [573, 158] on span "업체분류" at bounding box center [549, 164] width 46 height 16
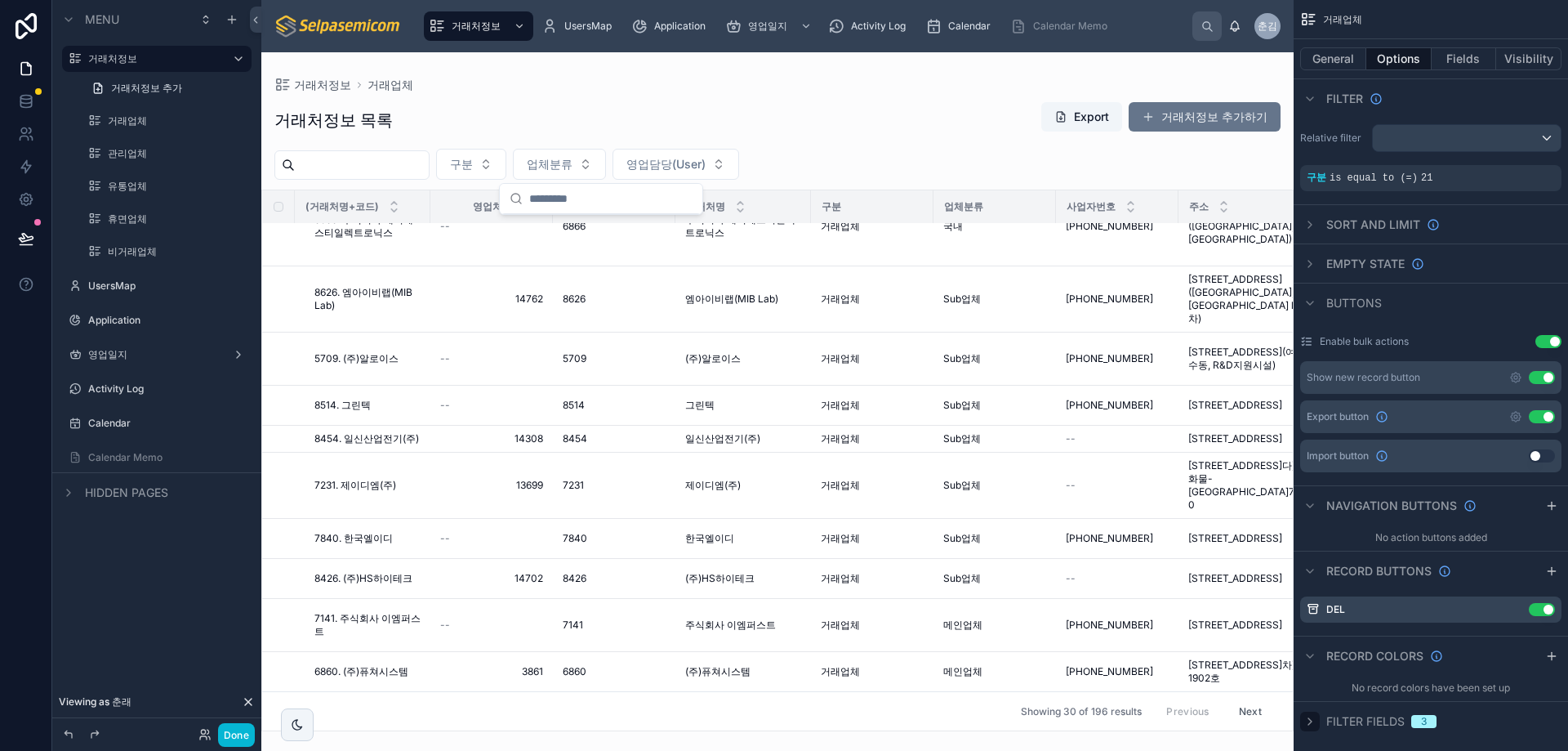
drag, startPoint x: 575, startPoint y: 128, endPoint x: 552, endPoint y: 100, distance: 36.2
click at [575, 128] on div "거래처정보 목록 Export 거래처정보 추가하기" at bounding box center [778, 120] width 1006 height 38
click at [671, 88] on div "거래처정보 거래업체" at bounding box center [778, 85] width 1006 height 13
click at [506, 154] on button "구분" at bounding box center [471, 164] width 71 height 31
click at [766, 78] on div "거래처정보 거래업체 거래처정보 목록 Export 거래처정보 추가하기 구분 업체분류 영업담당(User) (거래처명+코드) 영업처코드 거래처코드 …" at bounding box center [778, 392] width 1033 height 679
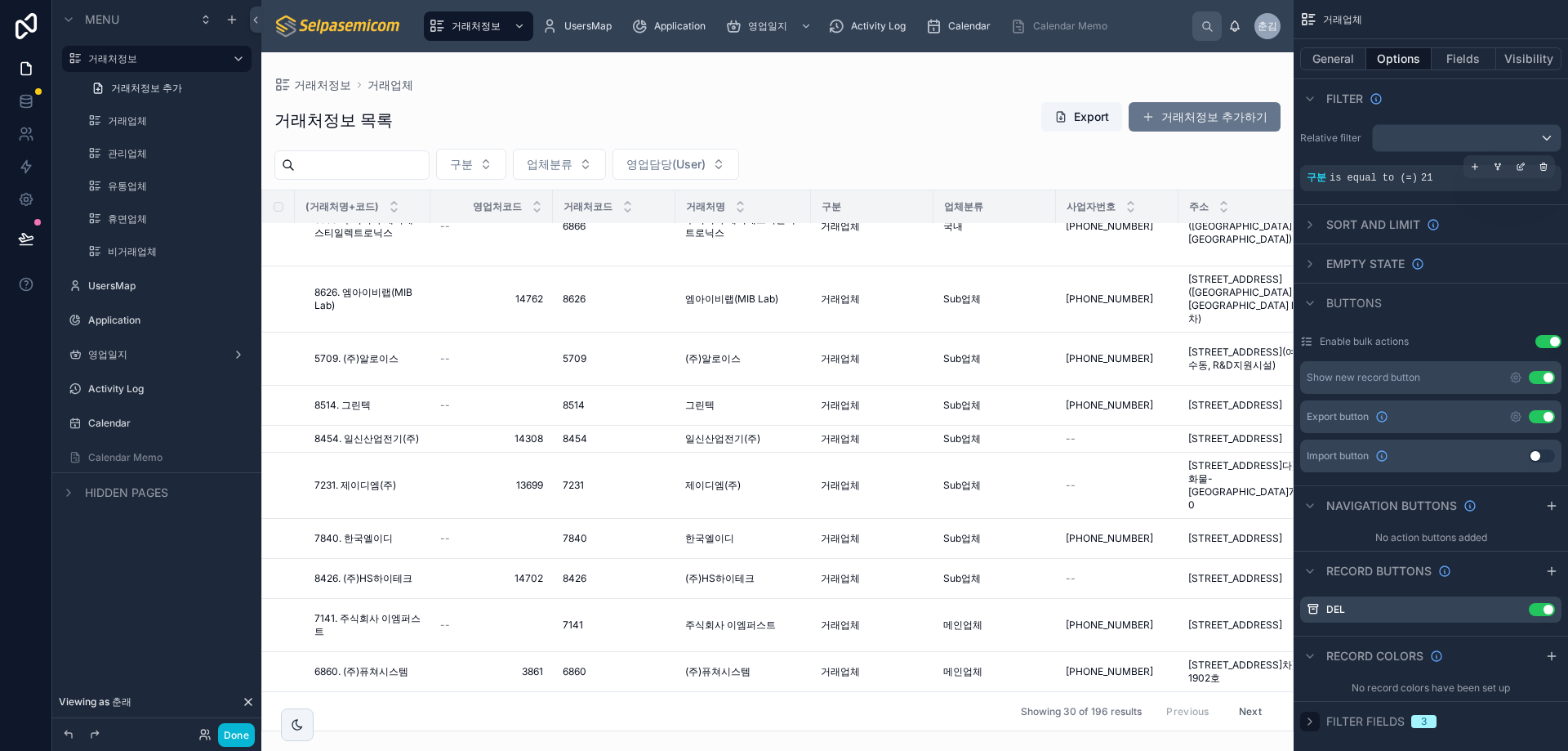
click at [1469, 187] on div "구분 is equal to (=) 21" at bounding box center [1432, 178] width 261 height 26
click at [1520, 164] on icon "scrollable content" at bounding box center [1521, 167] width 9 height 9
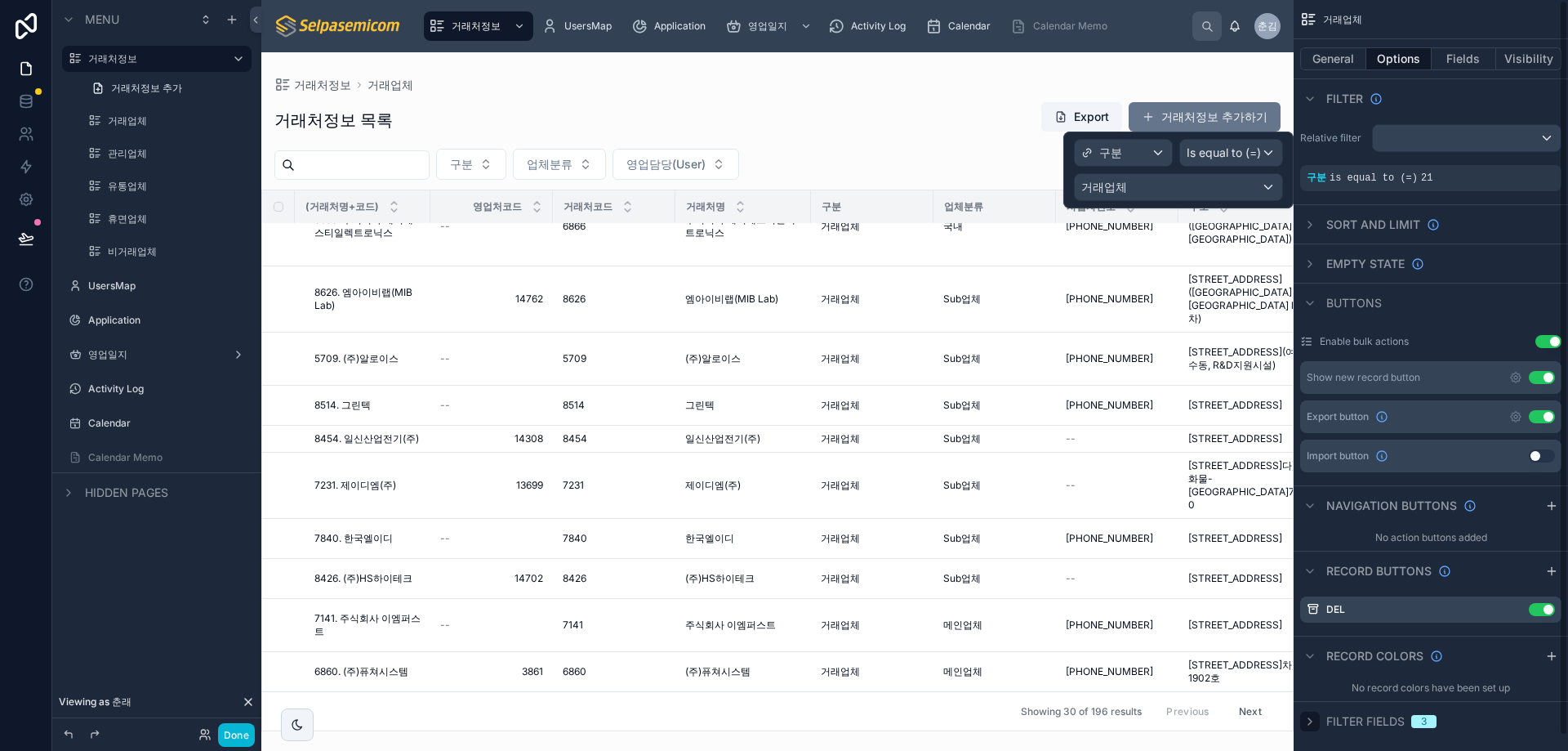
click at [1484, 89] on div "Filter" at bounding box center [1432, 98] width 275 height 40
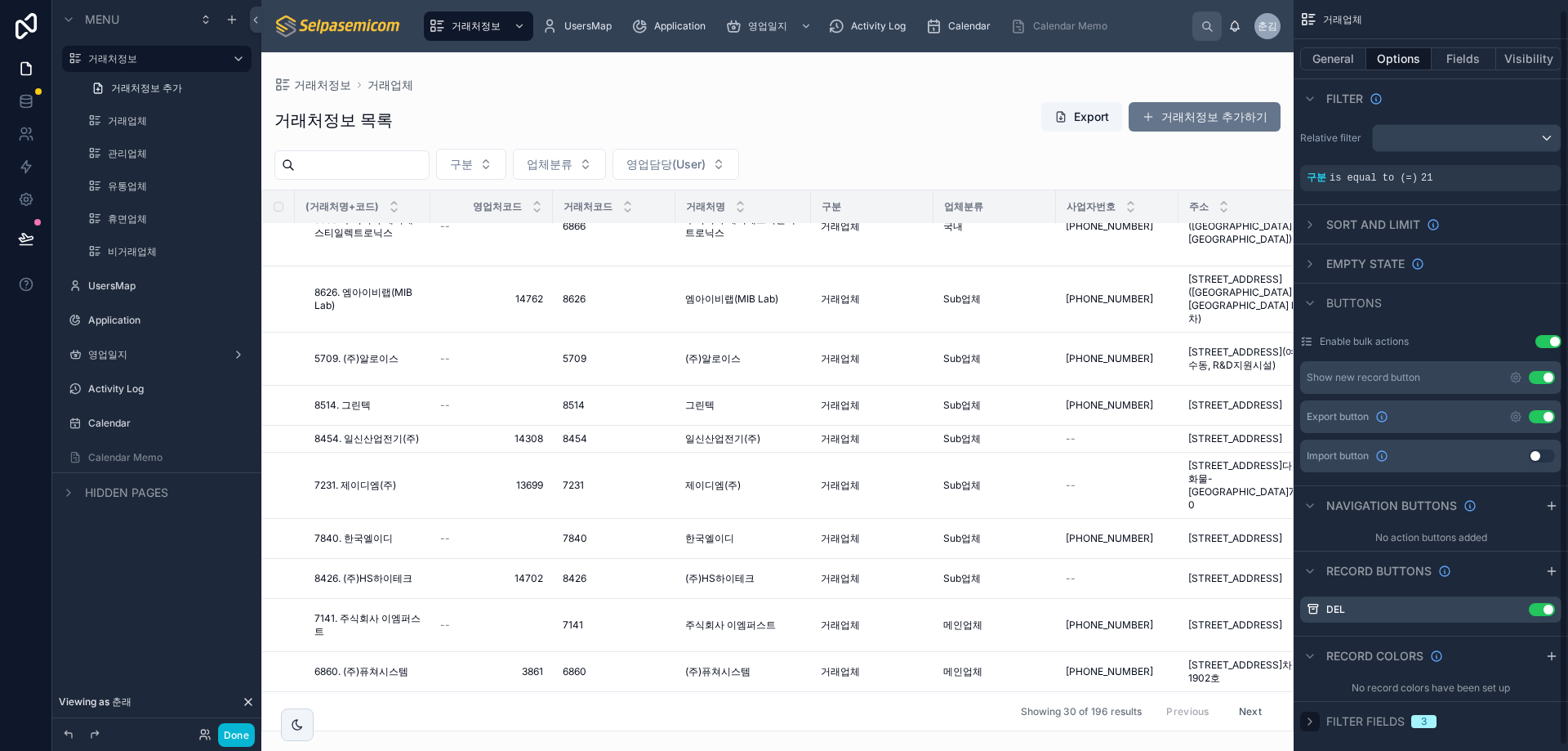
scroll to position [16, 0]
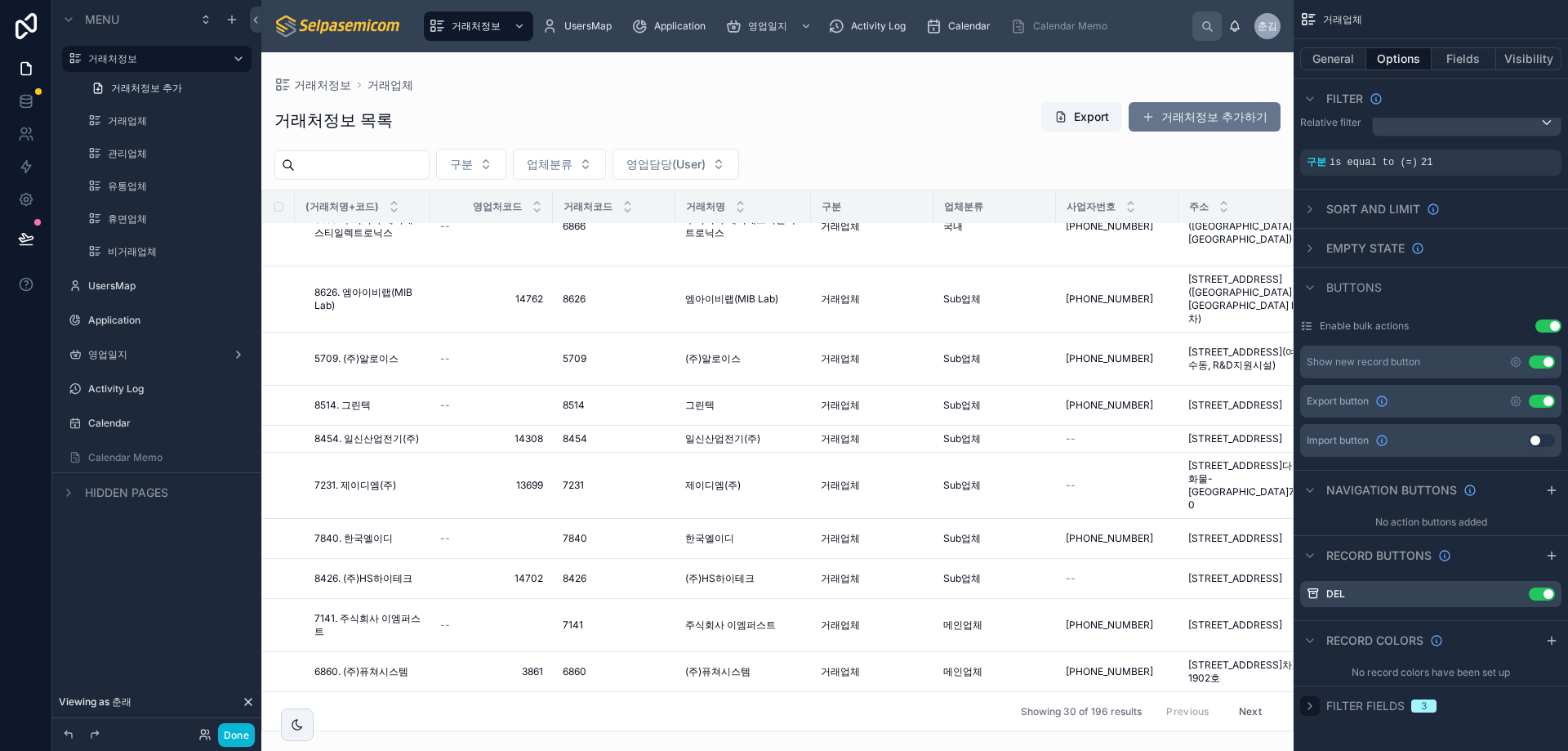
click at [1313, 705] on icon "scrollable content" at bounding box center [1310, 706] width 13 height 13
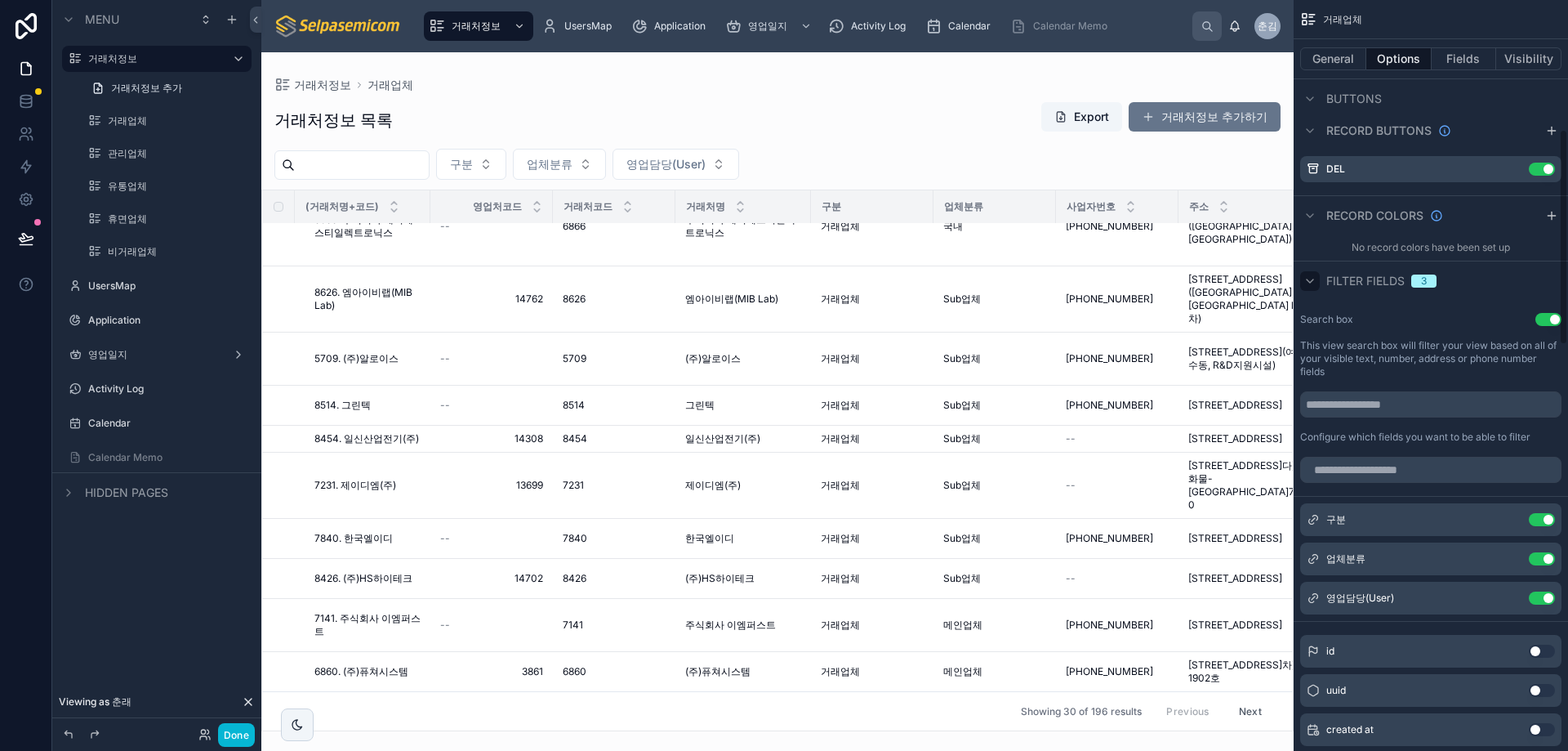
scroll to position [439, 0]
click at [1511, 522] on icon "scrollable content" at bounding box center [1511, 519] width 7 height 7
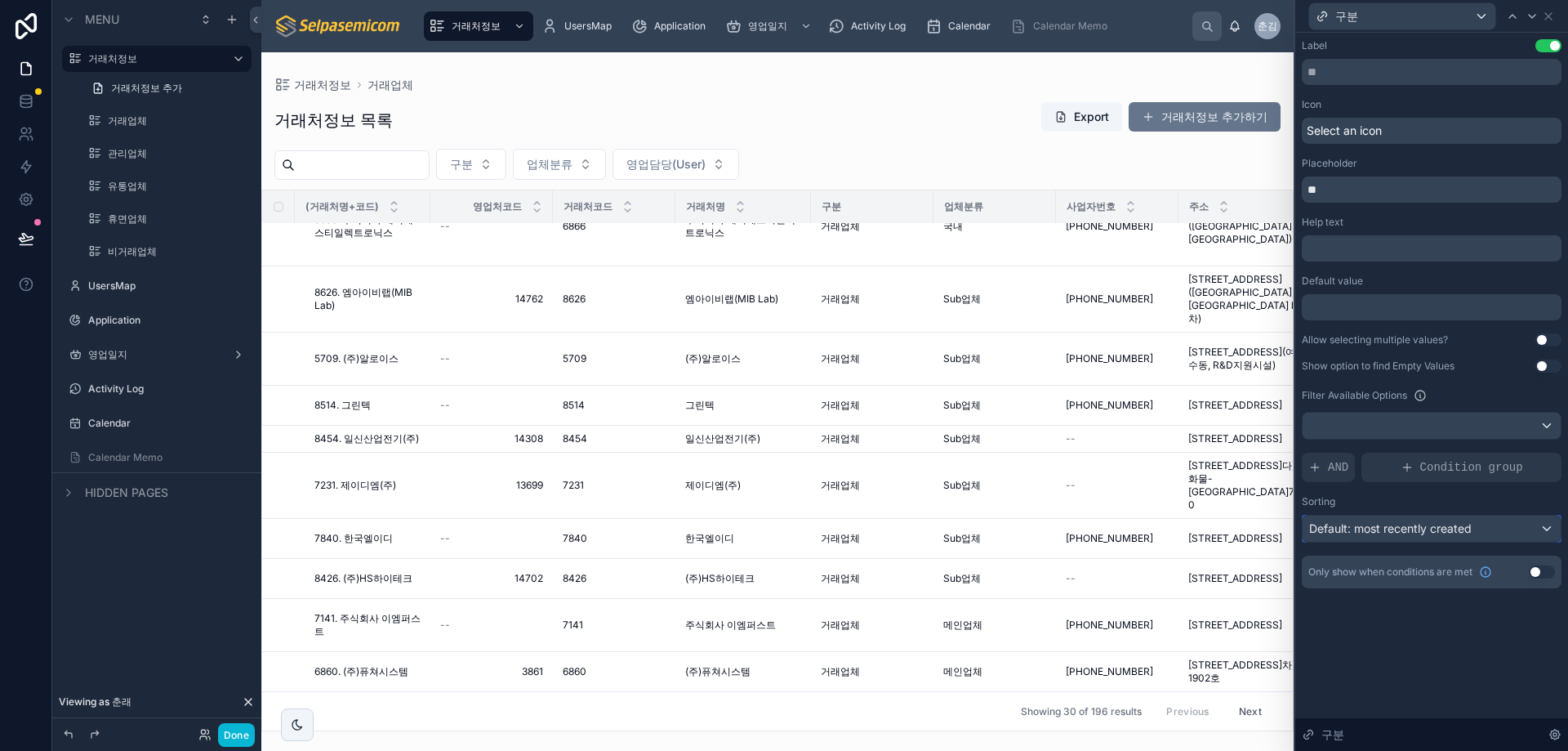
click at [1547, 526] on div "Default: most recently created" at bounding box center [1432, 529] width 258 height 26
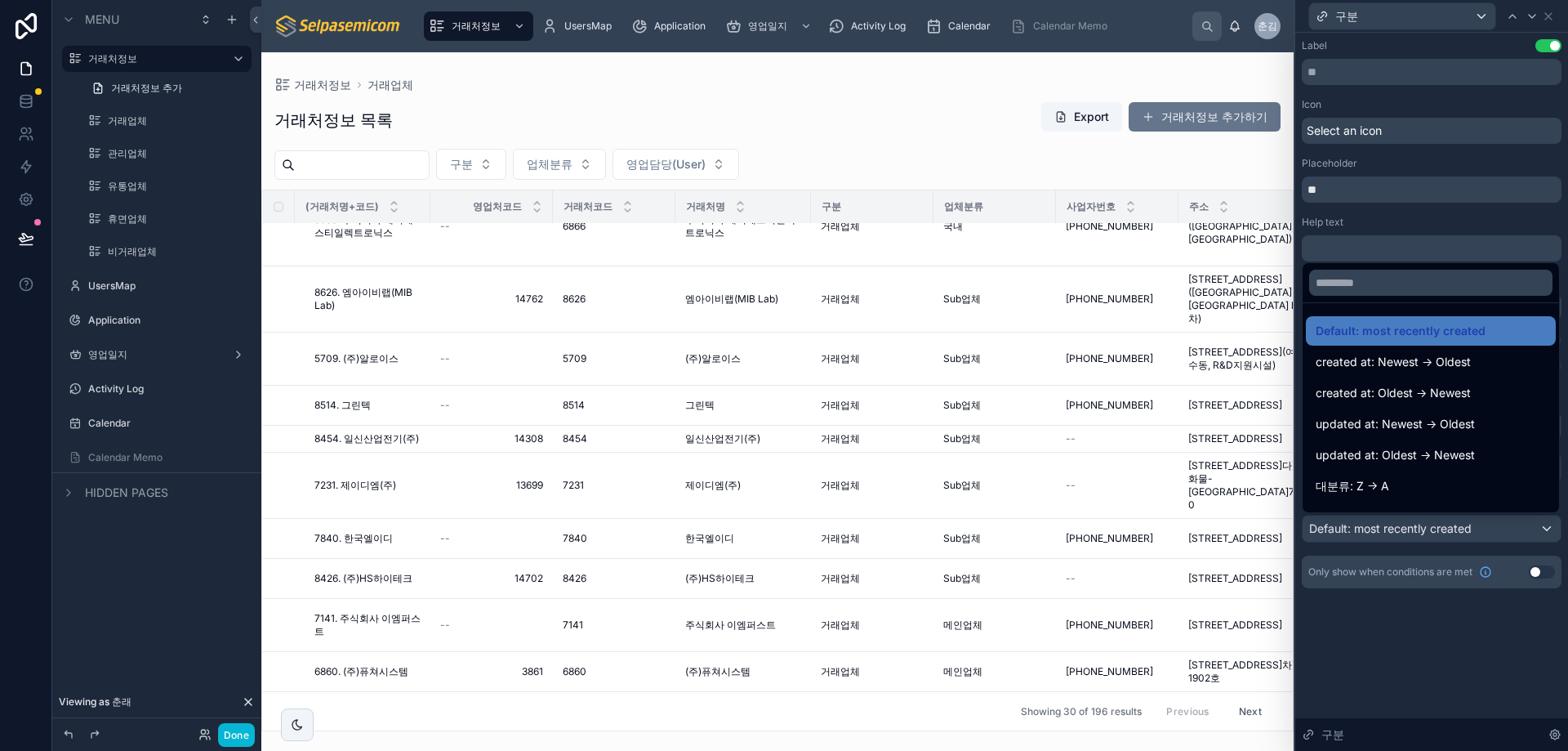
click at [1547, 527] on div at bounding box center [1432, 376] width 273 height 751
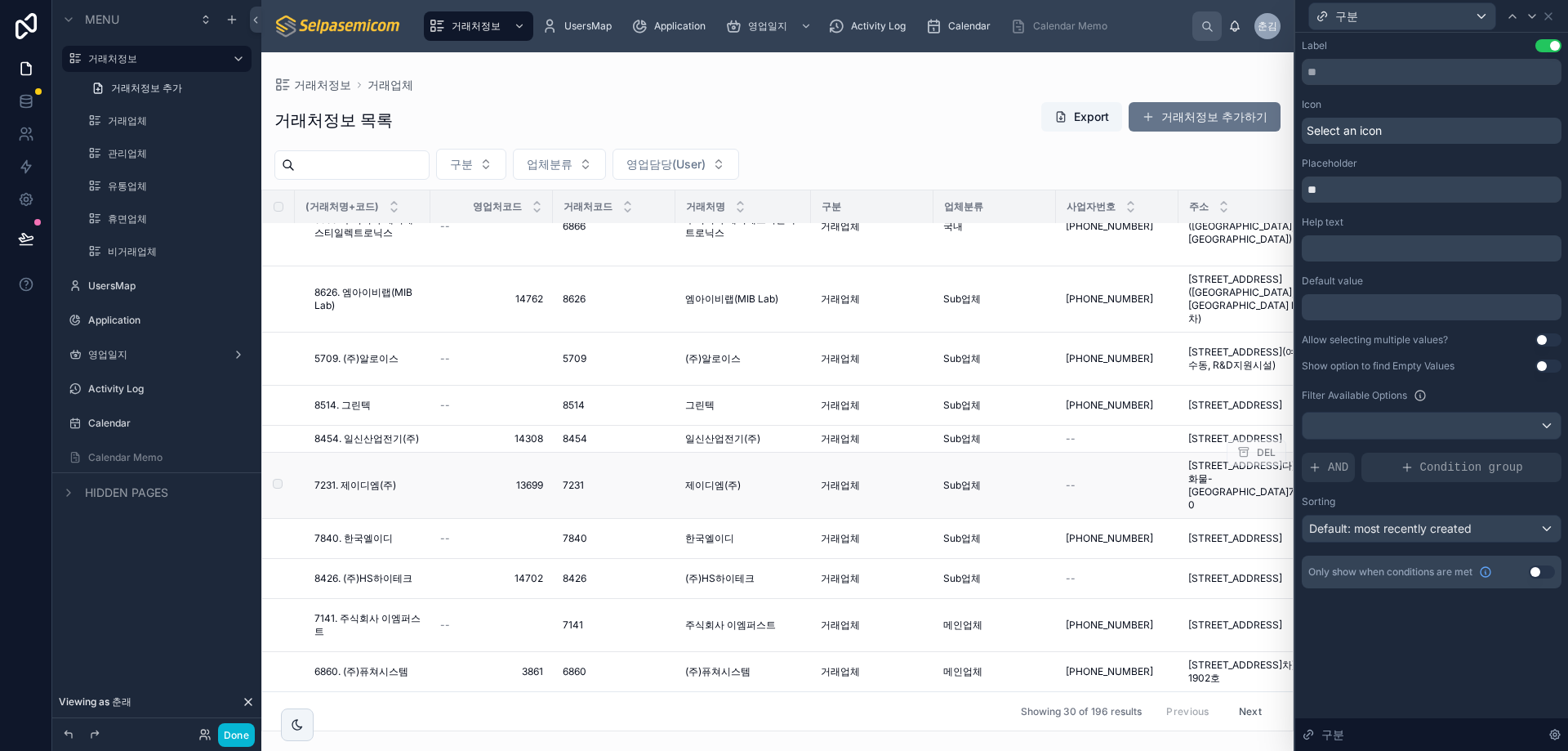
drag, startPoint x: 1454, startPoint y: 630, endPoint x: 1265, endPoint y: 498, distance: 230.5
click at [1454, 631] on div "Label Use setting Icon Select an icon Placeholder ** Help text ﻿ Default value …" at bounding box center [1432, 391] width 273 height 718
click at [1549, 16] on icon at bounding box center [1548, 16] width 7 height 7
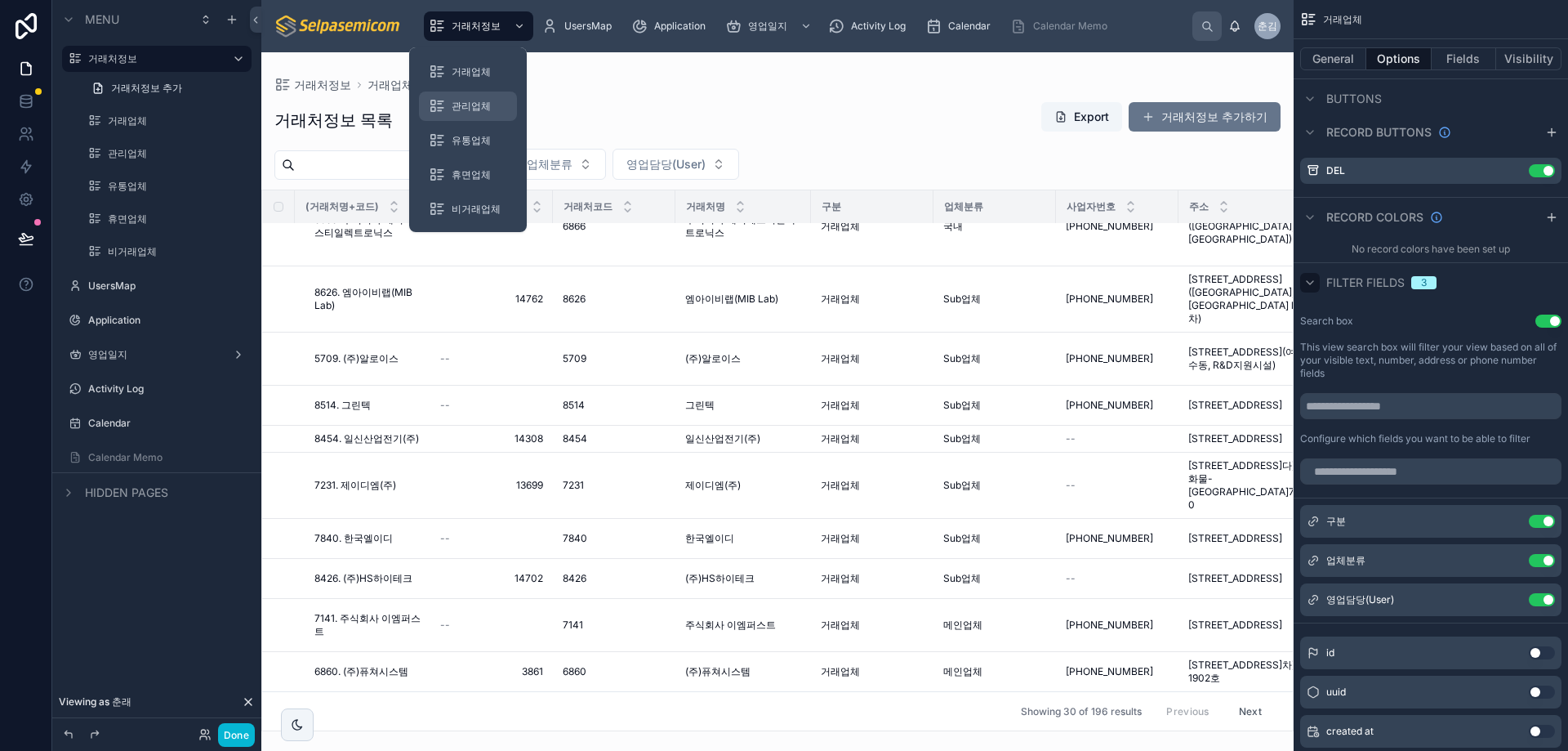
click at [475, 102] on span "관리업체" at bounding box center [471, 106] width 40 height 13
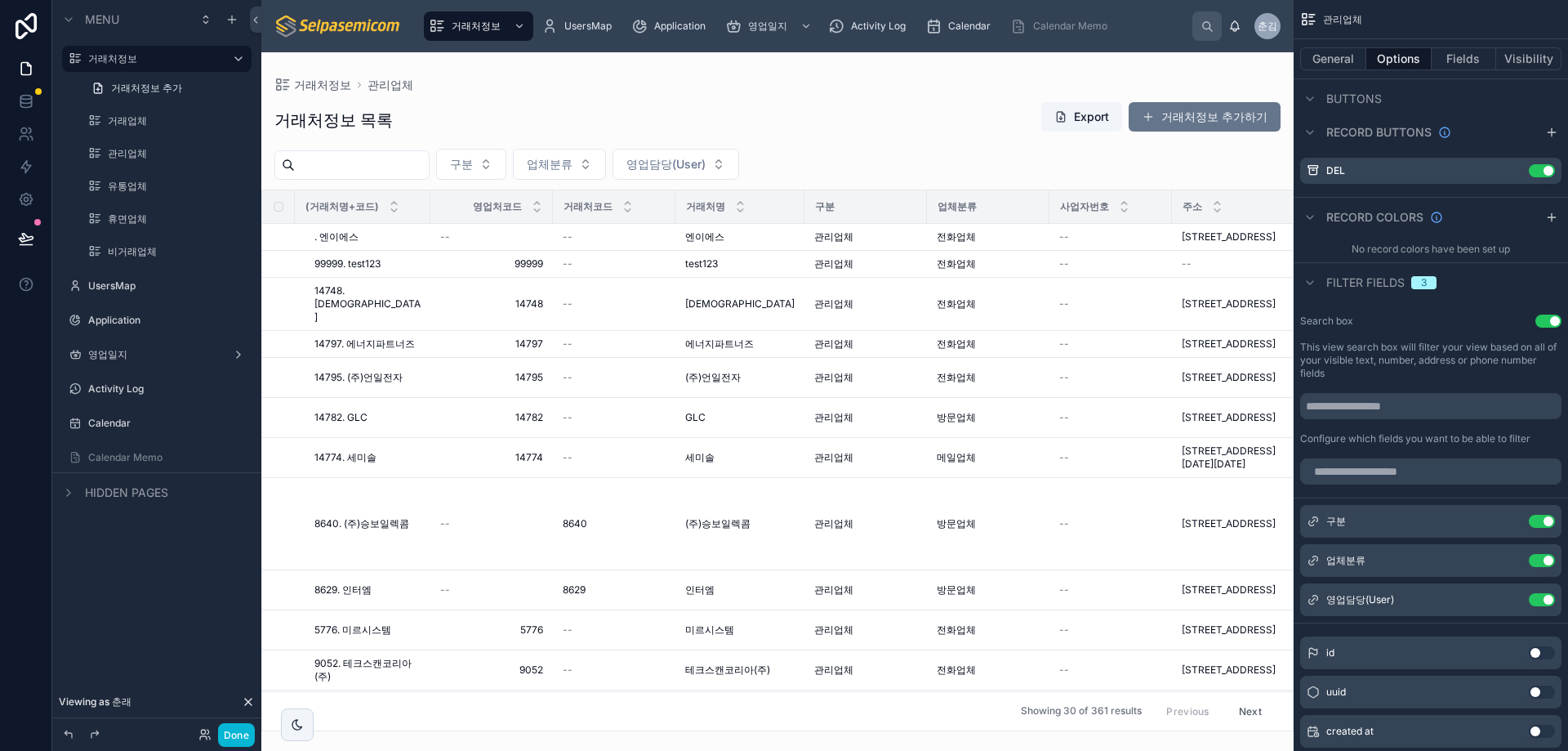
click at [651, 92] on div at bounding box center [778, 402] width 1033 height 699
click at [473, 168] on span "구분" at bounding box center [462, 164] width 23 height 16
click at [738, 74] on div "거래처정보 관리업체 거래처정보 목록 Export 거래처정보 추가하기 구분 업체분류 영업담당(User) (거래처명+코드) 영업처코드 거래처코드 …" at bounding box center [778, 392] width 1033 height 679
click at [580, 176] on button "업체분류" at bounding box center [559, 164] width 93 height 31
click at [584, 107] on div "거래처정보 목록 Export 거래처정보 추가하기" at bounding box center [778, 120] width 1006 height 38
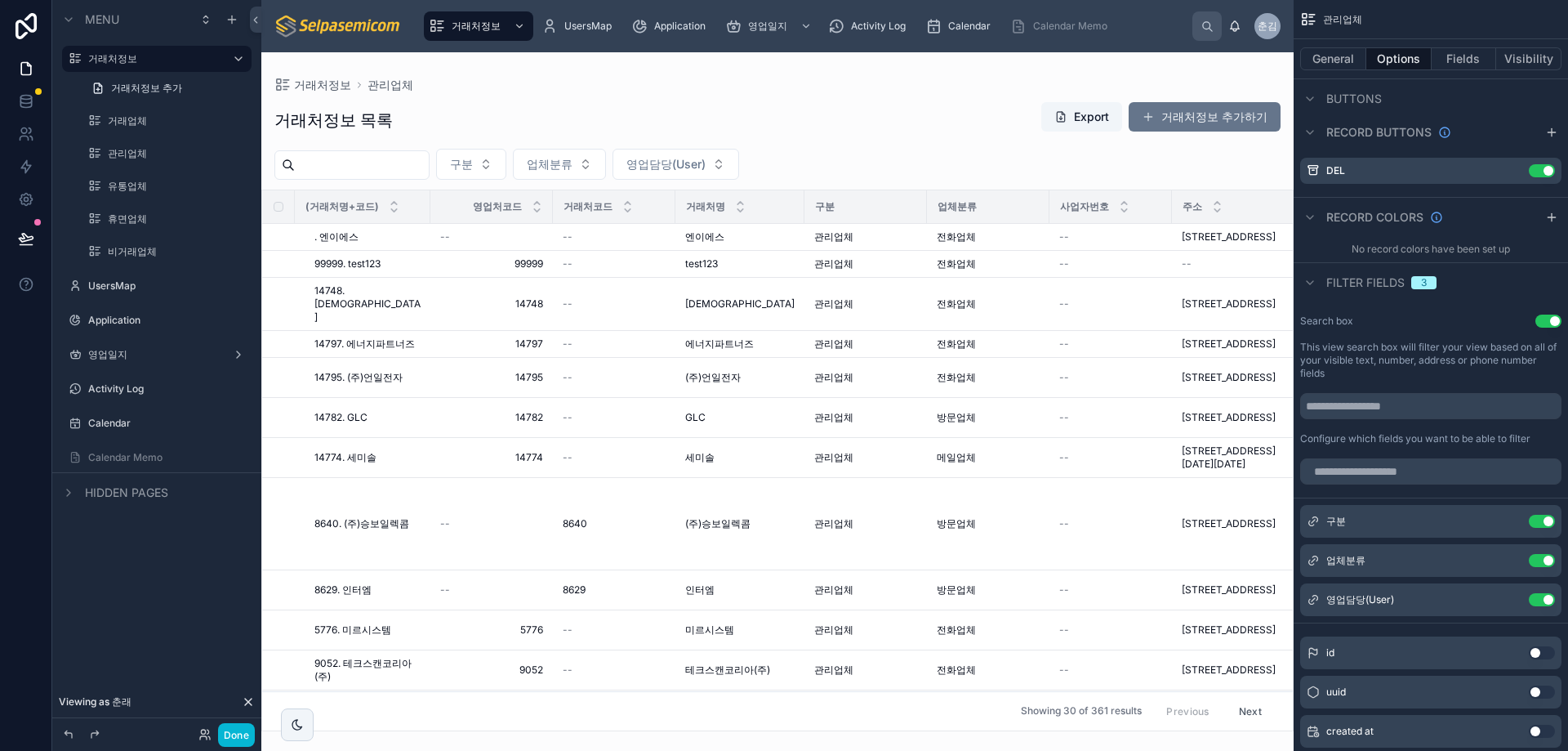
click at [503, 184] on div "거래처정보 목록 Export 거래처정보 추가하기 구분 업체분류 영업담당(User) (거래처명+코드) 영업처코드 거래처코드 거래처명 구분 업체분…" at bounding box center [778, 411] width 1033 height 640
click at [506, 158] on button "구분" at bounding box center [471, 164] width 71 height 31
click at [579, 86] on div "거래처정보 관리업체" at bounding box center [778, 85] width 1006 height 13
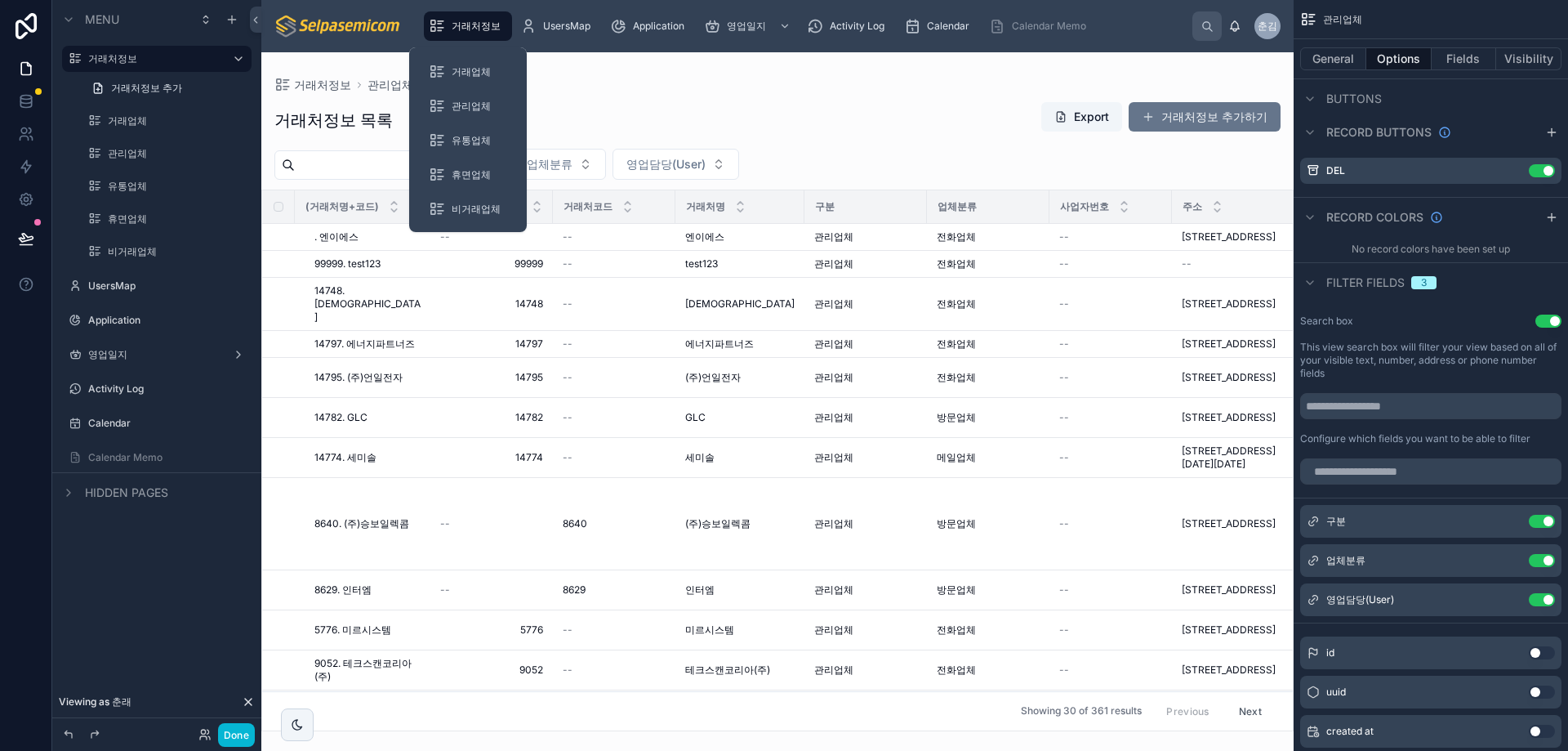
click at [477, 28] on span "거래처정보" at bounding box center [476, 26] width 49 height 13
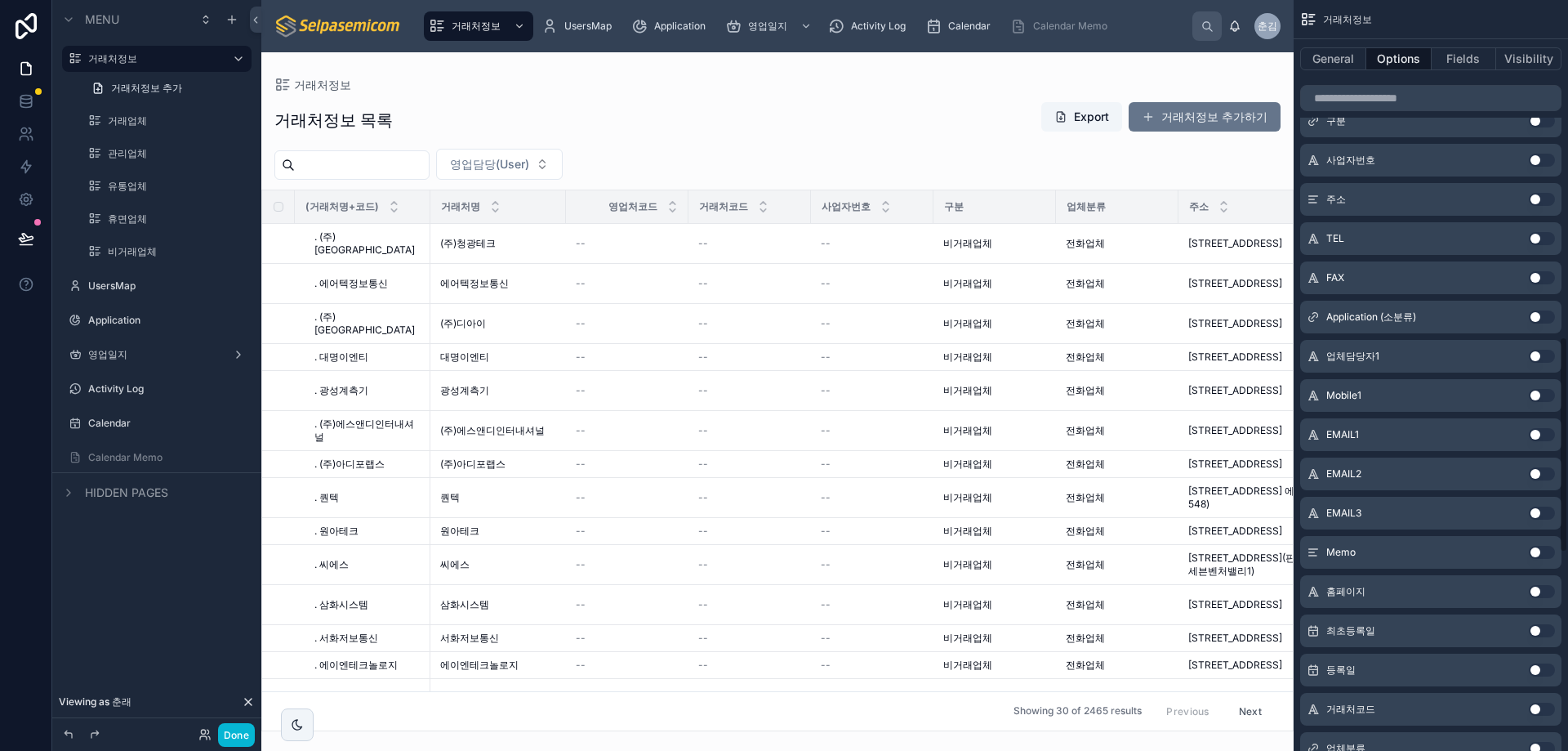
scroll to position [929, 0]
click at [1543, 357] on button "Use setting" at bounding box center [1543, 359] width 26 height 13
click at [535, 115] on div at bounding box center [778, 402] width 1033 height 699
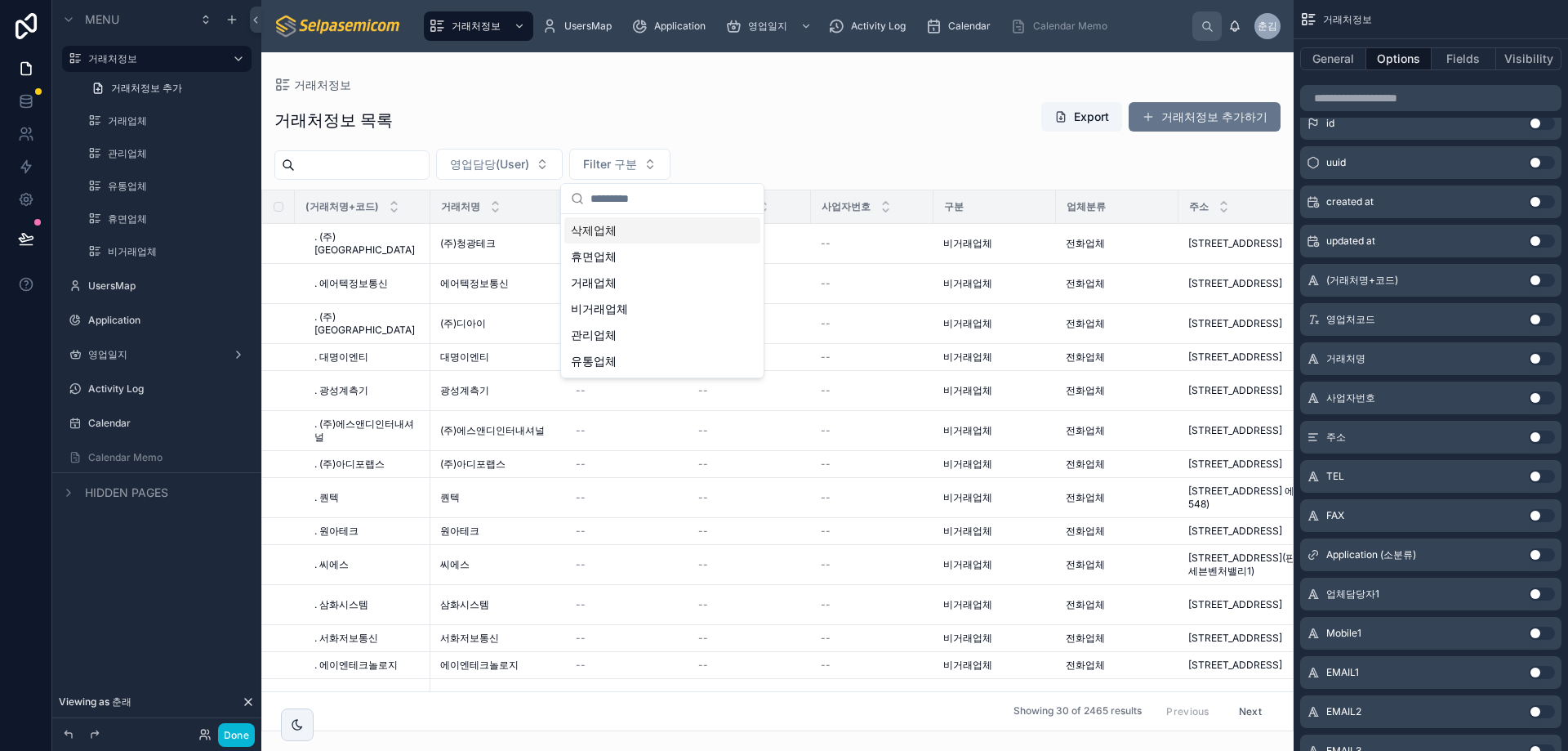
click at [972, 152] on div "영업담당(User) Filter 구분" at bounding box center [778, 164] width 1033 height 31
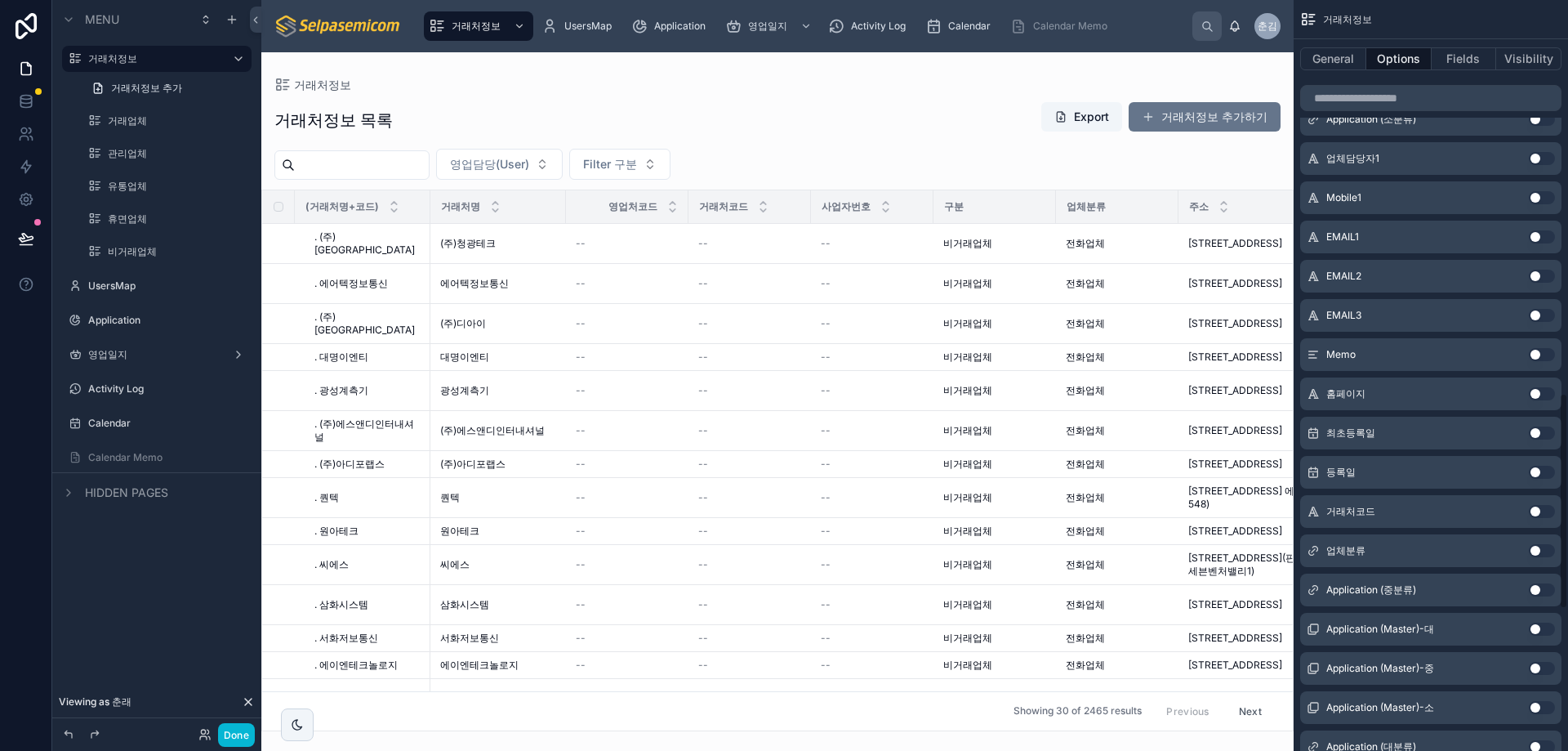
scroll to position [1364, 0]
click at [1539, 548] on button "Use setting" at bounding box center [1543, 551] width 26 height 13
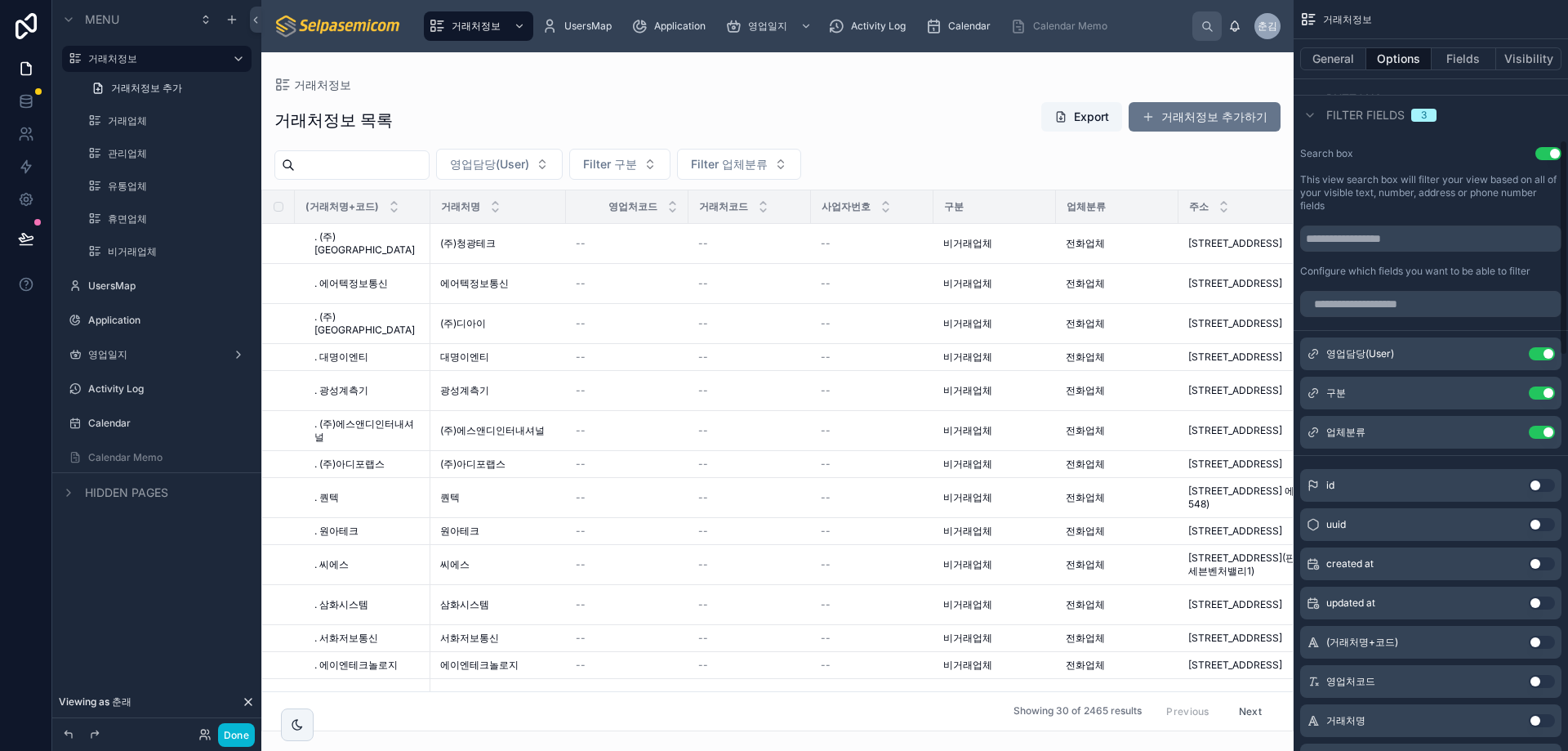
scroll to position [668, 0]
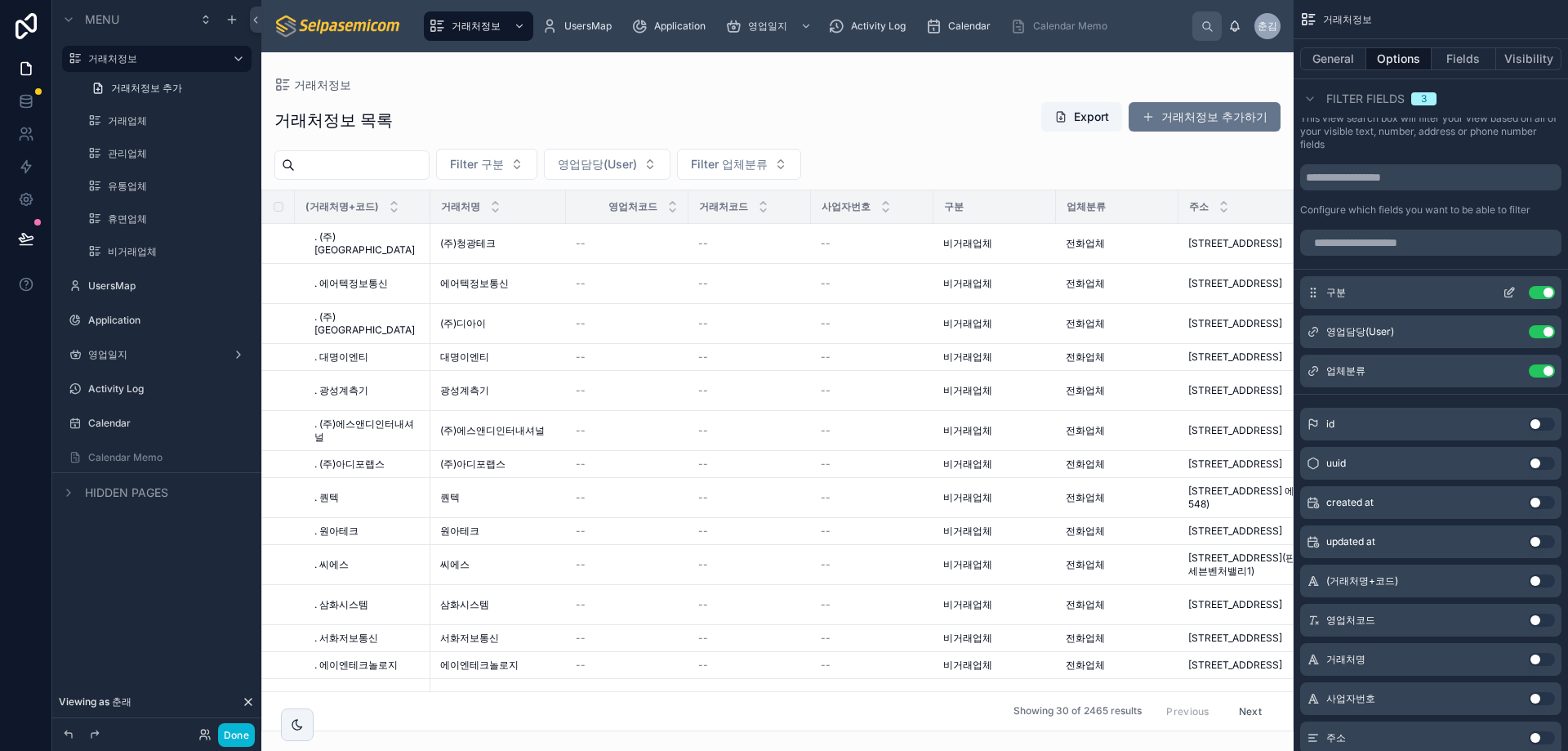
click at [1508, 289] on icon "scrollable content" at bounding box center [1510, 293] width 13 height 13
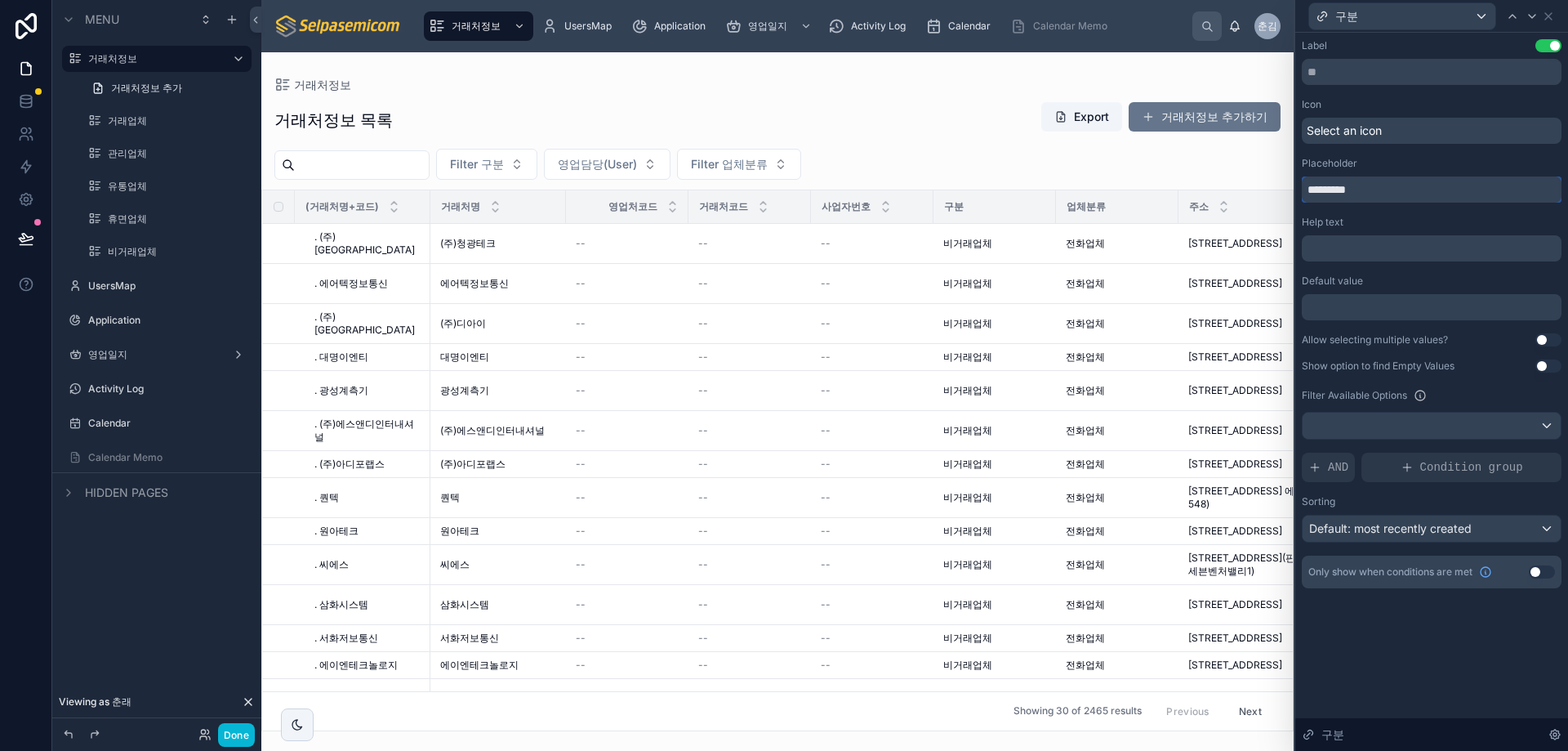
drag, startPoint x: 1338, startPoint y: 192, endPoint x: 1258, endPoint y: 203, distance: 80.8
click at [1258, 203] on div "구분 Label Use setting Icon Select an icon Placeholder ********* Help text ﻿ Defa…" at bounding box center [784, 376] width 1568 height 751
type input "**"
click at [1548, 18] on icon at bounding box center [1549, 16] width 13 height 13
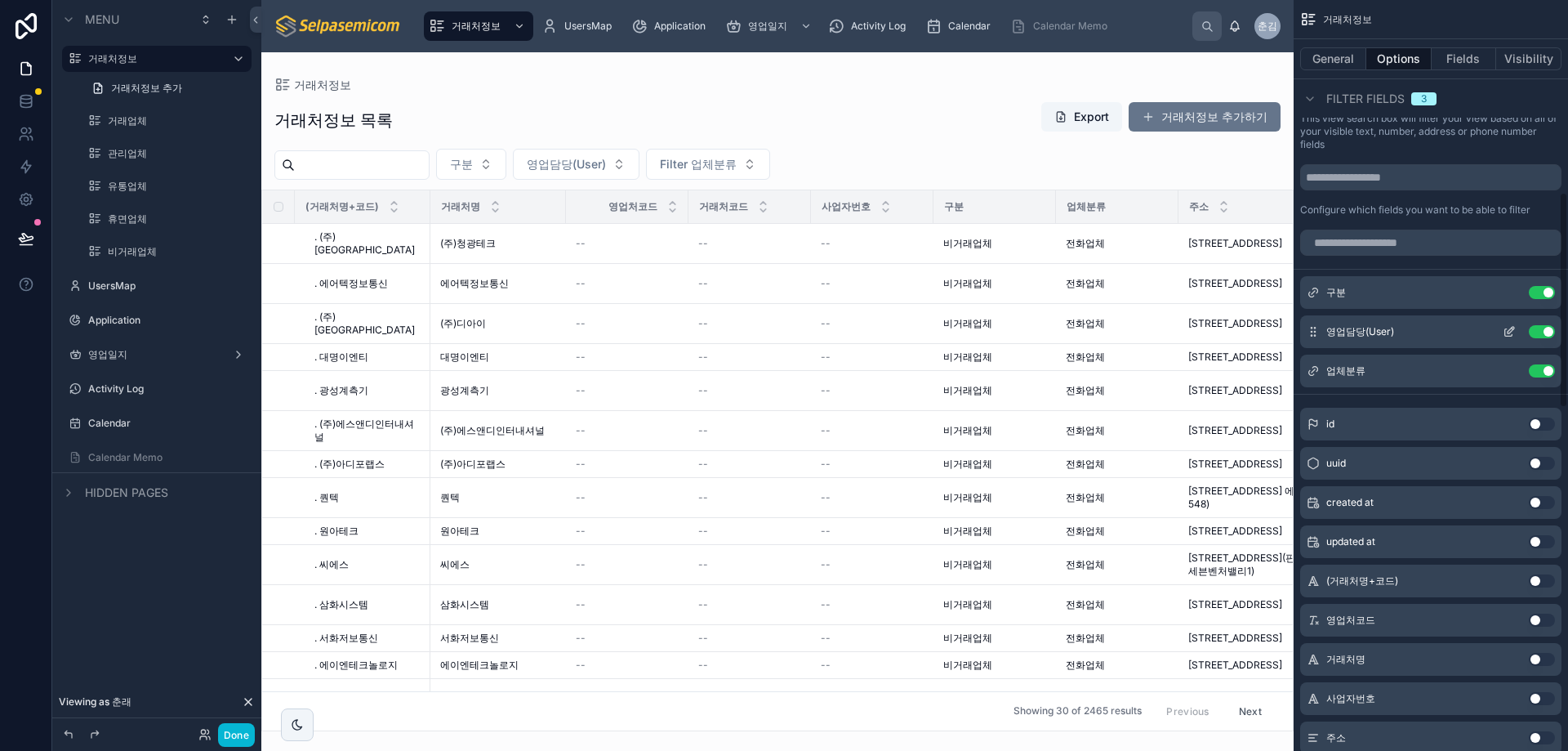
click at [1511, 330] on icon "scrollable content" at bounding box center [1510, 332] width 13 height 13
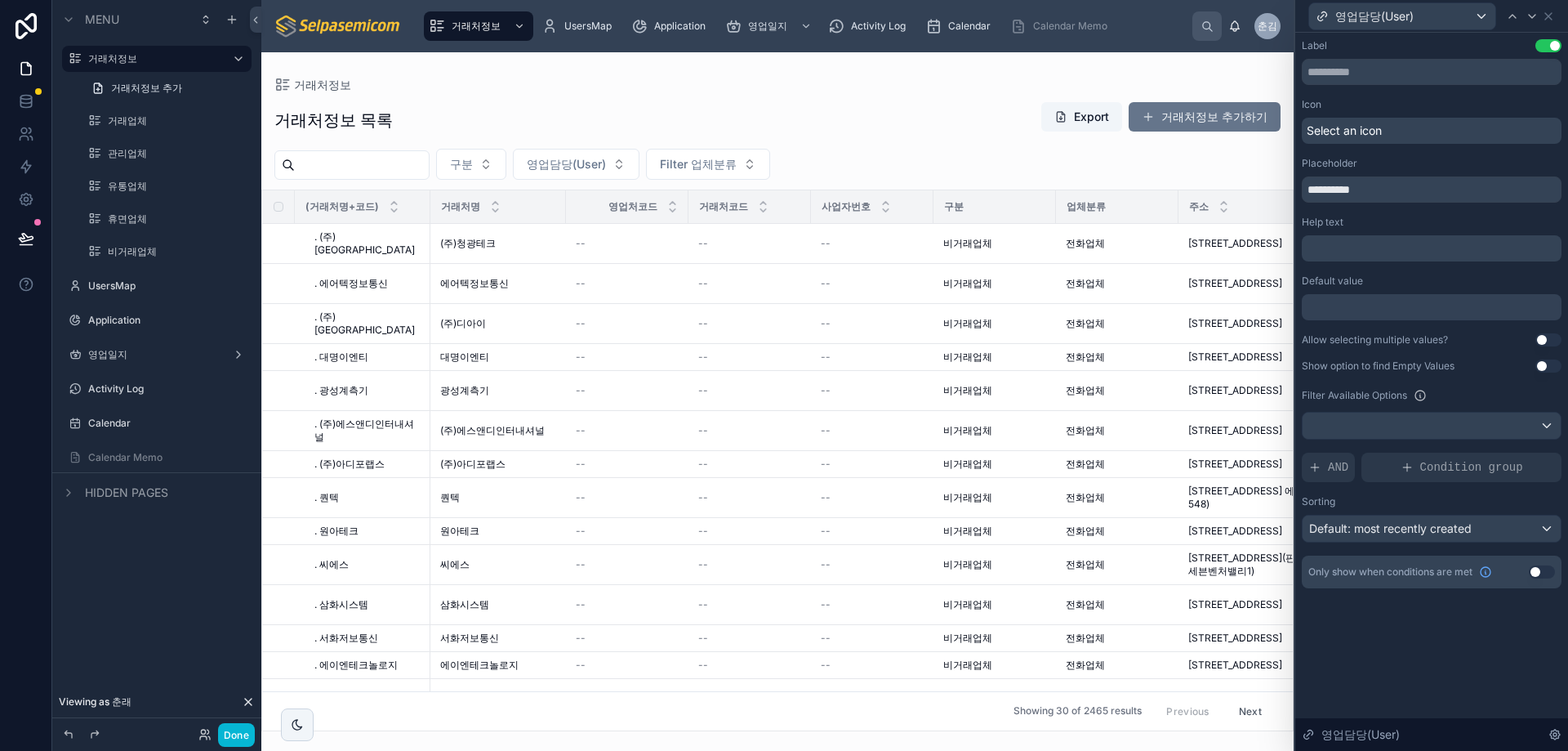
click at [1549, 23] on div "영업담당(User)" at bounding box center [1432, 16] width 260 height 32
click at [1553, 17] on icon at bounding box center [1549, 16] width 13 height 13
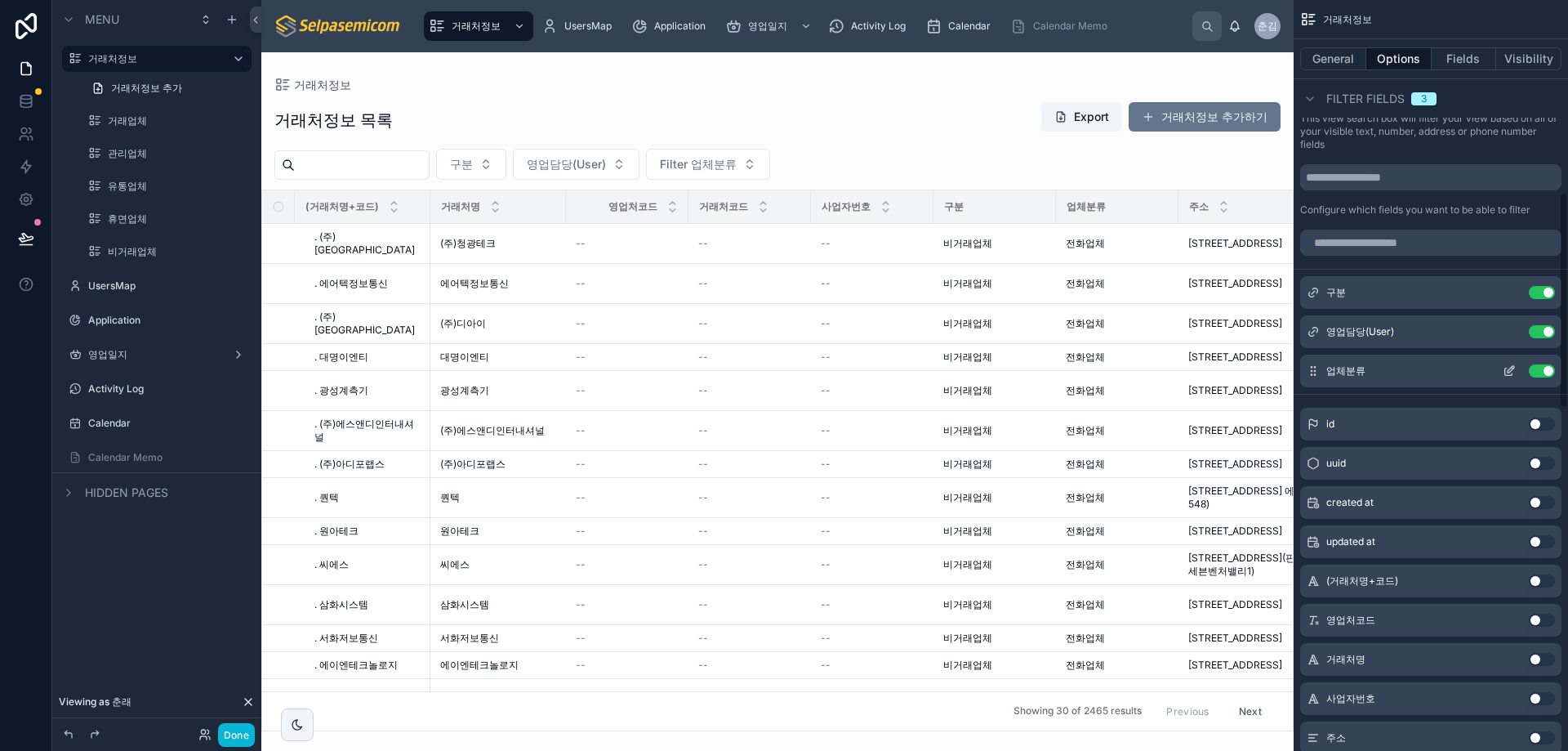
click at [1509, 370] on icon "scrollable content" at bounding box center [1510, 371] width 13 height 13
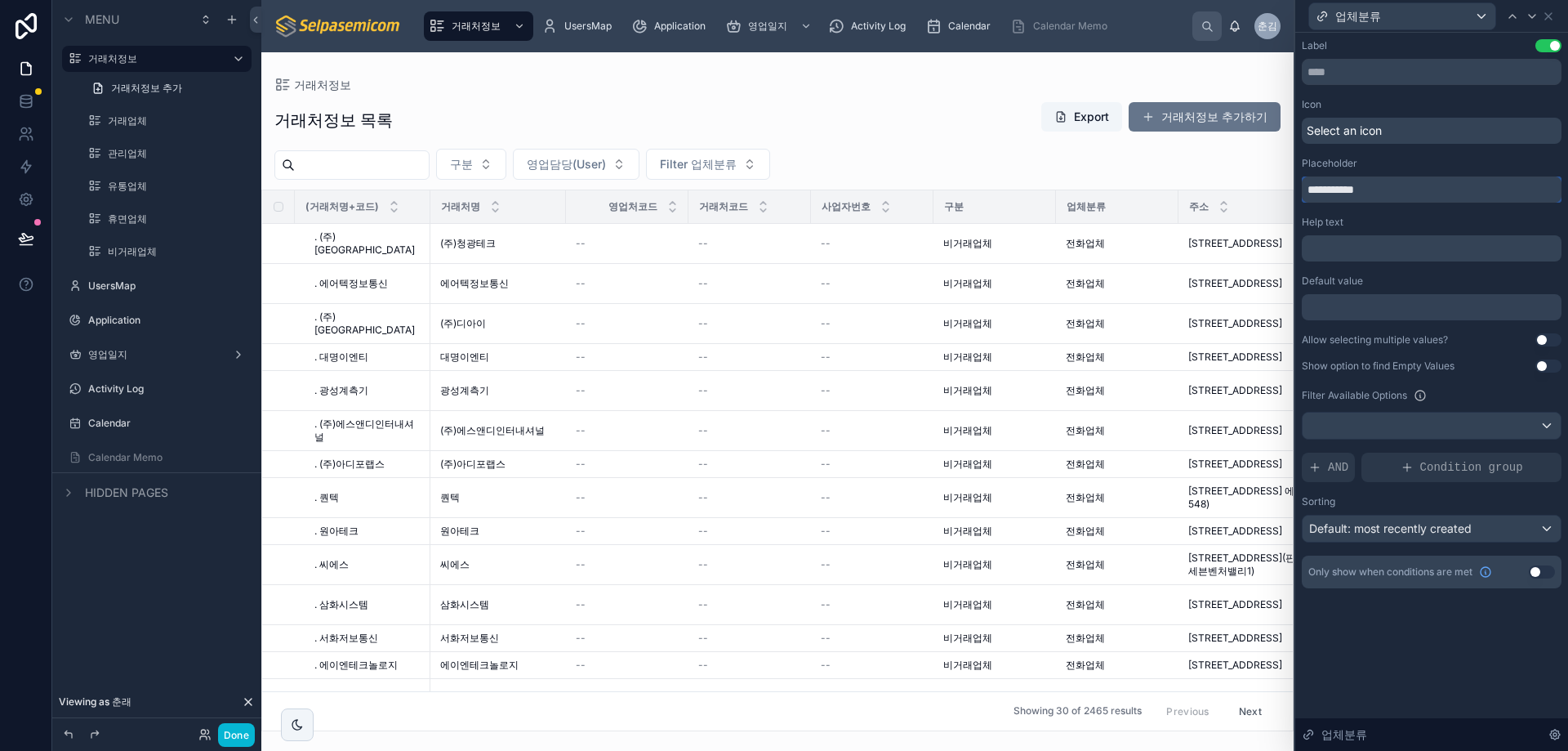
drag, startPoint x: 1338, startPoint y: 189, endPoint x: 1272, endPoint y: 199, distance: 66.8
click at [1273, 199] on div "**********" at bounding box center [784, 376] width 1568 height 751
type input "****"
click at [1556, 16] on div "업체분류" at bounding box center [1432, 16] width 260 height 32
click at [1549, 15] on icon at bounding box center [1549, 16] width 13 height 13
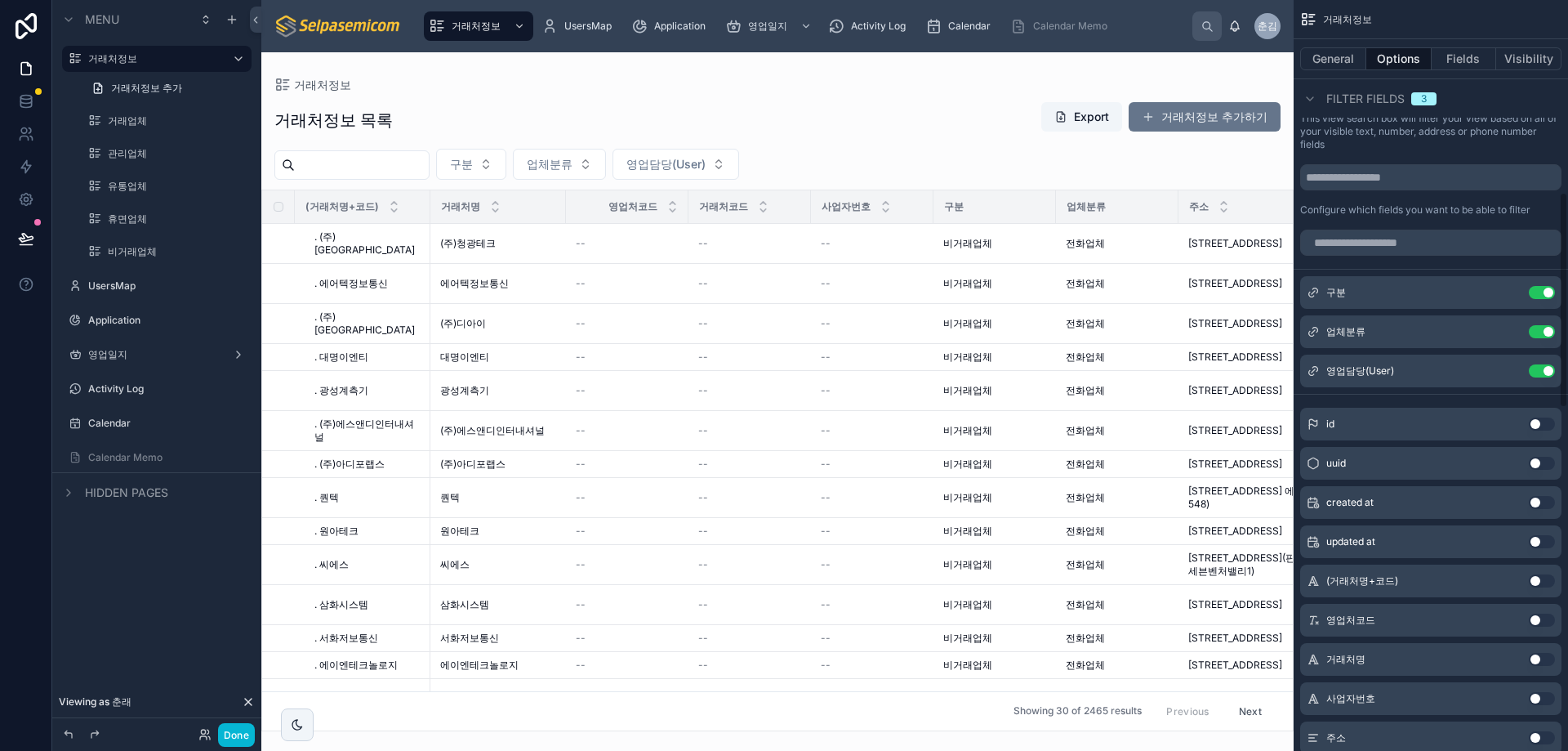
click at [904, 151] on div "구분 업체분류 영업담당(User)" at bounding box center [778, 164] width 1033 height 31
click at [506, 165] on button "구분" at bounding box center [471, 164] width 71 height 31
click at [460, 237] on span "삭제업체" at bounding box center [444, 230] width 46 height 16
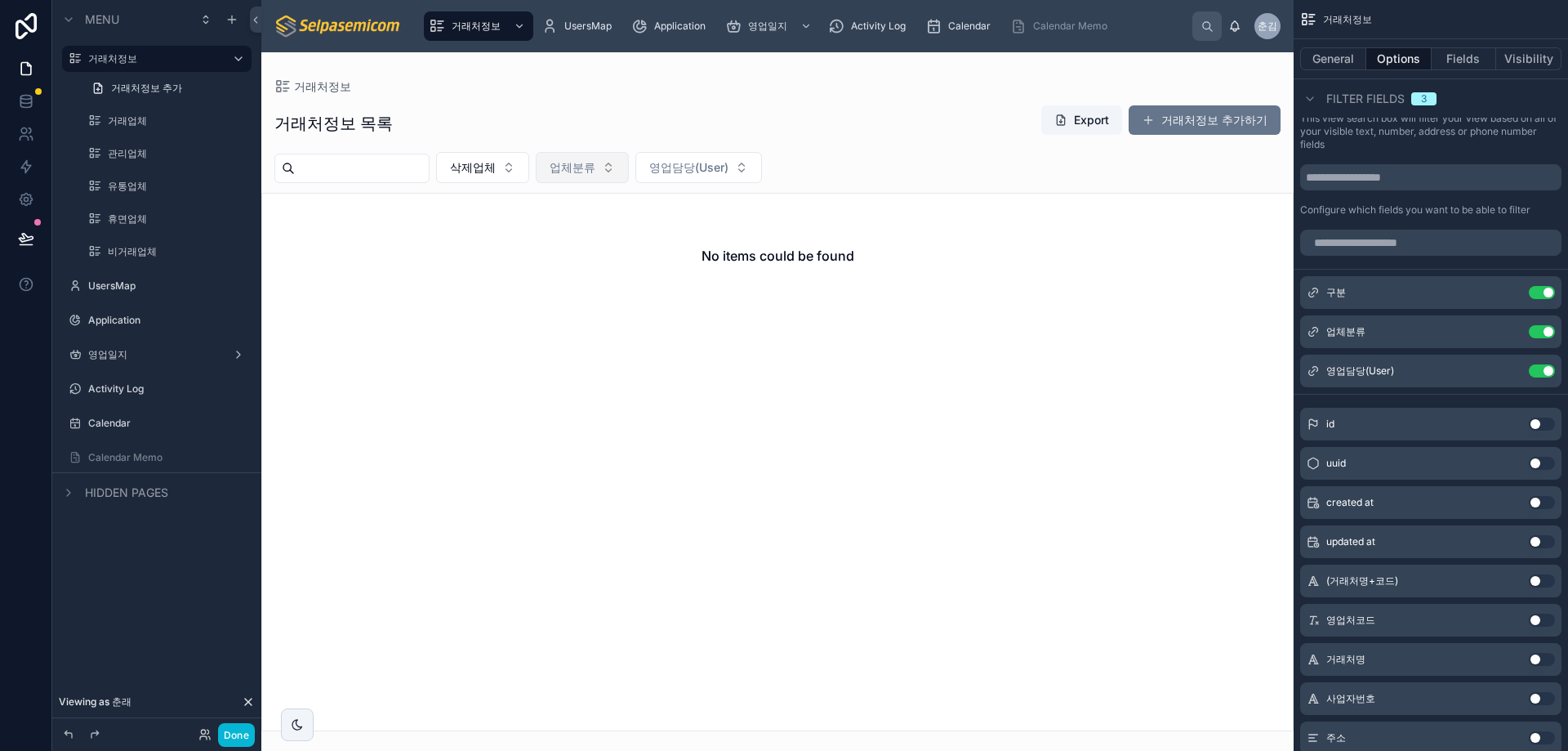
click at [595, 163] on span "업체분류" at bounding box center [572, 167] width 46 height 16
click at [590, 110] on div "거래처정보 목록 Export 거래처정보 추가하기" at bounding box center [778, 123] width 1006 height 38
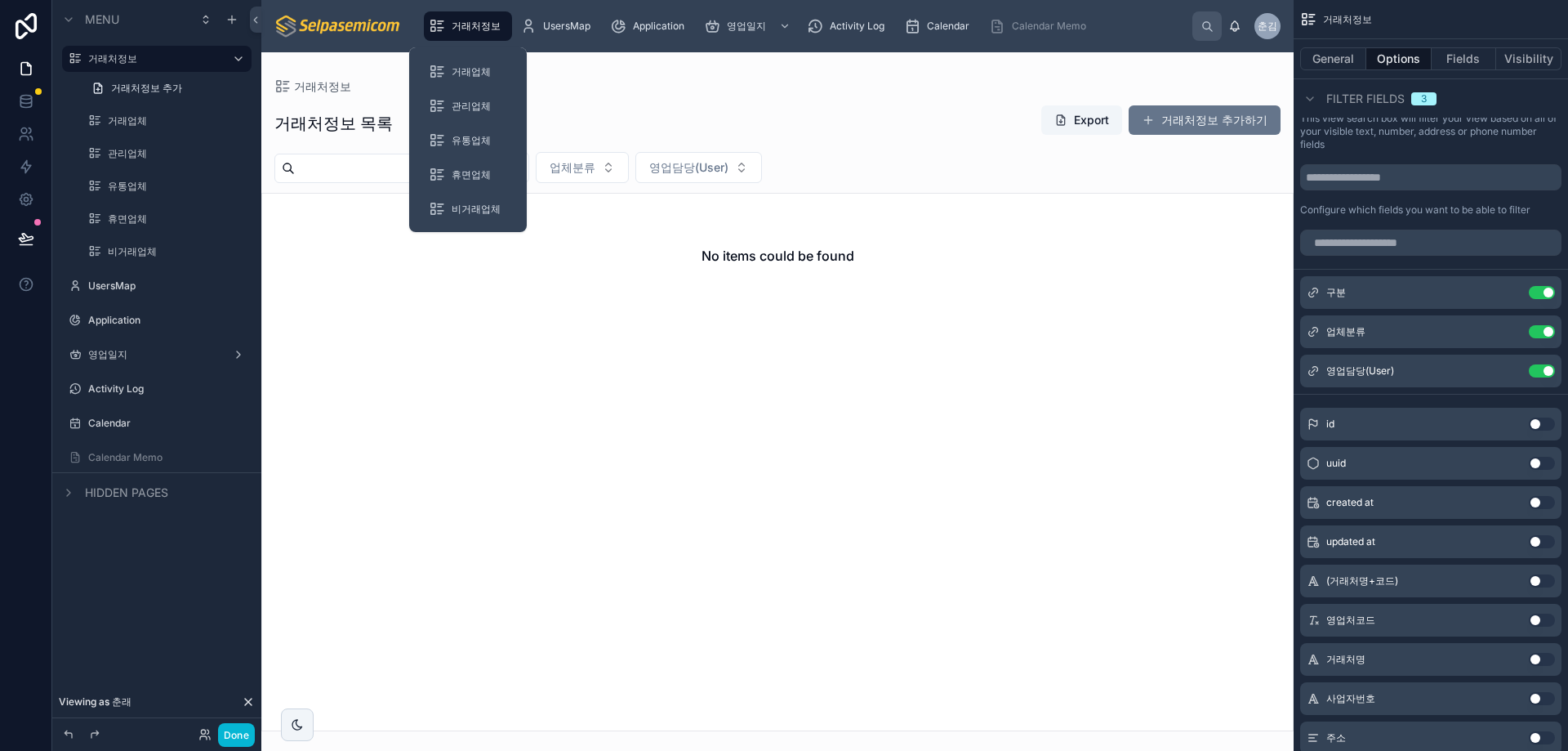
click at [474, 19] on div "거래처정보" at bounding box center [467, 26] width 78 height 26
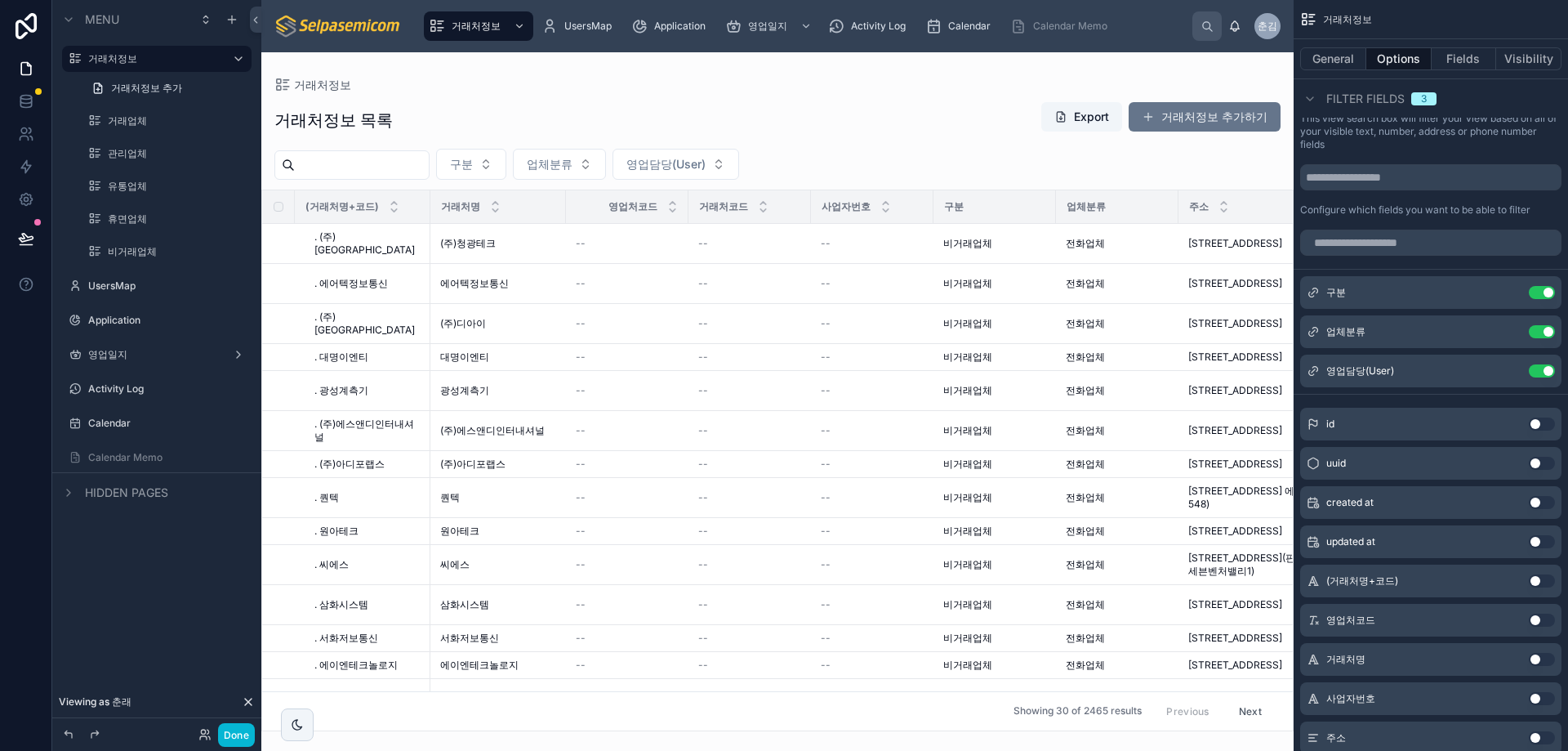
click at [819, 83] on div "거래처정보" at bounding box center [778, 85] width 1006 height 13
click at [601, 82] on div "거래처정보" at bounding box center [778, 85] width 1006 height 13
click at [954, 72] on div "거래처정보 거래처정보 목록 Export 거래처정보 추가하기 구분 업체분류 영업담당(User) (거래처명+코드) 거래처명 영업처코드 거래처코드 …" at bounding box center [778, 392] width 1033 height 679
click at [598, 78] on div "거래처정보 거래처정보 목록 Export 거래처정보 추가하기 구분 업체분류 영업담당(User) (거래처명+코드) 거래처명 영업처코드 거래처코드 …" at bounding box center [778, 392] width 1033 height 679
click at [1340, 59] on button "General" at bounding box center [1334, 58] width 66 height 23
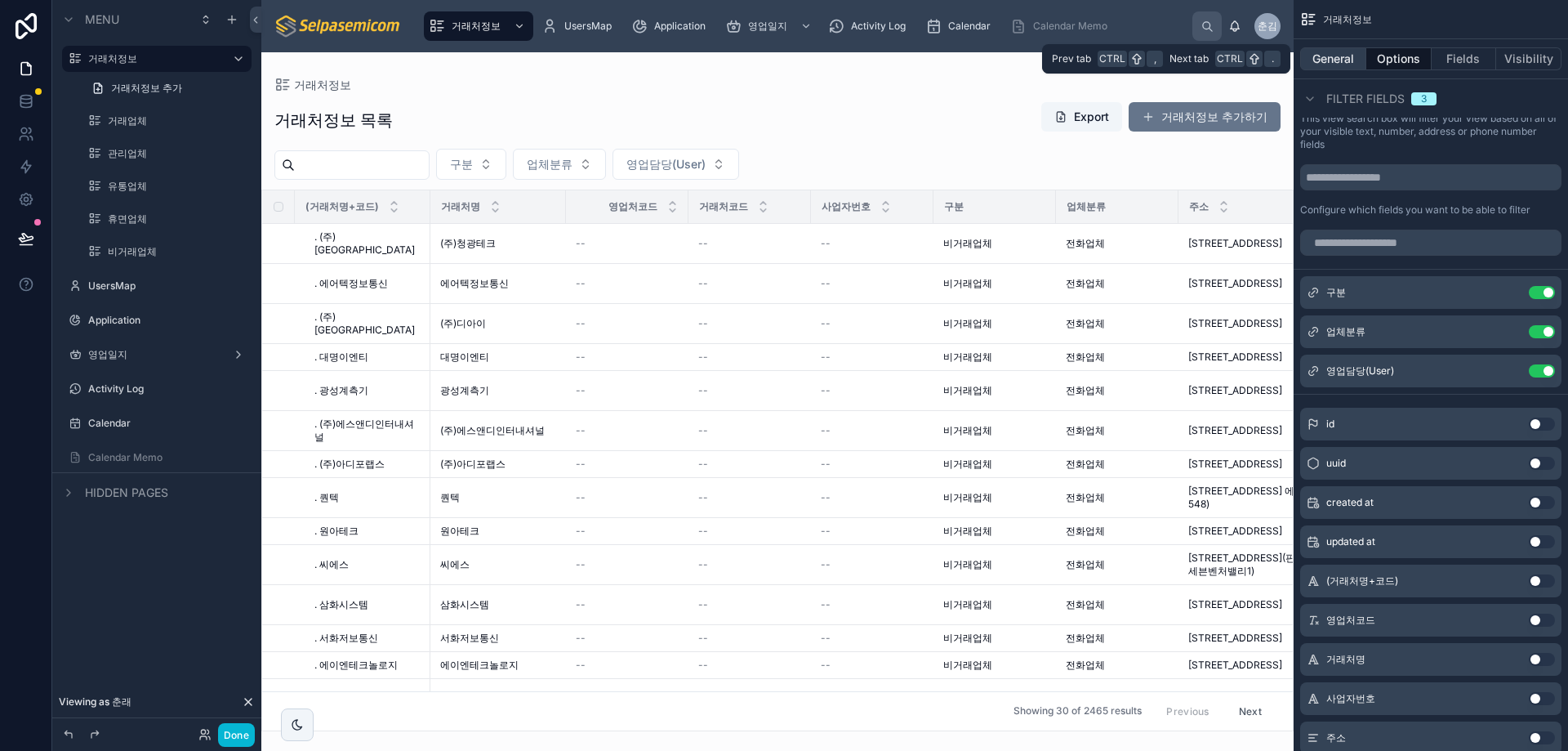
scroll to position [197, 0]
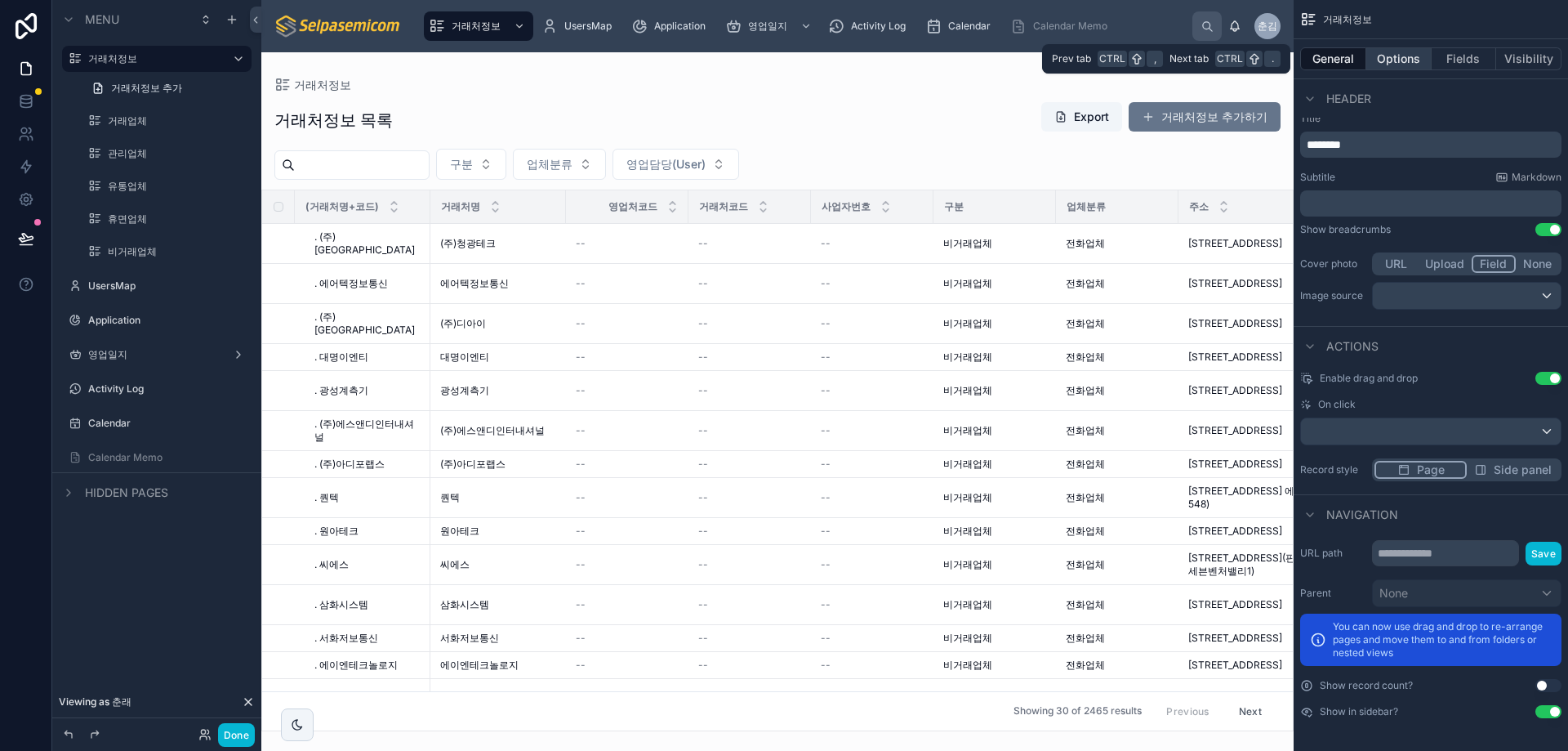
click at [1394, 64] on button "Options" at bounding box center [1399, 58] width 65 height 23
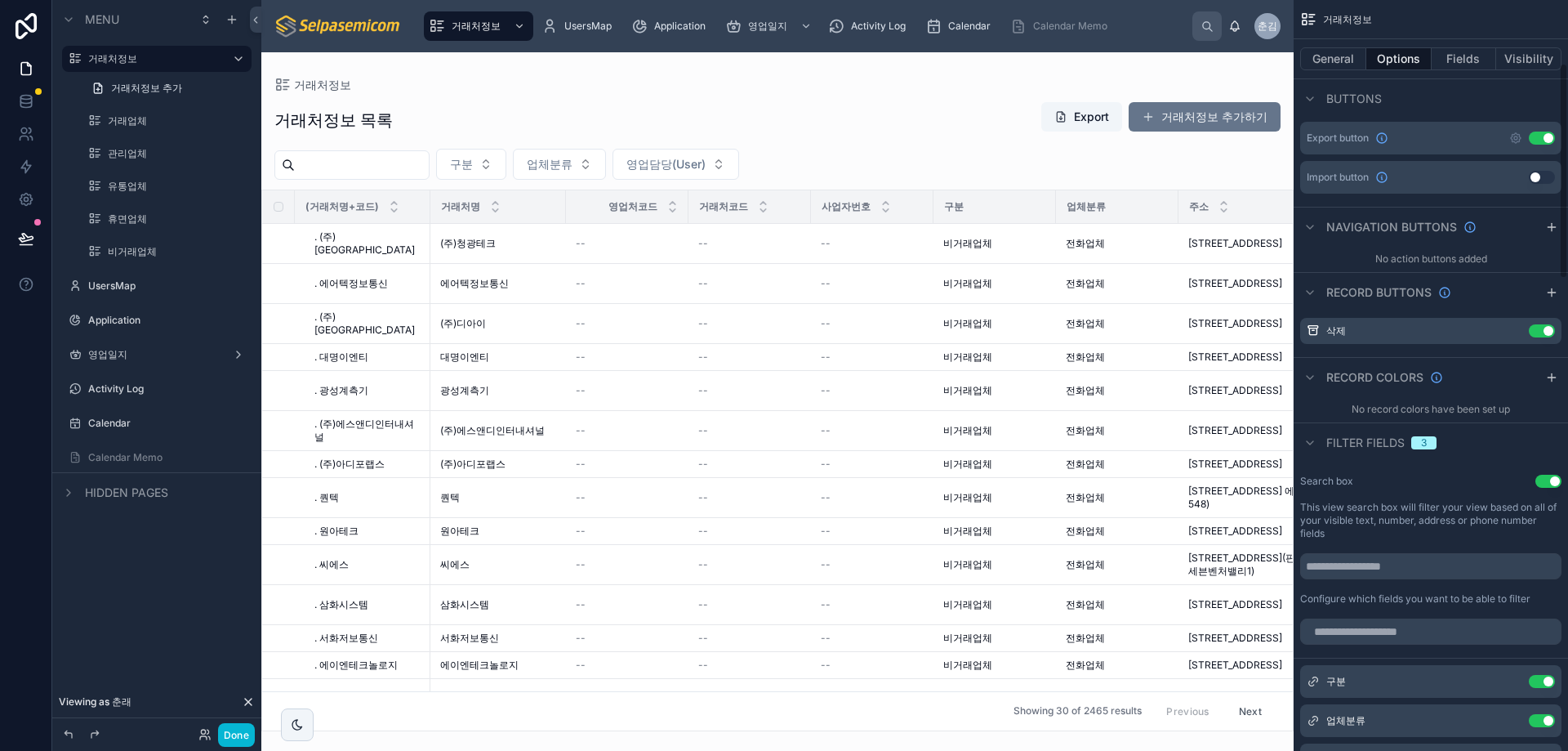
scroll to position [0, 0]
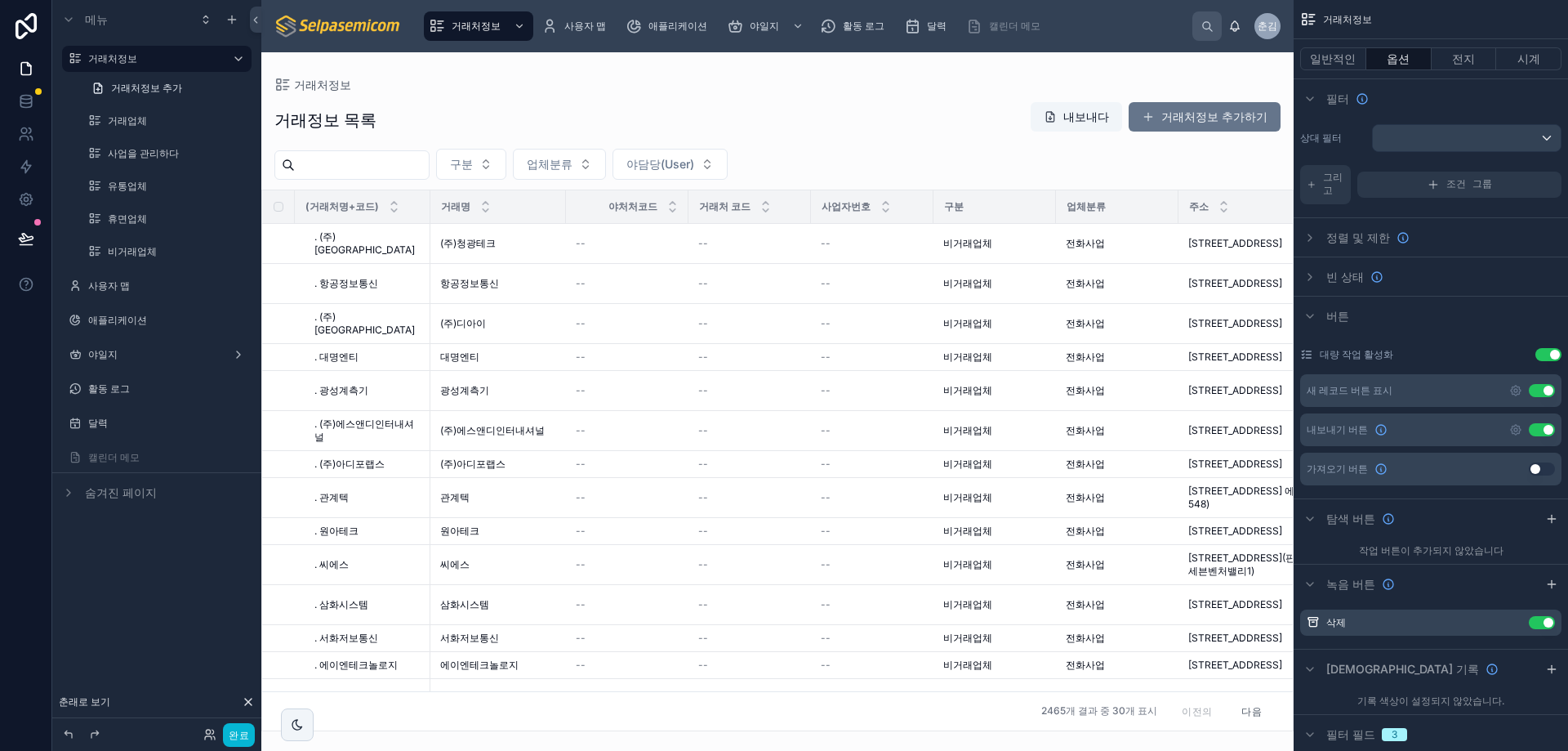
click at [1463, 90] on div "필터" at bounding box center [1432, 98] width 275 height 40
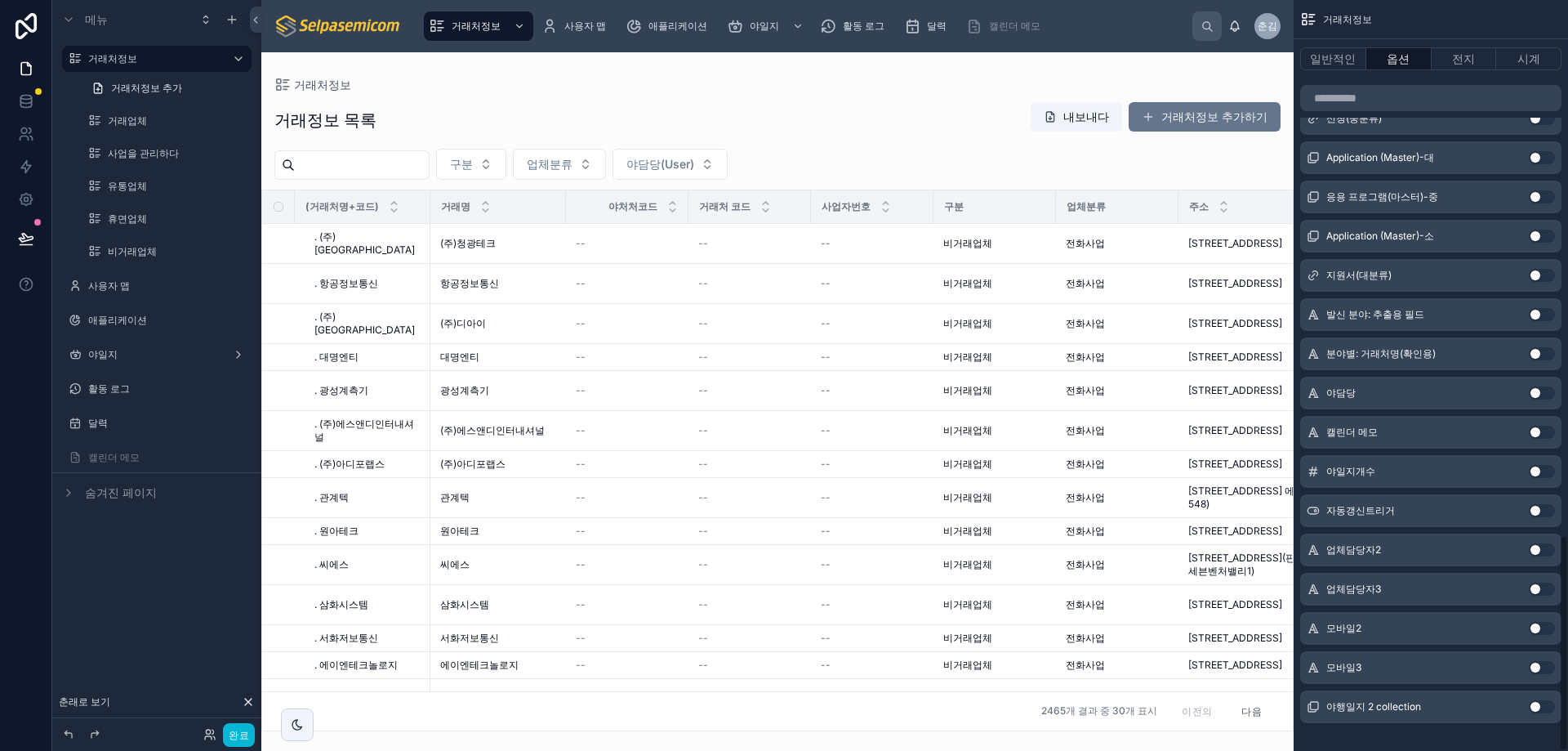
scroll to position [1855, 0]
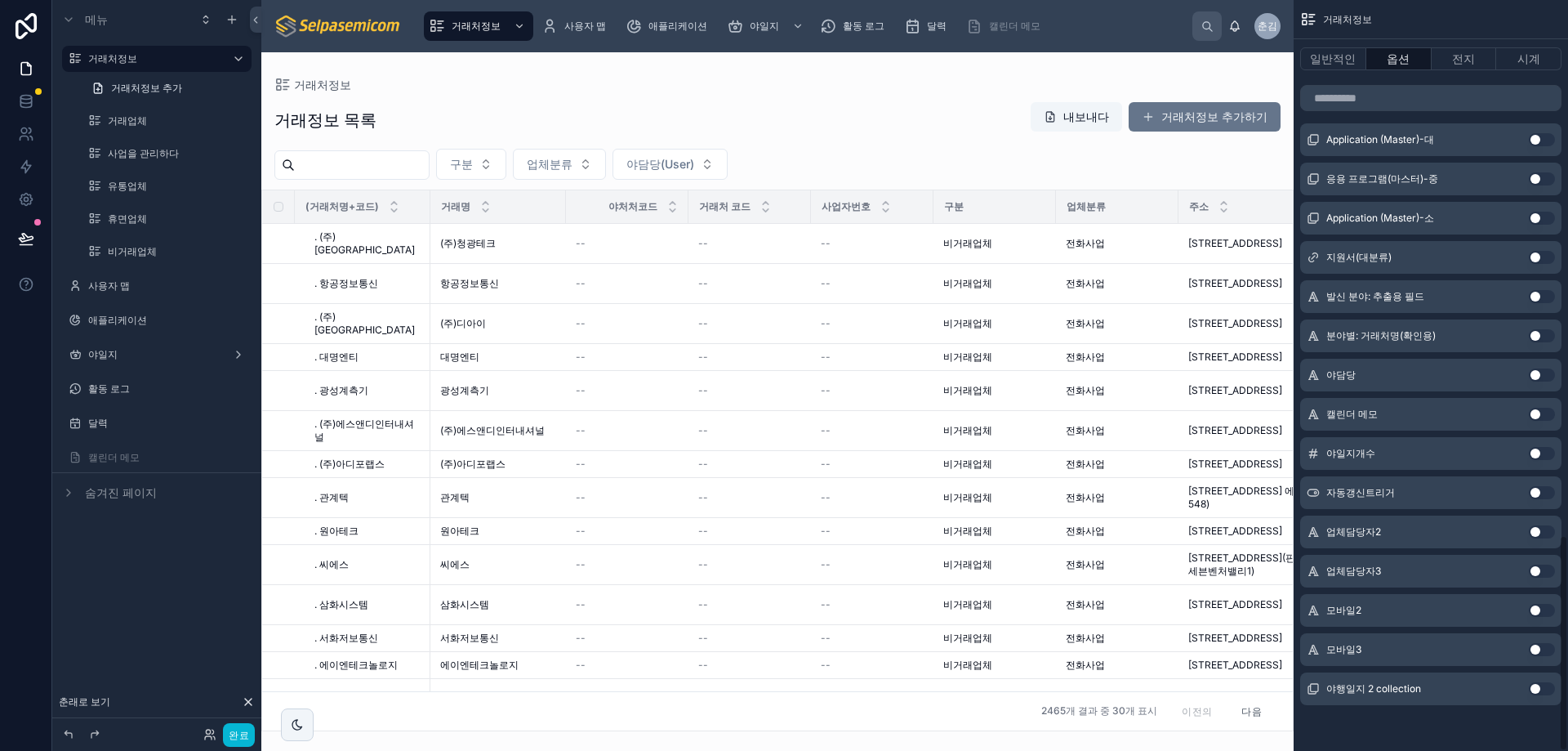
click at [1460, 72] on div "일반적인 옵션 전지 시계" at bounding box center [1432, 59] width 275 height 40
click at [1463, 61] on font "전지" at bounding box center [1464, 58] width 23 height 14
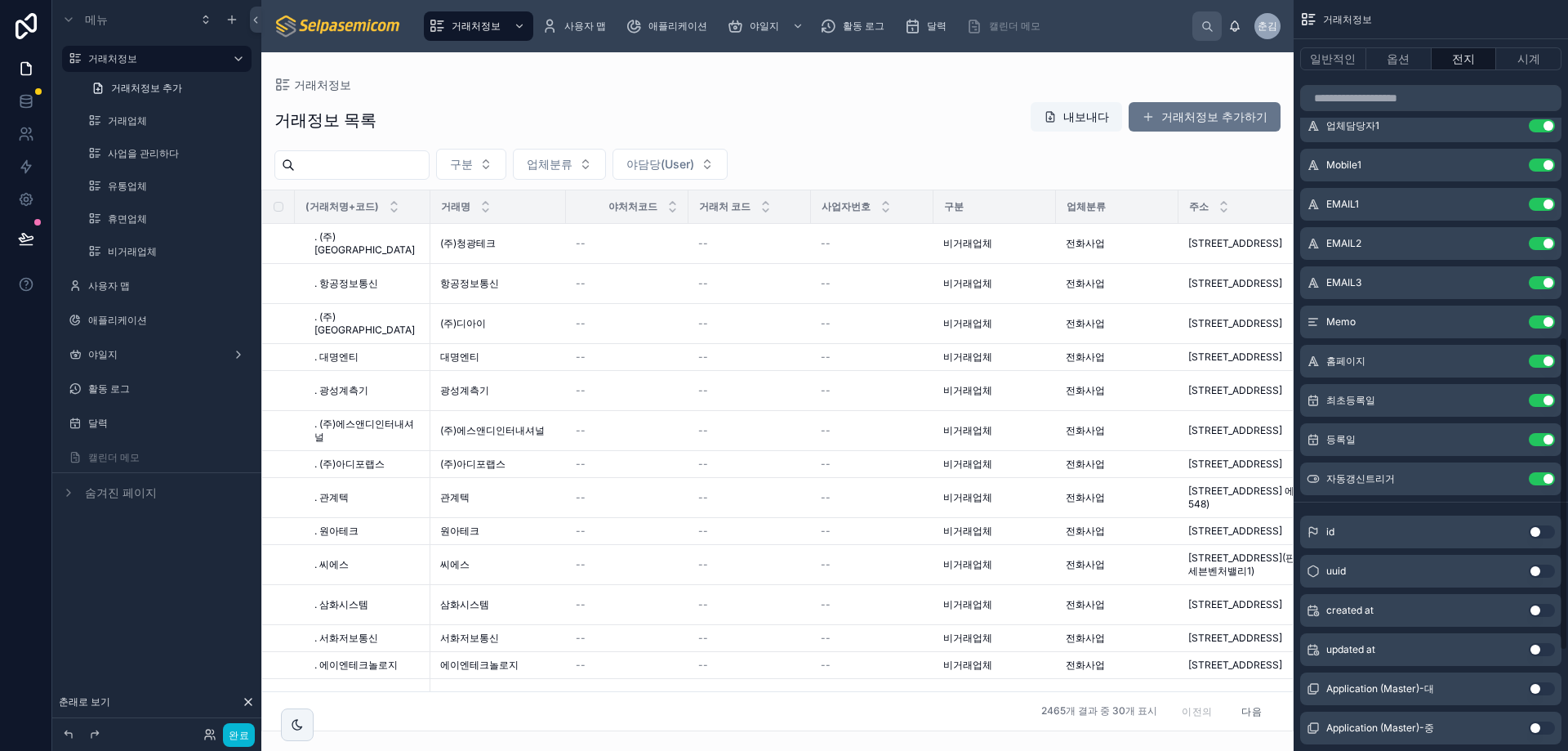
scroll to position [1043, 0]
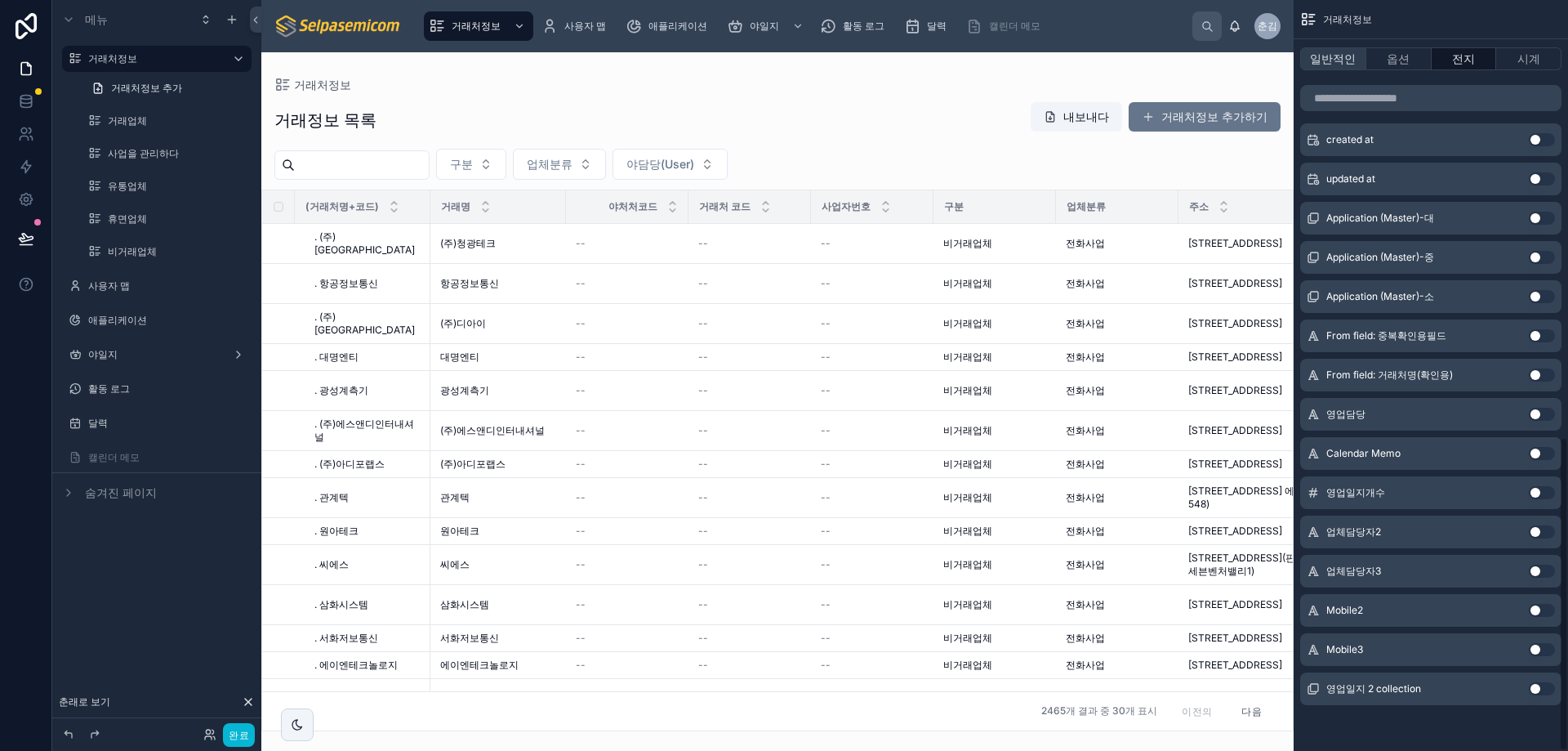
click at [1323, 56] on font "일반적인" at bounding box center [1333, 58] width 46 height 14
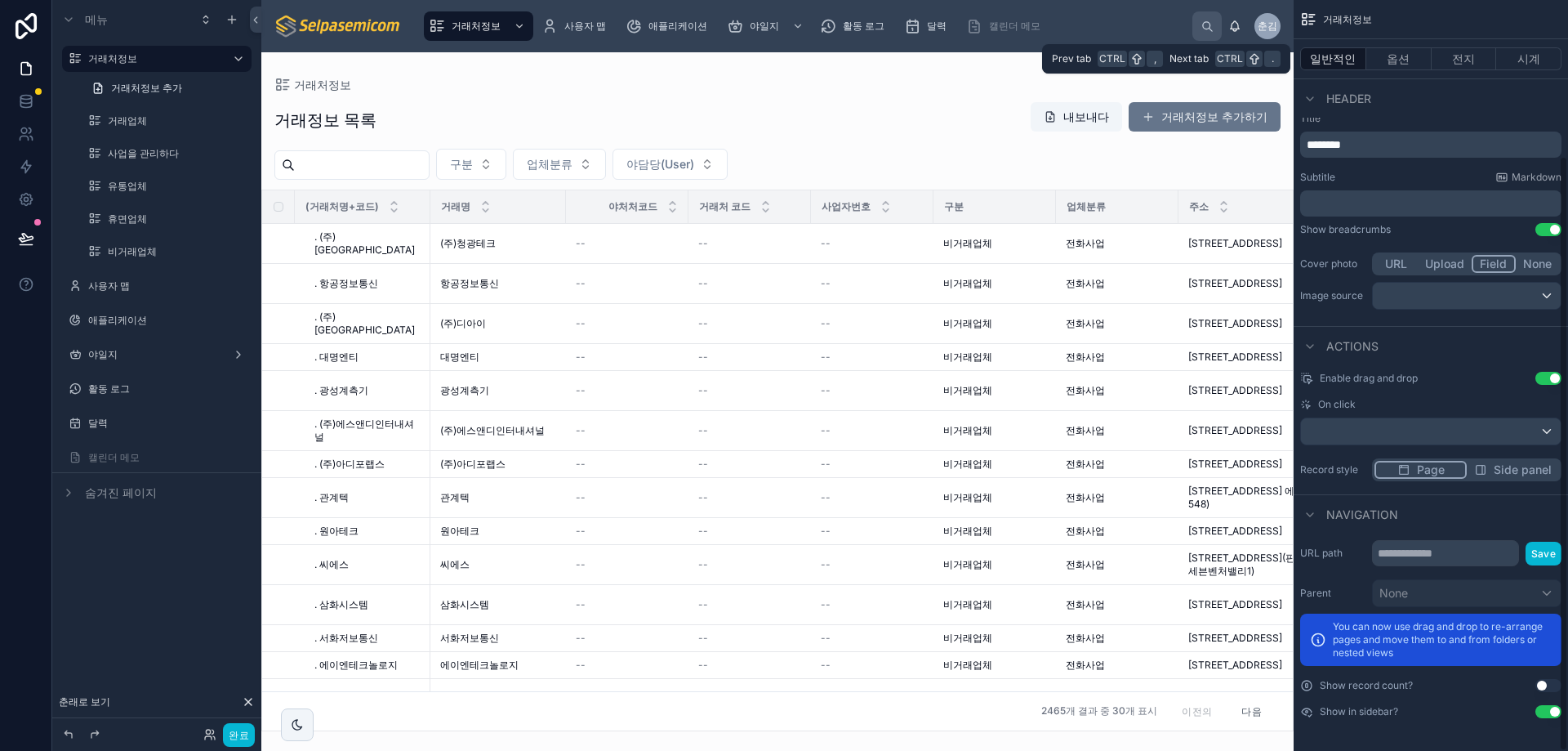
scroll to position [197, 0]
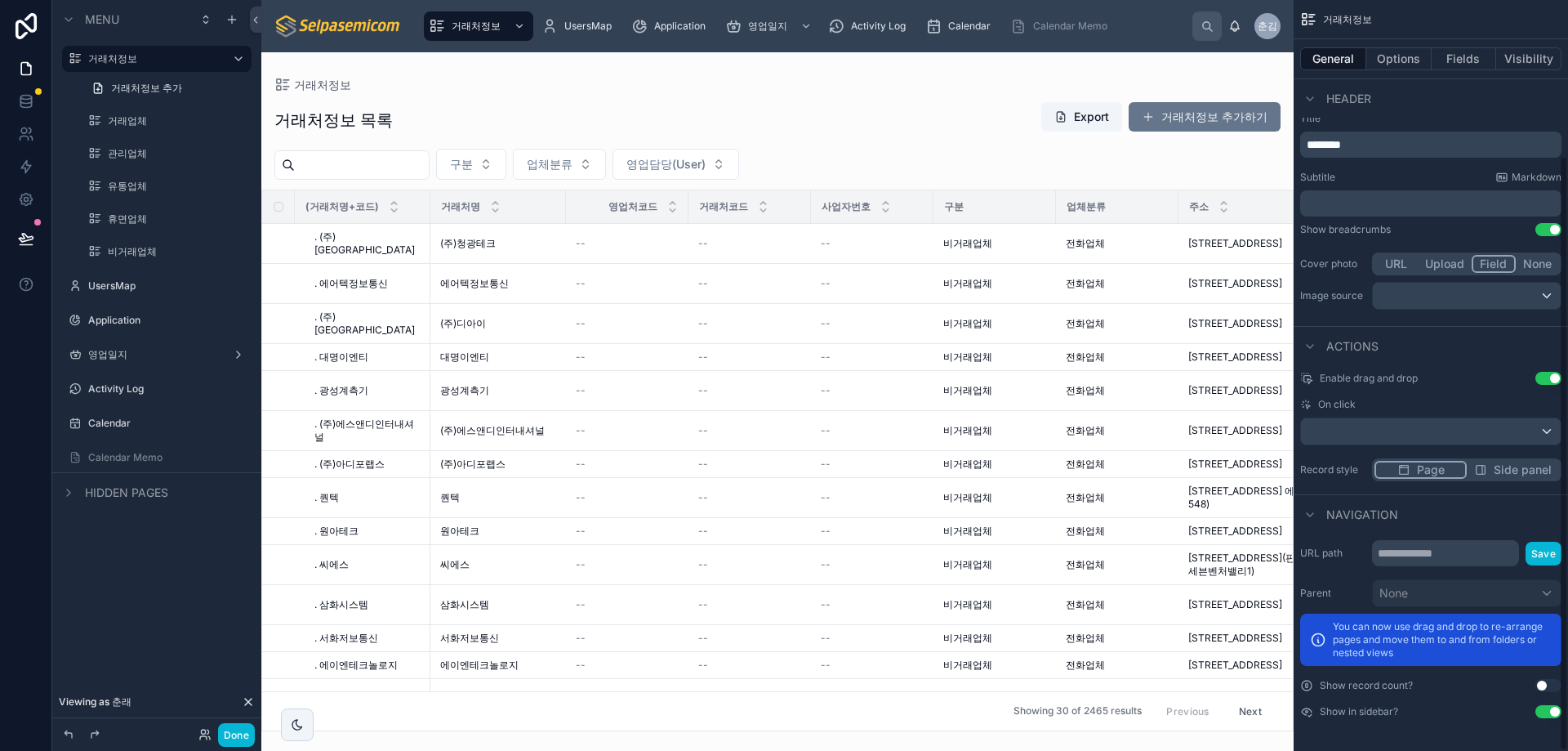
click at [1445, 96] on div "Header" at bounding box center [1432, 98] width 275 height 40
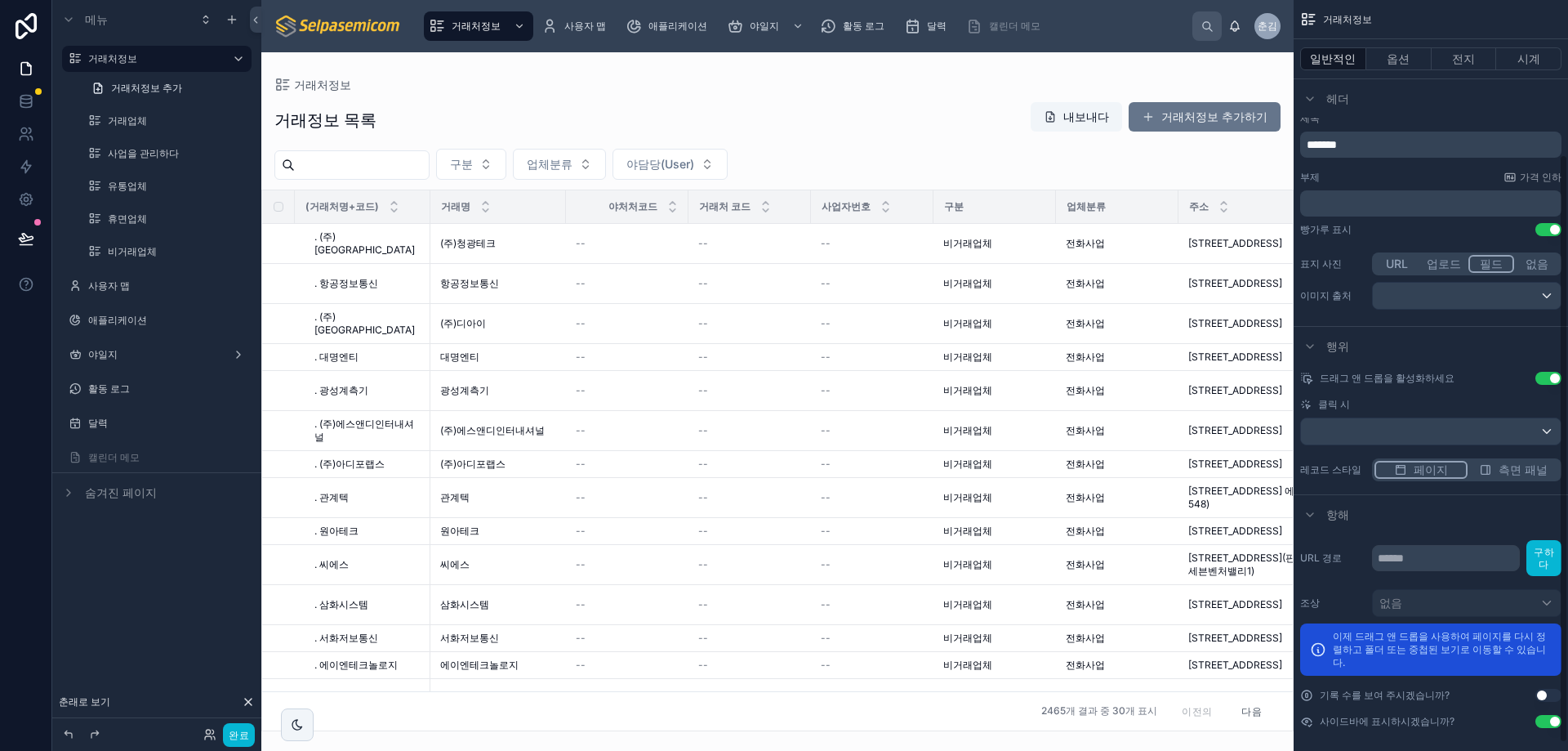
drag, startPoint x: 1400, startPoint y: 99, endPoint x: 1456, endPoint y: 169, distance: 89.6
click at [1401, 98] on div "헤더" at bounding box center [1432, 98] width 275 height 40
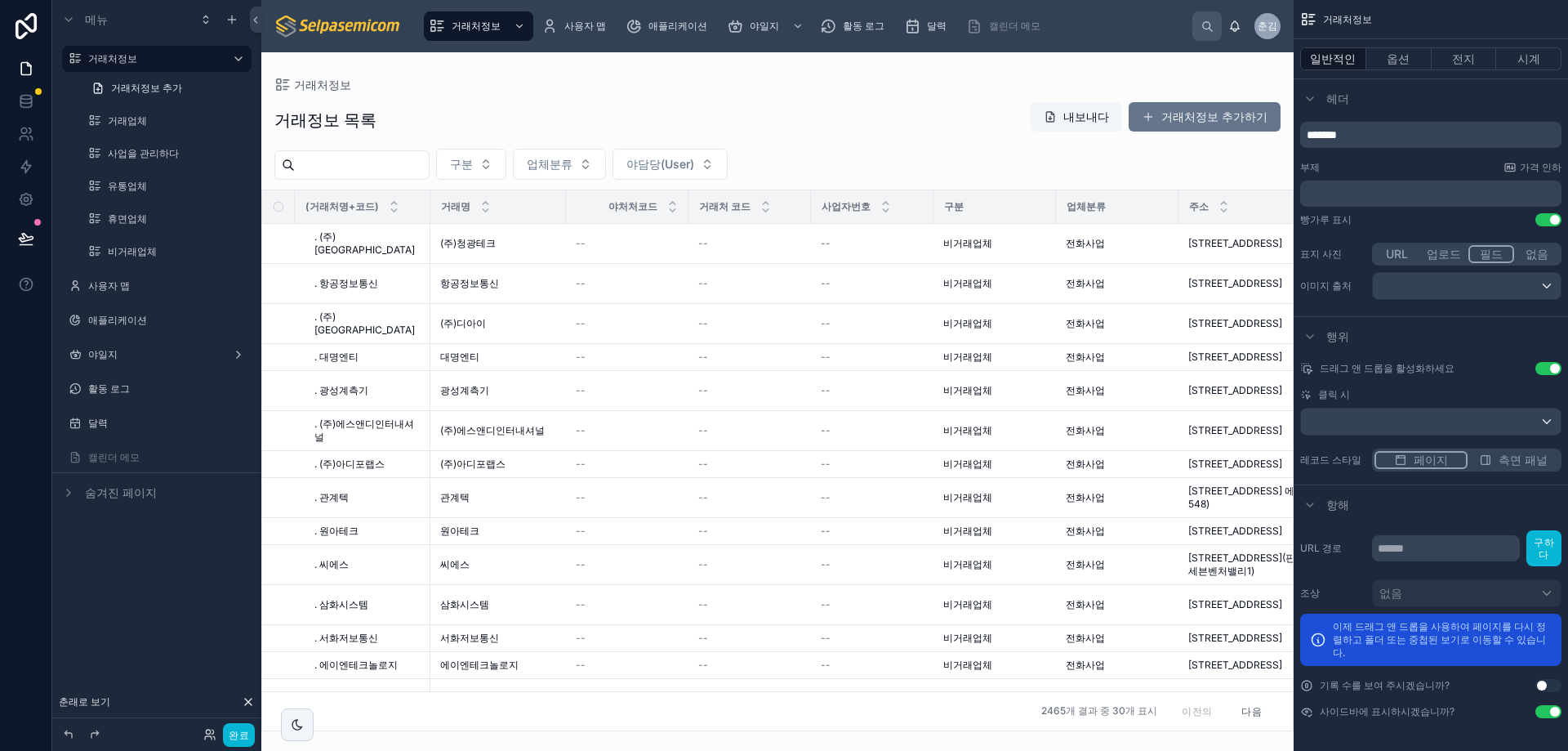
click at [1543, 687] on button "설정 사용" at bounding box center [1549, 686] width 26 height 13
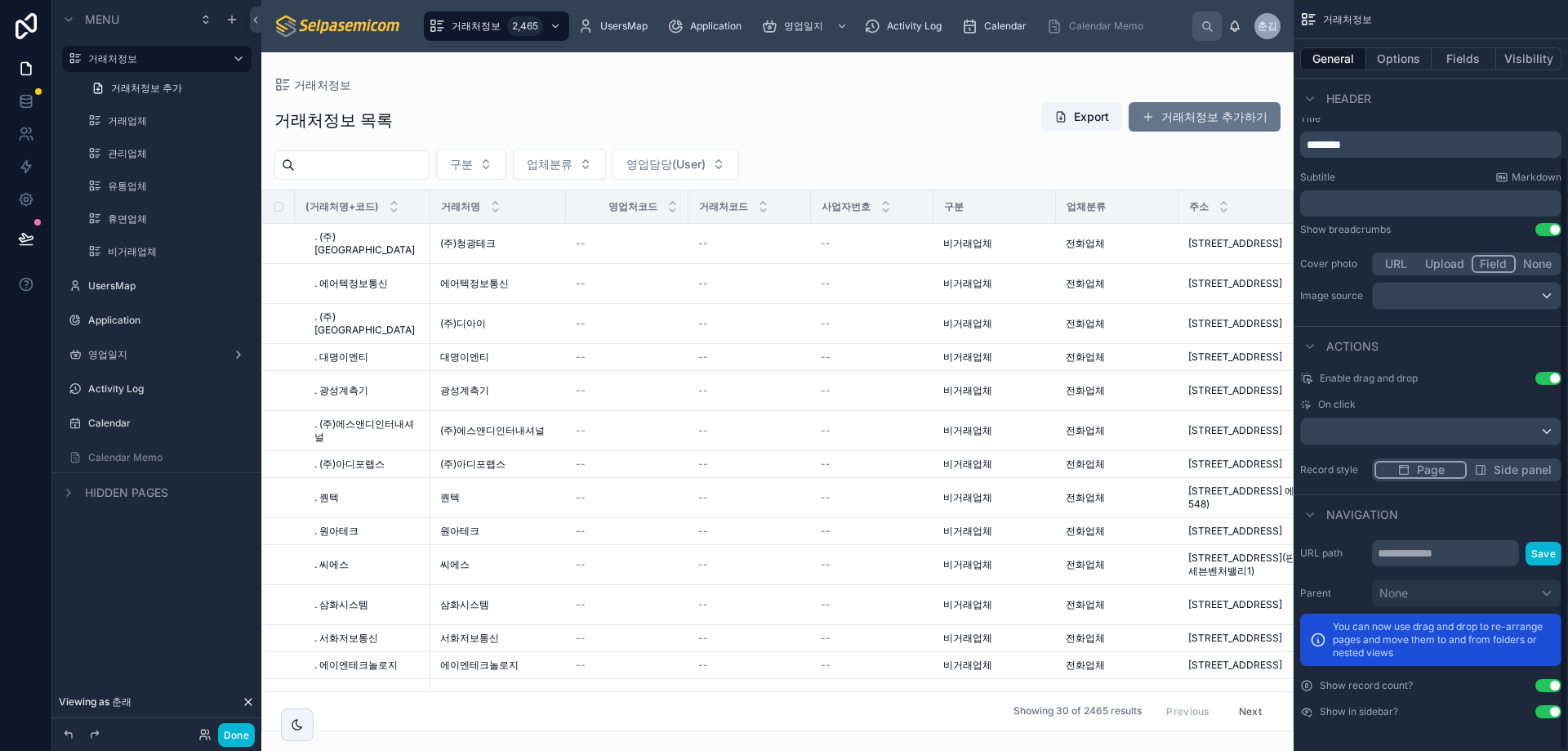
scroll to position [197, 0]
click at [881, 695] on div "Showing 30 of 2465 results Previous Next" at bounding box center [778, 711] width 1031 height 40
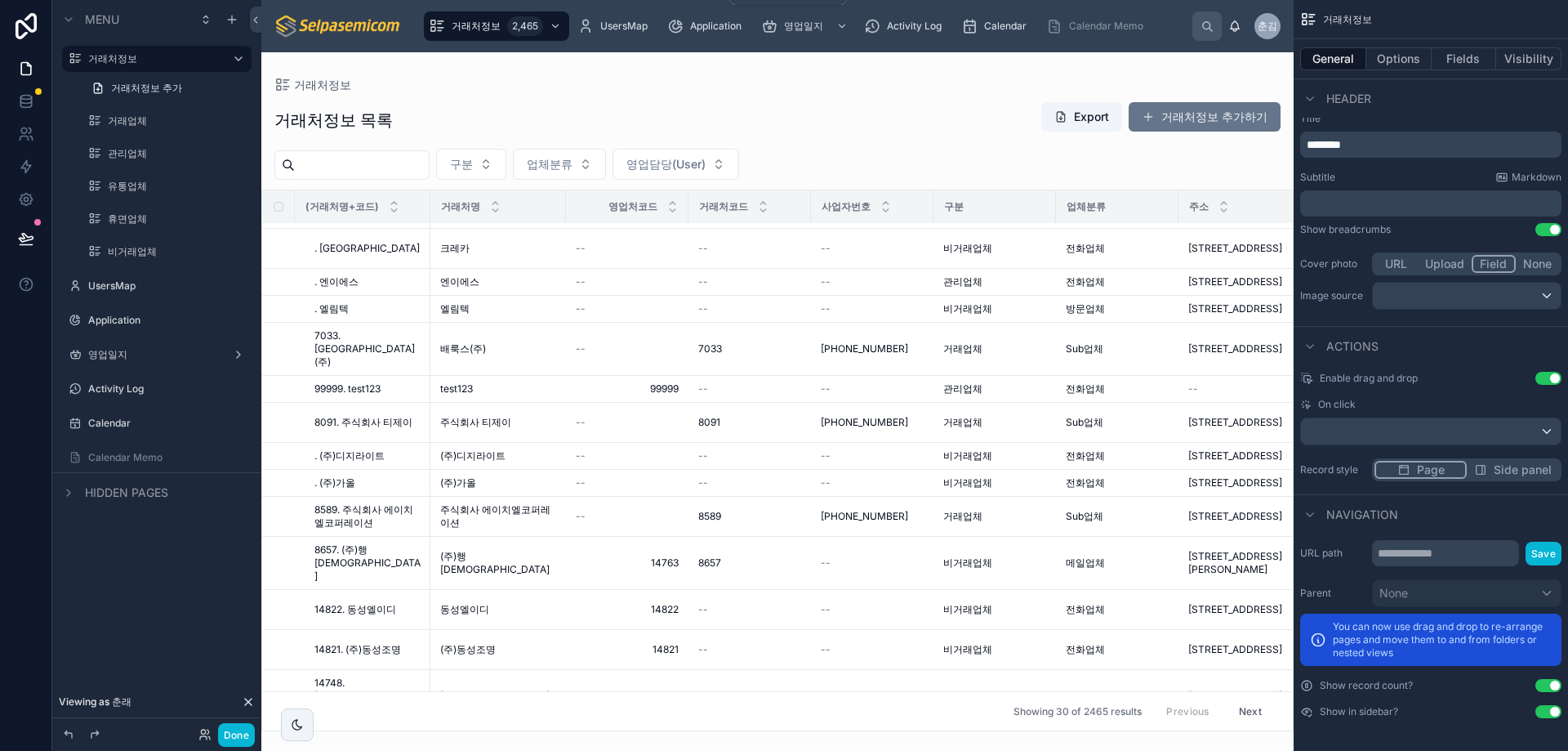
drag, startPoint x: 443, startPoint y: 78, endPoint x: 450, endPoint y: 57, distance: 22.1
click at [443, 78] on div "거래처정보" at bounding box center [778, 85] width 1006 height 13
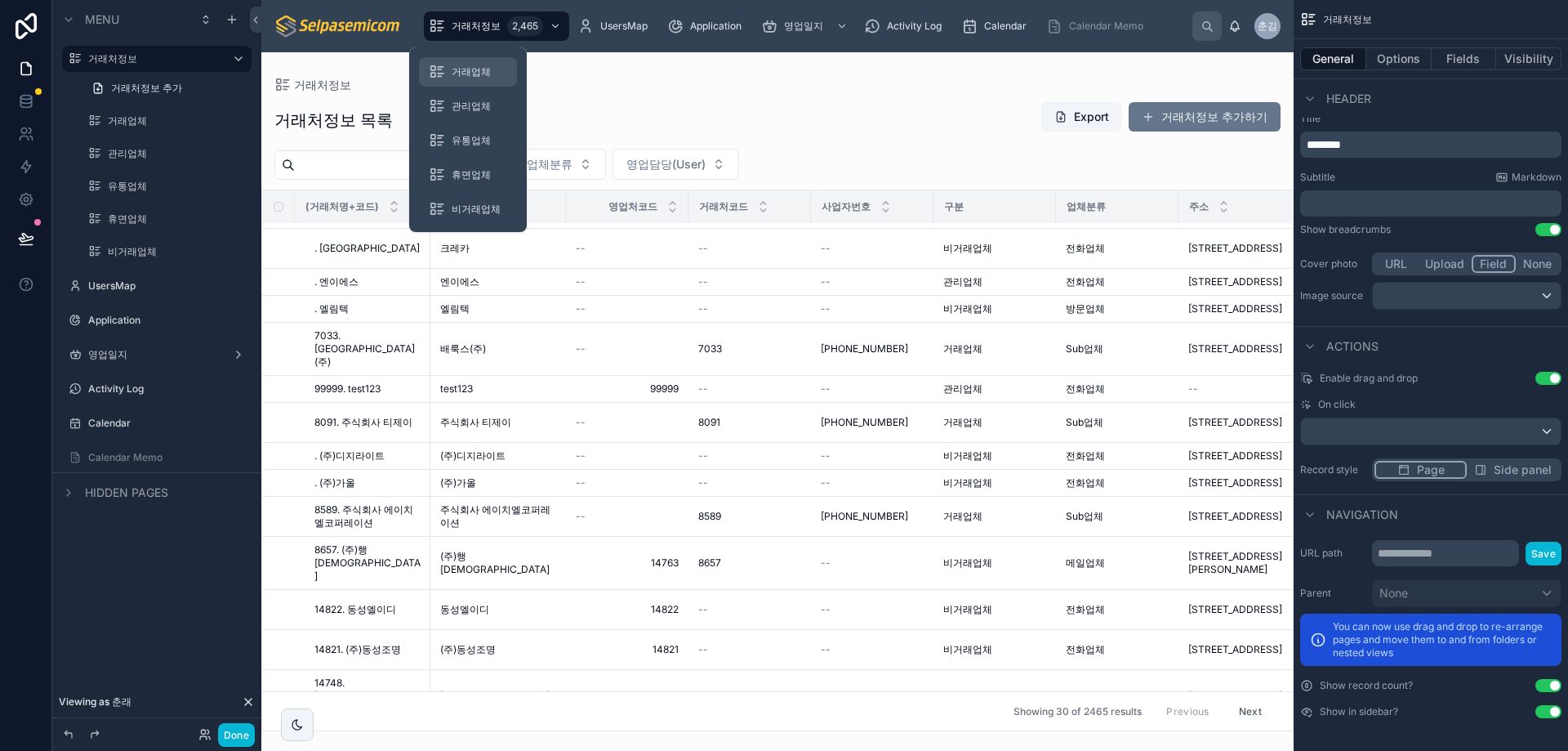
click at [468, 64] on div "거래업체" at bounding box center [467, 72] width 78 height 26
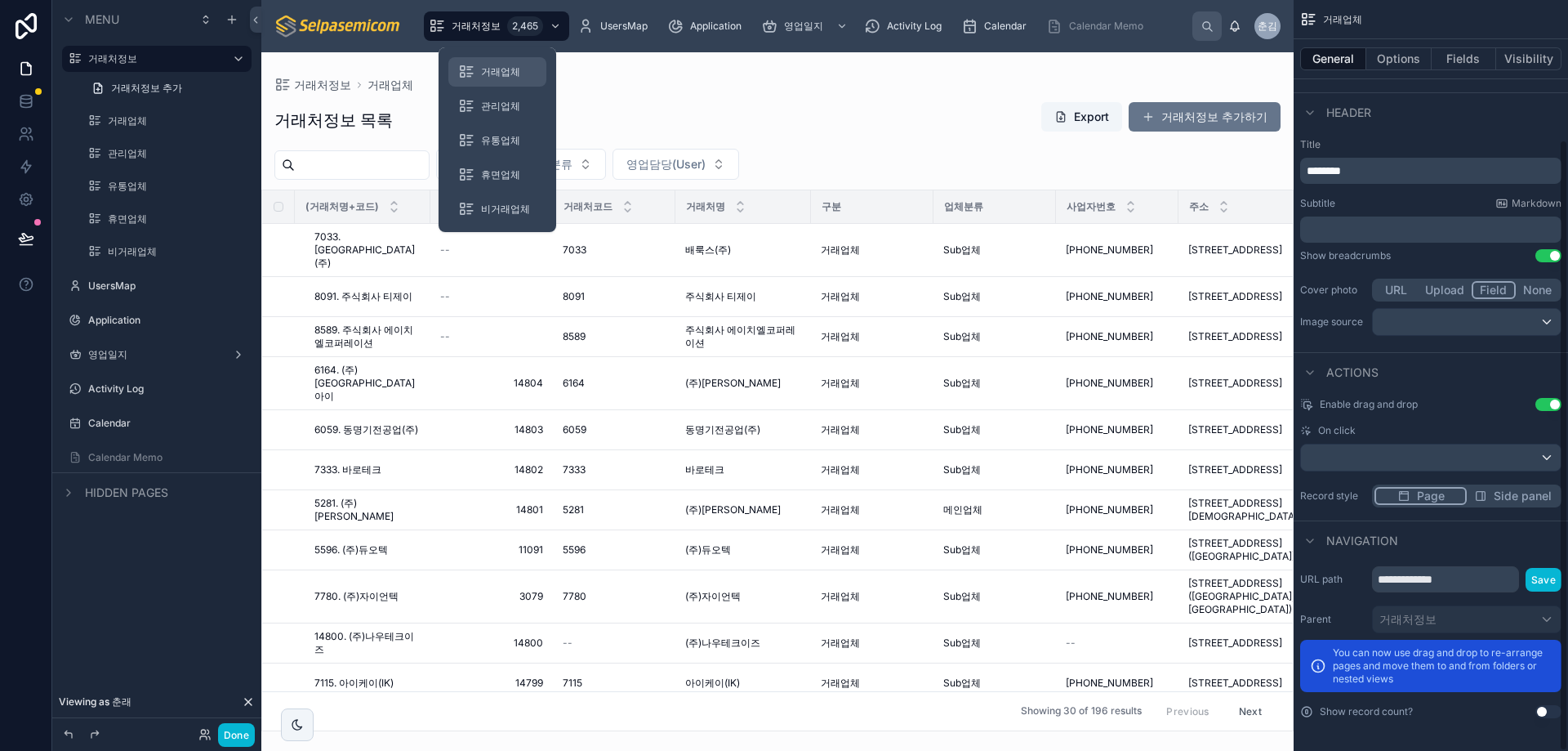
scroll to position [171, 0]
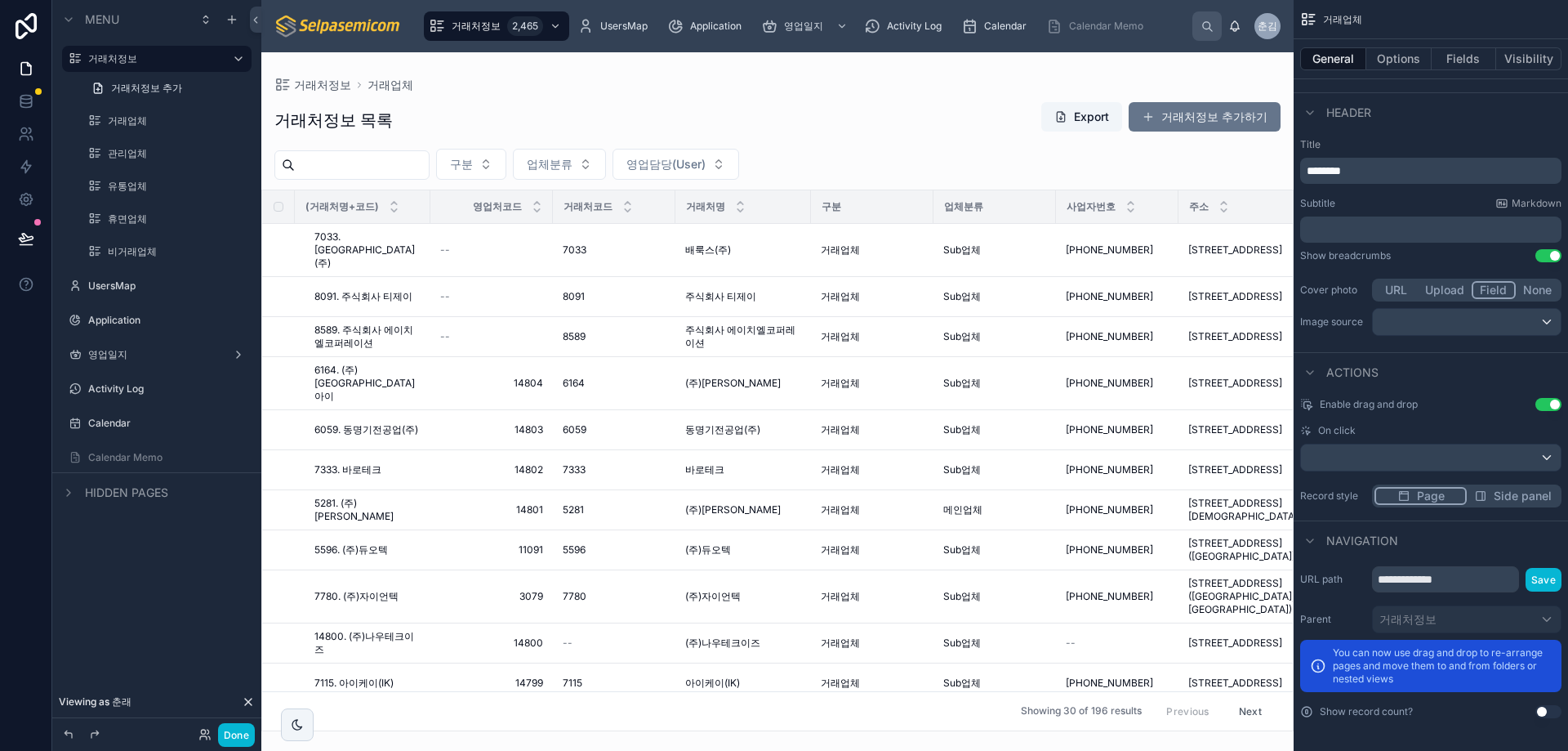
click at [1543, 714] on button "Use setting" at bounding box center [1549, 711] width 26 height 13
click at [1549, 713] on button "Use setting" at bounding box center [1549, 711] width 26 height 13
click at [1544, 712] on button "Use setting" at bounding box center [1549, 711] width 26 height 13
click at [1544, 711] on button "Use setting" at bounding box center [1549, 711] width 26 height 13
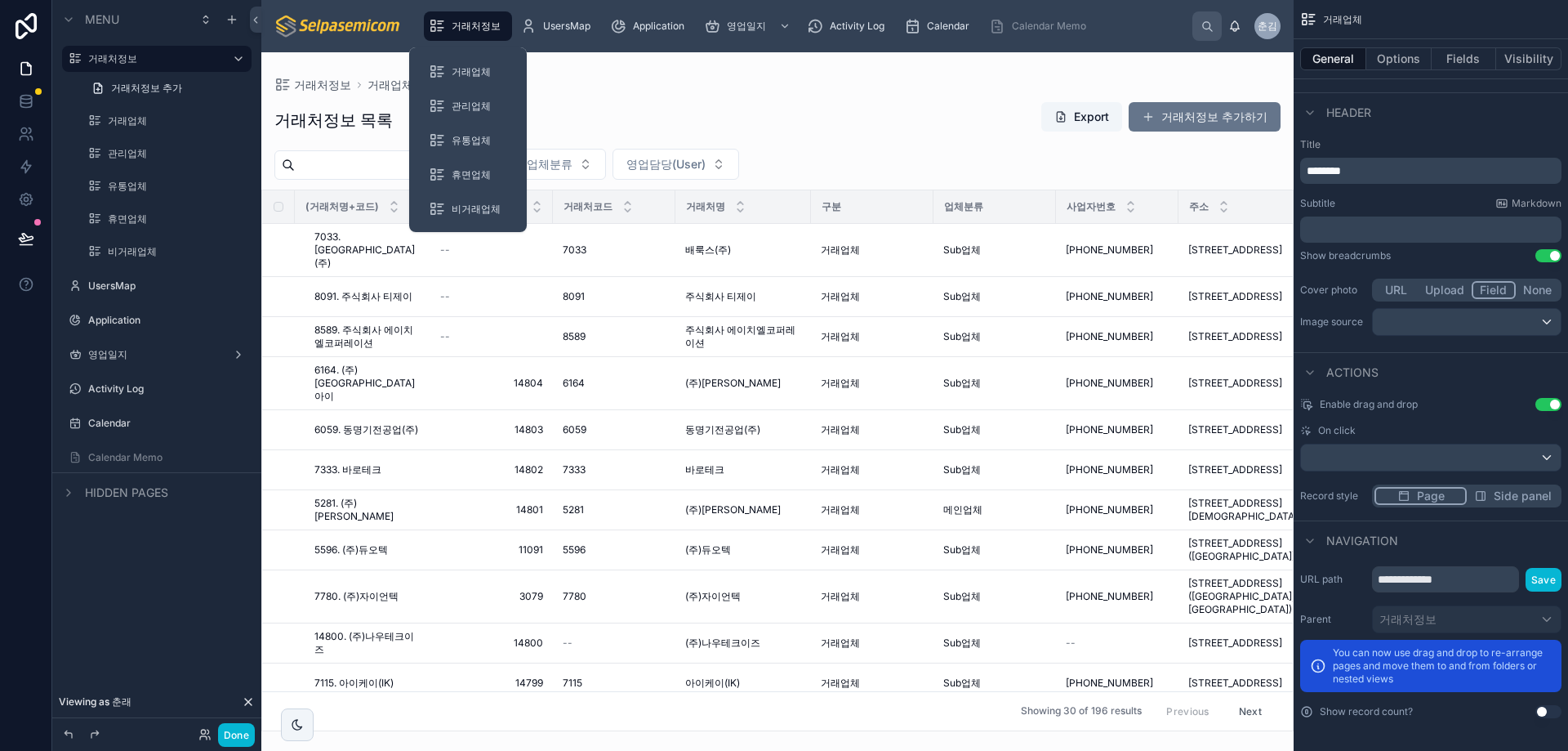
click at [460, 30] on span "거래처정보" at bounding box center [476, 26] width 49 height 13
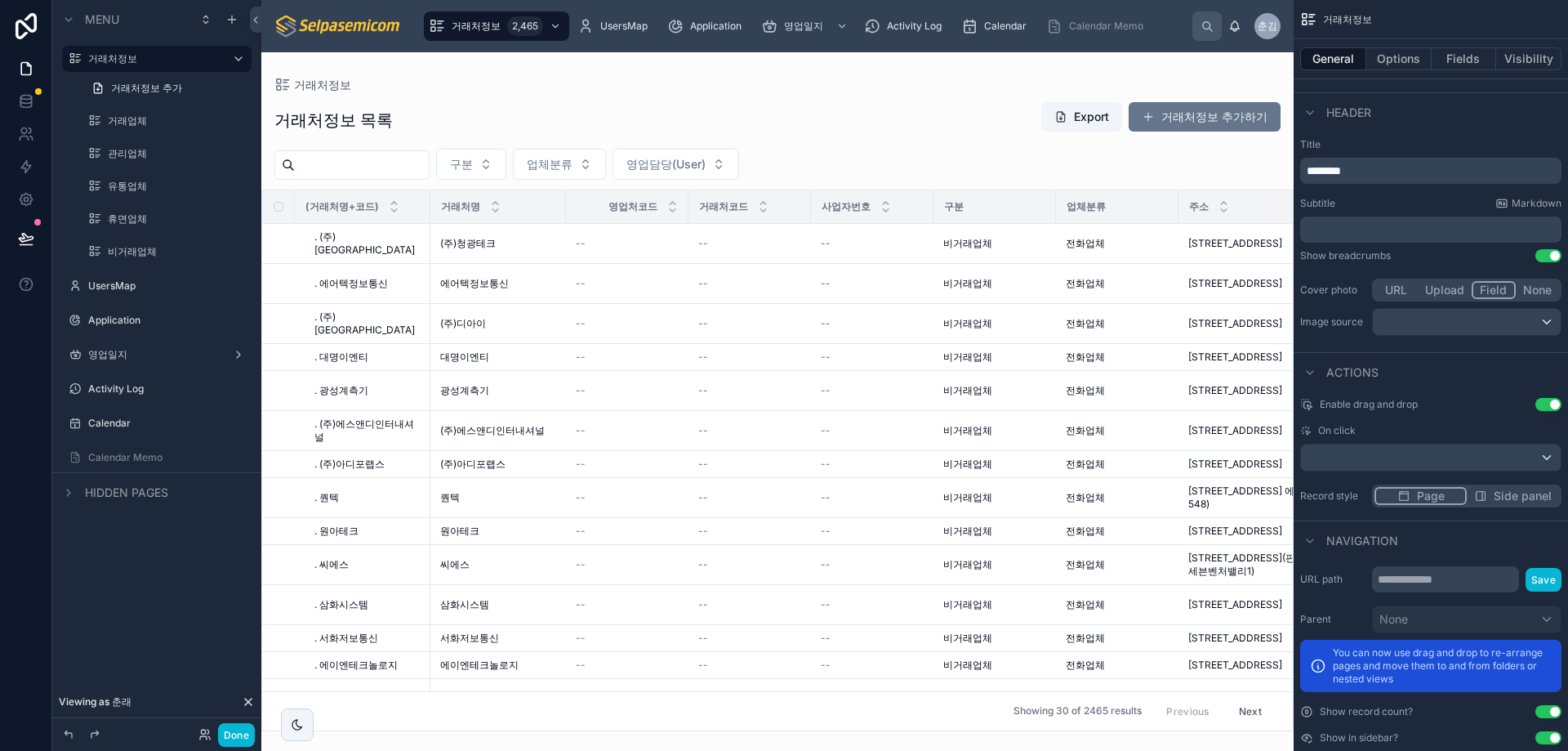
click at [1546, 736] on button "Use setting" at bounding box center [1549, 738] width 26 height 13
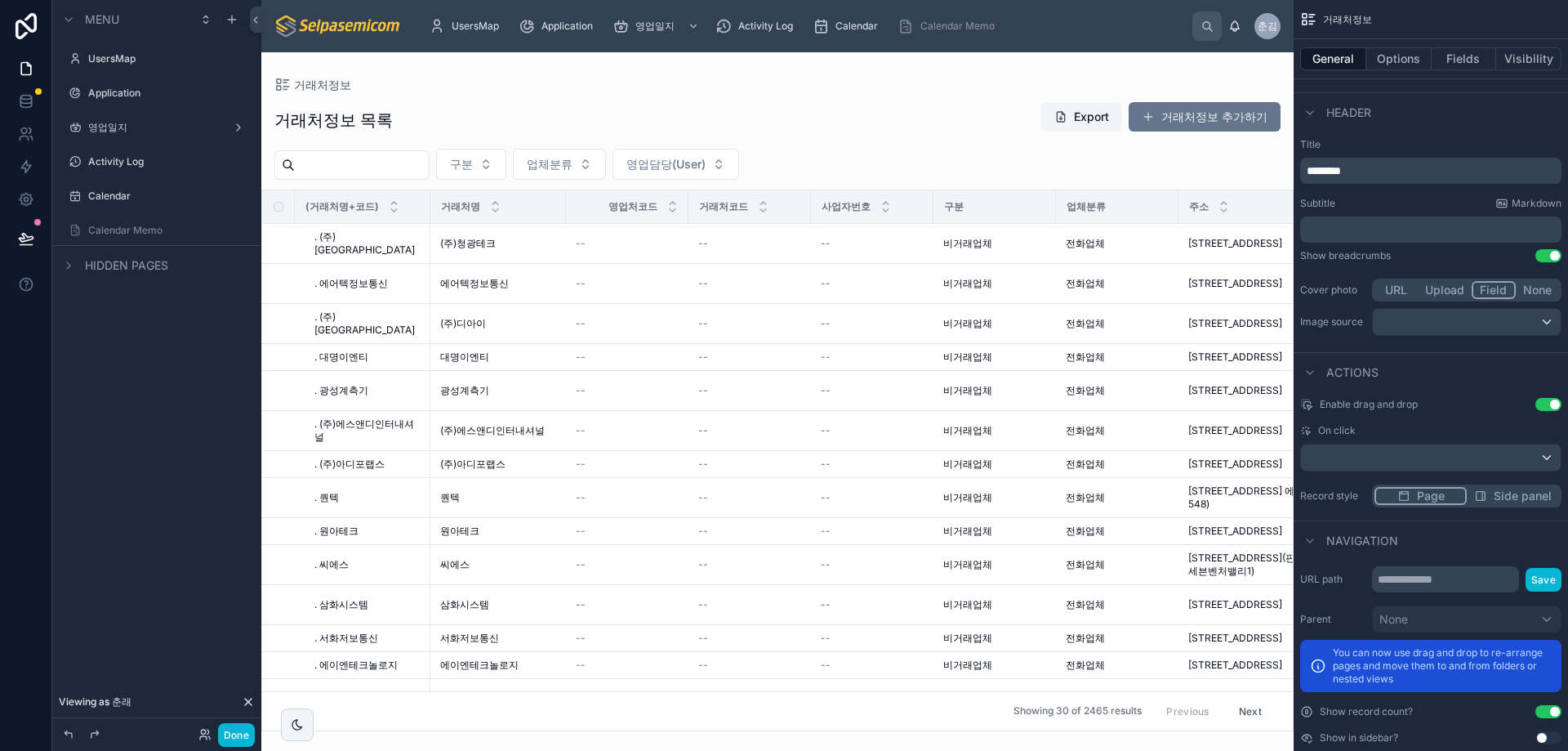
click at [1546, 736] on button "Use setting" at bounding box center [1549, 738] width 26 height 13
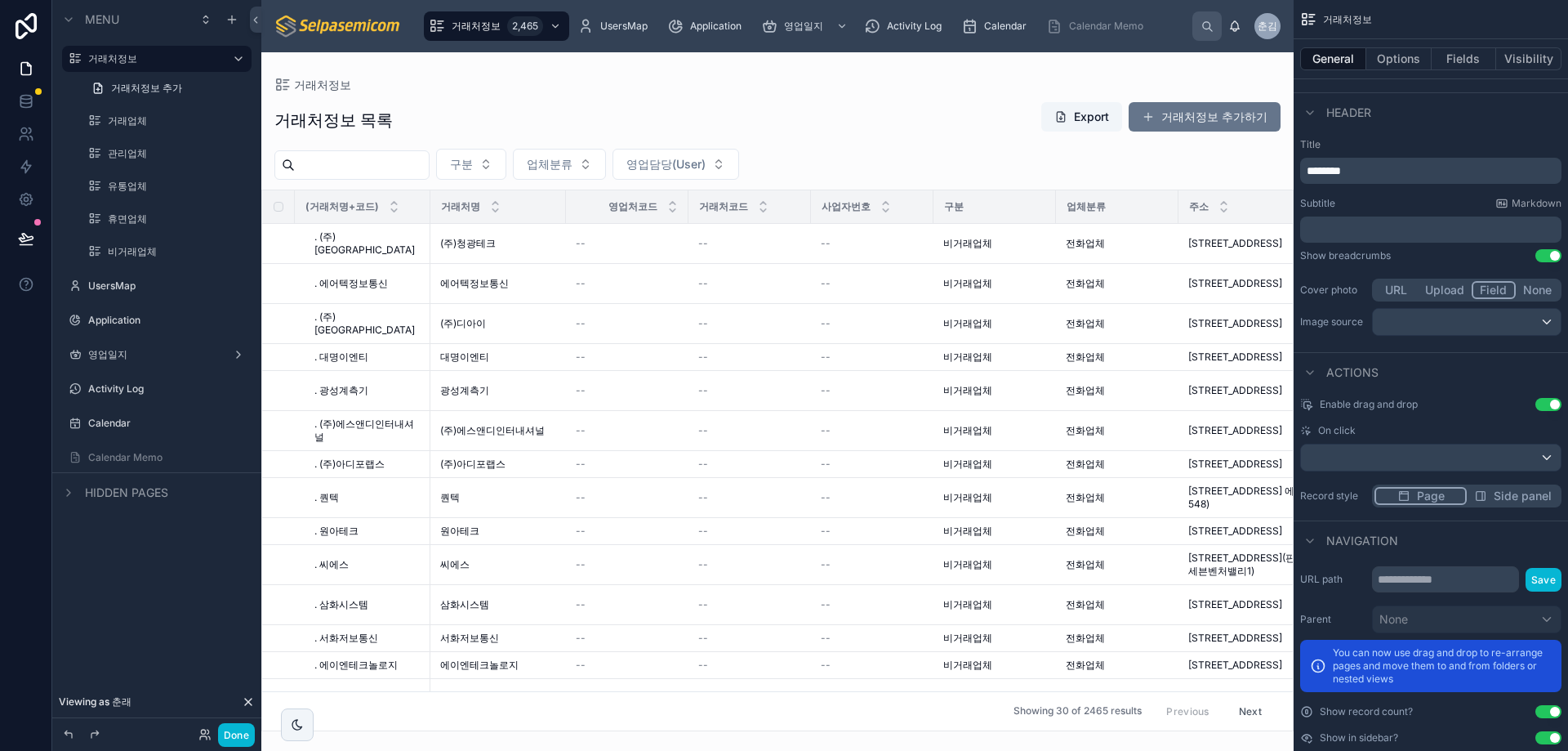
click at [1545, 706] on button "Use setting" at bounding box center [1549, 711] width 26 height 13
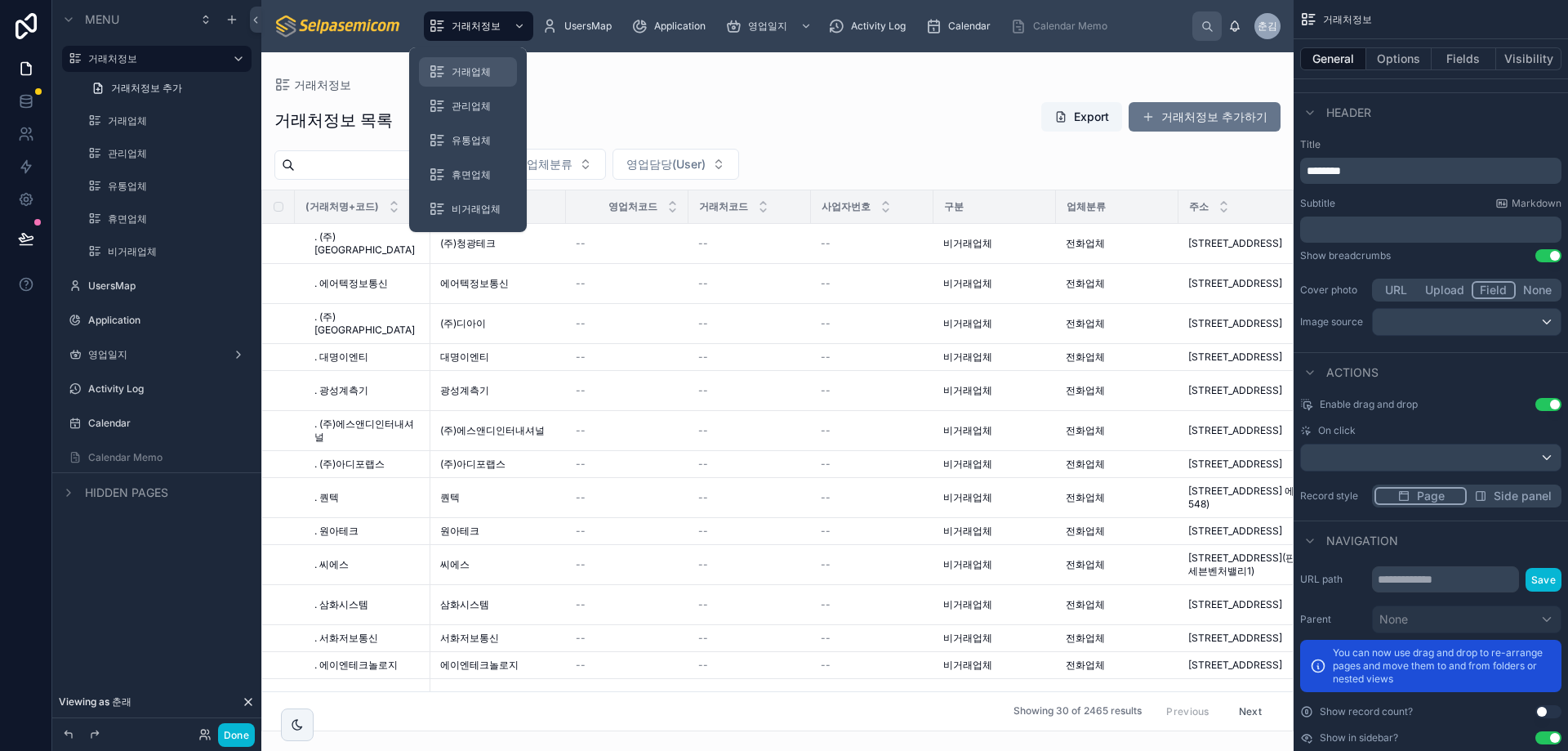
click at [473, 75] on span "거래업체" at bounding box center [471, 72] width 40 height 13
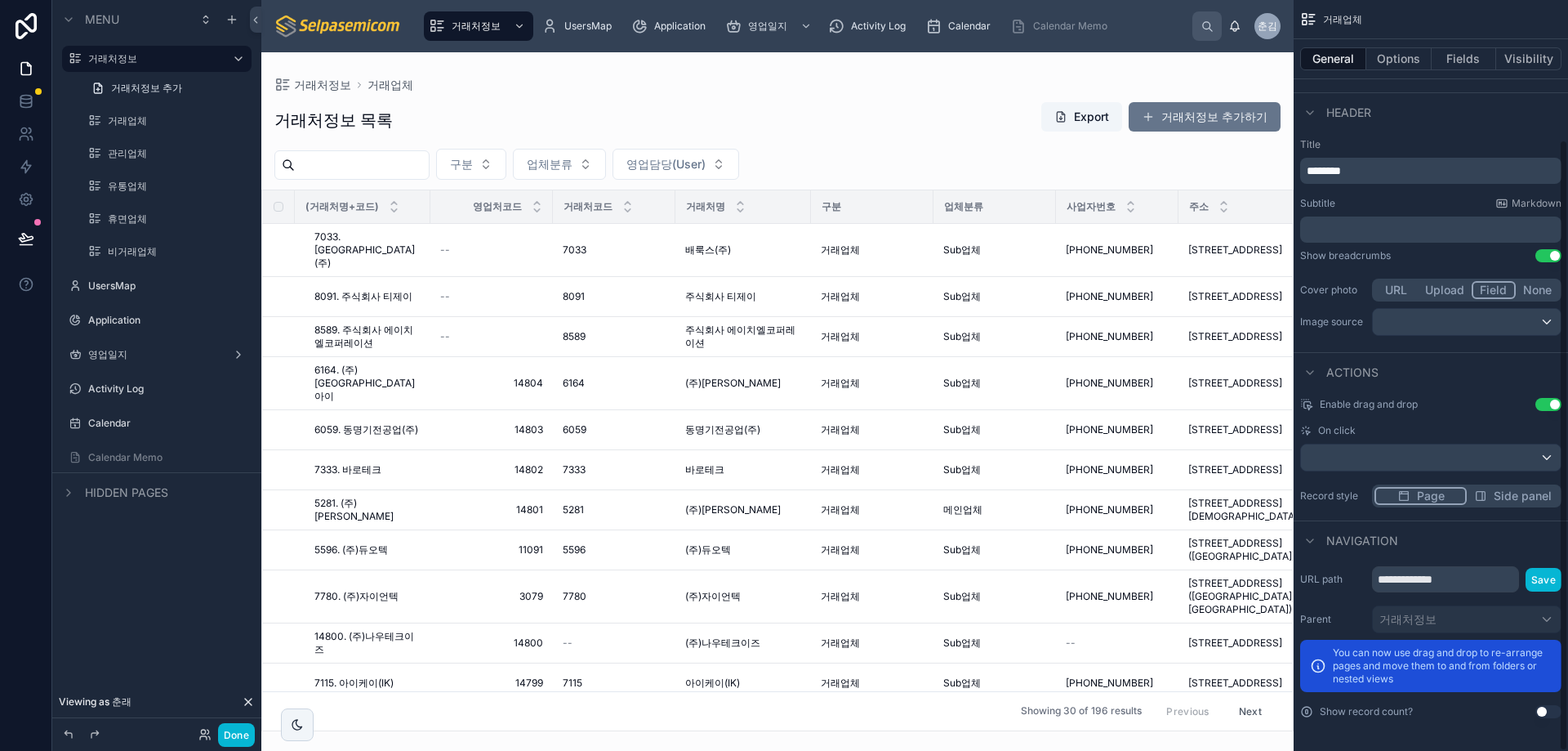
click at [595, 144] on div at bounding box center [778, 402] width 1033 height 699
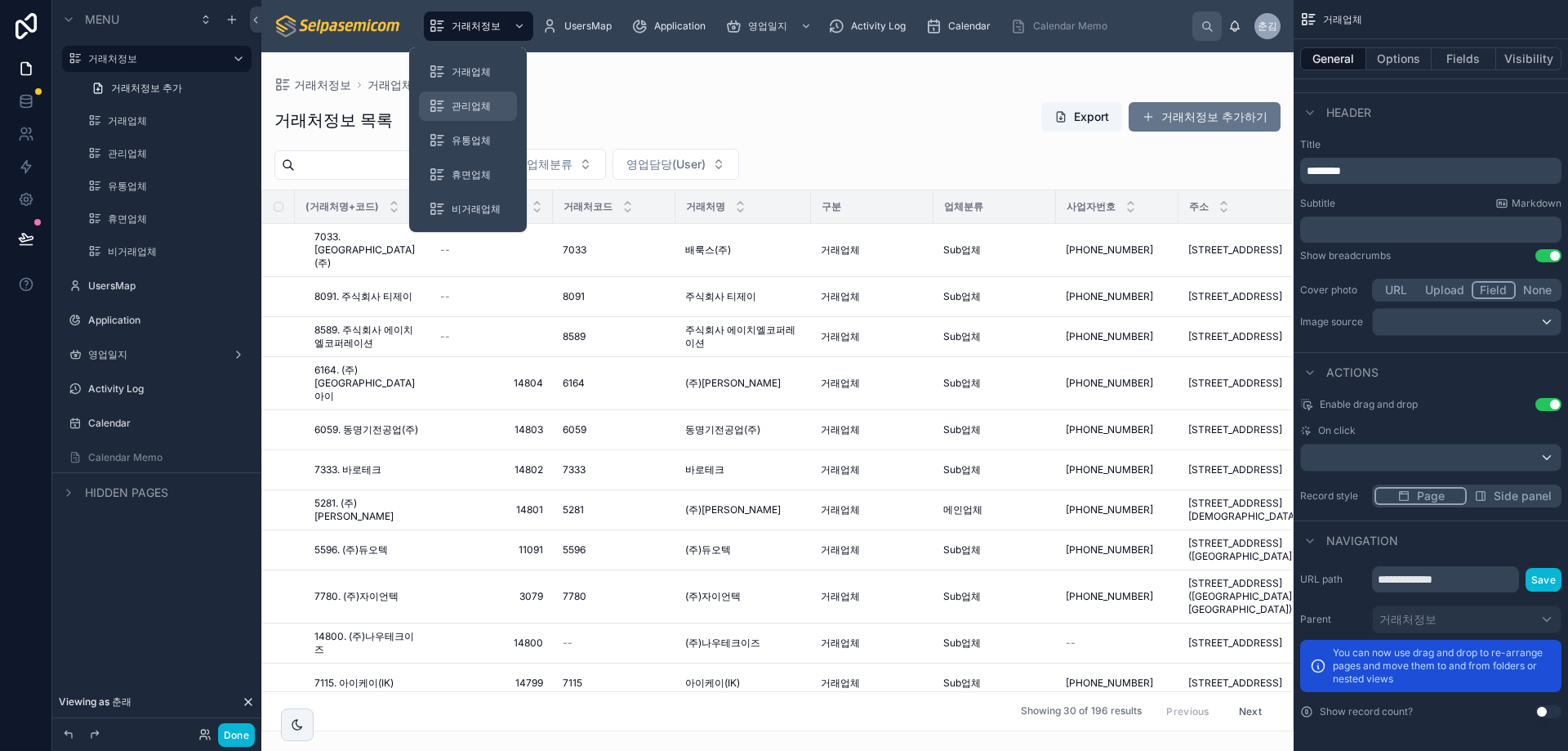
click at [459, 103] on span "관리업체" at bounding box center [471, 106] width 40 height 13
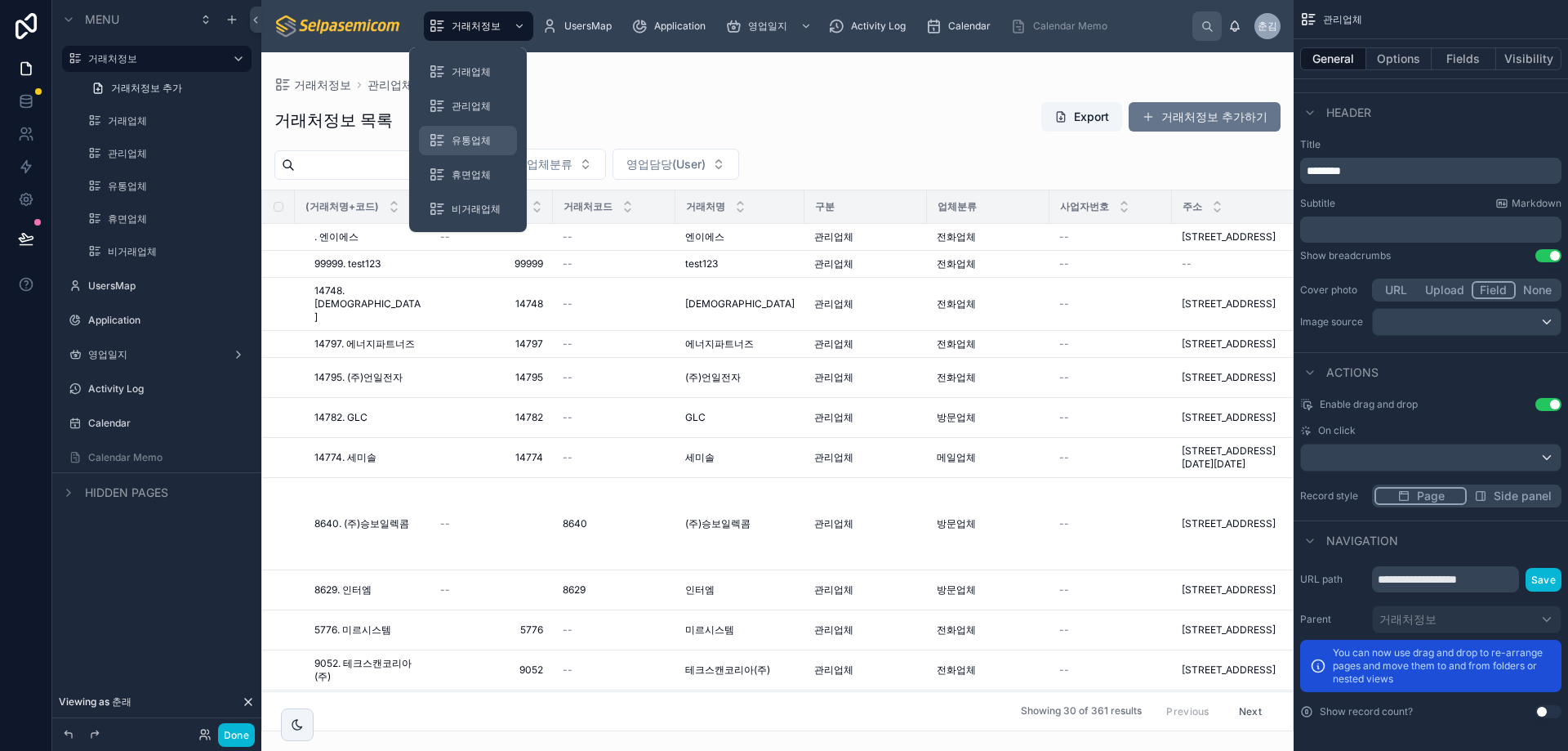
click at [462, 147] on div "유통업체" at bounding box center [467, 140] width 78 height 26
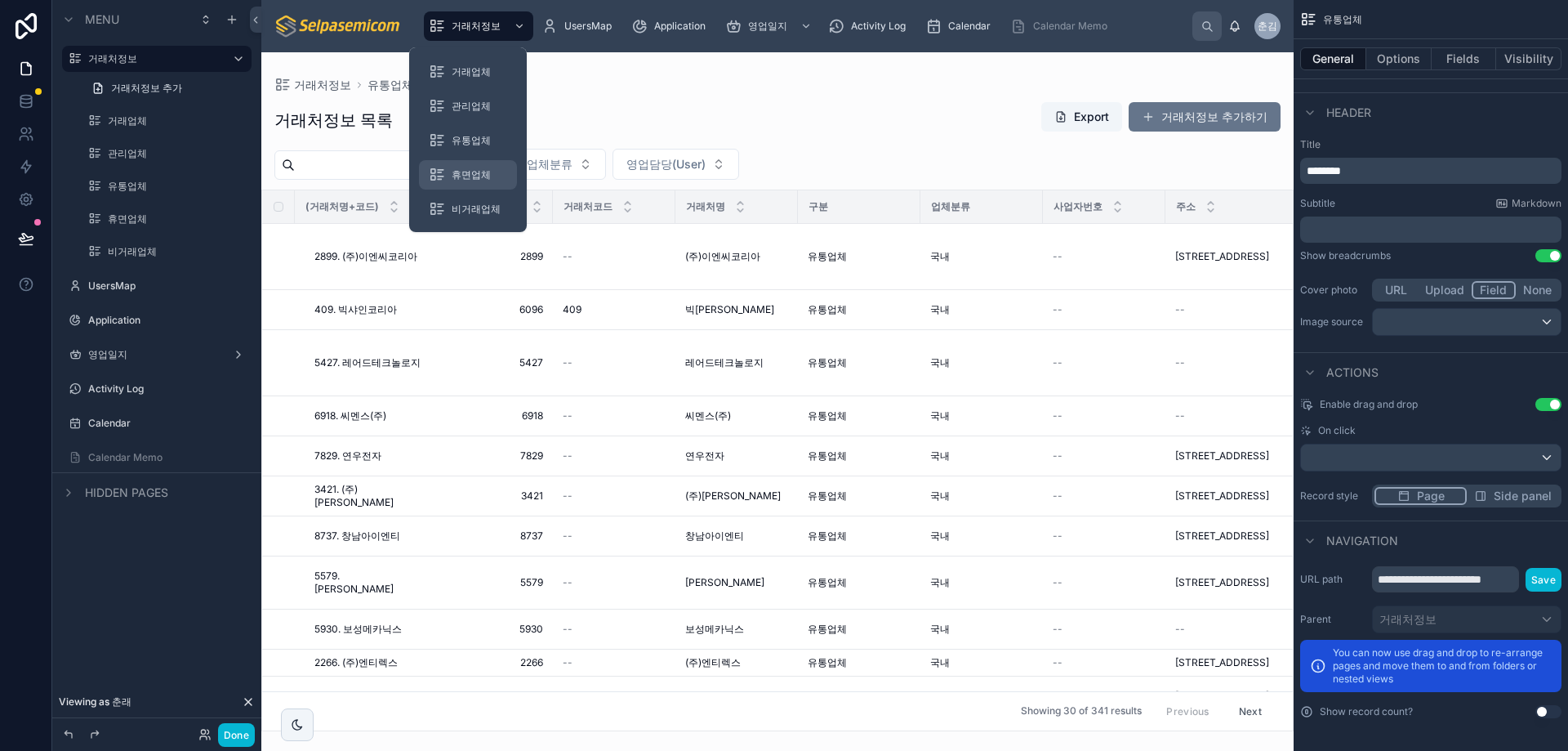
click at [471, 163] on div "휴면업체" at bounding box center [467, 175] width 78 height 26
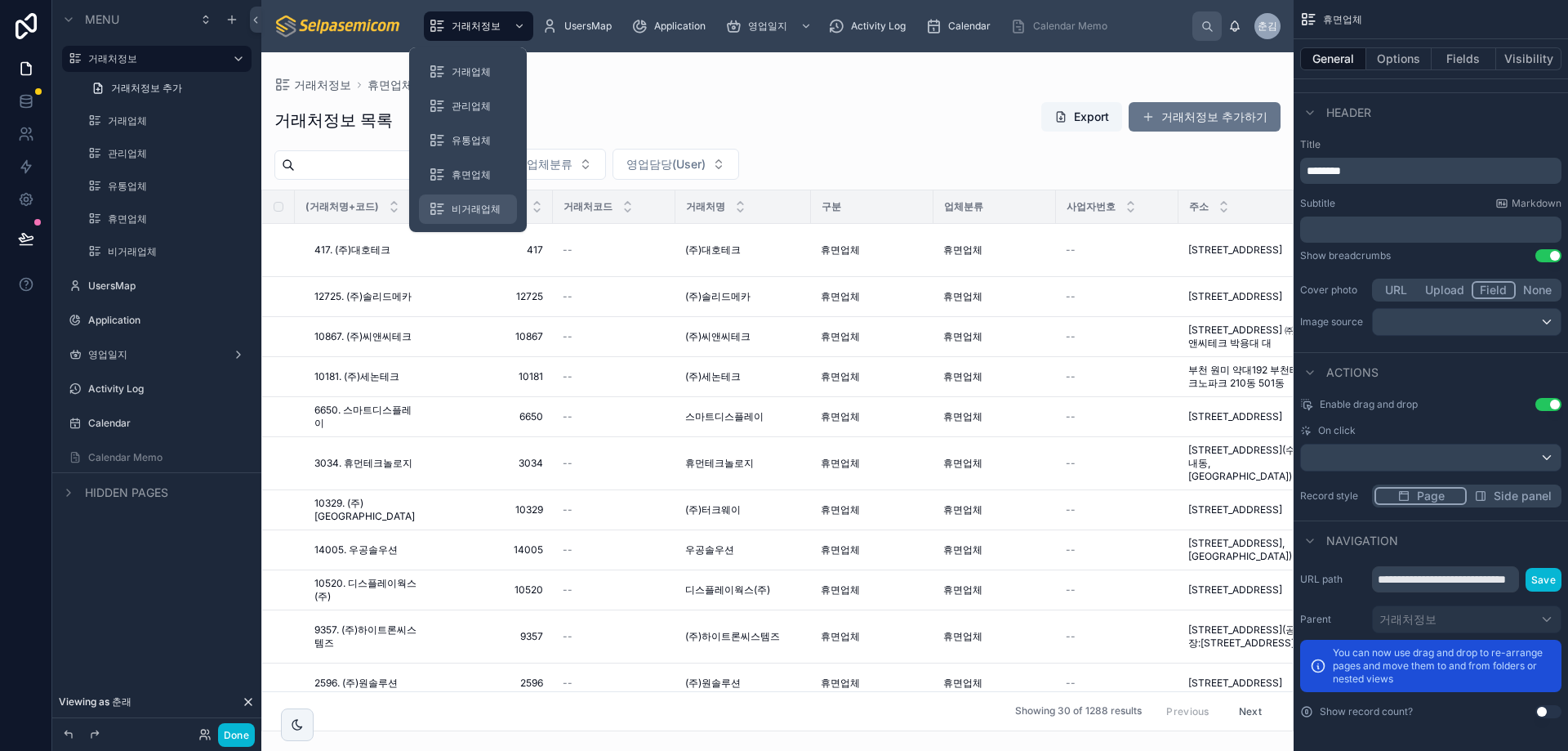
click at [456, 202] on span "비거래업체" at bounding box center [476, 209] width 49 height 13
